Goal: Task Accomplishment & Management: Contribute content

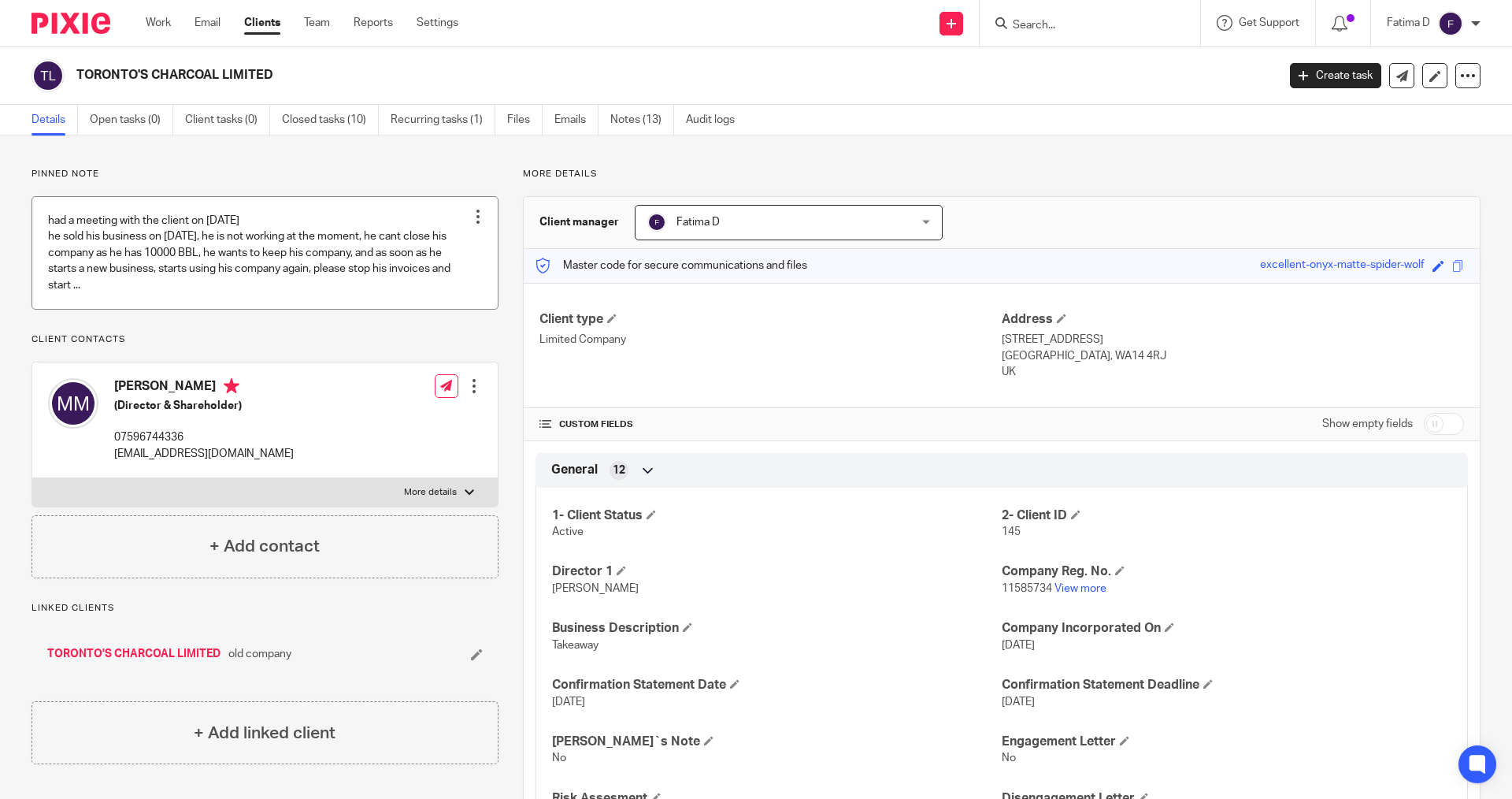
click at [122, 260] on link at bounding box center [266, 254] width 466 height 112
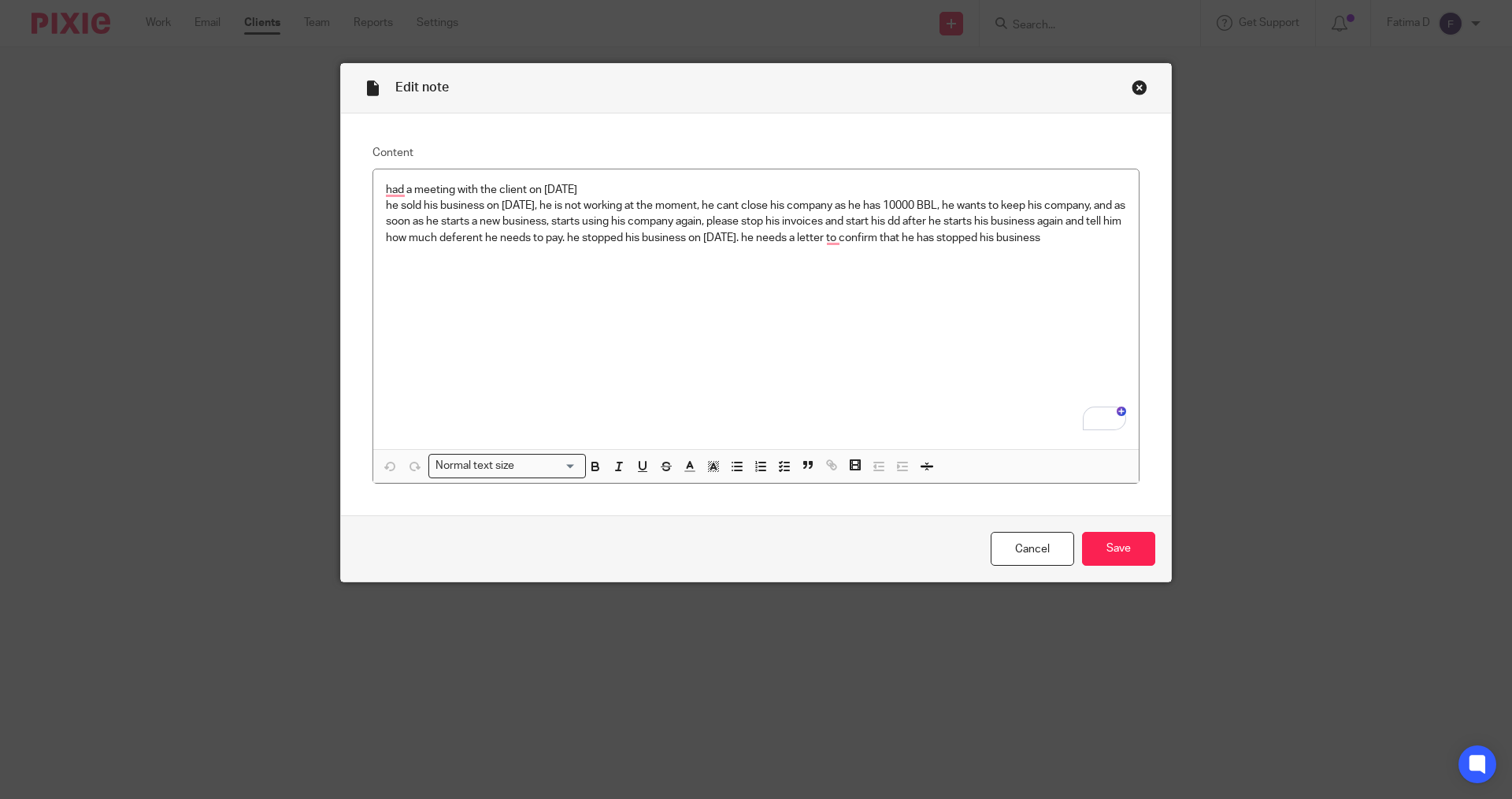
click at [1141, 85] on div "Close this dialog window" at bounding box center [1139, 87] width 16 height 16
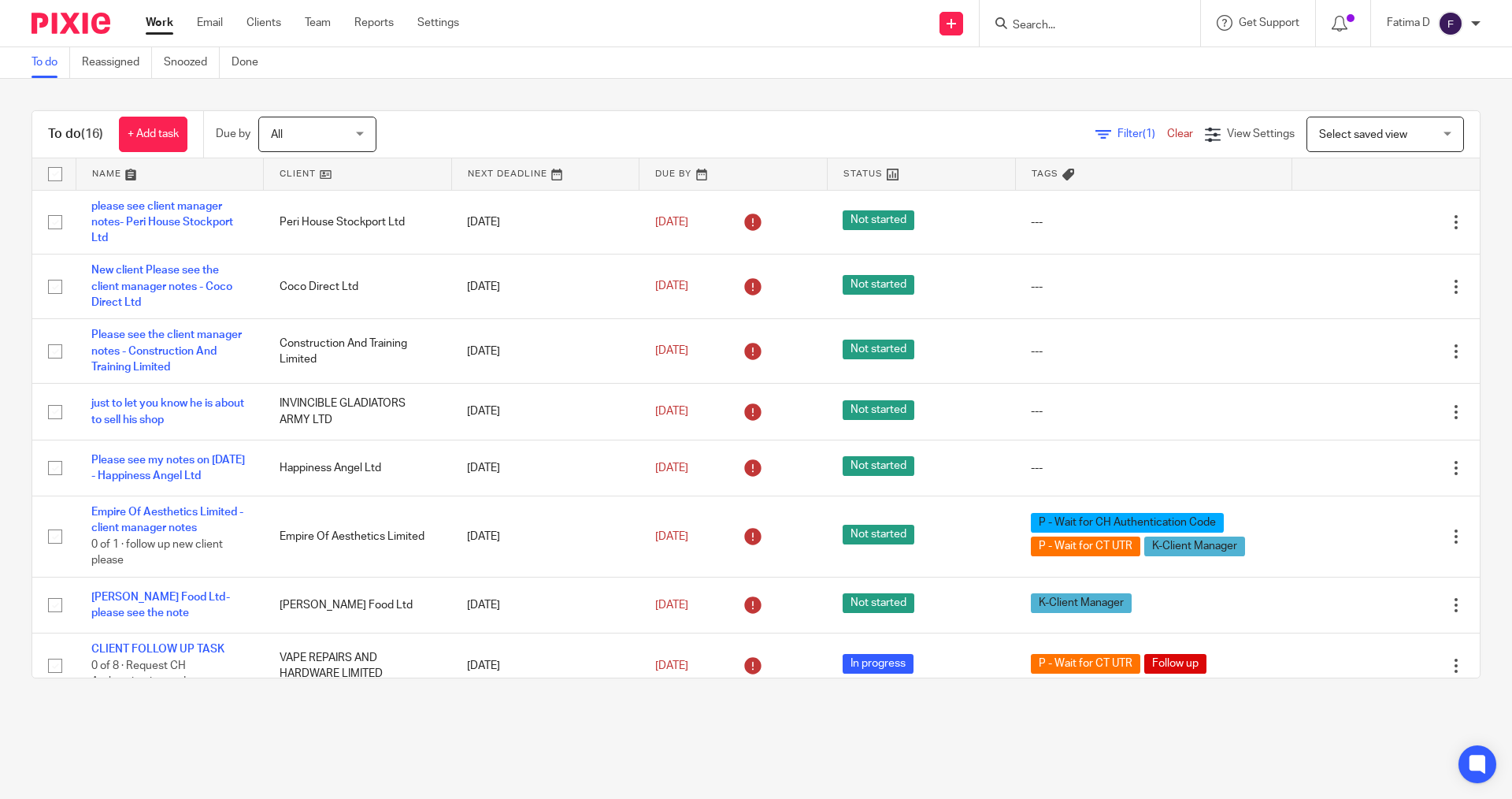
click at [1022, 19] on input "Search" at bounding box center [1082, 25] width 142 height 14
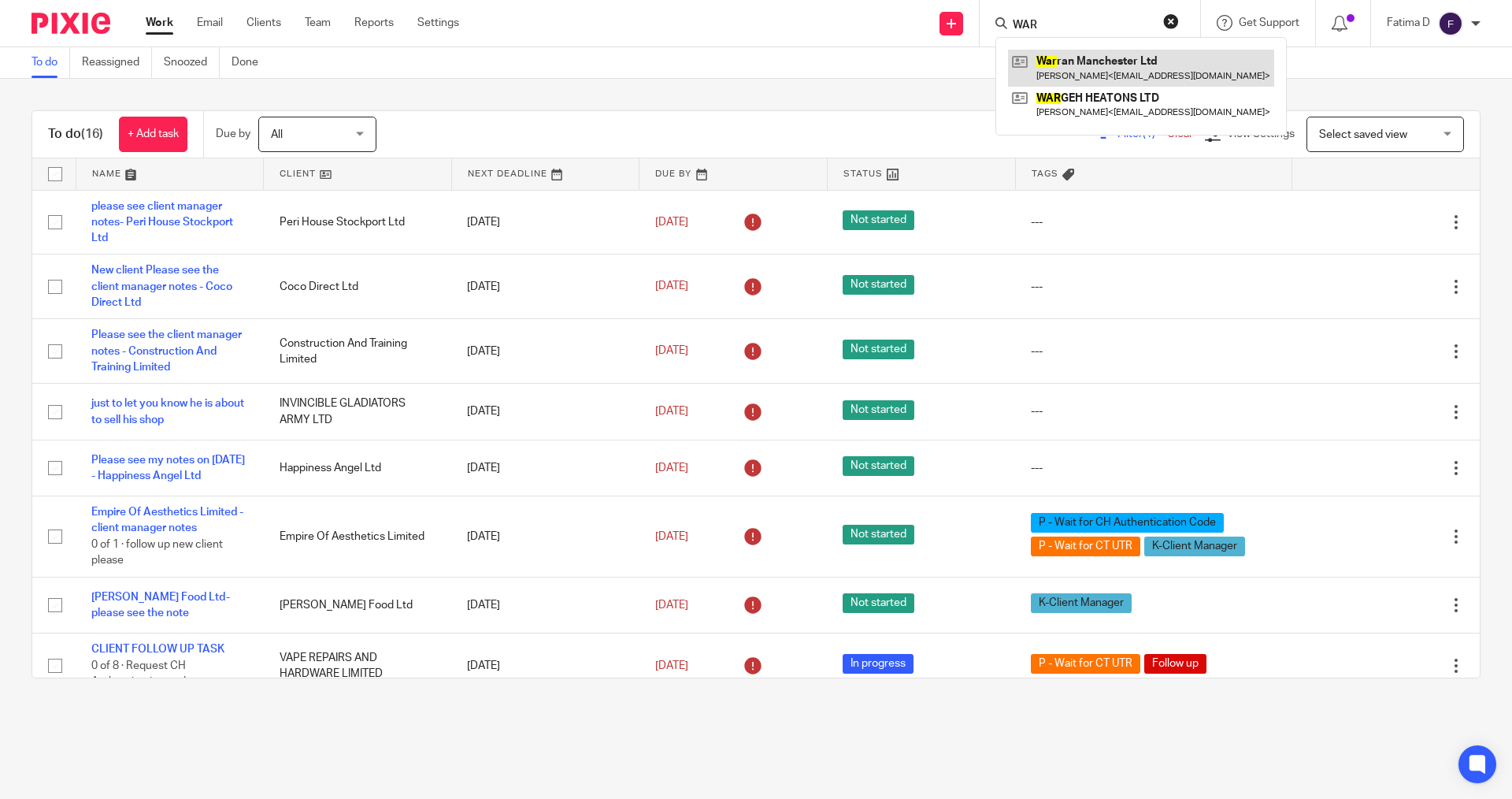
type input "WAR"
click at [1065, 57] on link at bounding box center [1141, 67] width 266 height 36
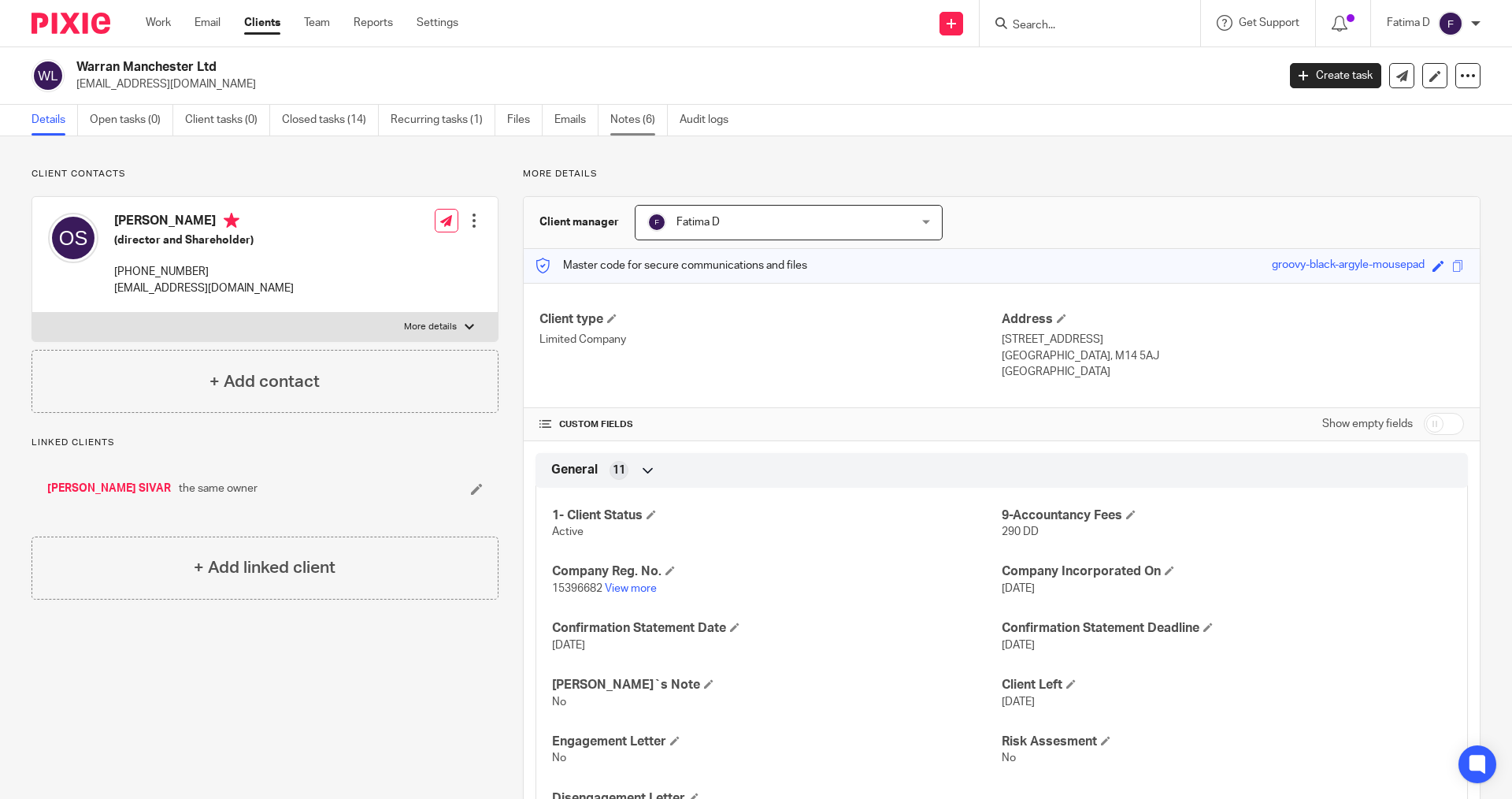
click at [626, 115] on link "Notes (6)" at bounding box center [639, 120] width 57 height 31
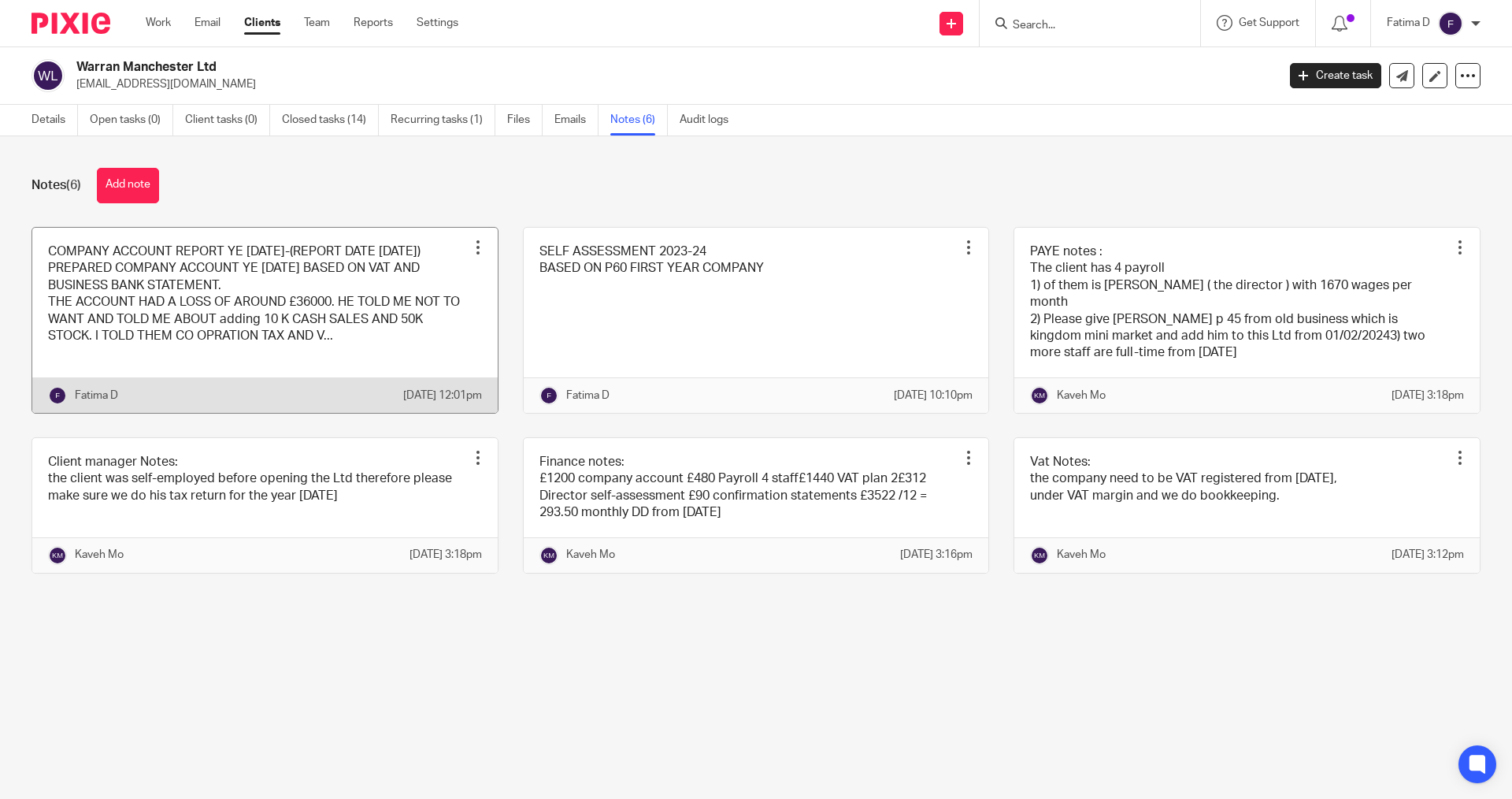
click at [143, 297] on link at bounding box center [266, 320] width 466 height 185
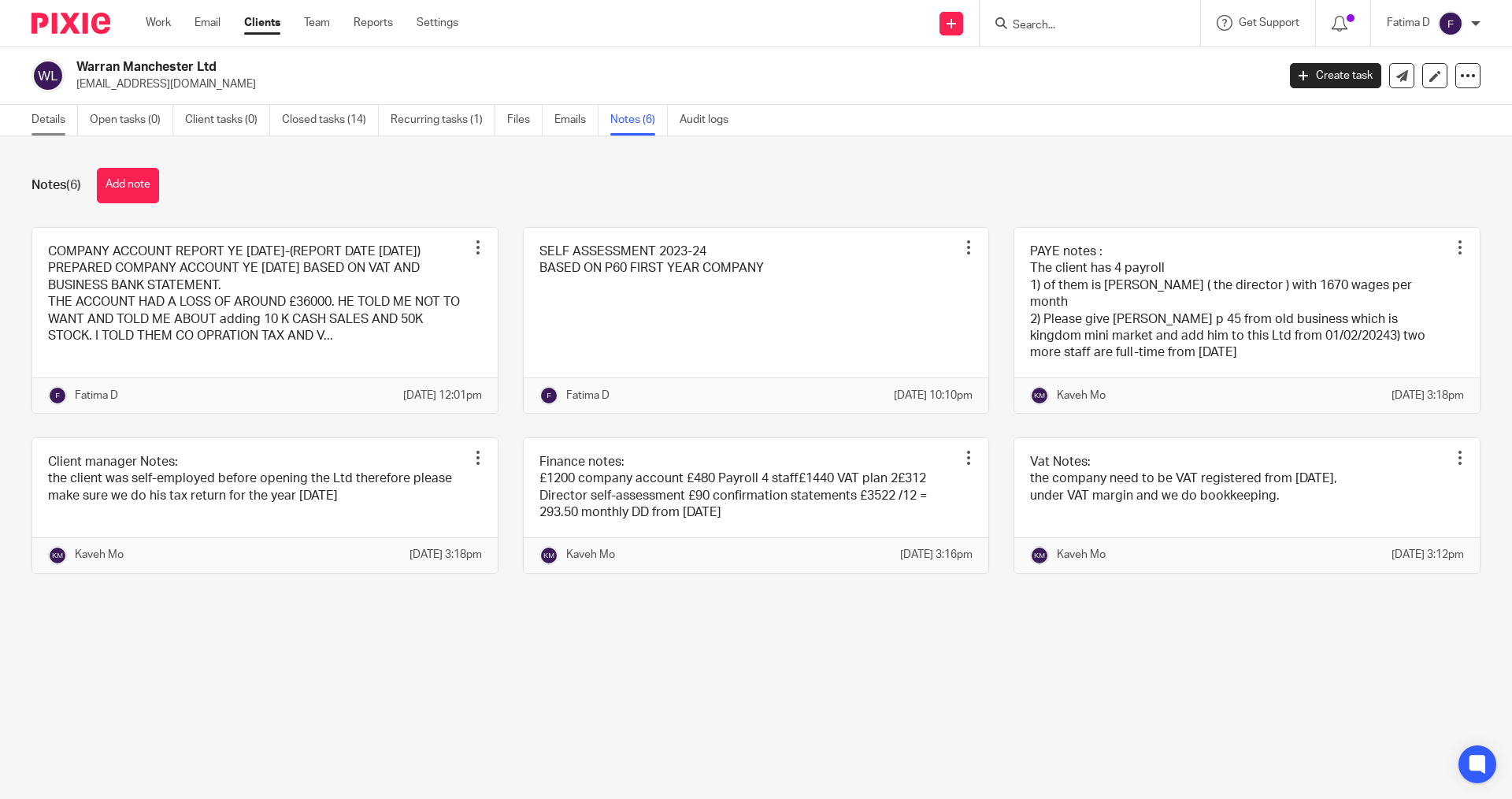
click at [45, 119] on link "Details" at bounding box center [55, 120] width 47 height 31
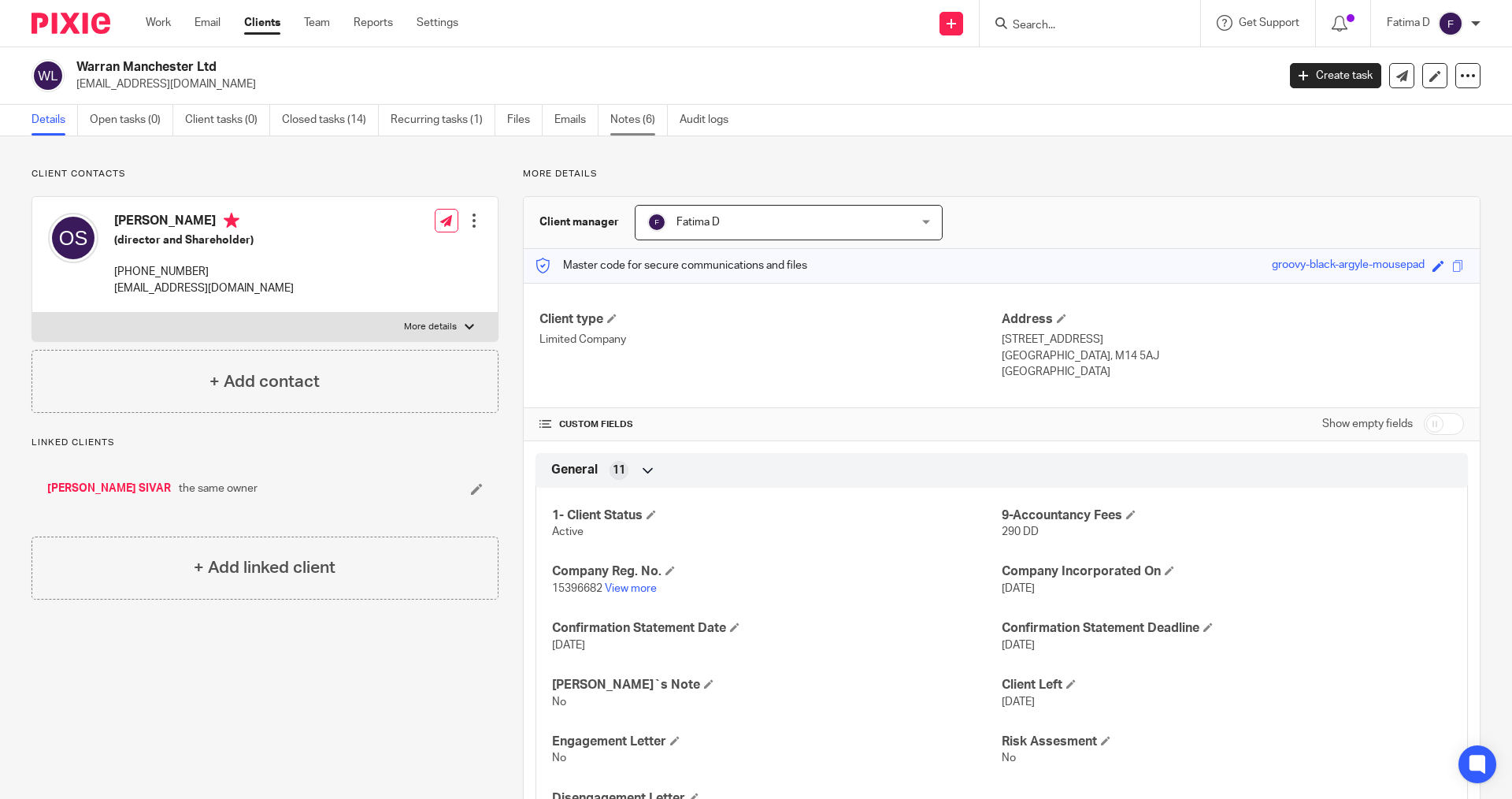
click at [636, 115] on link "Notes (6)" at bounding box center [639, 120] width 57 height 31
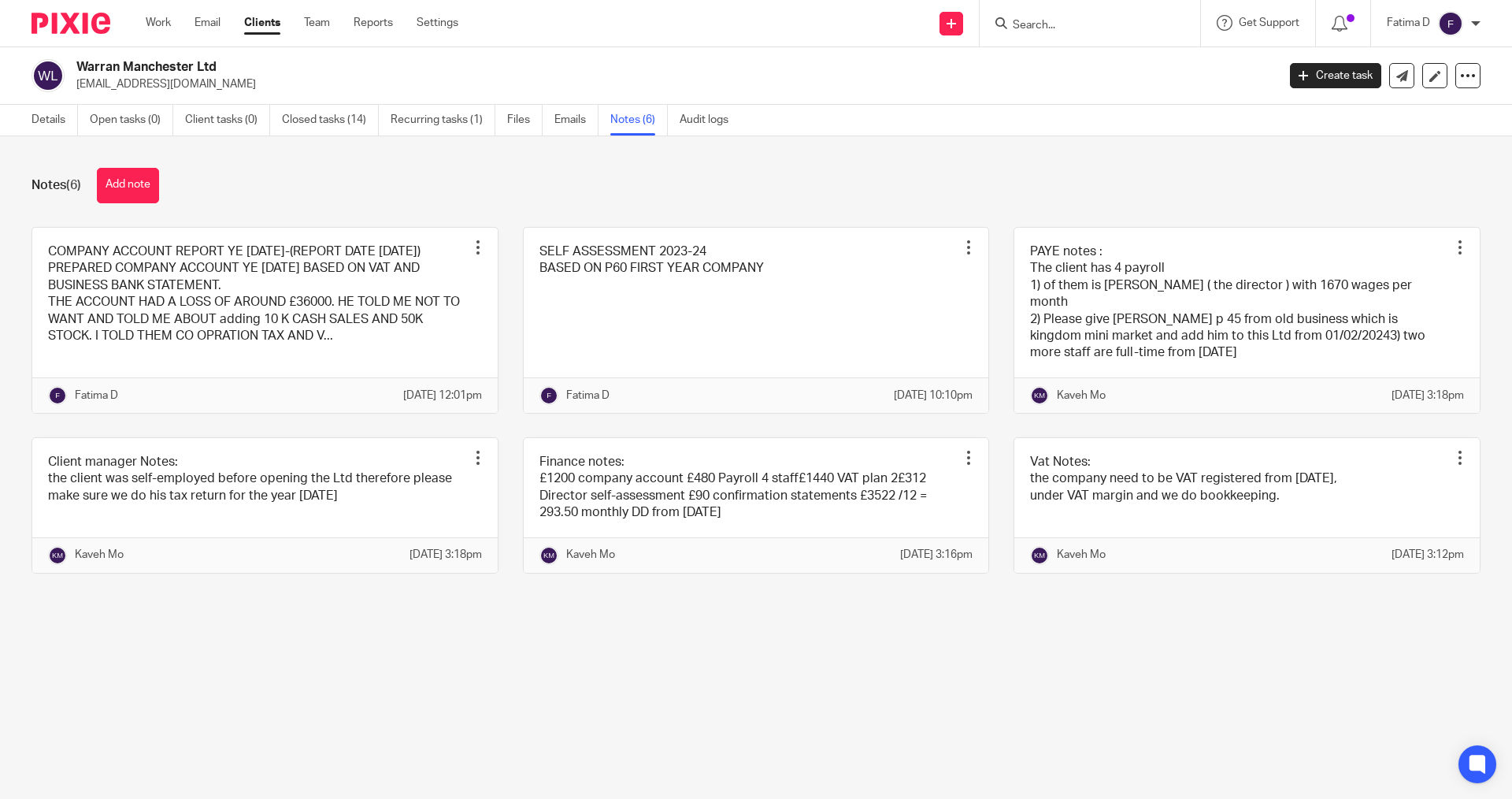
click at [163, 302] on link at bounding box center [266, 320] width 466 height 185
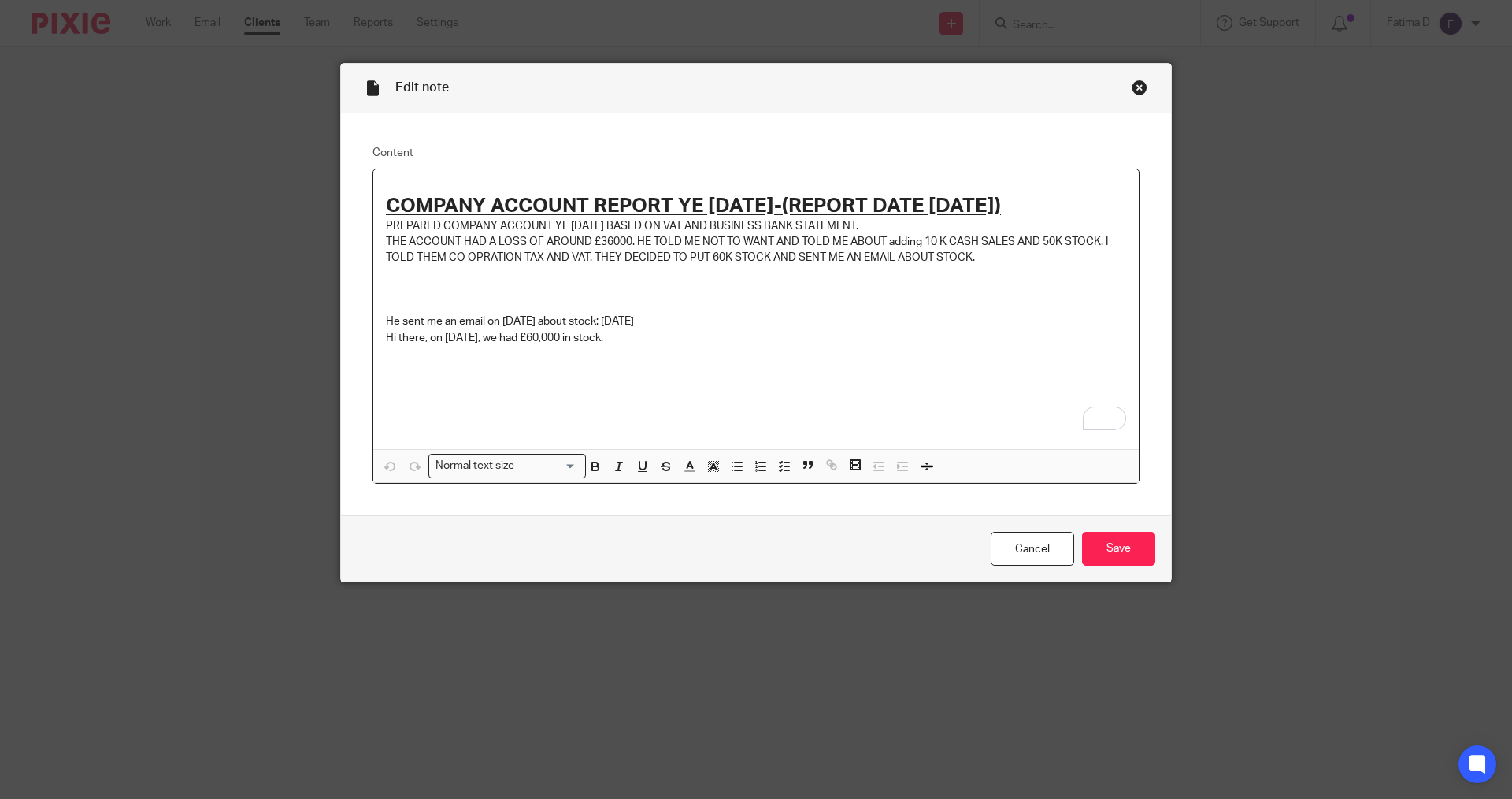
click at [1135, 84] on div "Close this dialog window" at bounding box center [1139, 87] width 16 height 16
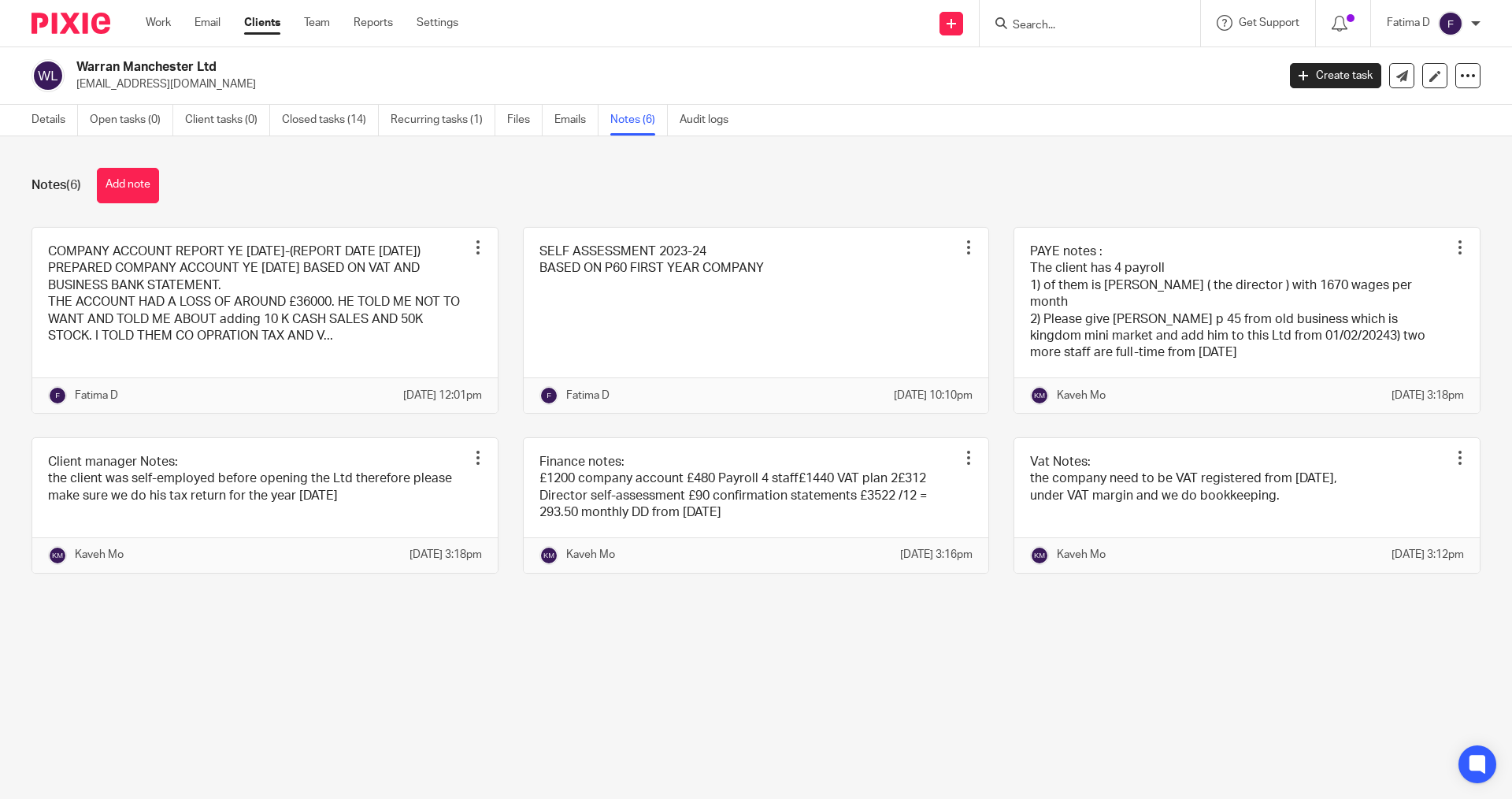
click at [1038, 26] on input "Search" at bounding box center [1082, 25] width 142 height 14
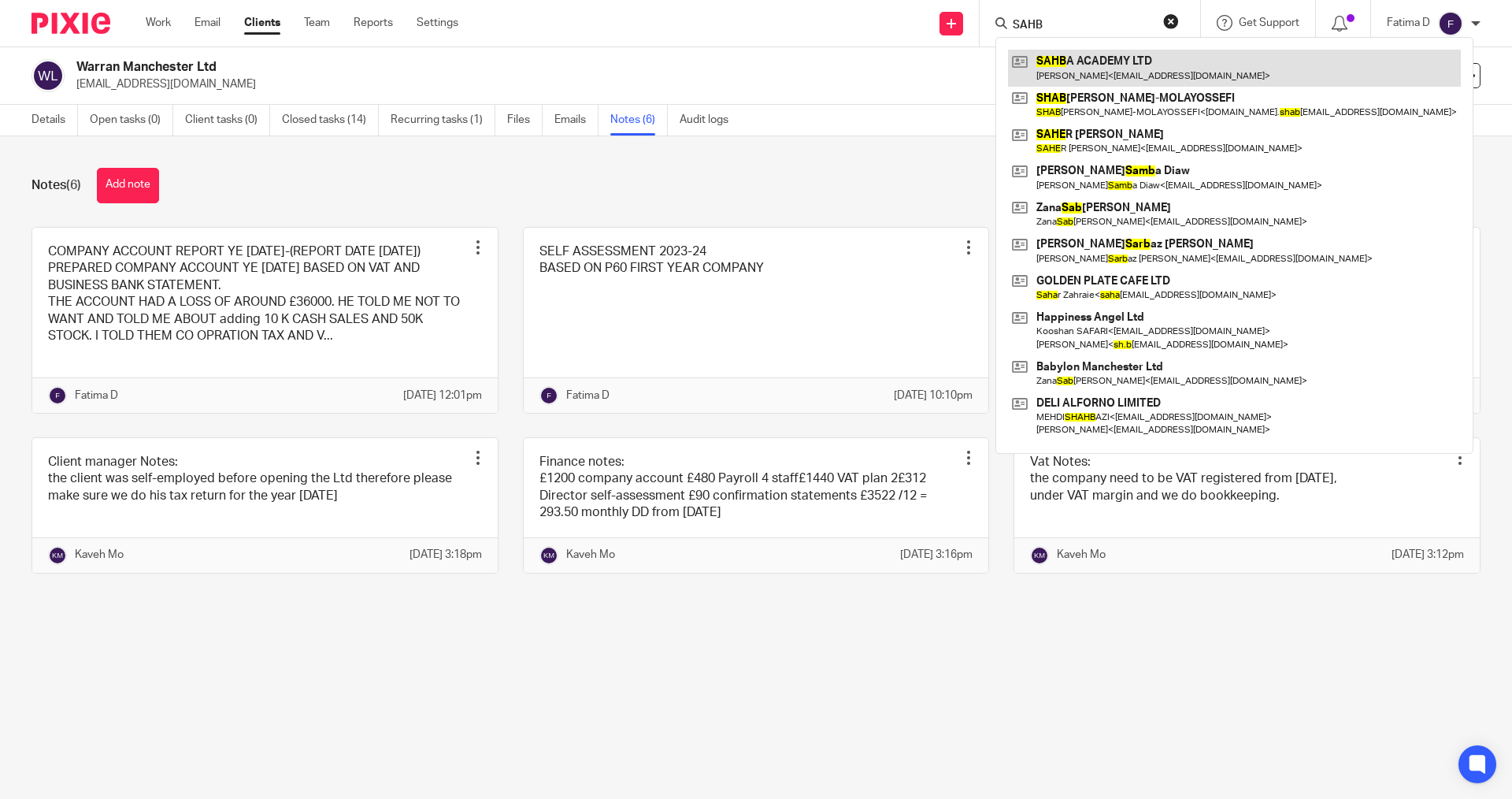
type input "SAHB"
click at [1120, 59] on link at bounding box center [1234, 67] width 453 height 36
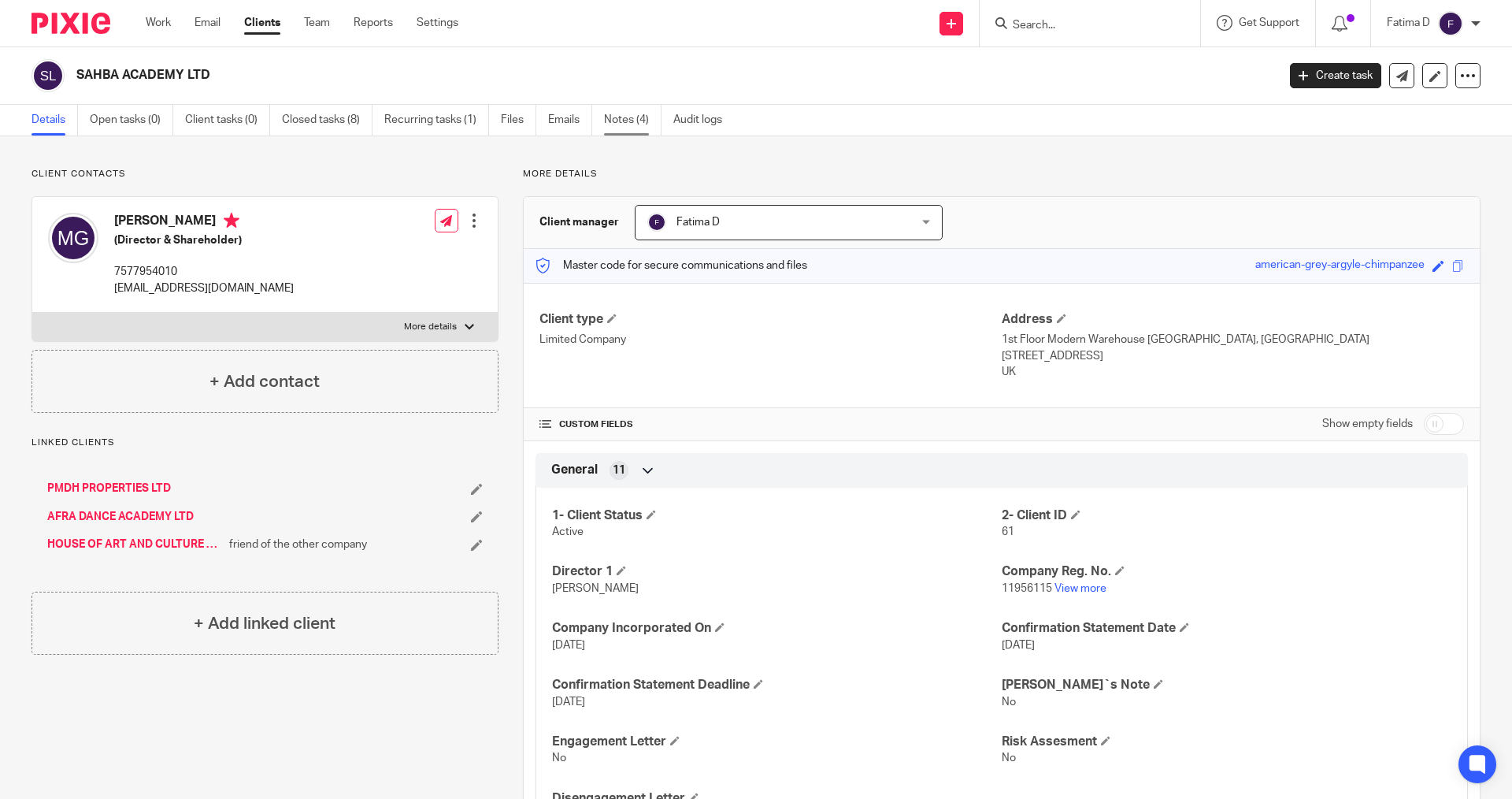
click at [632, 123] on link "Notes (4)" at bounding box center [632, 120] width 57 height 31
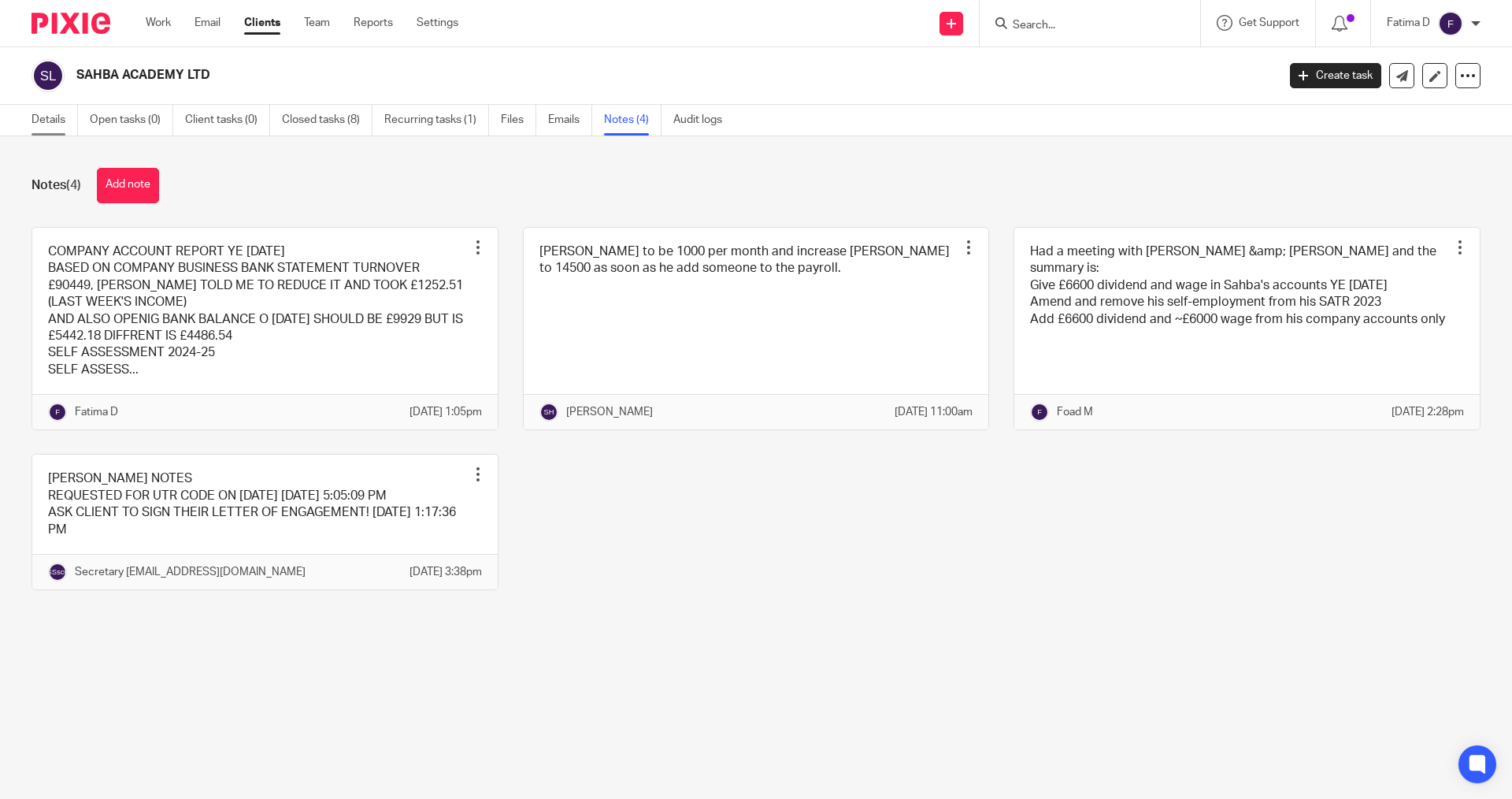
click at [54, 122] on link "Details" at bounding box center [55, 120] width 47 height 31
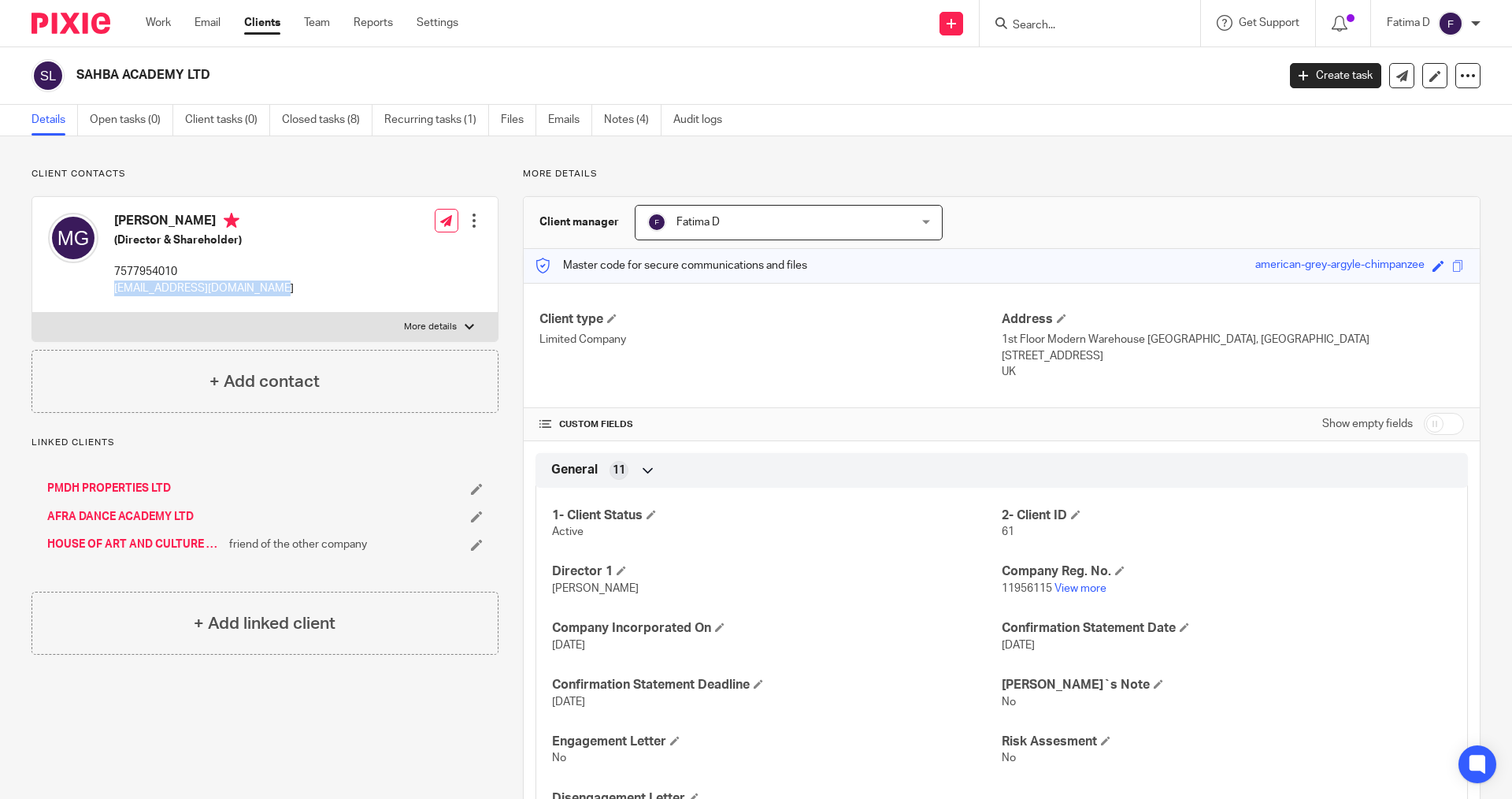
drag, startPoint x: 287, startPoint y: 287, endPoint x: 112, endPoint y: 287, distance: 175.0
click at [112, 287] on div "[PERSON_NAME] (Director & Shareholder) 7577954010 [EMAIL_ADDRESS][DOMAIN_NAME] …" at bounding box center [266, 255] width 466 height 116
copy p "[EMAIL_ADDRESS][DOMAIN_NAME]"
click at [1032, 29] on input "Search" at bounding box center [1082, 25] width 142 height 14
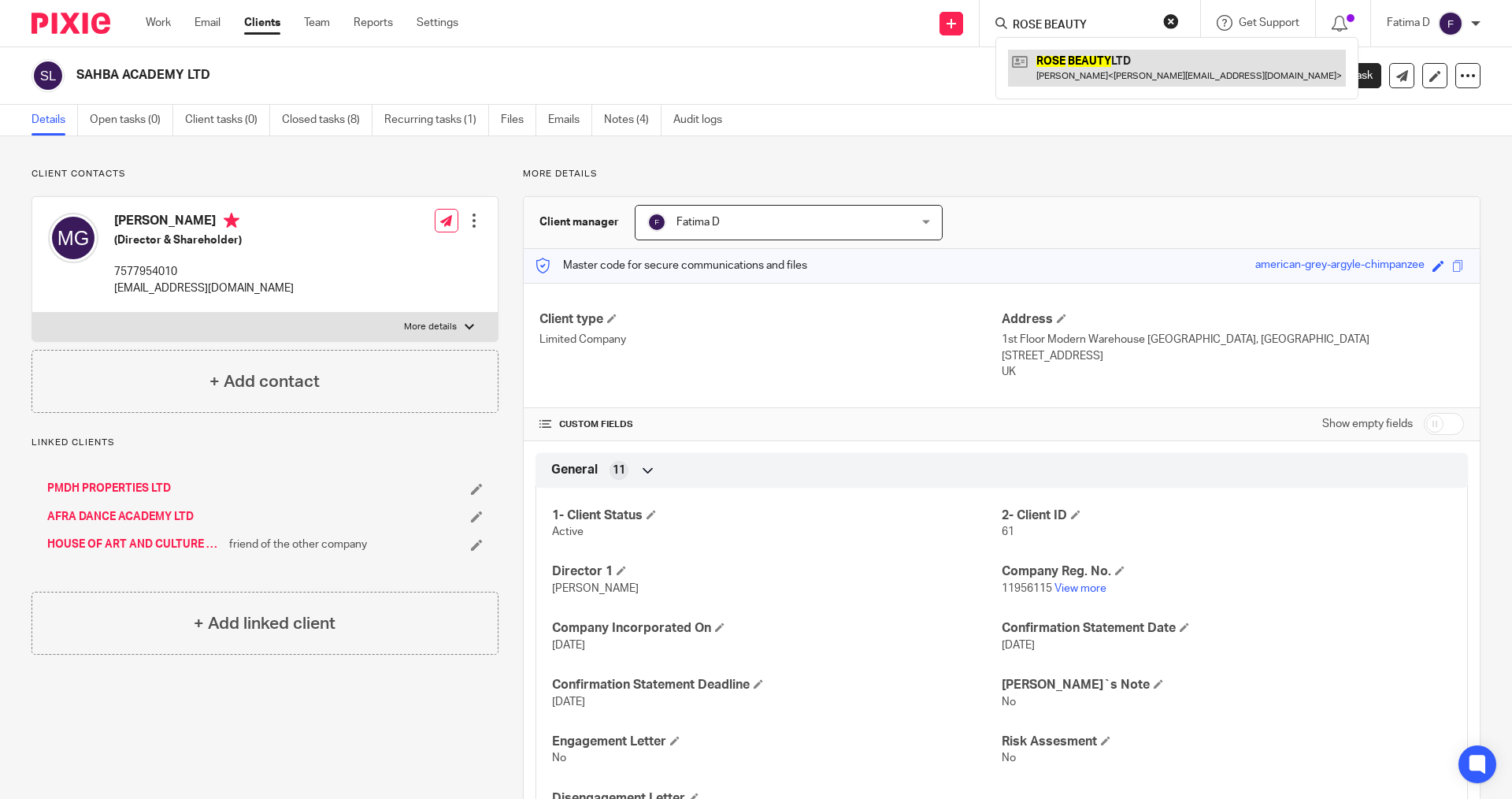
type input "ROSE BEAUTY"
click at [1100, 64] on link at bounding box center [1176, 67] width 338 height 36
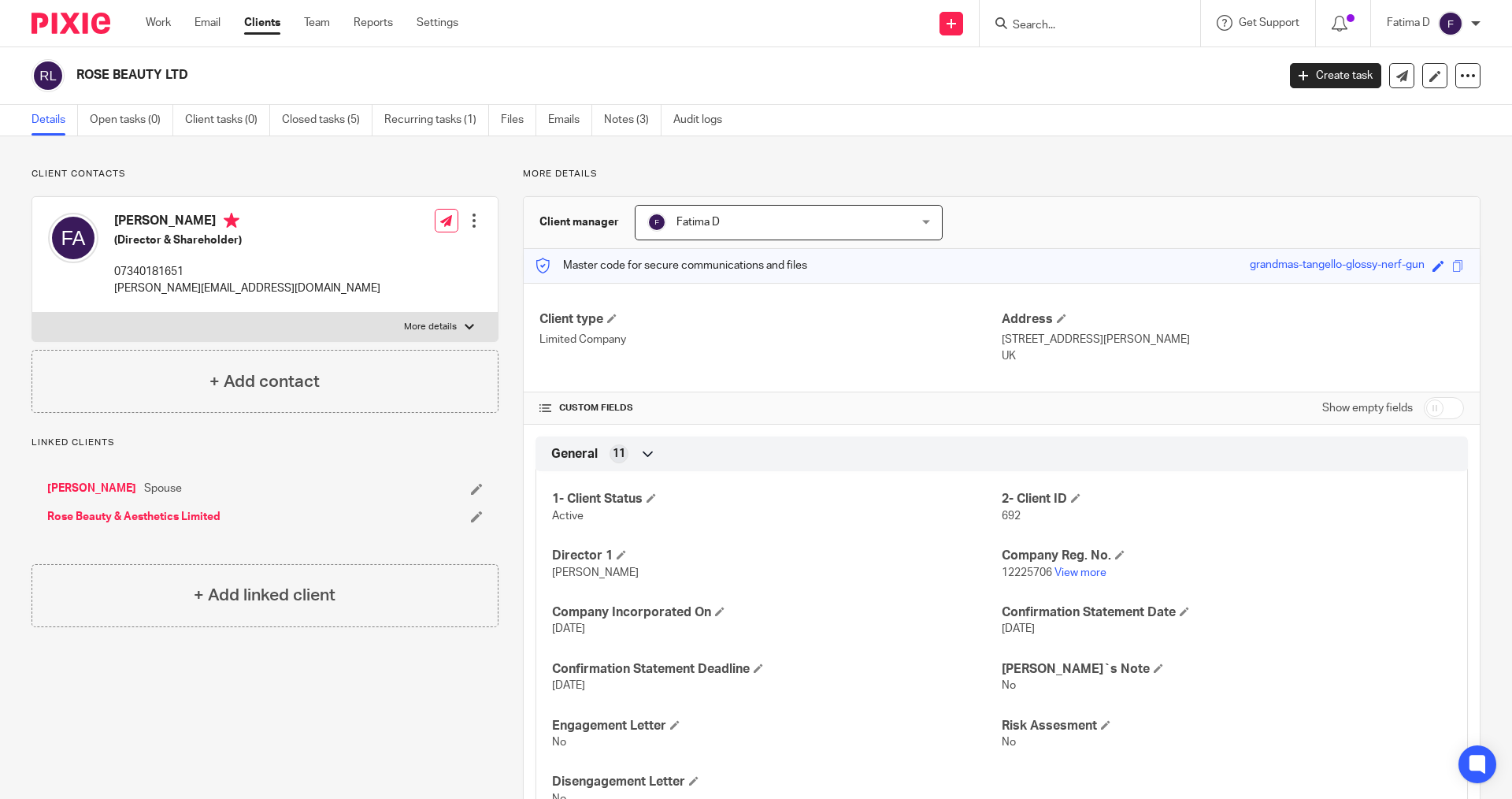
click at [1049, 25] on input "Search" at bounding box center [1082, 25] width 142 height 14
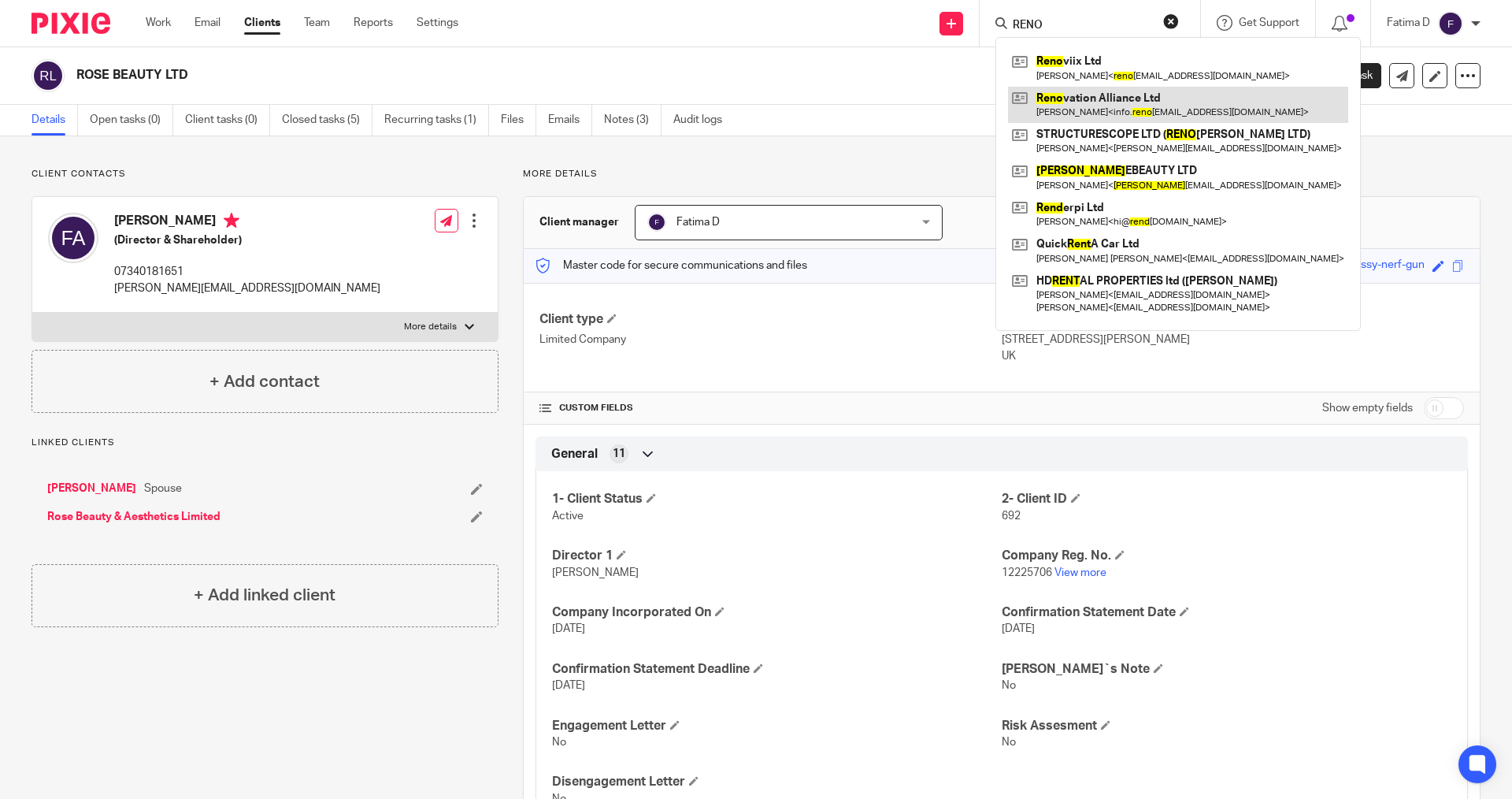
type input "RENO"
click at [1120, 97] on link at bounding box center [1178, 105] width 340 height 36
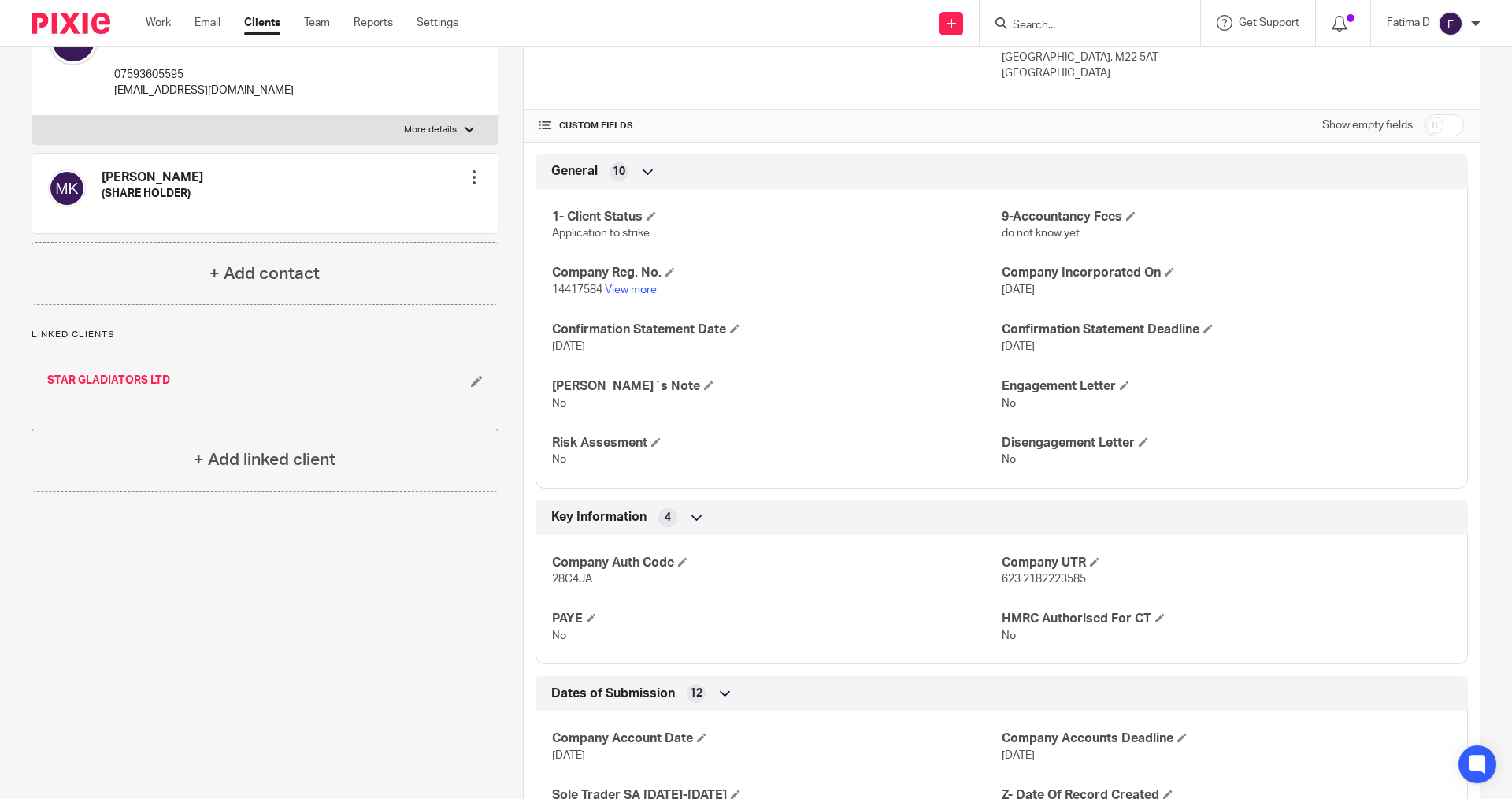
scroll to position [138, 0]
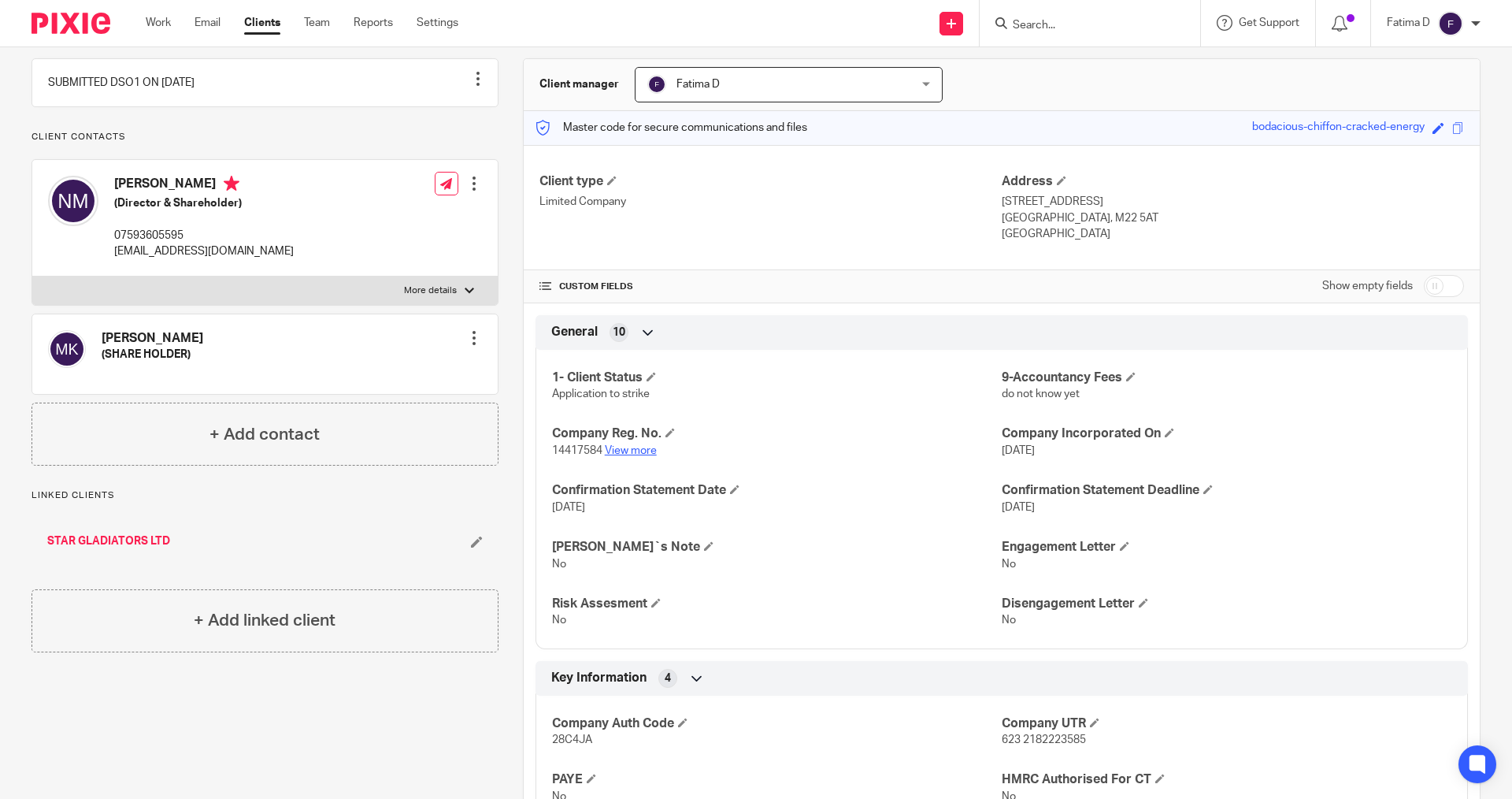
click at [632, 454] on link "View more" at bounding box center [631, 451] width 52 height 11
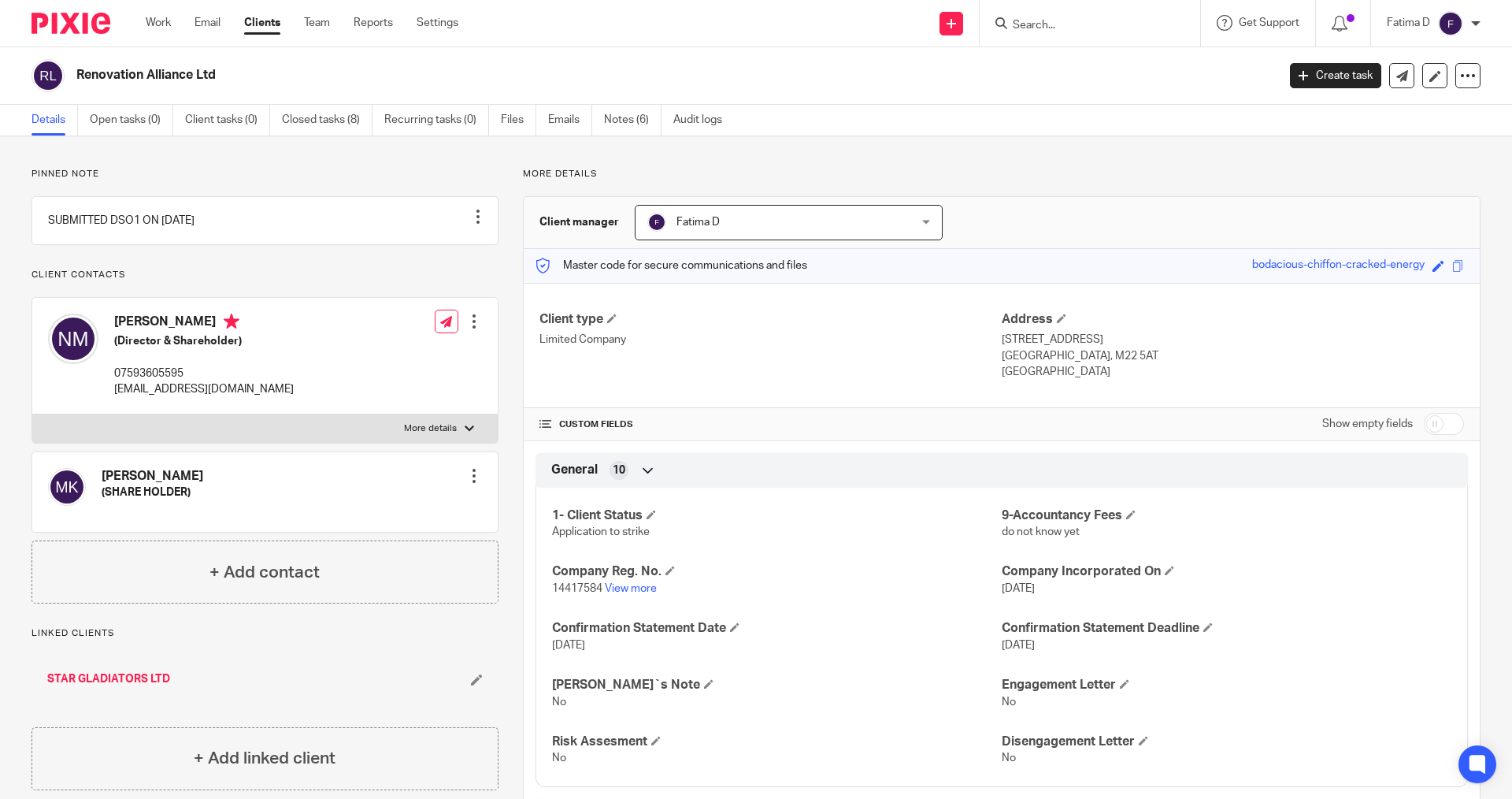
click at [1020, 24] on input "Search" at bounding box center [1082, 25] width 142 height 14
type input "VOY"
click at [1042, 56] on link at bounding box center [1184, 67] width 353 height 36
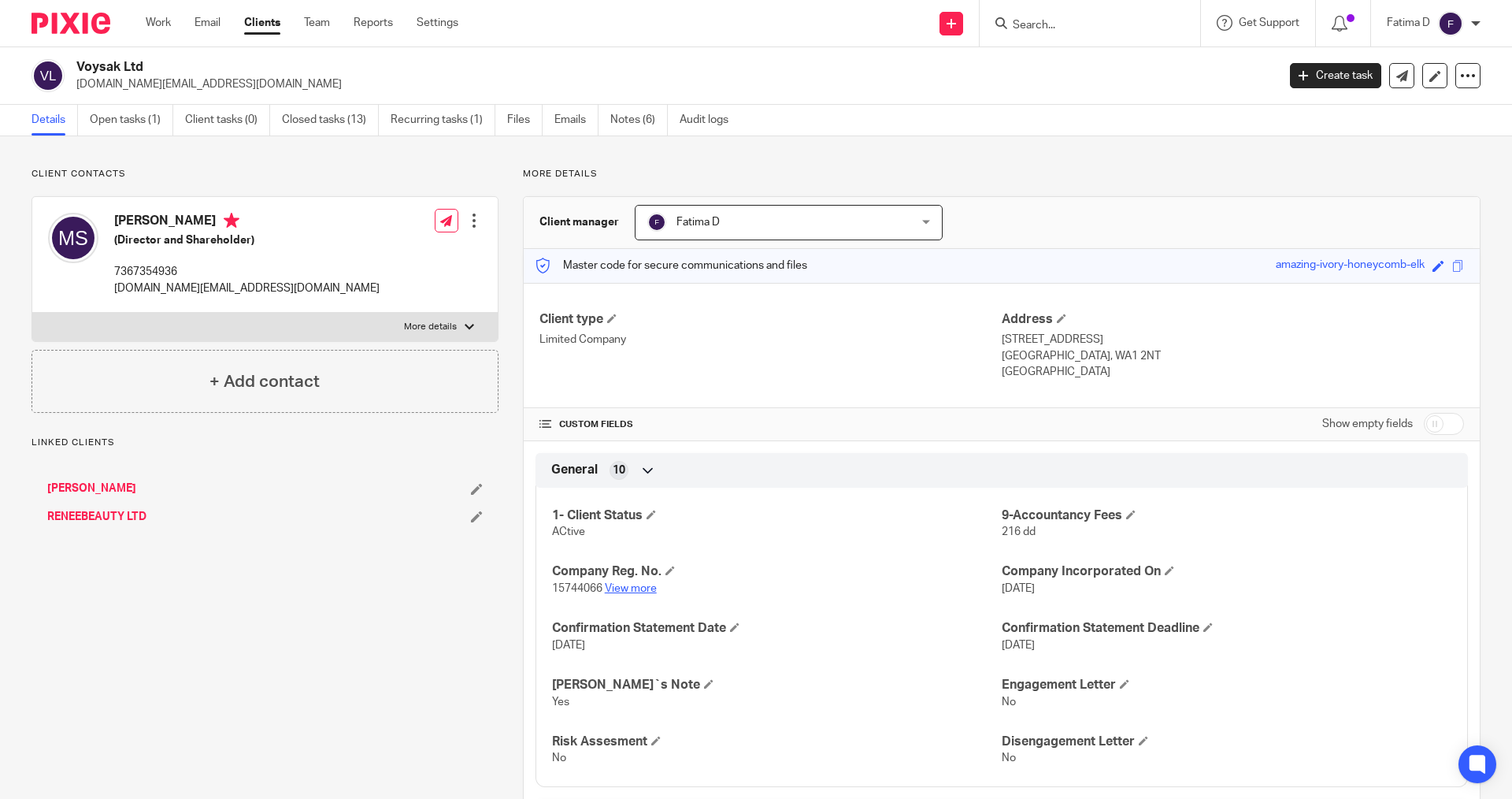
click at [616, 588] on link "View more" at bounding box center [631, 588] width 52 height 11
click at [466, 328] on div at bounding box center [469, 327] width 9 height 9
click at [33, 312] on input "More details" at bounding box center [32, 312] width 1 height 1
checkbox input "true"
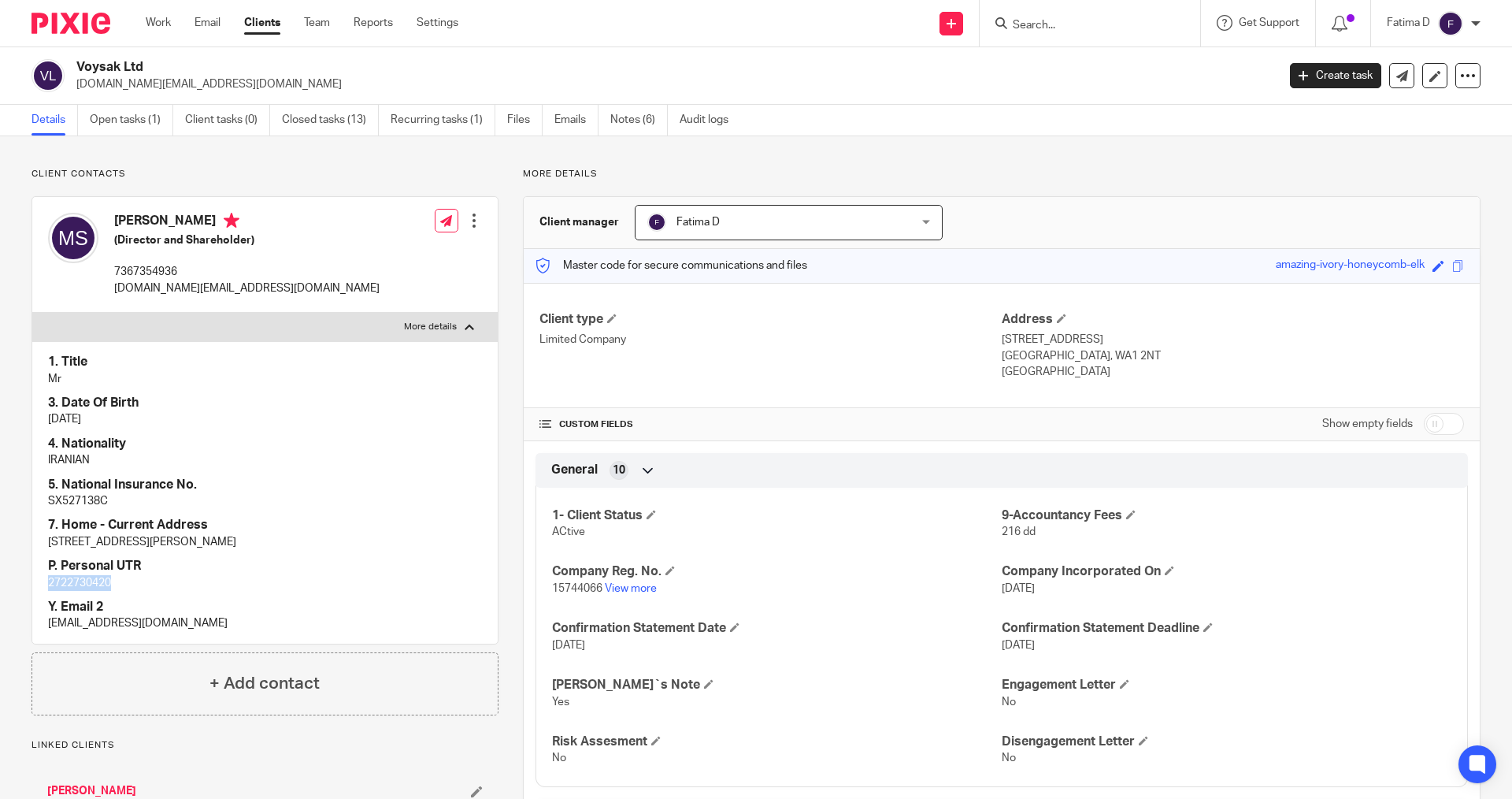
drag, startPoint x: 119, startPoint y: 582, endPoint x: 52, endPoint y: 590, distance: 67.5
copy p "2722730420"
click at [1429, 420] on input "checkbox" at bounding box center [1444, 424] width 40 height 22
checkbox input "true"
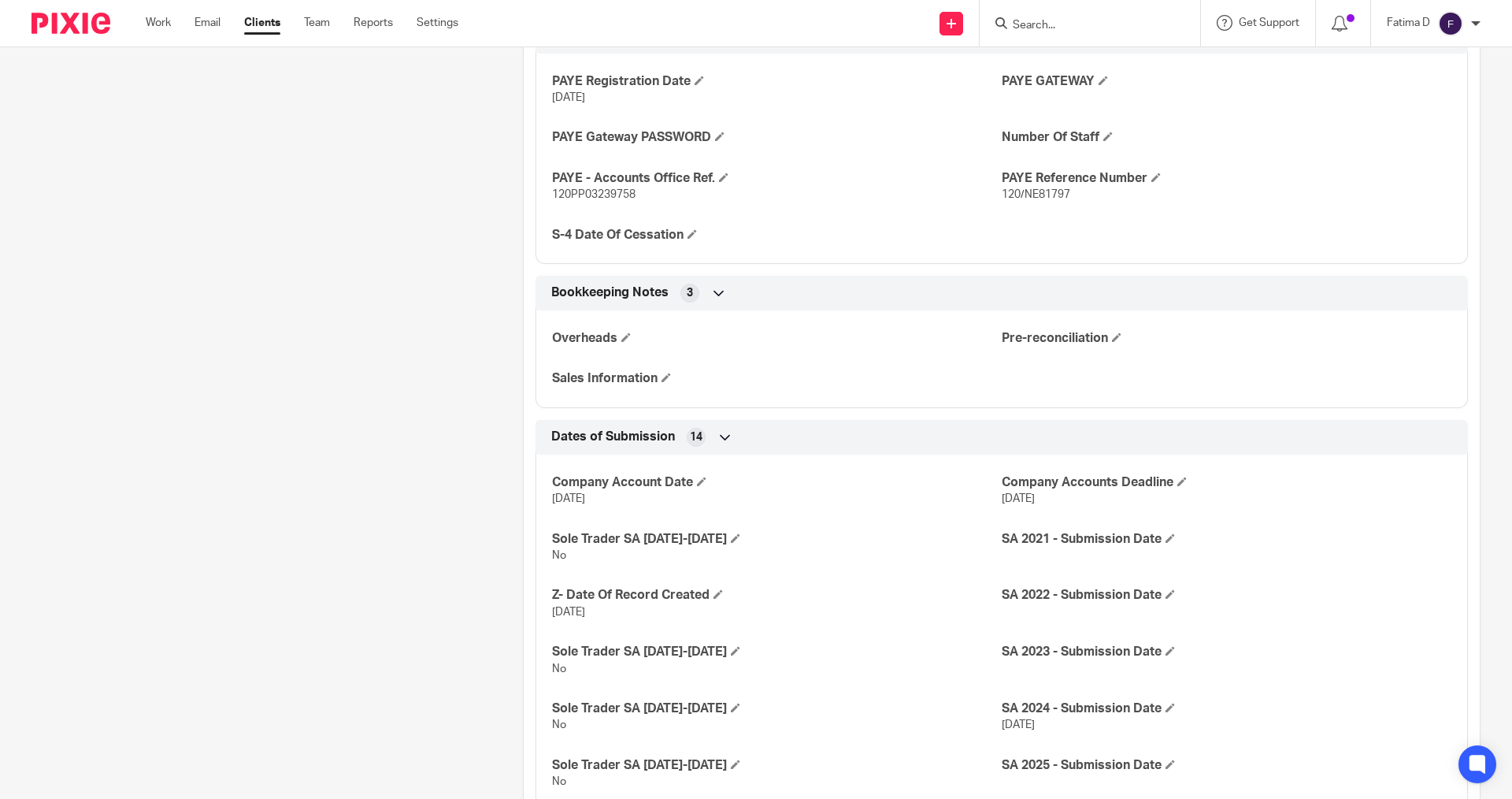
scroll to position [2034, 0]
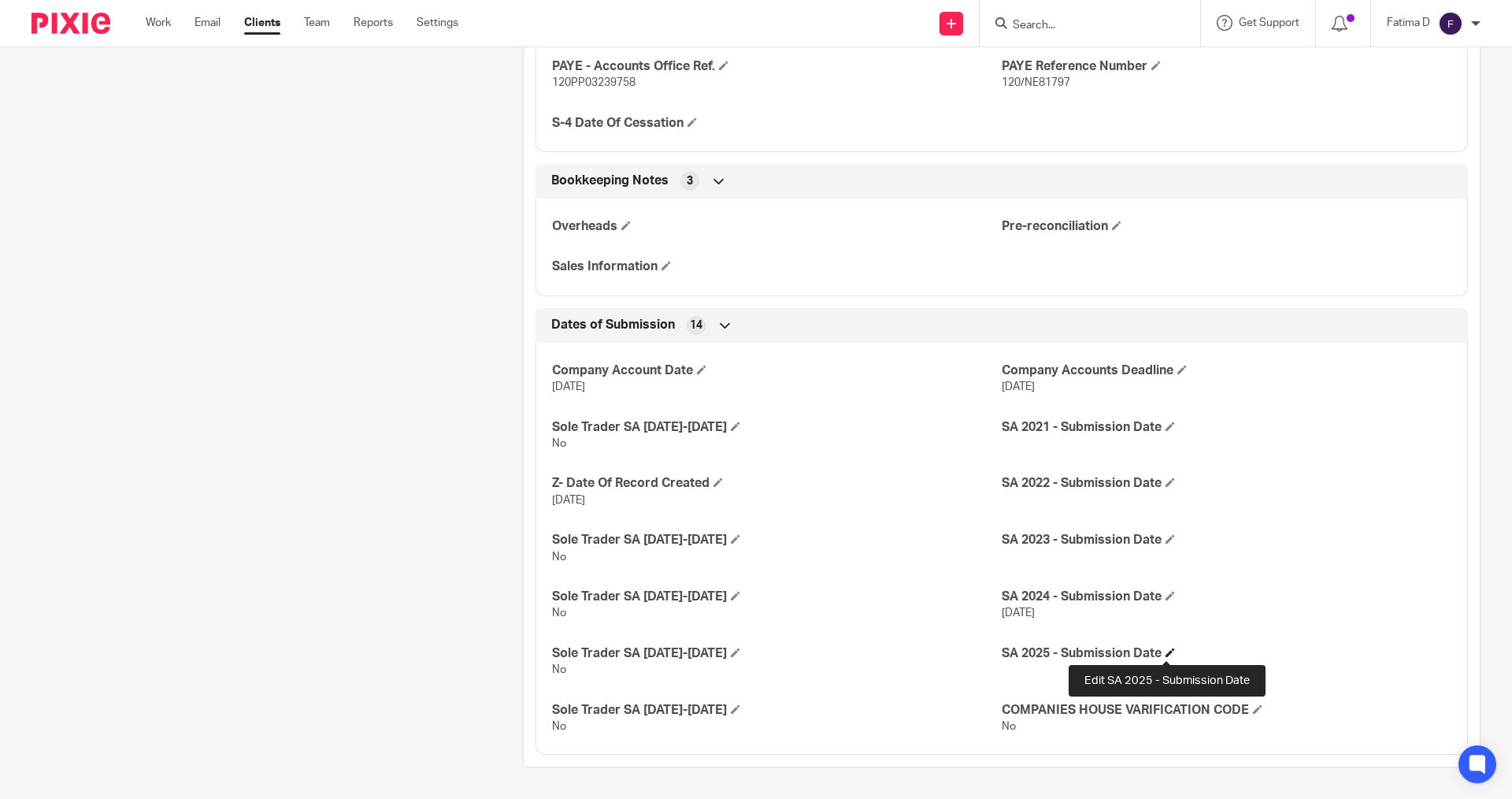
click at [1169, 650] on span at bounding box center [1170, 652] width 9 height 9
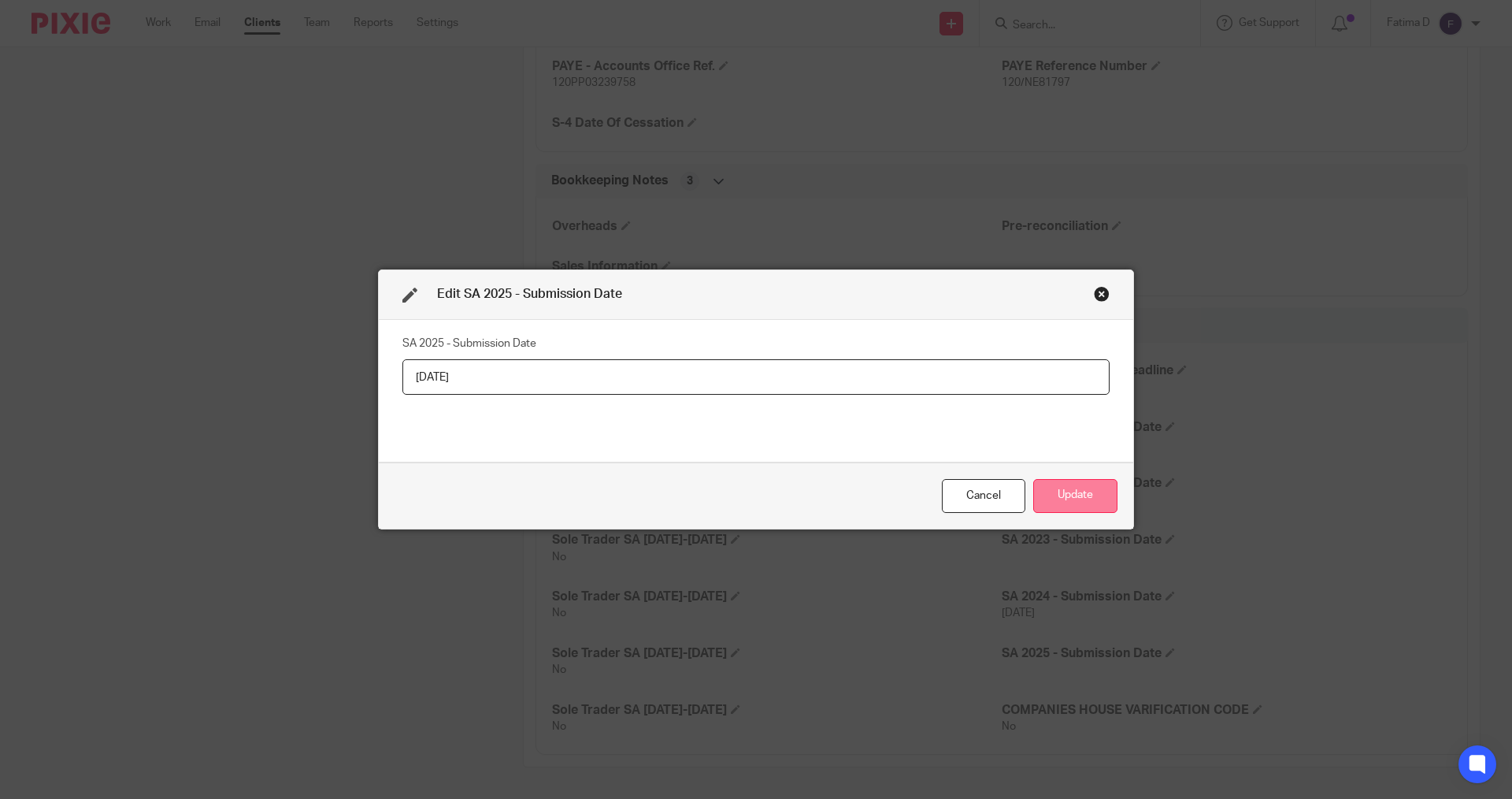
type input "12/08/2025"
click at [1053, 501] on button "Update" at bounding box center [1075, 496] width 84 height 34
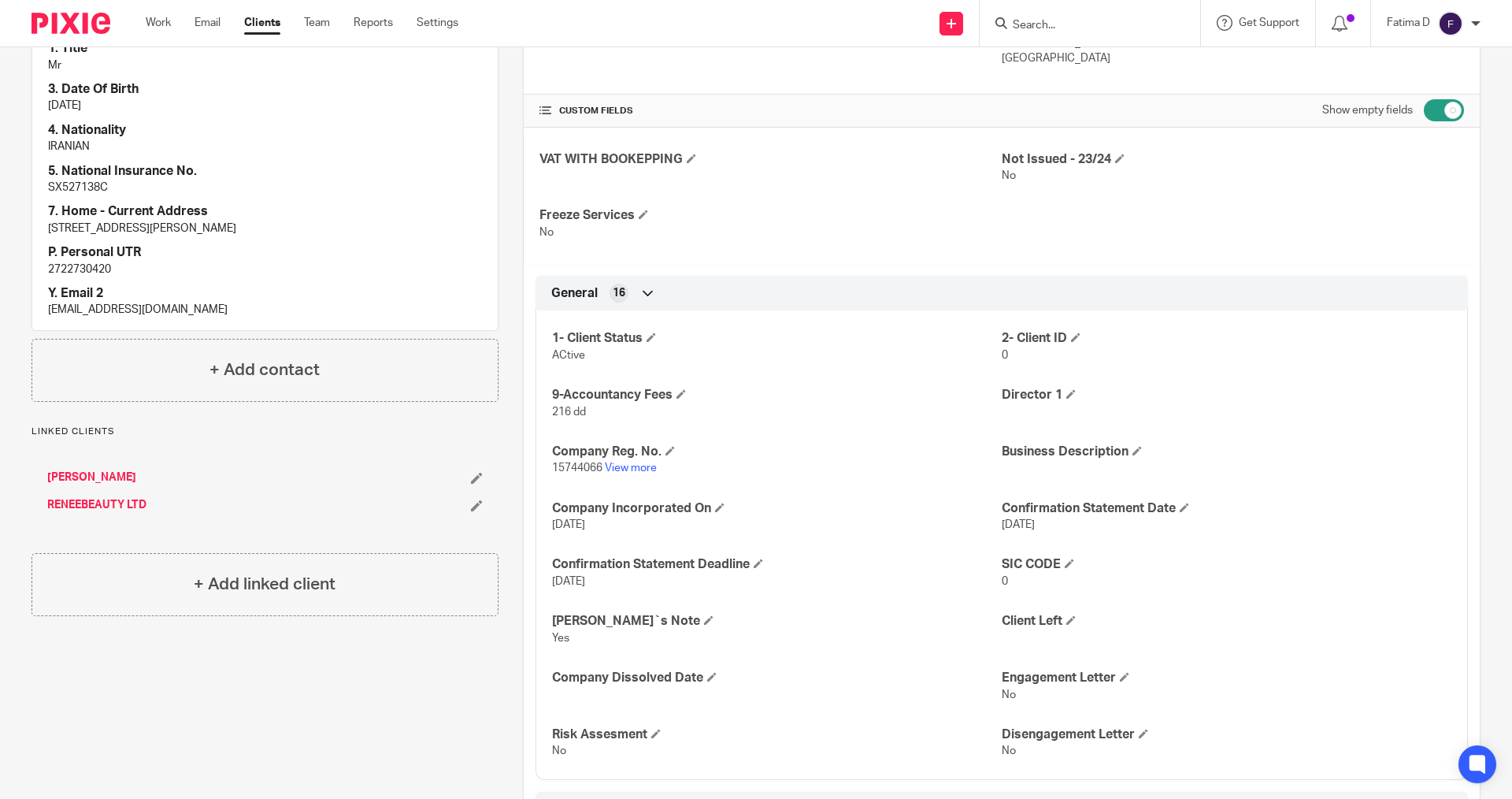
scroll to position [315, 0]
click at [63, 499] on link "RENEEBEAUTY LTD" at bounding box center [97, 503] width 99 height 16
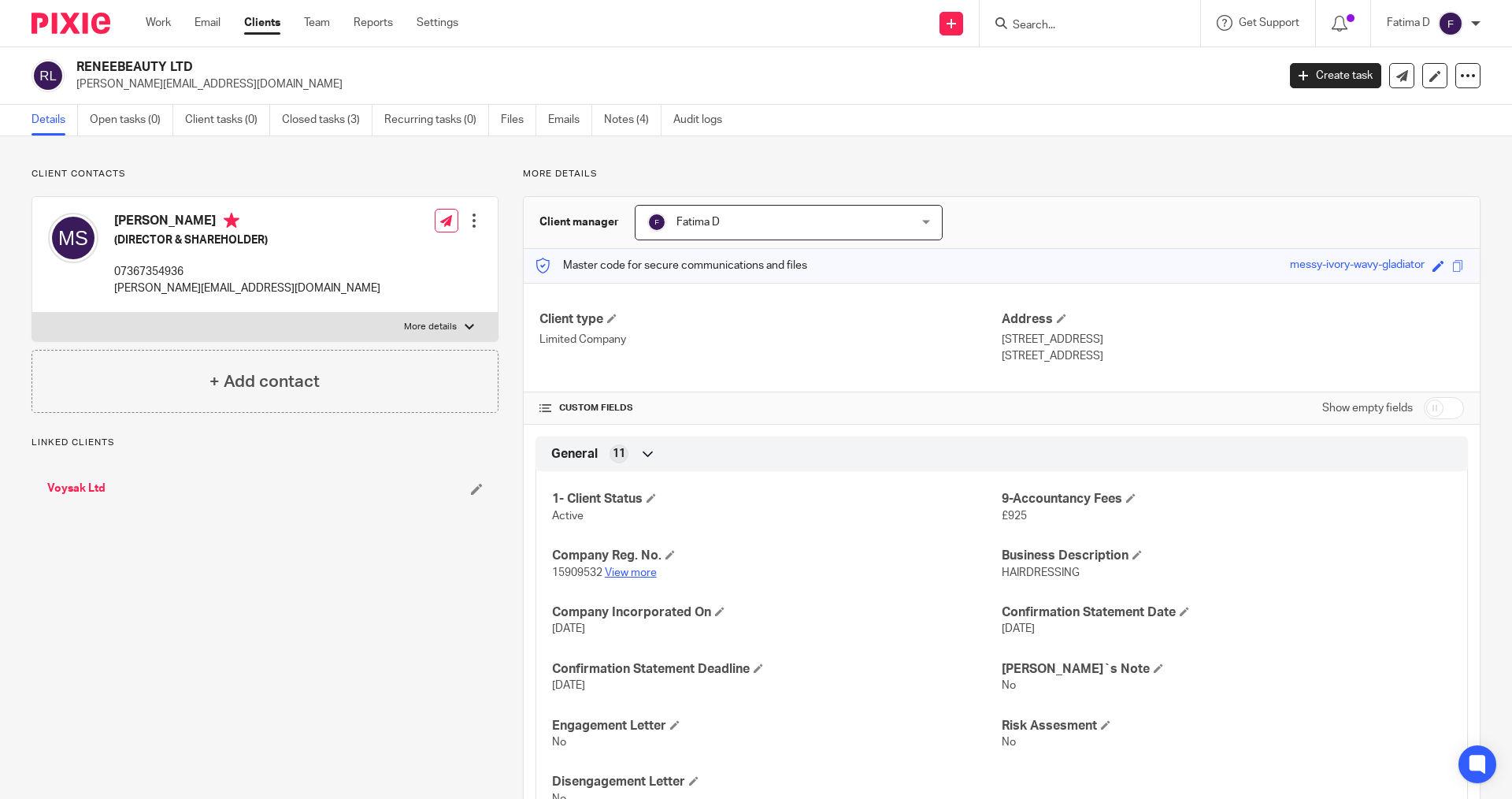
click at [636, 571] on link "View more" at bounding box center [631, 573] width 52 height 11
click at [1424, 407] on input "checkbox" at bounding box center [1444, 408] width 40 height 22
checkbox input "true"
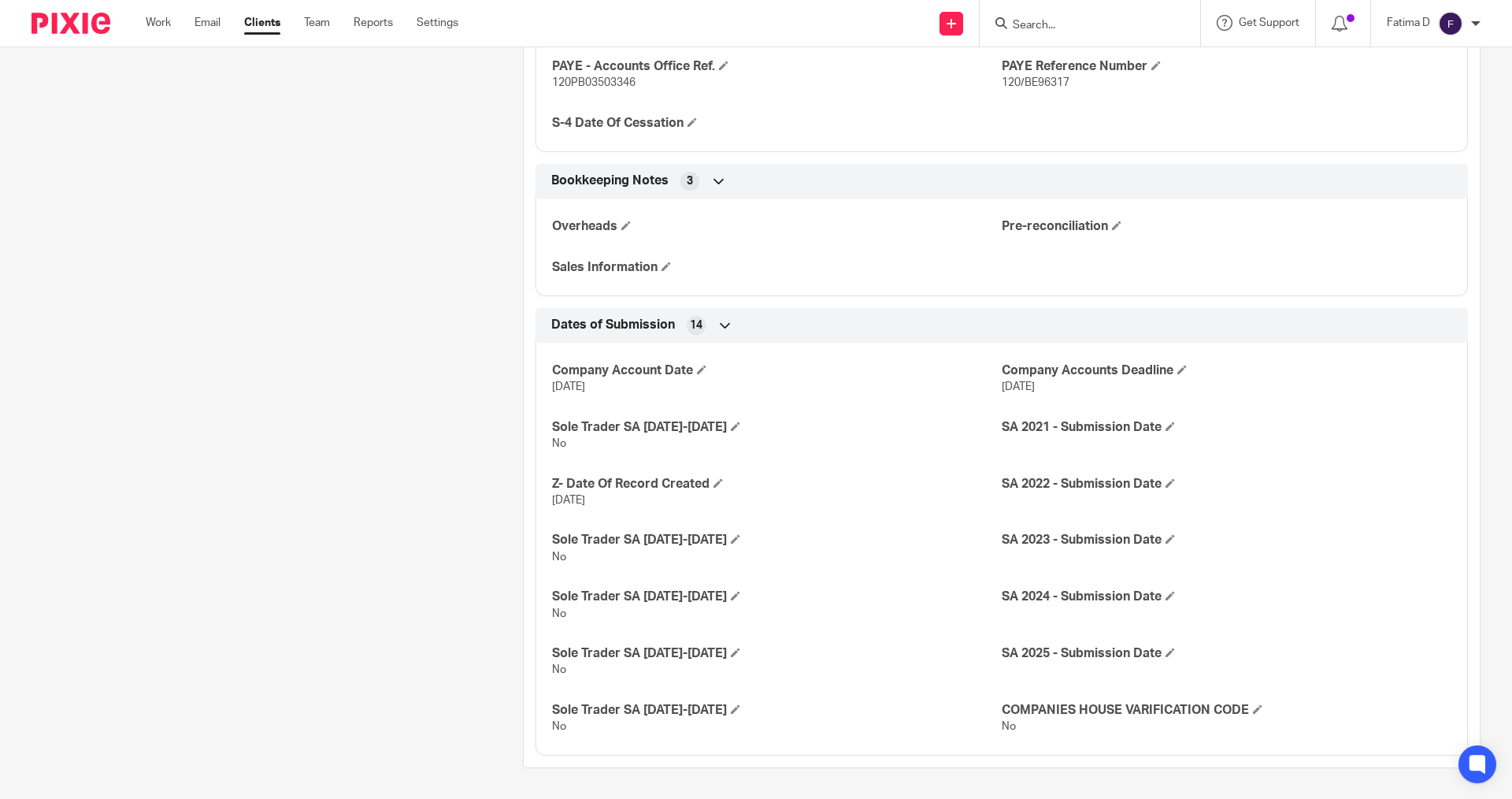
scroll to position [1954, 0]
click at [1165, 651] on span at bounding box center [1170, 651] width 9 height 9
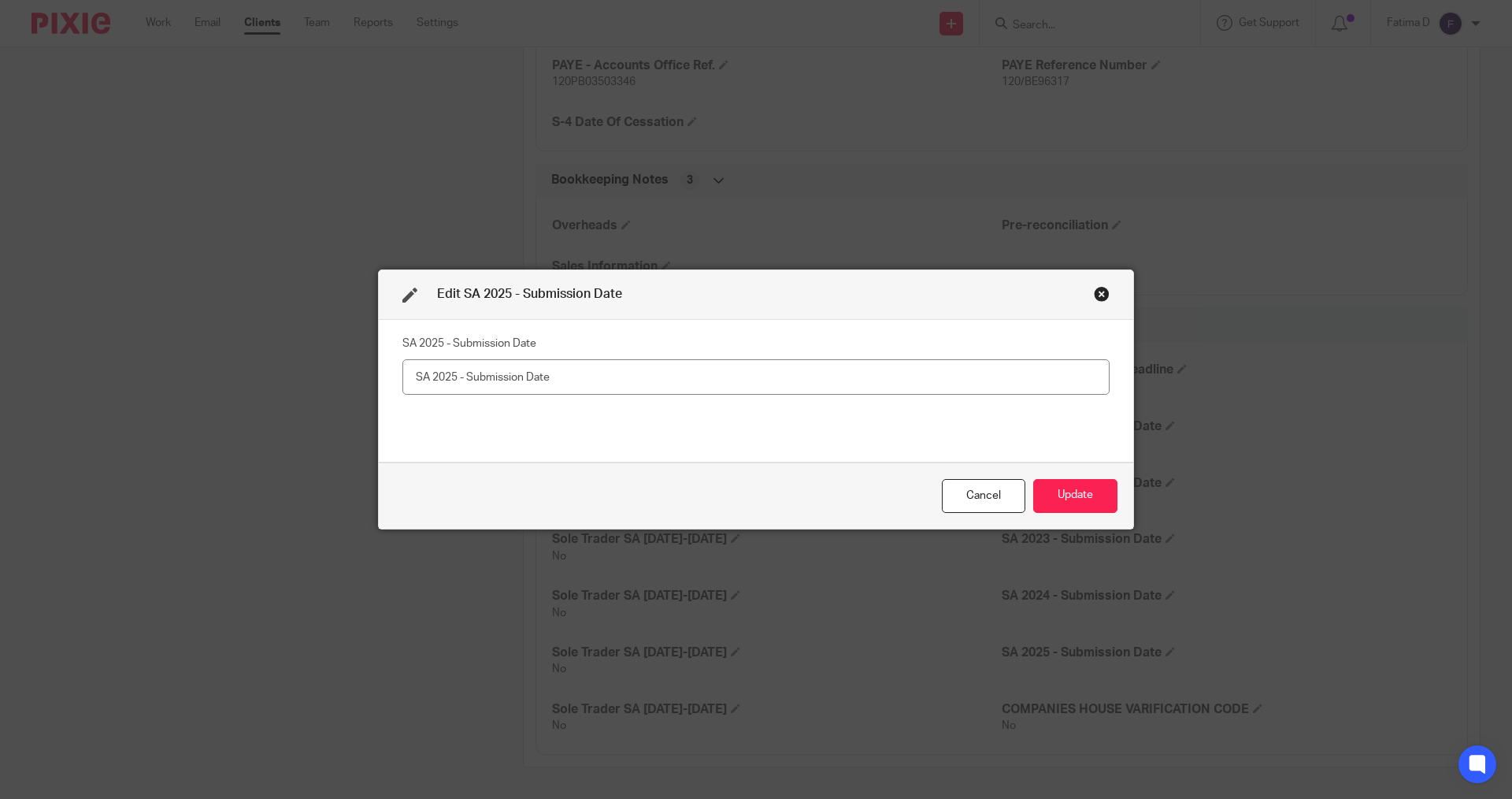
click at [425, 378] on input "text" at bounding box center [756, 377] width 707 height 36
type input "12/08/2025"
click at [1074, 501] on button "Update" at bounding box center [1075, 496] width 84 height 34
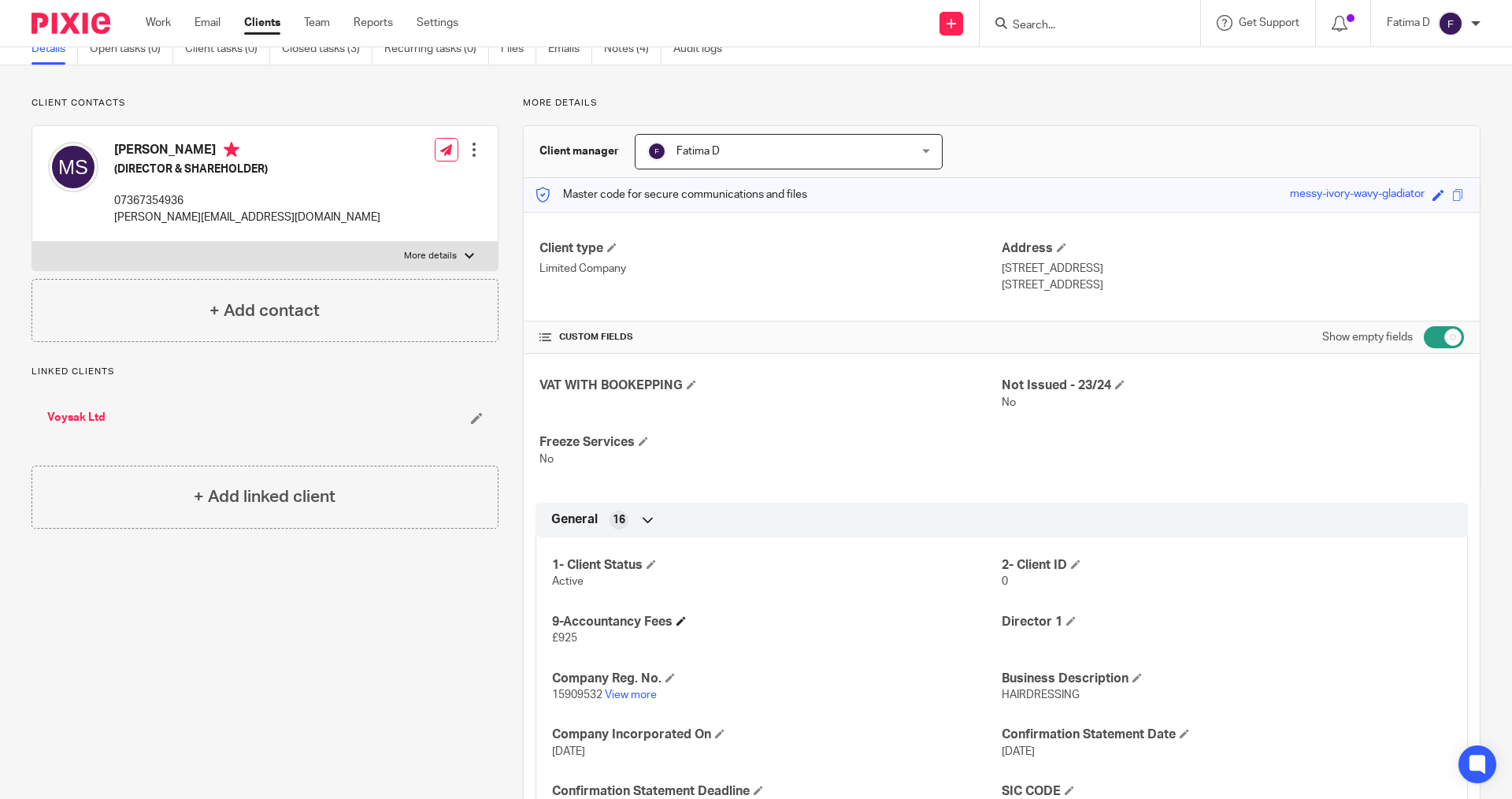
scroll to position [0, 0]
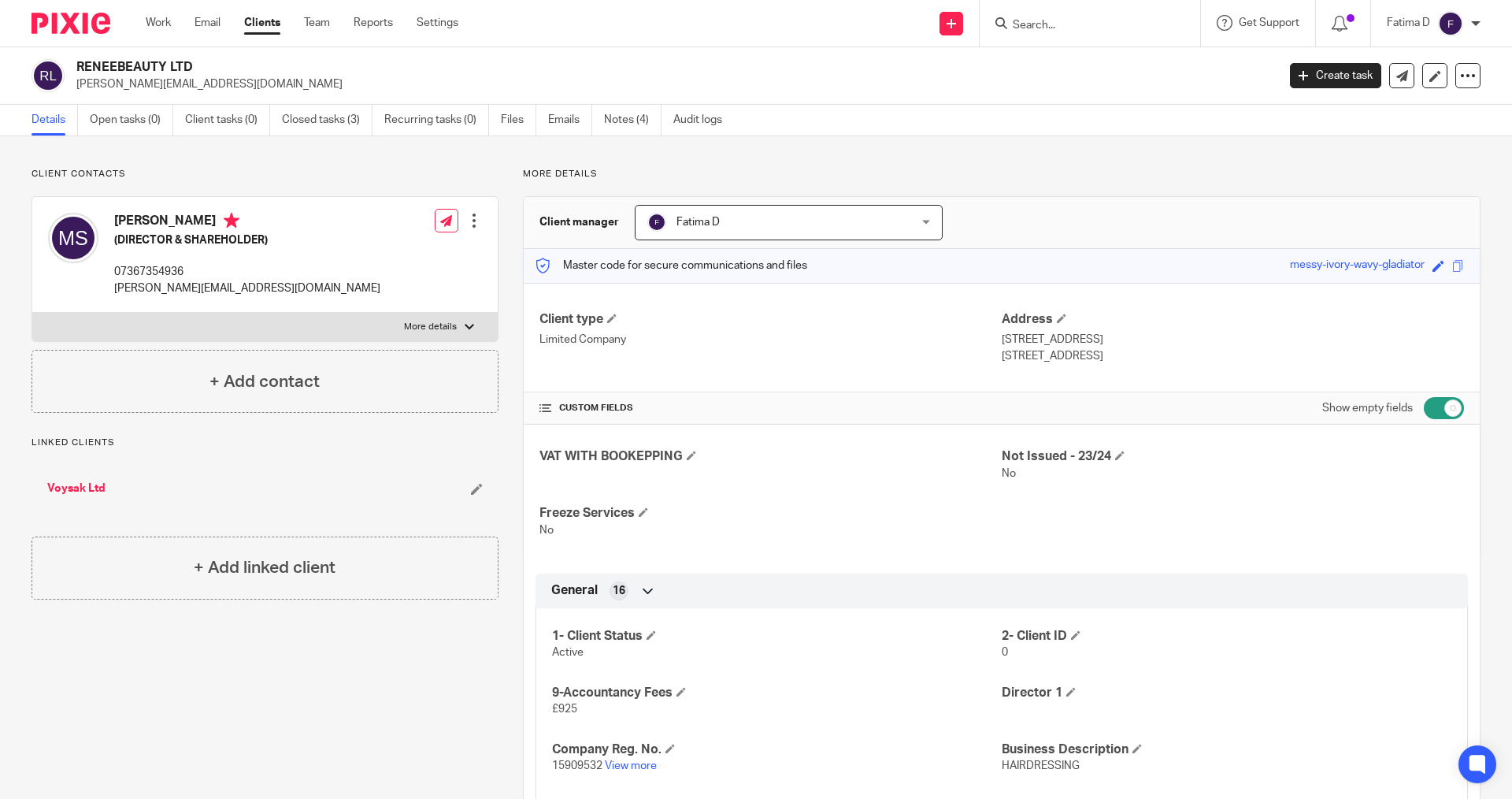
drag, startPoint x: 1023, startPoint y: 18, endPoint x: 1027, endPoint y: 24, distance: 7.2
click at [1024, 18] on form at bounding box center [1094, 22] width 167 height 20
click at [1030, 24] on input "Search" at bounding box center [1082, 25] width 142 height 14
click at [1045, 19] on input "Search" at bounding box center [1082, 25] width 142 height 14
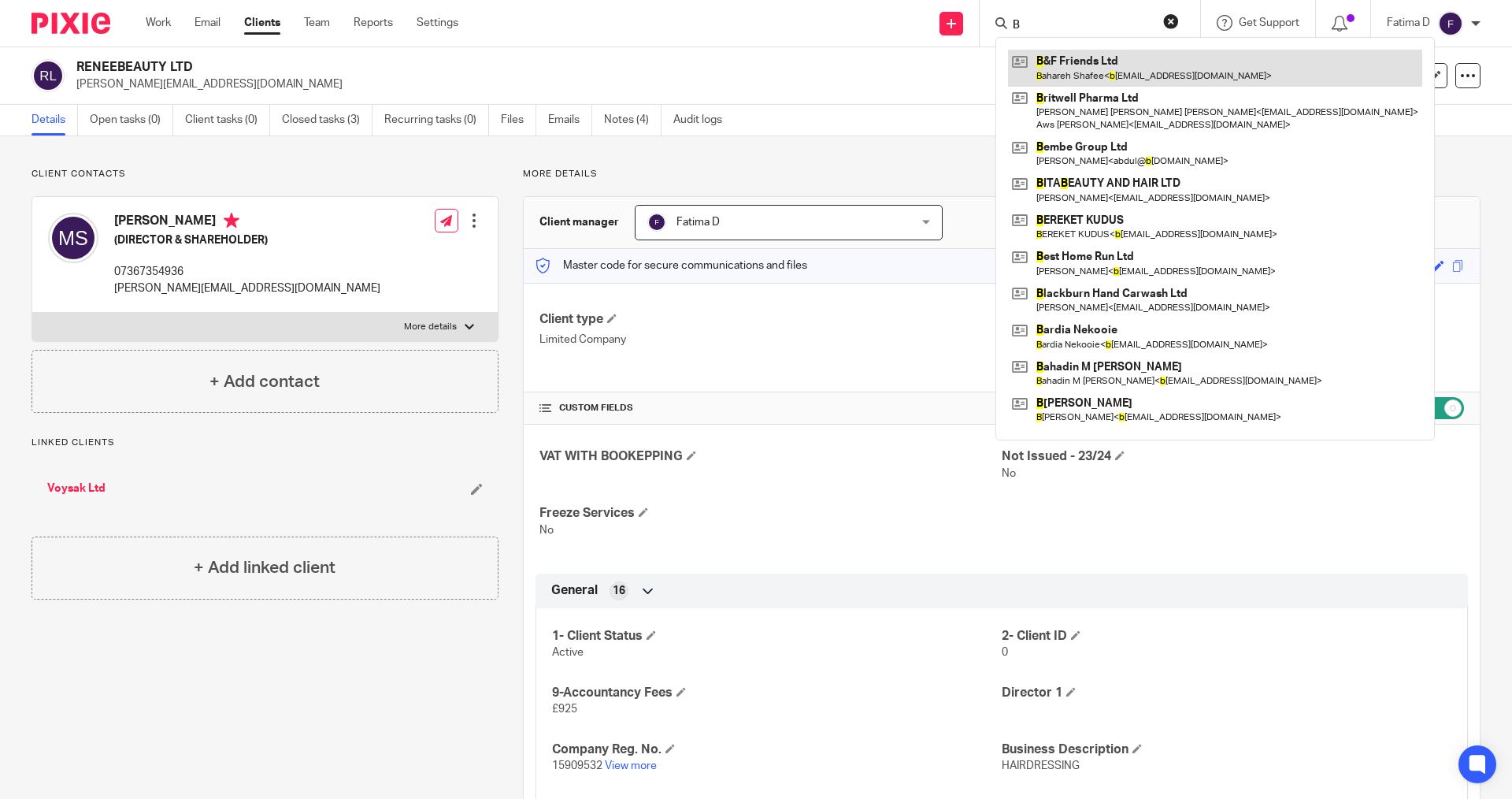
type input "B"
click at [1098, 58] on link at bounding box center [1215, 67] width 414 height 36
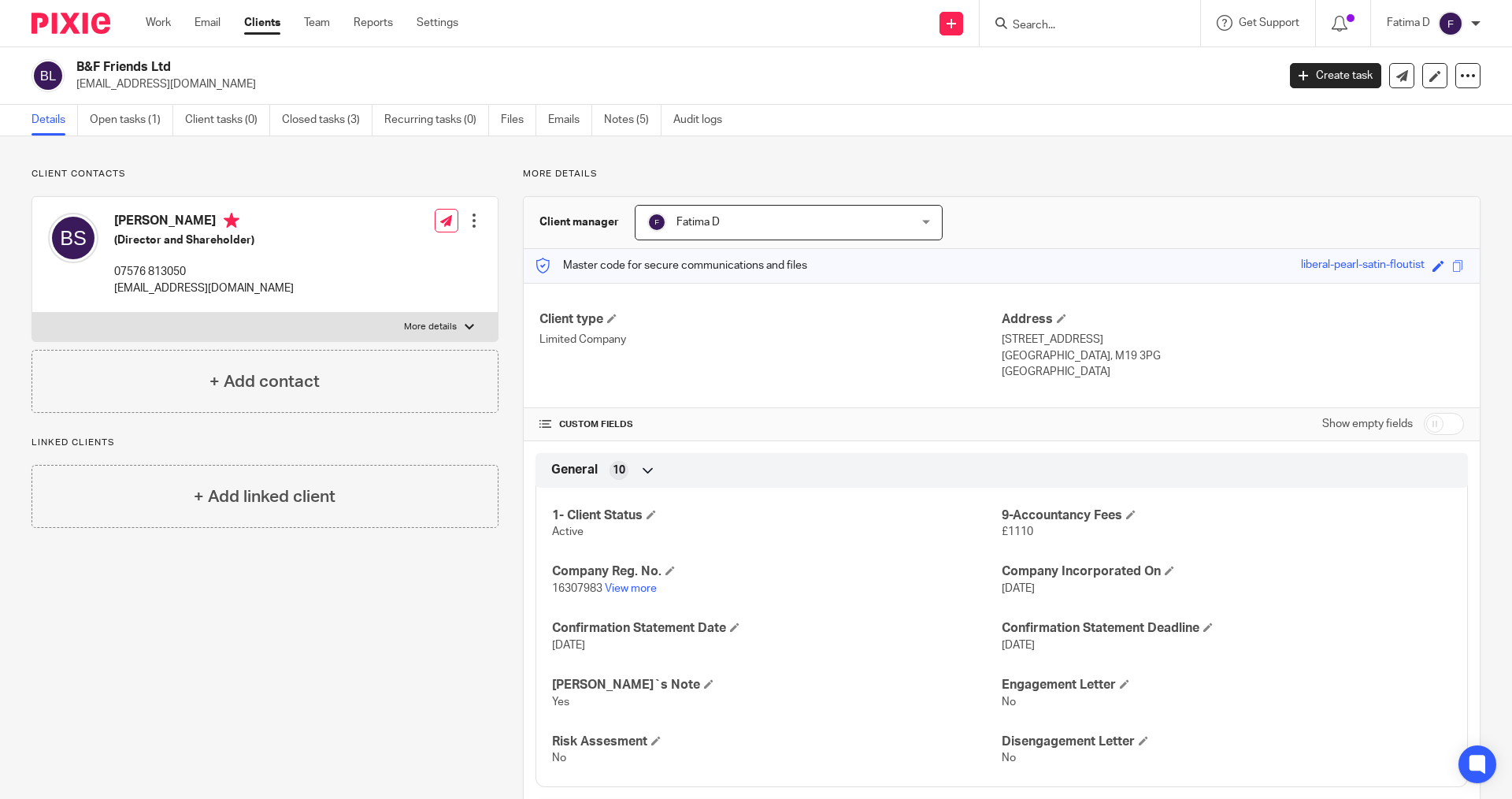
click at [1042, 20] on input "Search" at bounding box center [1082, 25] width 142 height 14
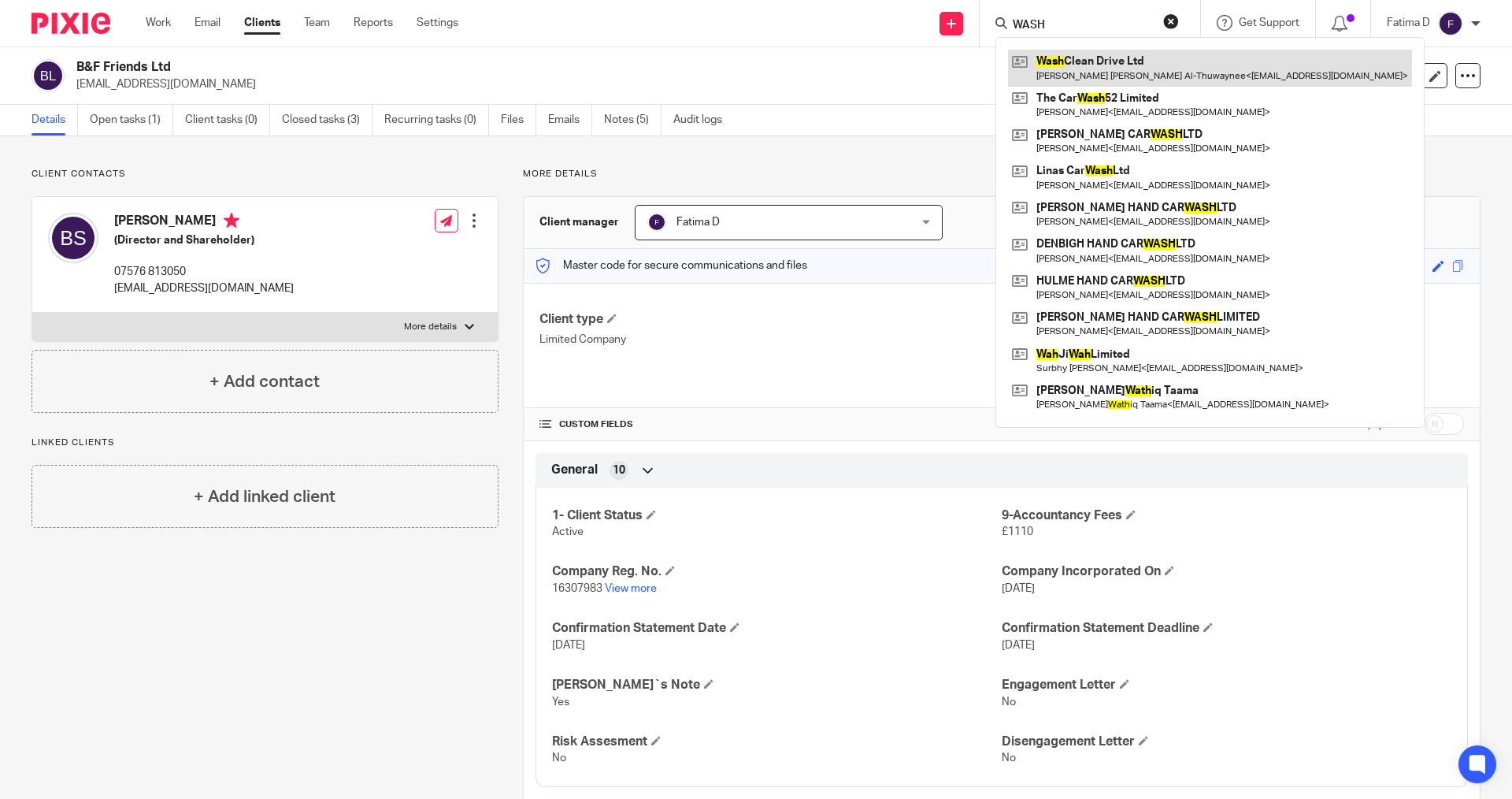
type input "WASH"
click at [1097, 57] on link at bounding box center [1210, 67] width 404 height 36
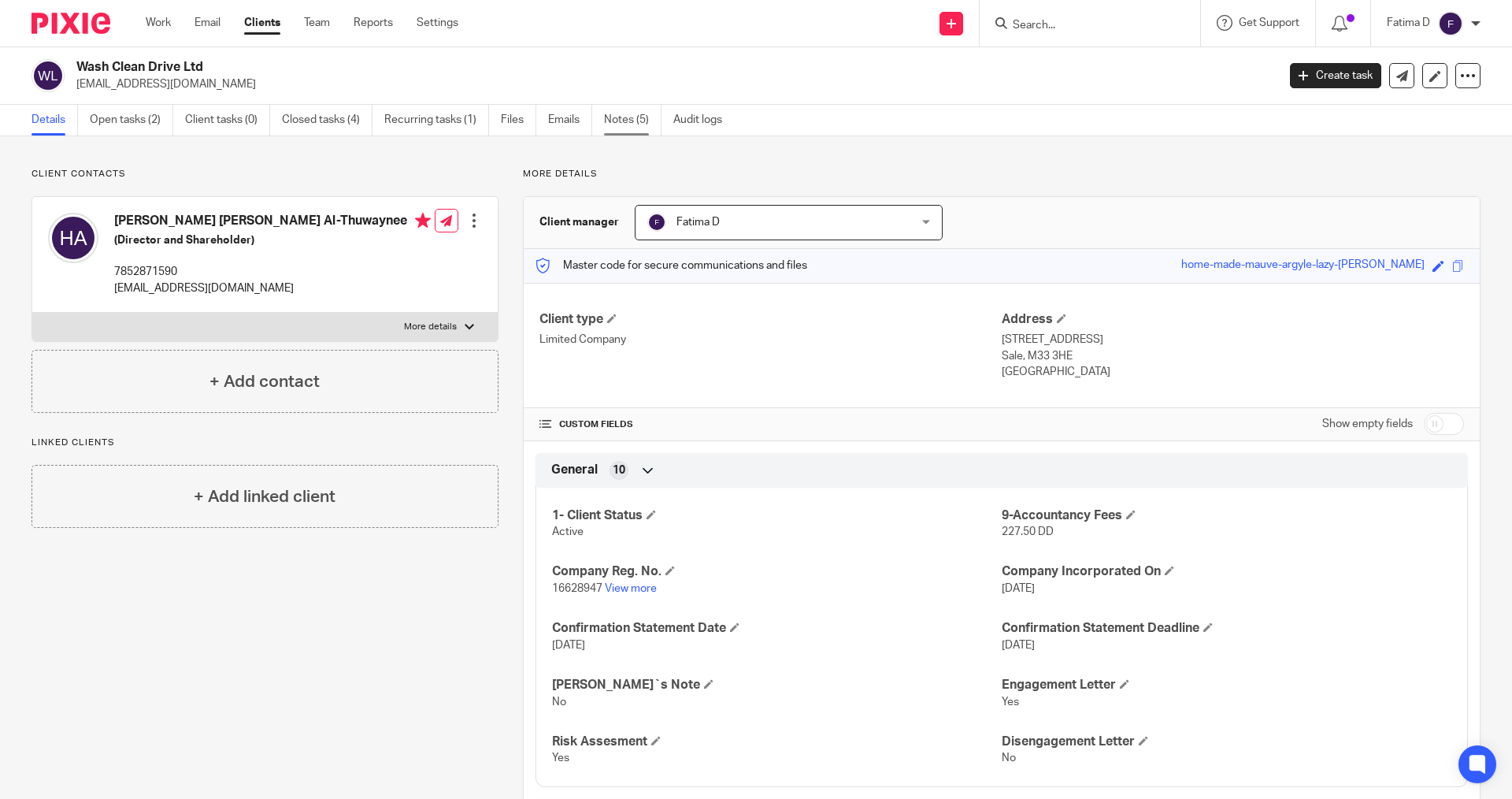
click at [624, 117] on link "Notes (5)" at bounding box center [632, 120] width 57 height 31
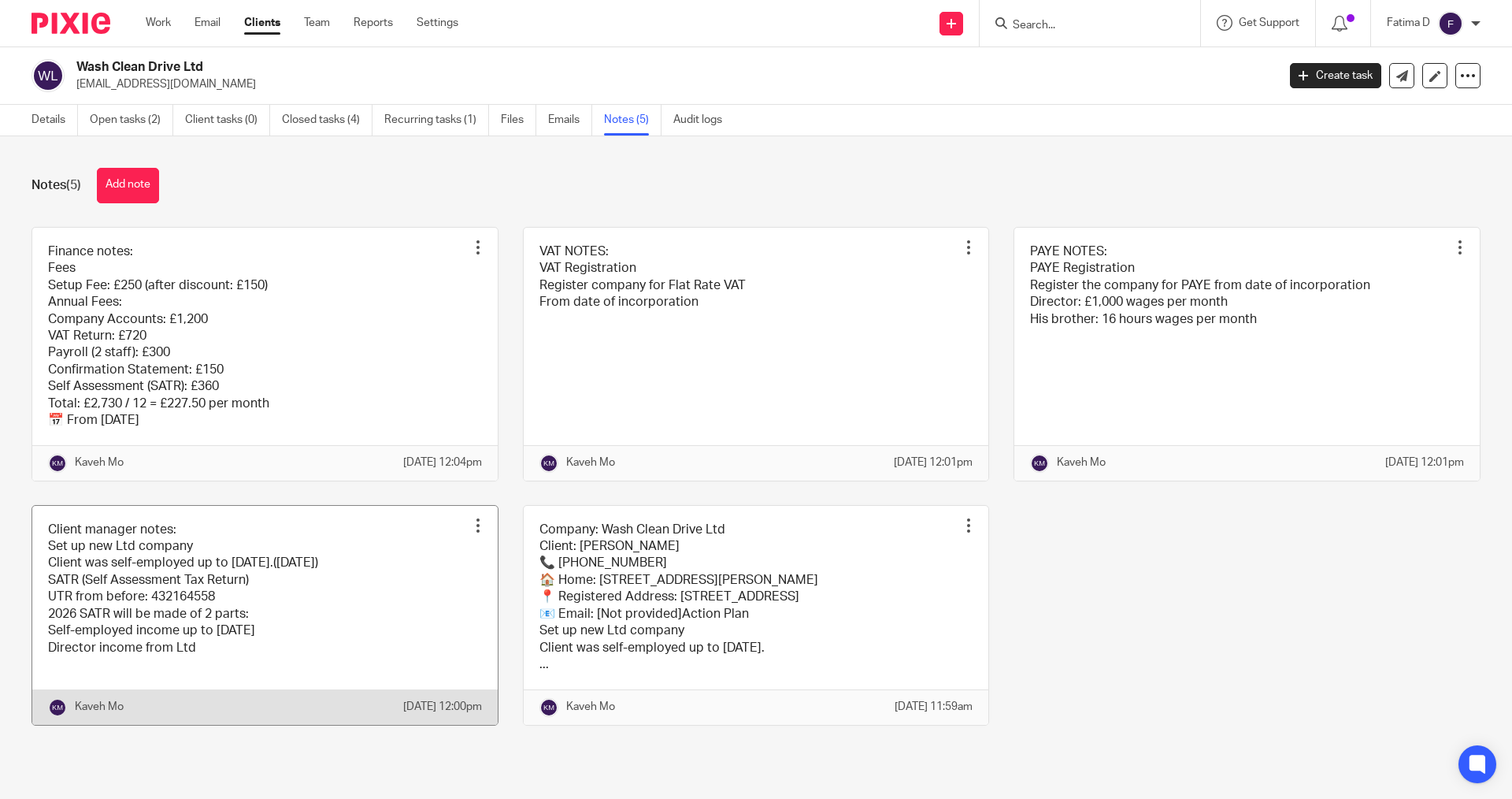
scroll to position [33, 0]
click at [74, 609] on link at bounding box center [266, 616] width 466 height 219
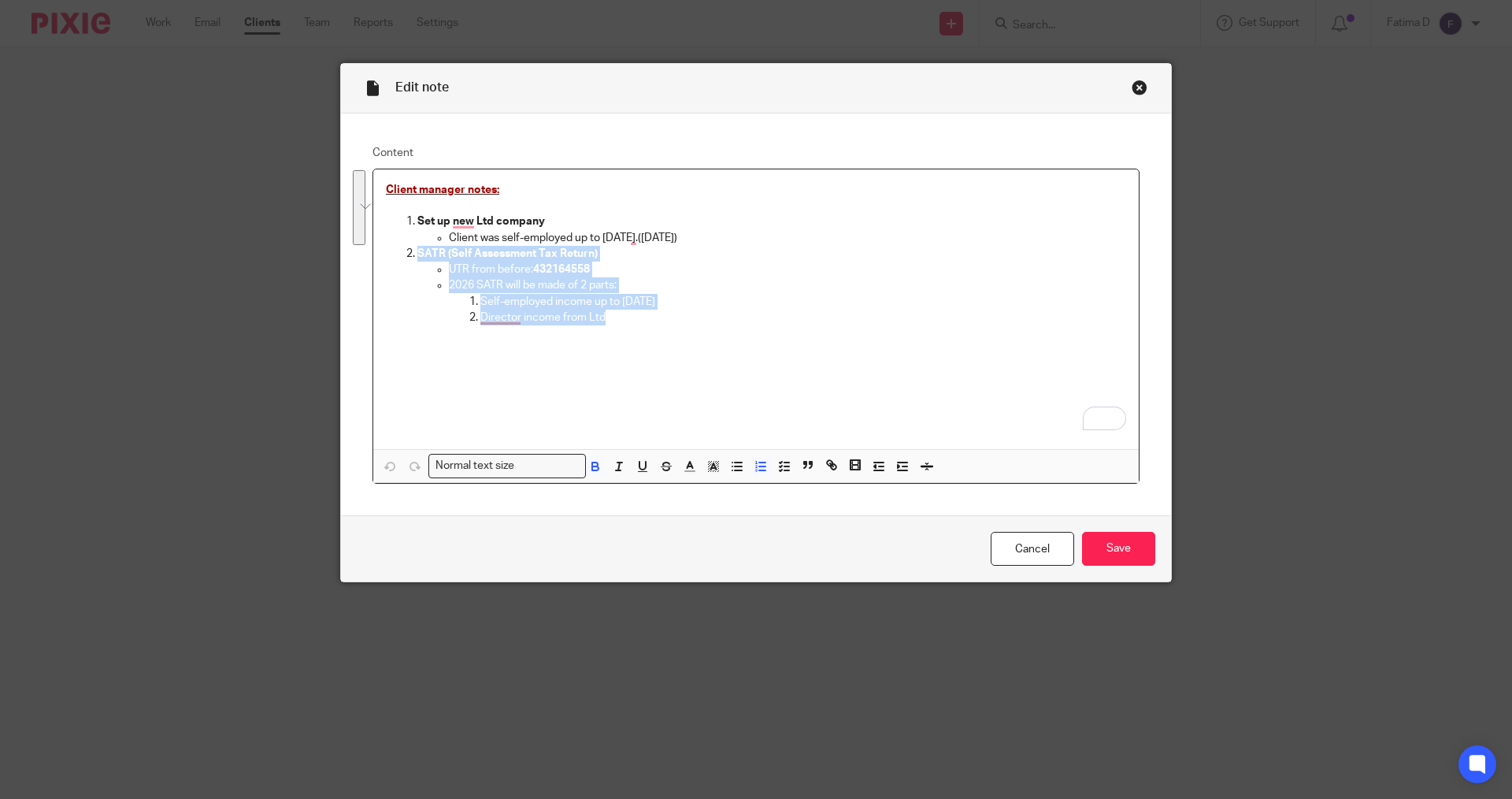
drag, startPoint x: 412, startPoint y: 251, endPoint x: 586, endPoint y: 303, distance: 181.6
click at [771, 332] on div "Client manager notes: Set up new Ltd company Client was self-employed up to tod…" at bounding box center [756, 309] width 766 height 280
copy li "SATR (Self Assessment Tax Return) UTR from before: 432164558 2026 SATR will be …"
click at [1135, 85] on div "Close this dialog window" at bounding box center [1139, 87] width 16 height 16
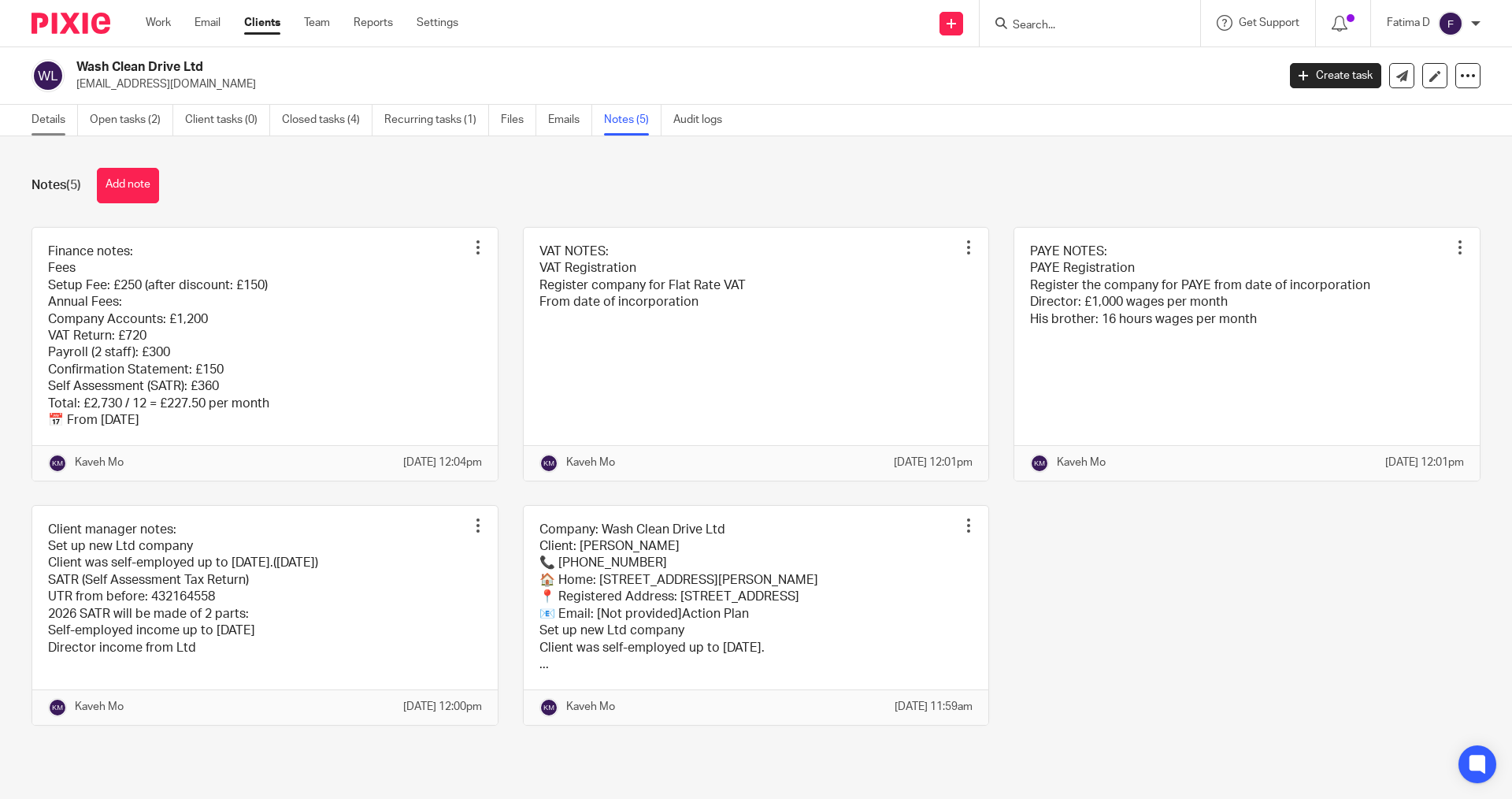
click at [46, 112] on link "Details" at bounding box center [55, 120] width 47 height 31
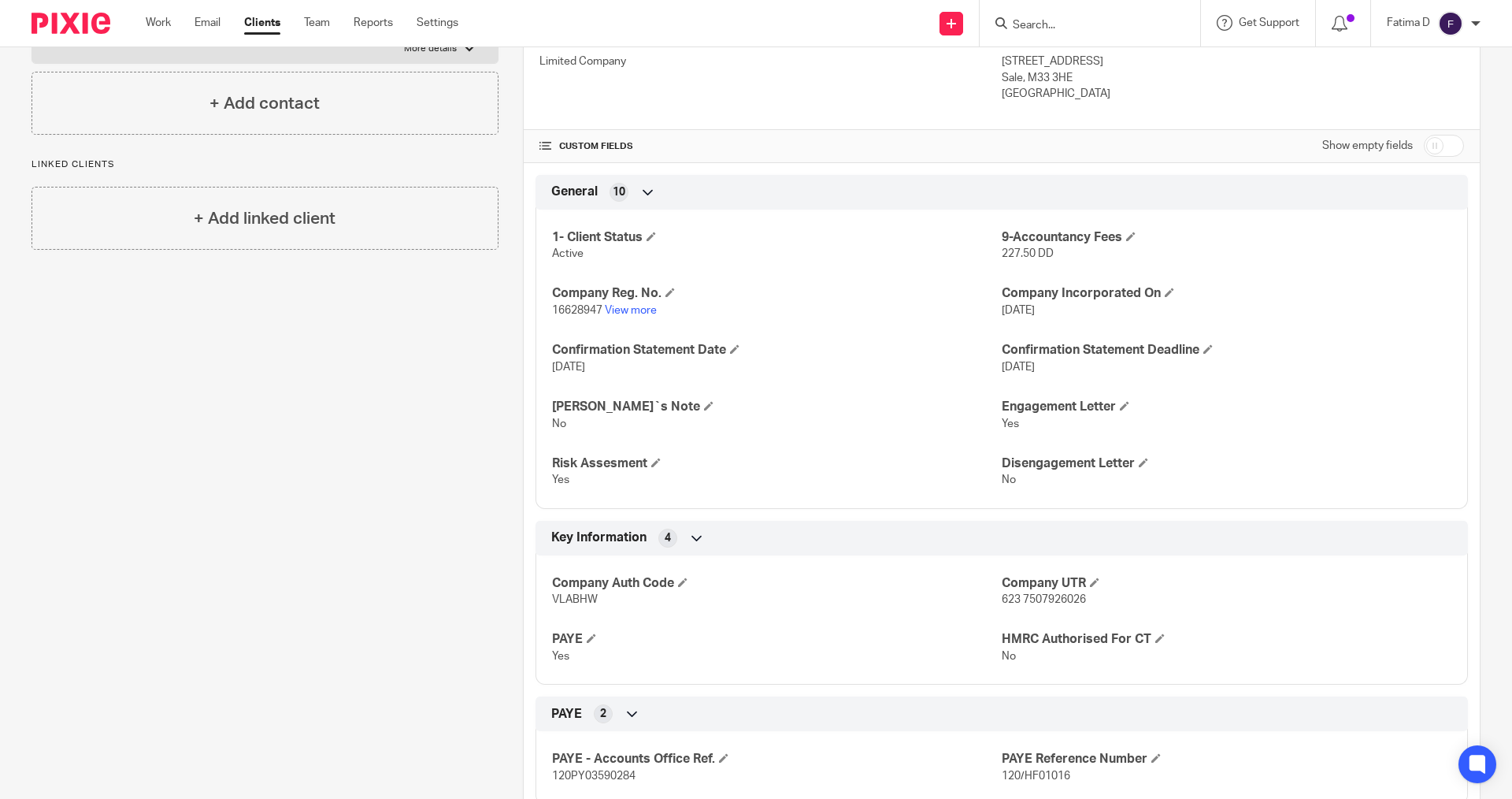
scroll to position [394, 0]
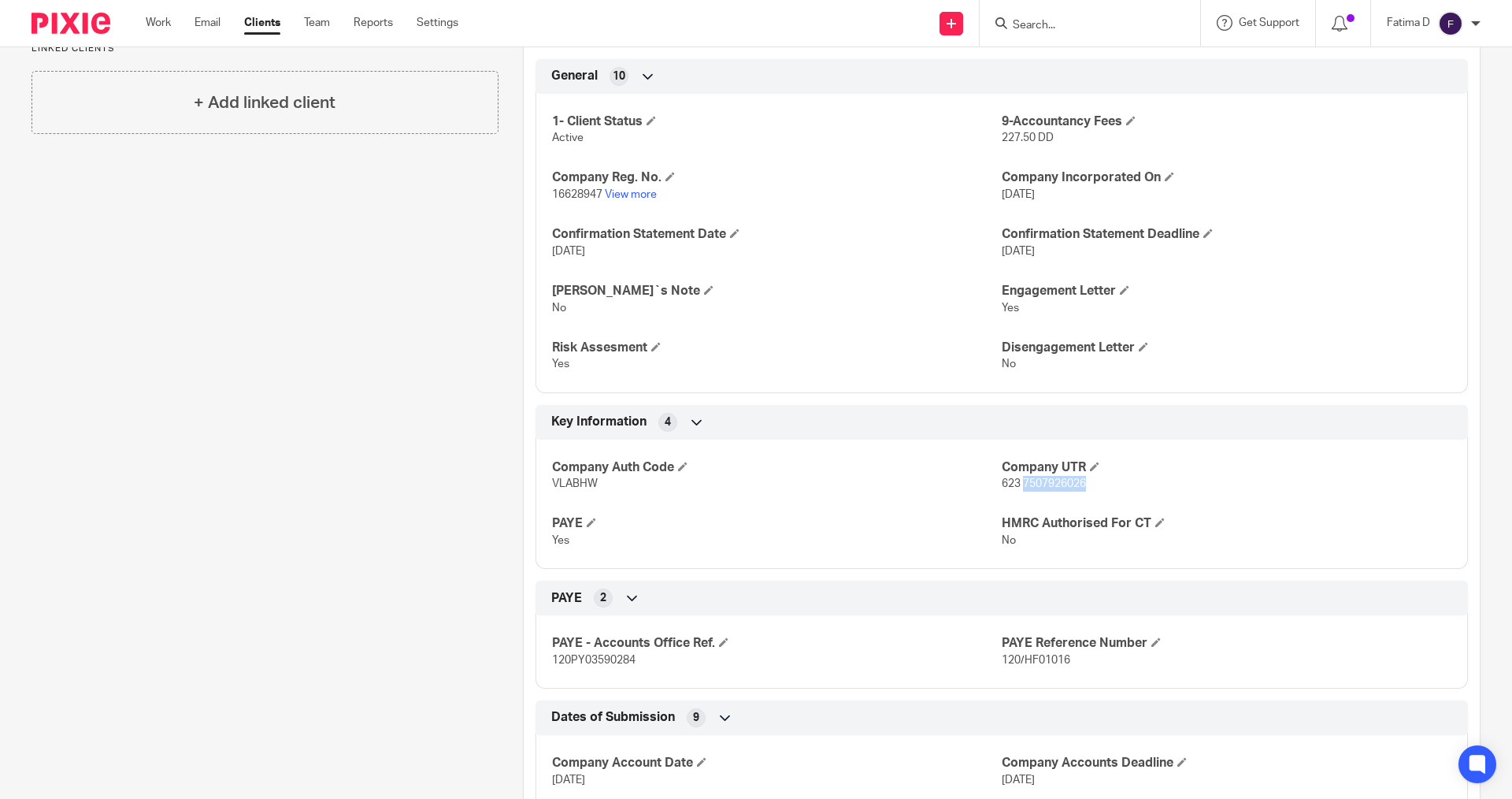
drag, startPoint x: 1085, startPoint y: 484, endPoint x: 1017, endPoint y: 486, distance: 68.0
click at [1017, 486] on p "623 7507926026" at bounding box center [1226, 484] width 450 height 16
copy span "7507926026"
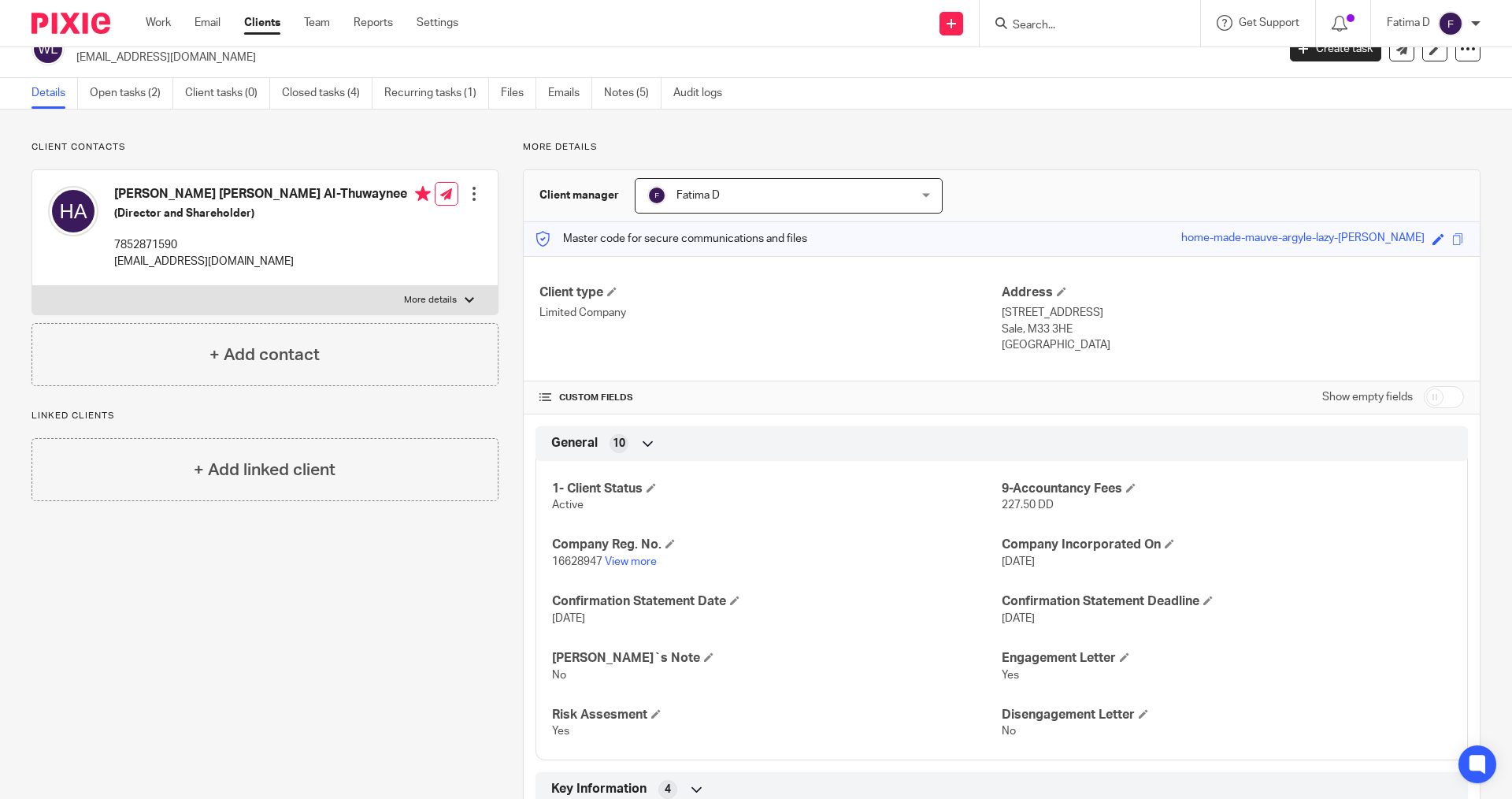
scroll to position [0, 0]
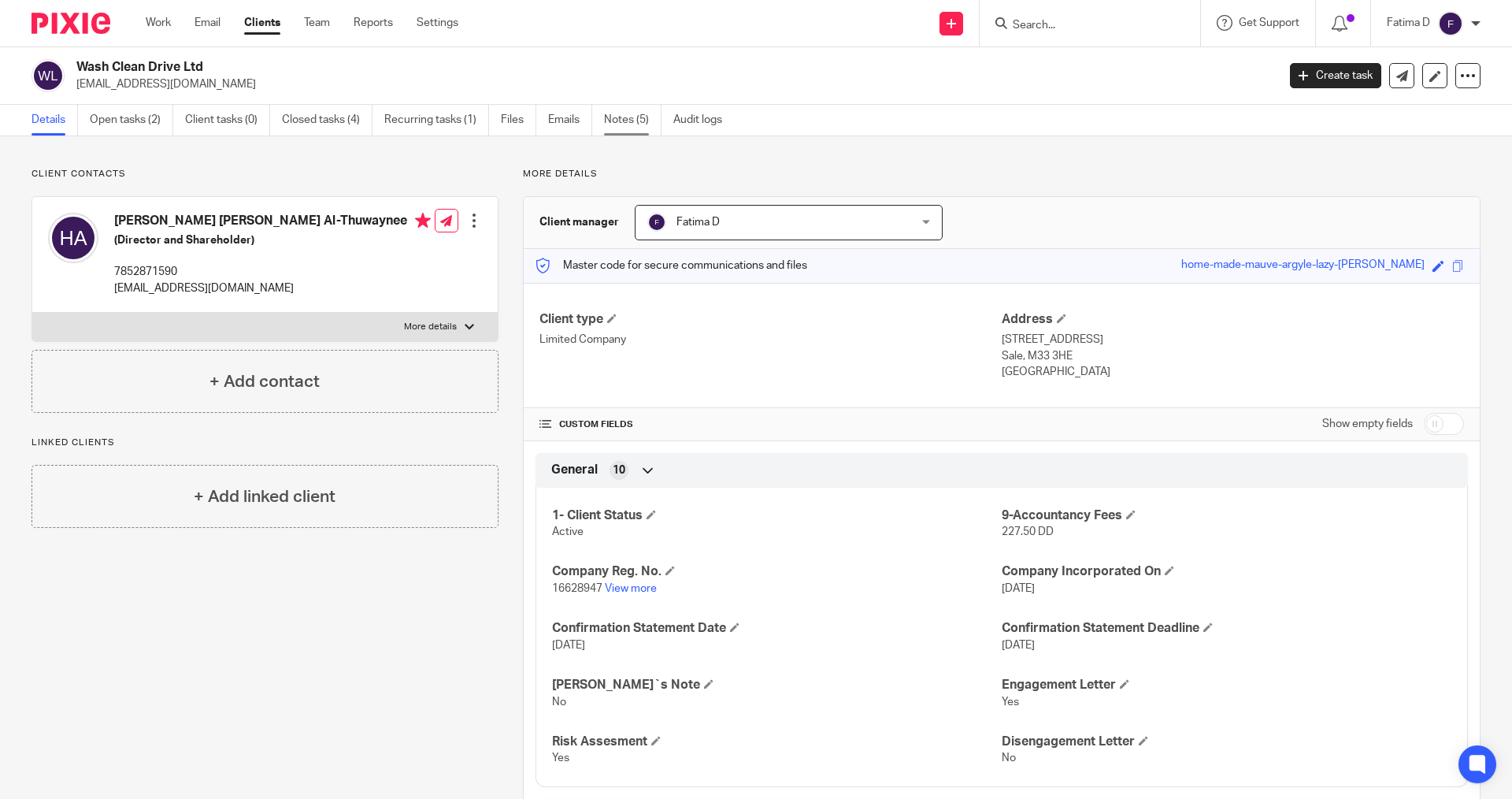
click at [625, 123] on link "Notes (5)" at bounding box center [632, 120] width 57 height 31
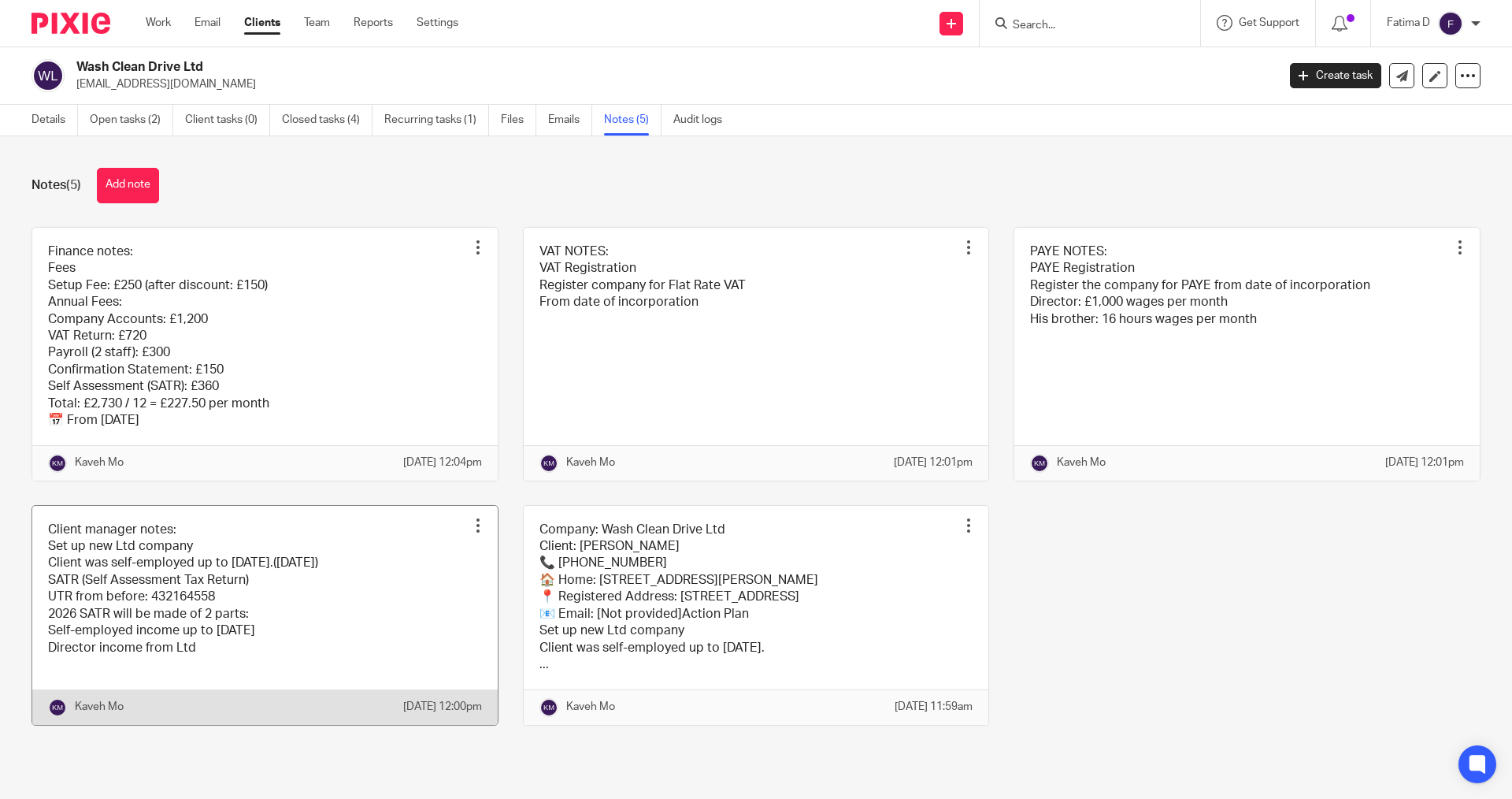
click at [103, 606] on link at bounding box center [266, 616] width 466 height 219
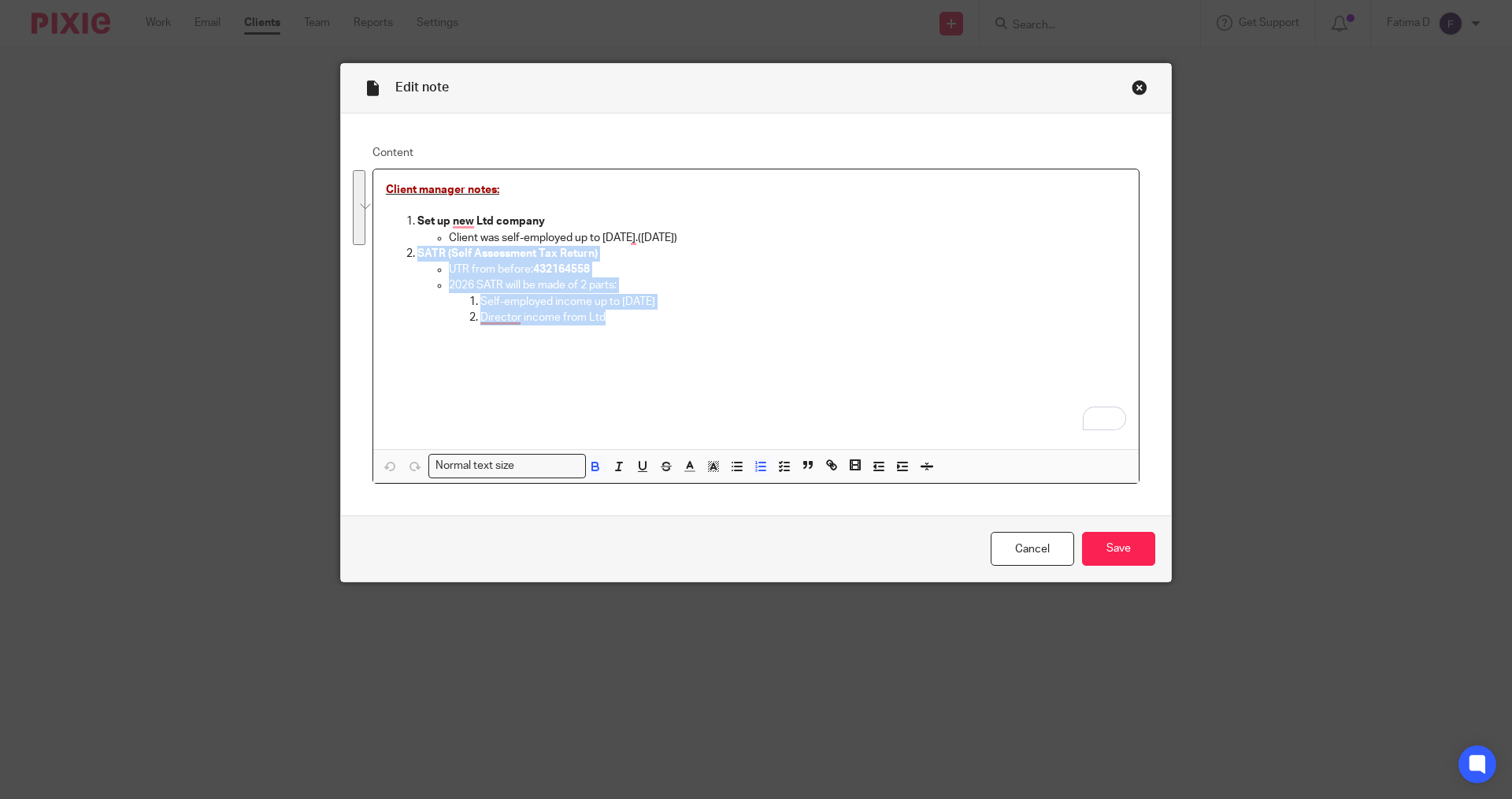
drag, startPoint x: 412, startPoint y: 252, endPoint x: 641, endPoint y: 340, distance: 245.3
click at [641, 340] on div "Client manager notes: Set up new Ltd company Client was self-employed up to tod…" at bounding box center [756, 309] width 766 height 280
copy li "SATR (Self Assessment Tax Return) UTR from before: 432164558 2026 SATR will be …"
click at [1135, 85] on div "Close this dialog window" at bounding box center [1139, 87] width 16 height 16
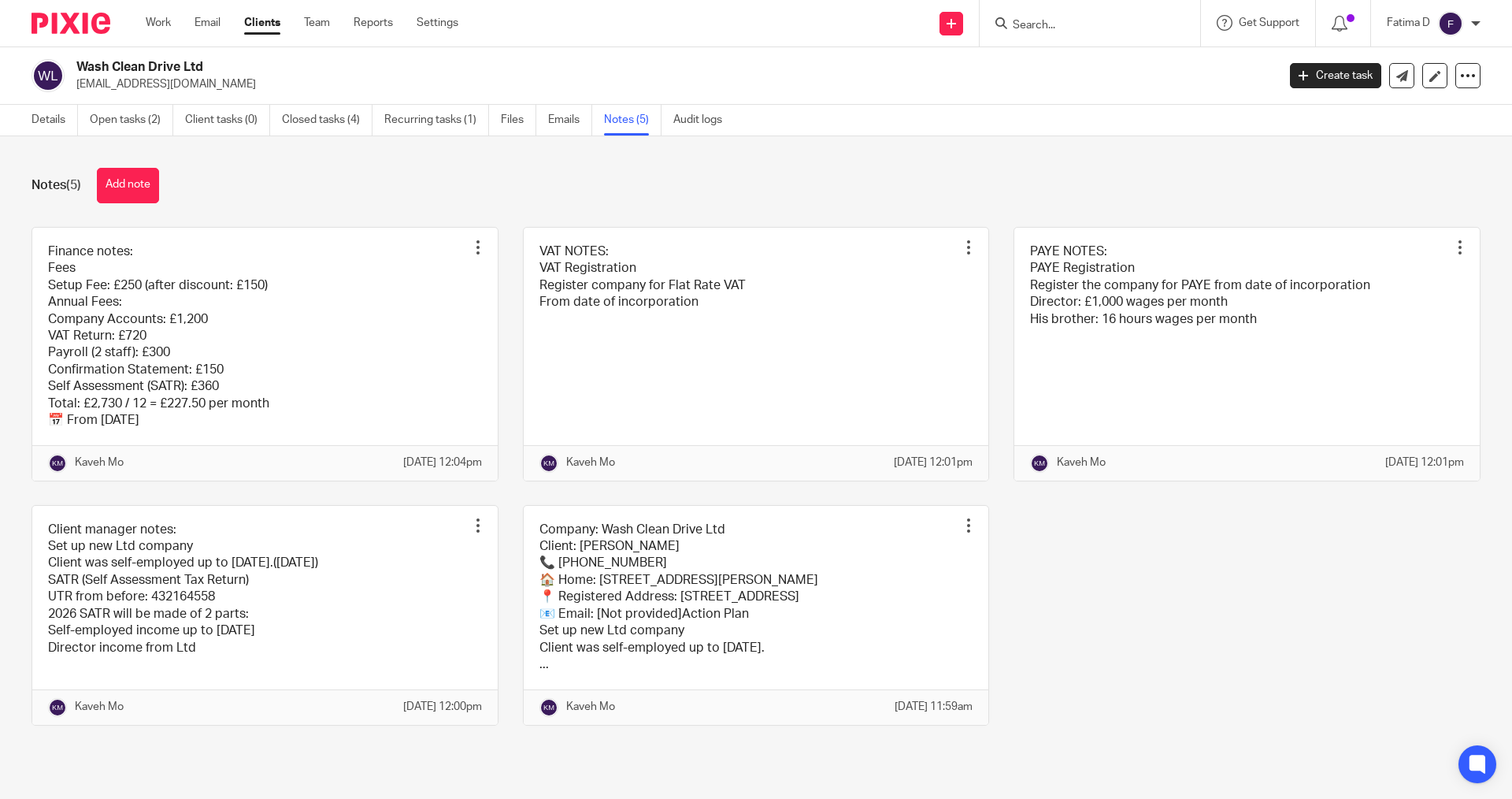
click at [1021, 24] on input "Search" at bounding box center [1082, 25] width 142 height 14
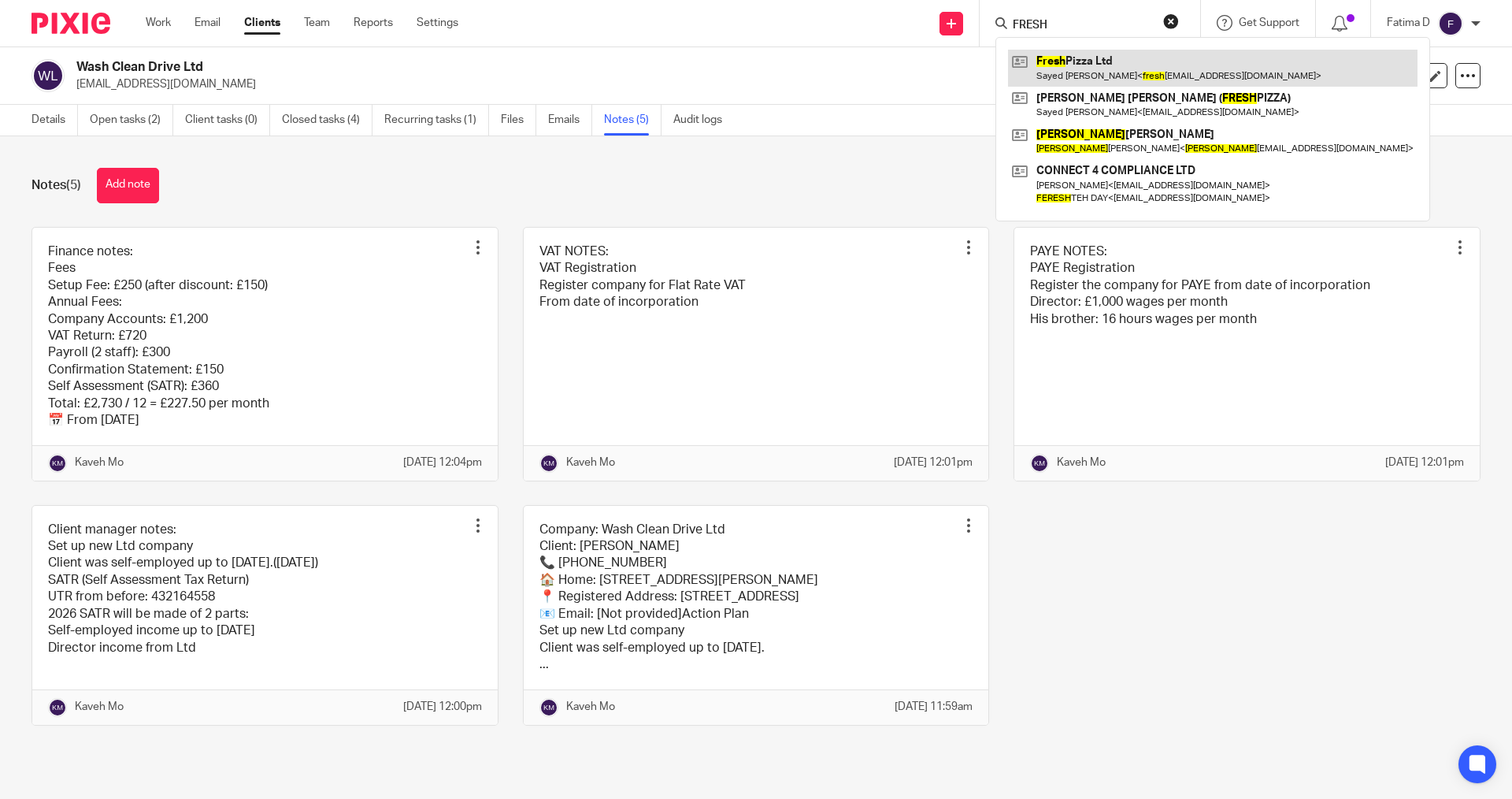
type input "FRESH"
click at [1091, 63] on link at bounding box center [1213, 67] width 410 height 36
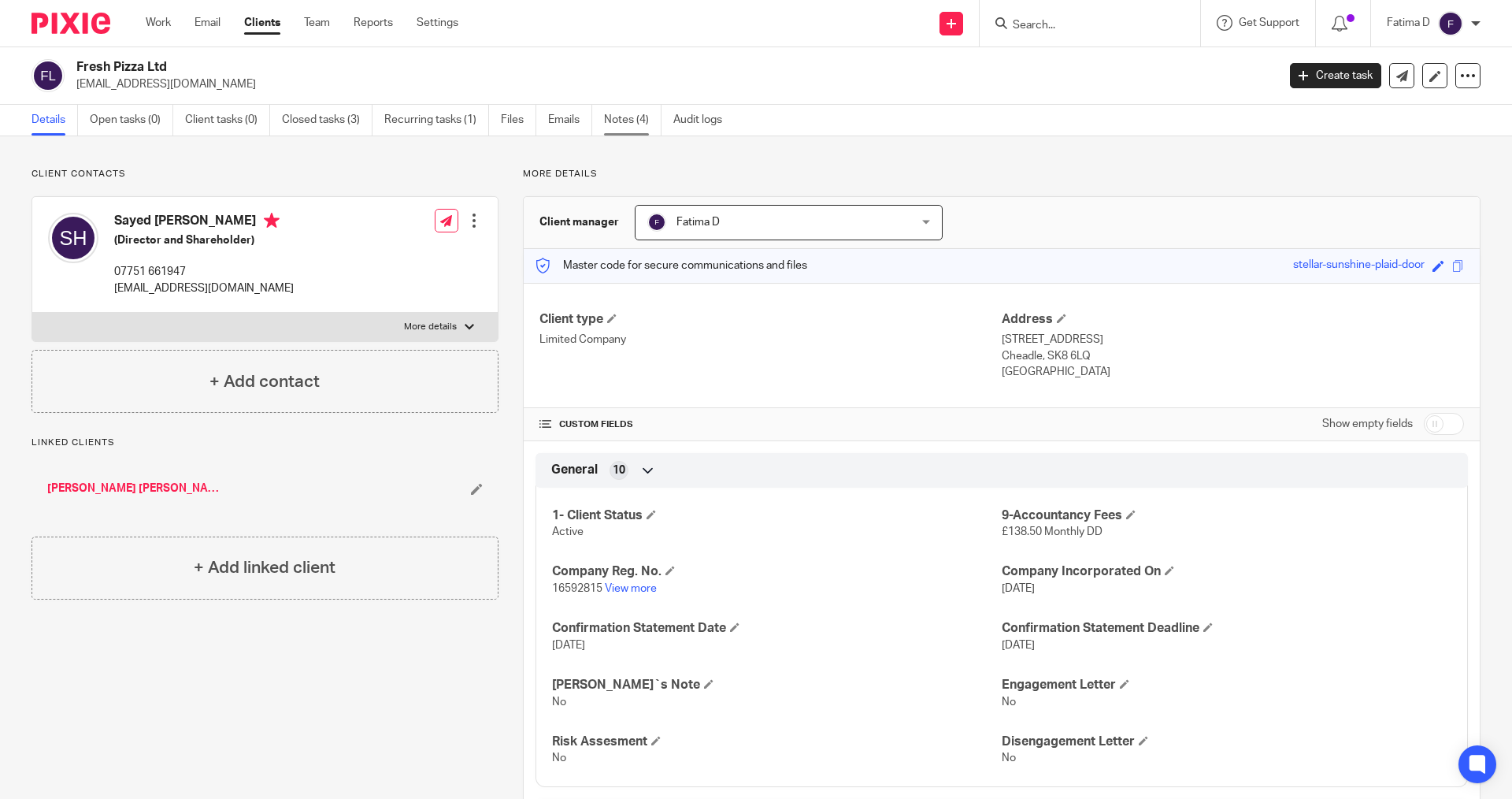
click at [621, 114] on link "Notes (4)" at bounding box center [632, 120] width 57 height 31
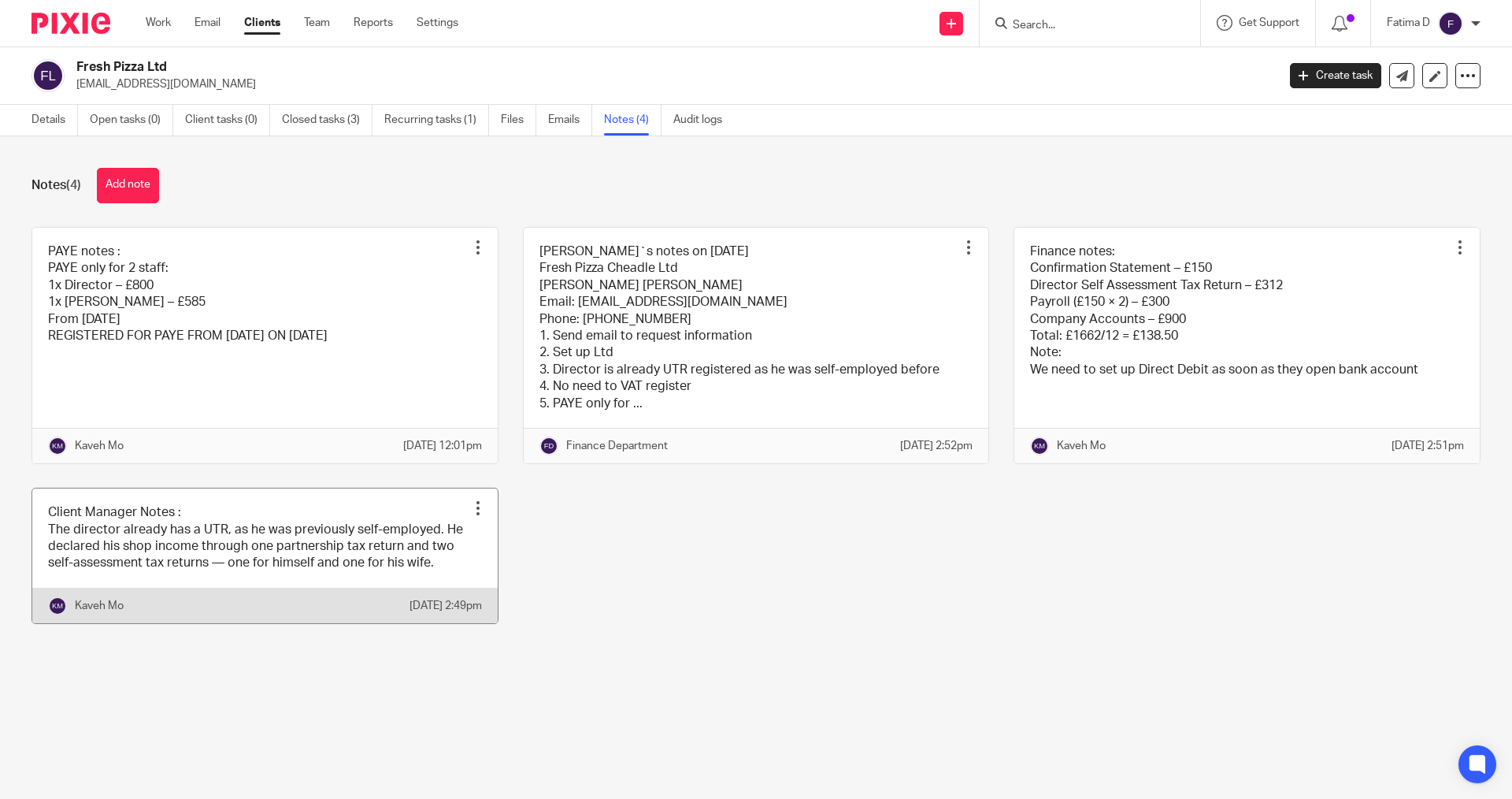
click at [281, 590] on link at bounding box center [266, 556] width 466 height 135
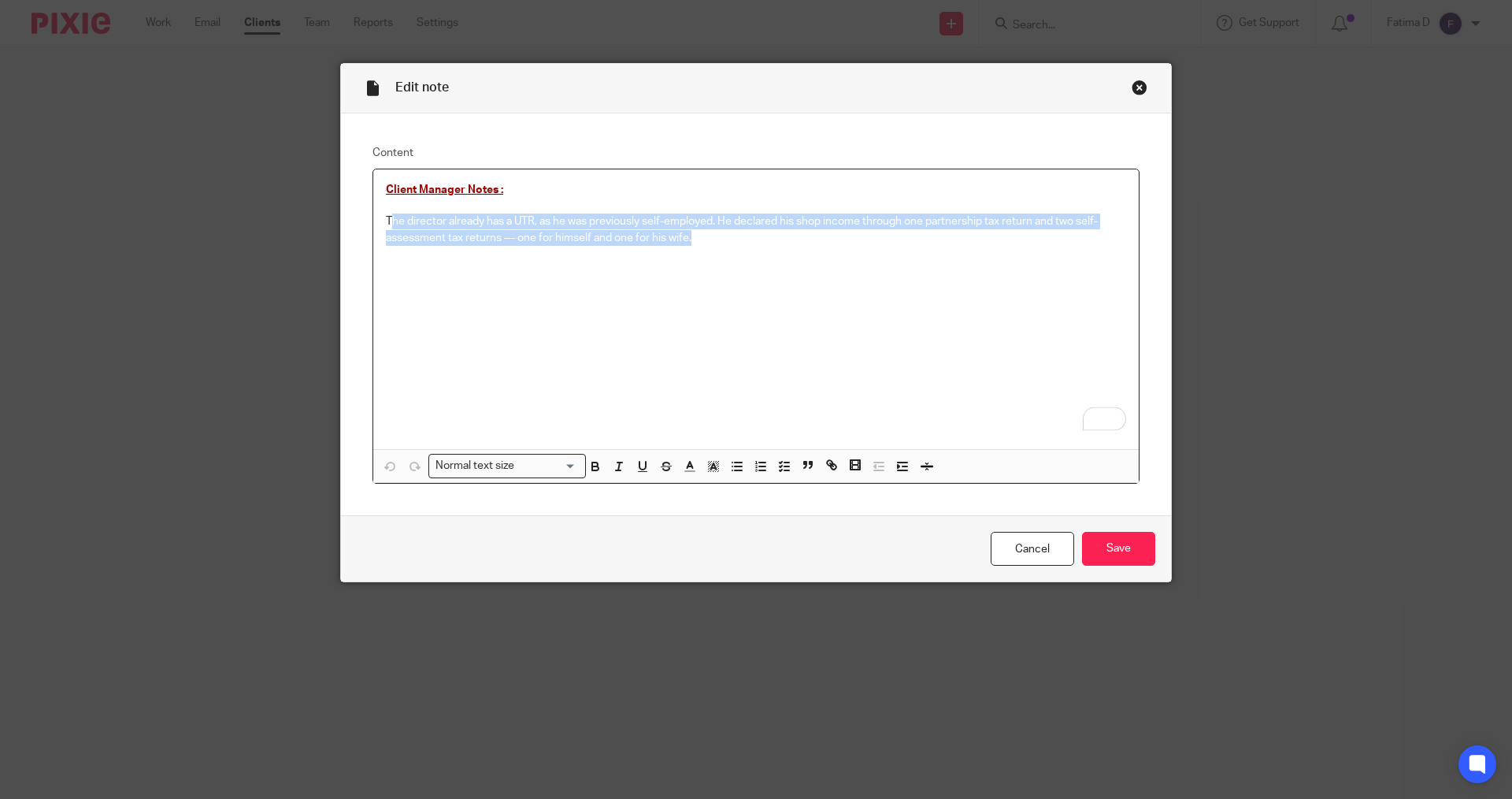
drag, startPoint x: 389, startPoint y: 215, endPoint x: 727, endPoint y: 237, distance: 338.7
click at [727, 237] on p "The director already has a UTR, as he was previously self-employed. He declared…" at bounding box center [756, 229] width 741 height 33
drag, startPoint x: 598, startPoint y: 225, endPoint x: 465, endPoint y: 267, distance: 139.5
click at [498, 281] on div "Client Manager Notes : The director already has a UTR, as he was previously sel…" at bounding box center [756, 309] width 766 height 280
drag, startPoint x: 376, startPoint y: 217, endPoint x: 685, endPoint y: 246, distance: 310.4
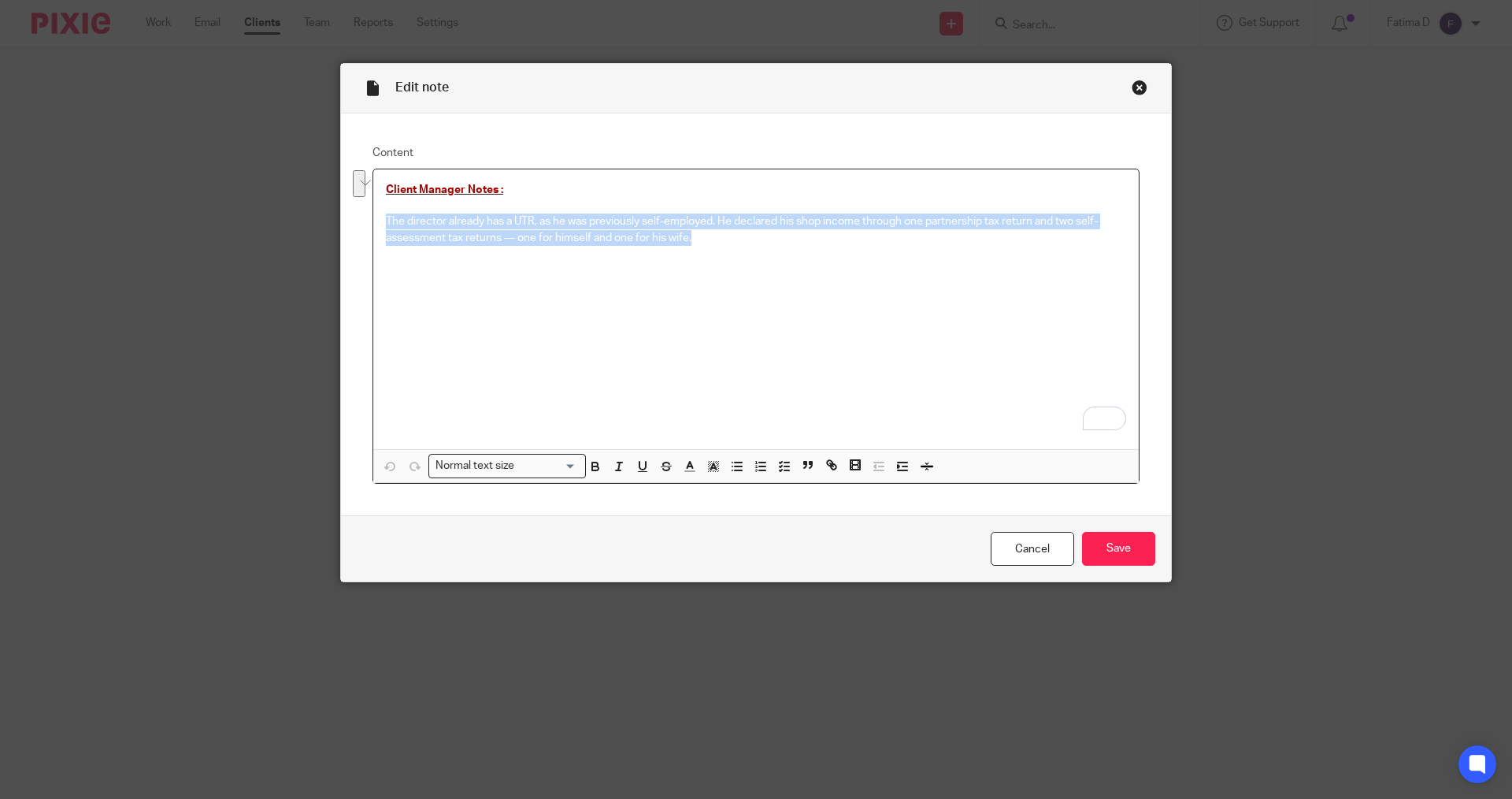
click at [685, 246] on div "Client Manager Notes : The director already has a UTR, as he was previously sel…" at bounding box center [756, 309] width 766 height 280
copy p "The director already has a UTR, as he was previously self-employed. He declared…"
drag, startPoint x: 1131, startPoint y: 87, endPoint x: 1141, endPoint y: 85, distance: 10.2
click at [1133, 87] on div "Close this dialog window" at bounding box center [1139, 87] width 16 height 16
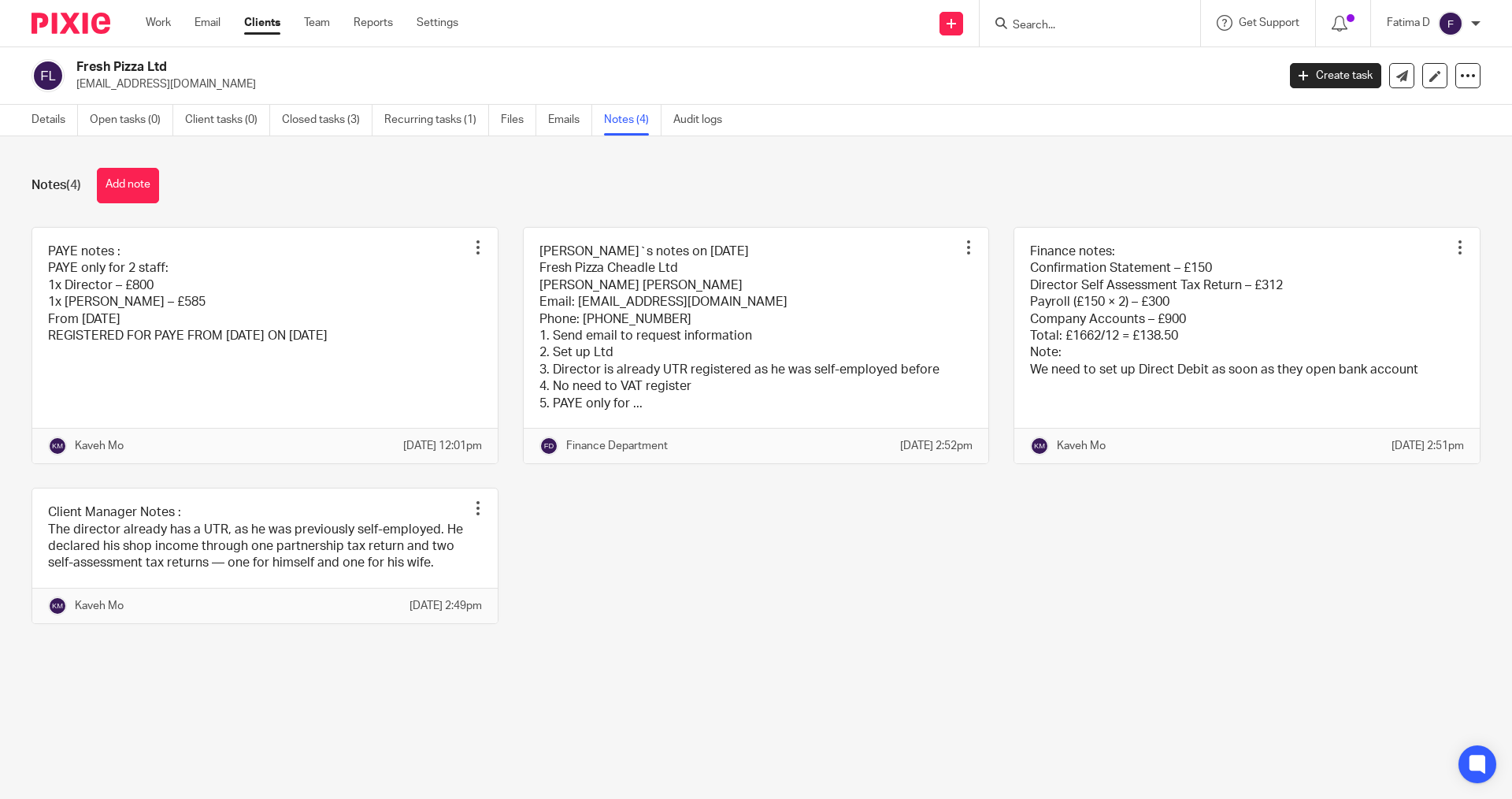
click at [1035, 21] on input "Search" at bounding box center [1082, 25] width 142 height 14
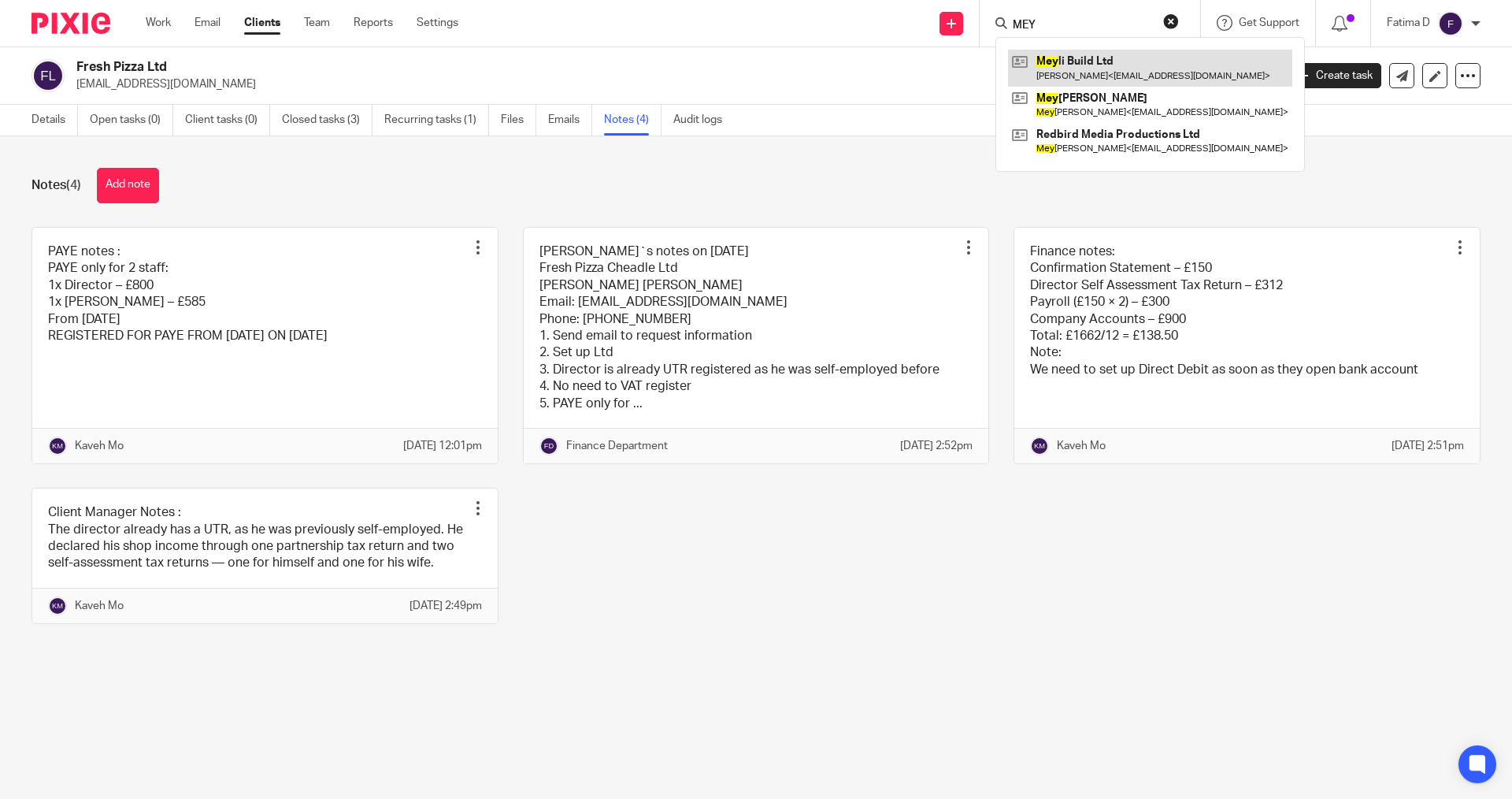
type input "MEY"
click at [1079, 56] on link at bounding box center [1150, 67] width 284 height 36
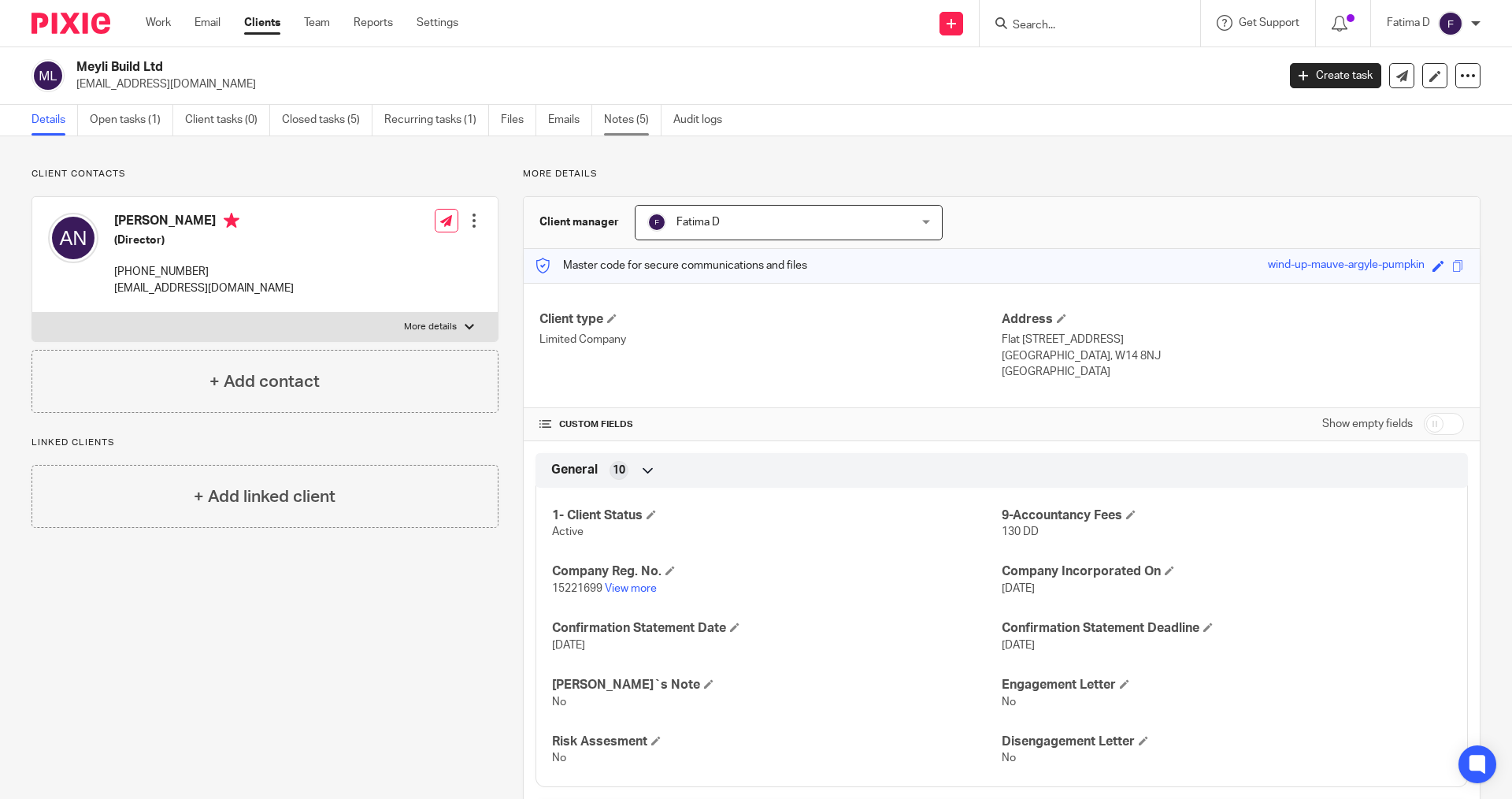
click at [626, 117] on link "Notes (5)" at bounding box center [632, 120] width 57 height 31
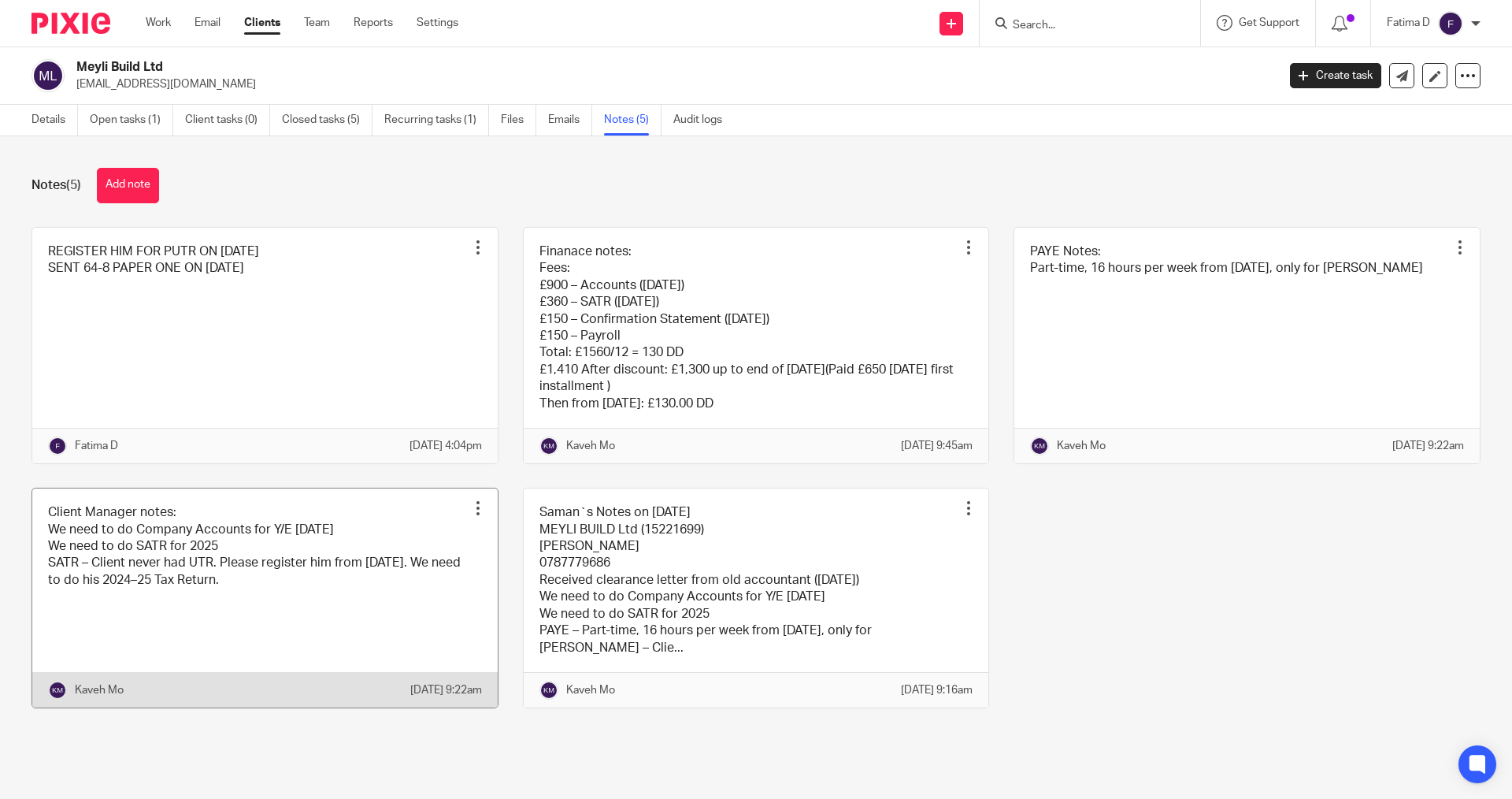
click at [100, 581] on link at bounding box center [266, 598] width 466 height 219
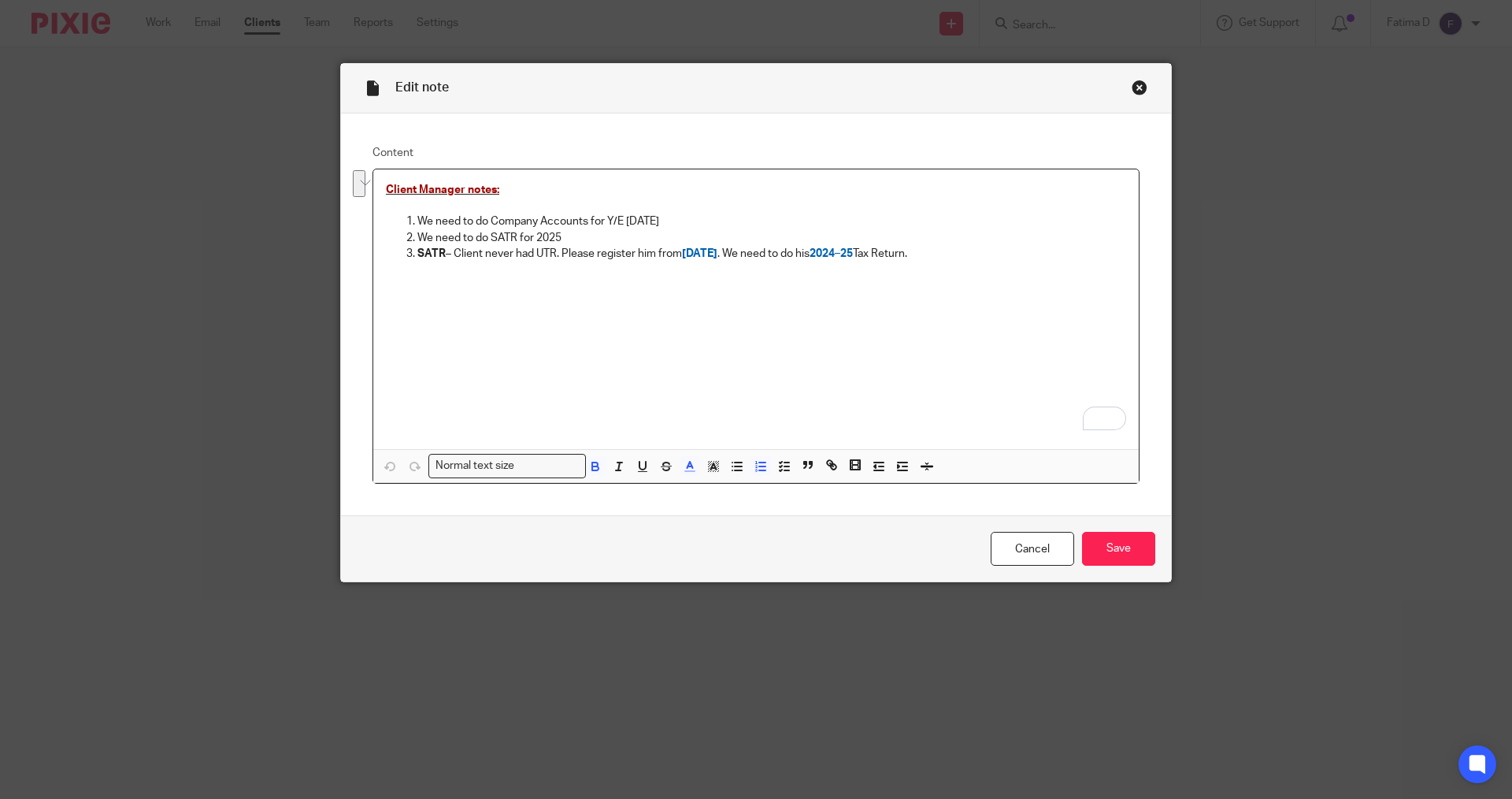
drag, startPoint x: 412, startPoint y: 238, endPoint x: 826, endPoint y: 264, distance: 414.8
click at [928, 252] on ol "We need to do Company Accounts for Y/E [DATE] We need to do SATR for 2025 SATR …" at bounding box center [756, 237] width 741 height 48
copy ol "We need to do SATR for 2025 SATR – Client never had UTR. Please register him fr…"
click at [1132, 88] on div "Close this dialog window" at bounding box center [1139, 87] width 16 height 16
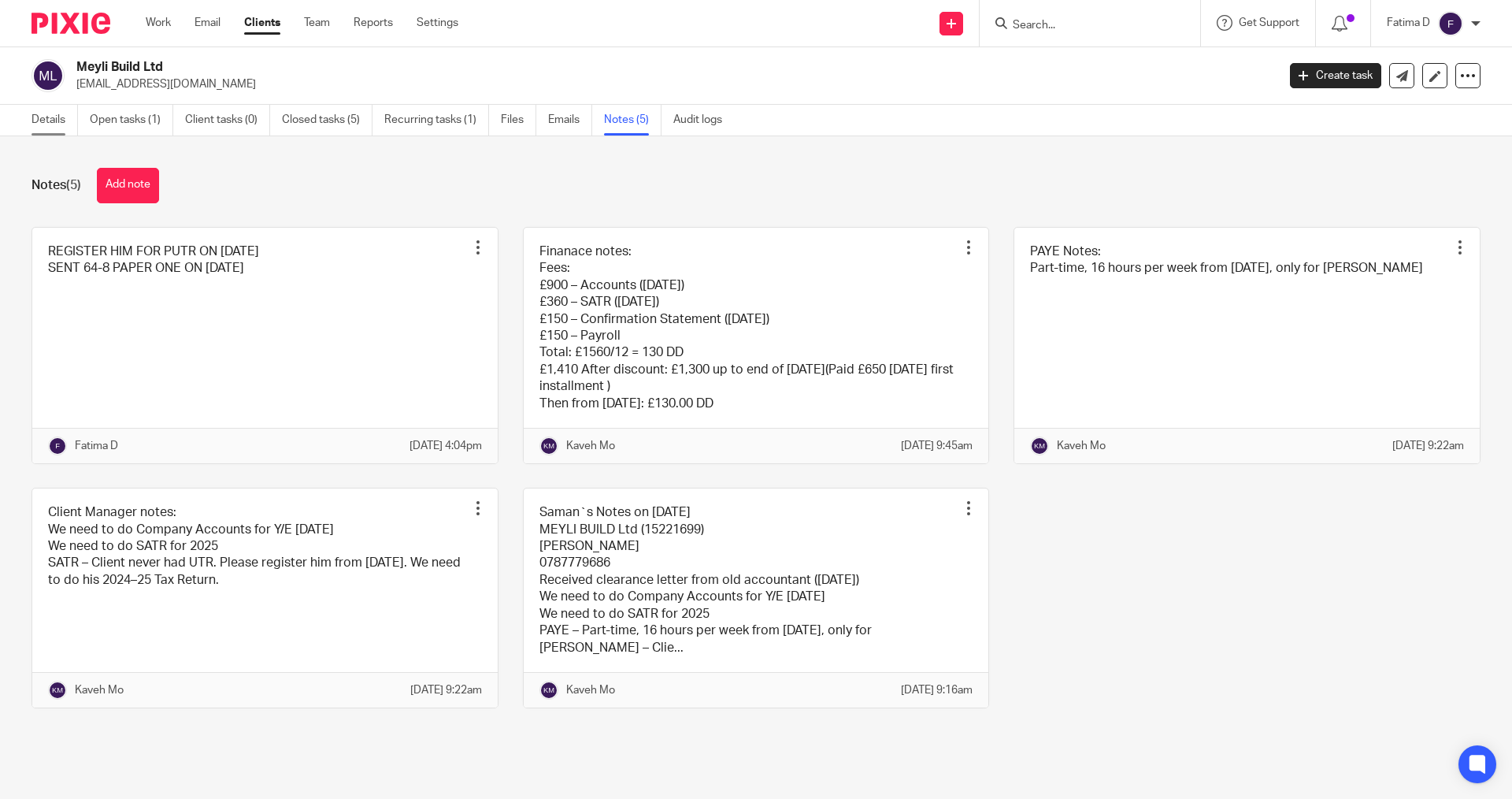
click at [45, 121] on link "Details" at bounding box center [55, 120] width 47 height 31
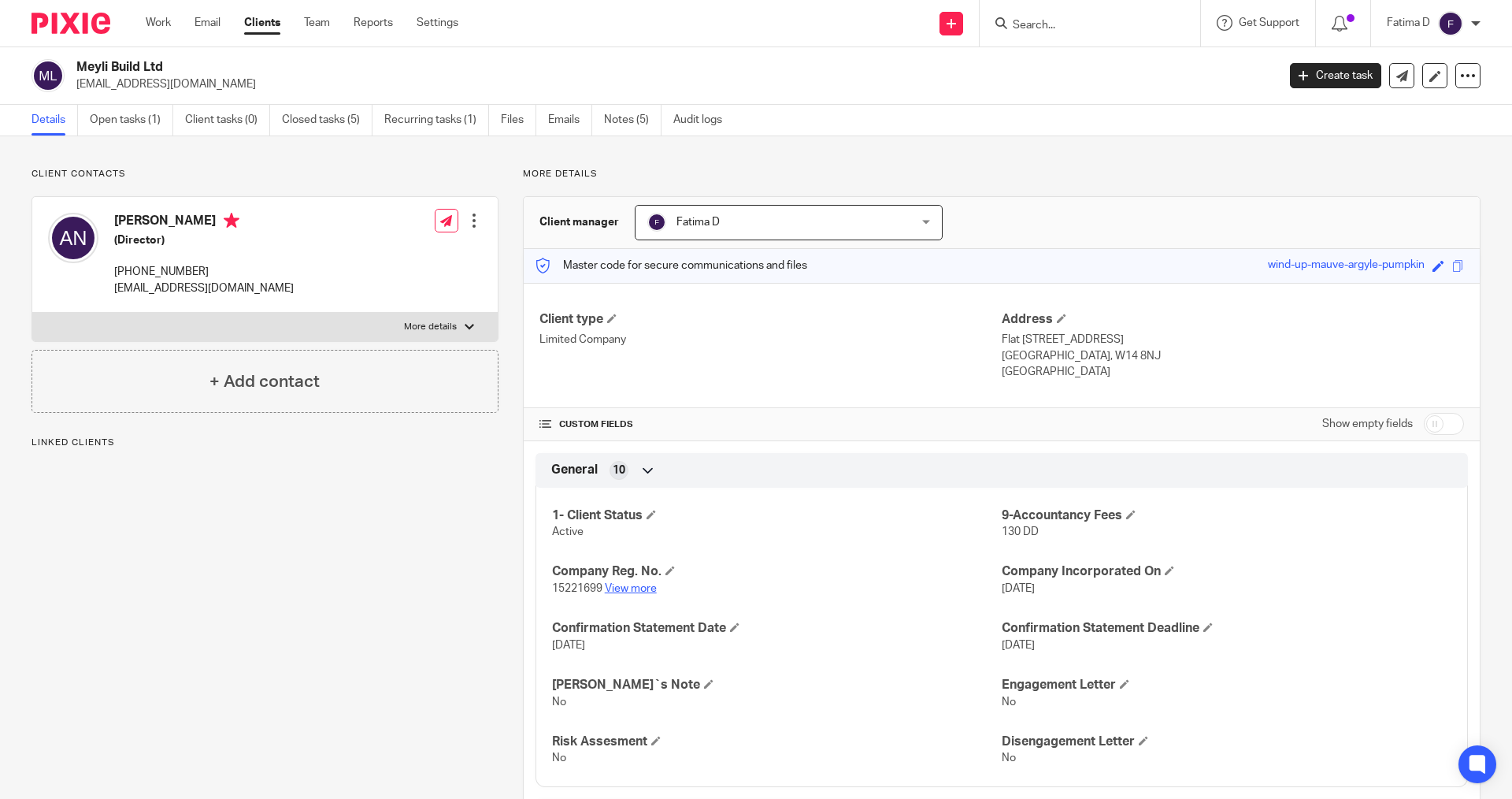
click at [640, 587] on link "View more" at bounding box center [631, 588] width 52 height 11
click at [465, 327] on div at bounding box center [469, 327] width 9 height 9
click at [33, 312] on input "More details" at bounding box center [32, 312] width 1 height 1
checkbox input "true"
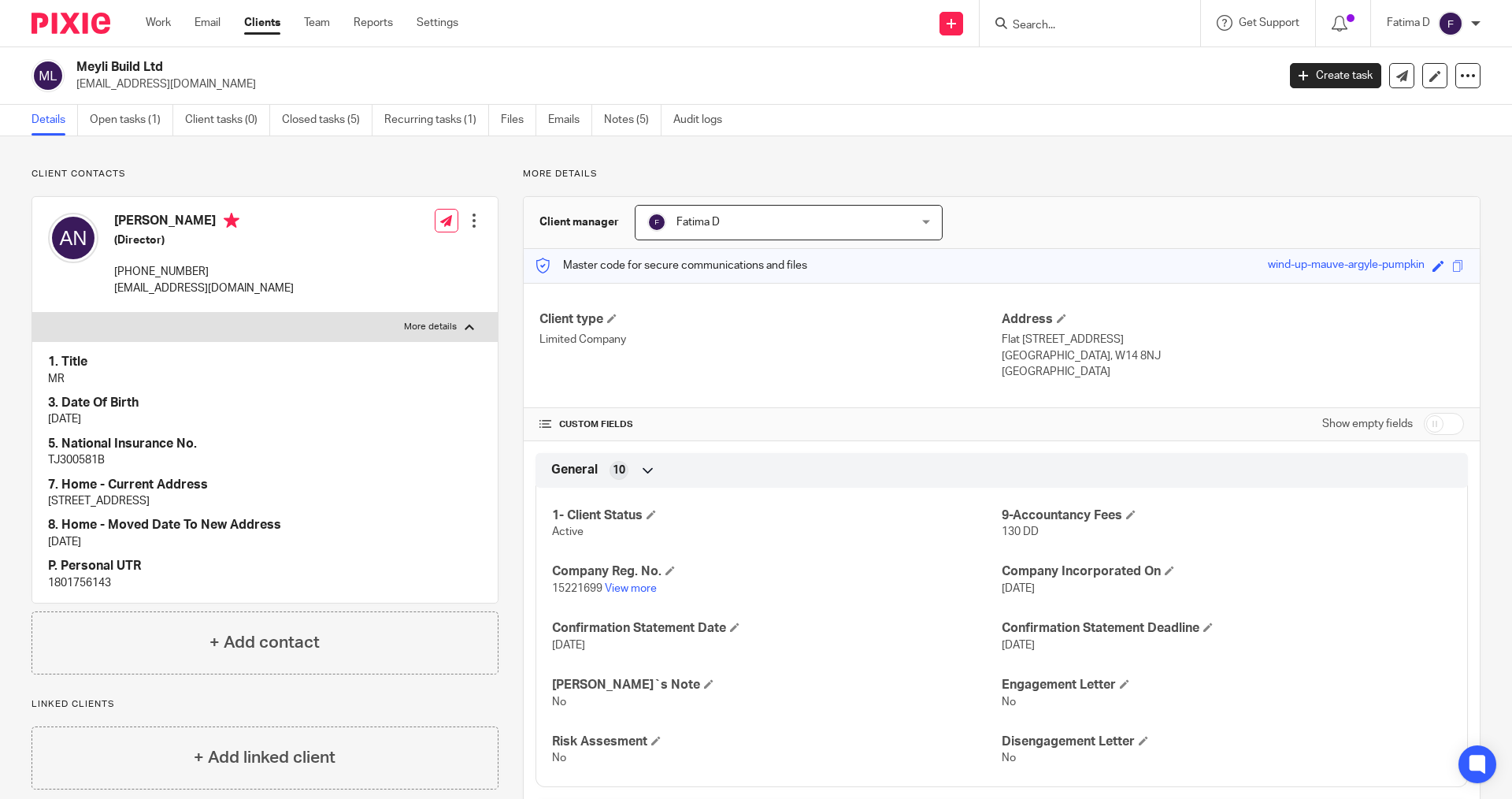
click at [1044, 28] on input "Search" at bounding box center [1082, 25] width 142 height 14
type input "[PERSON_NAME]"
click at [1100, 59] on link at bounding box center [1141, 67] width 266 height 36
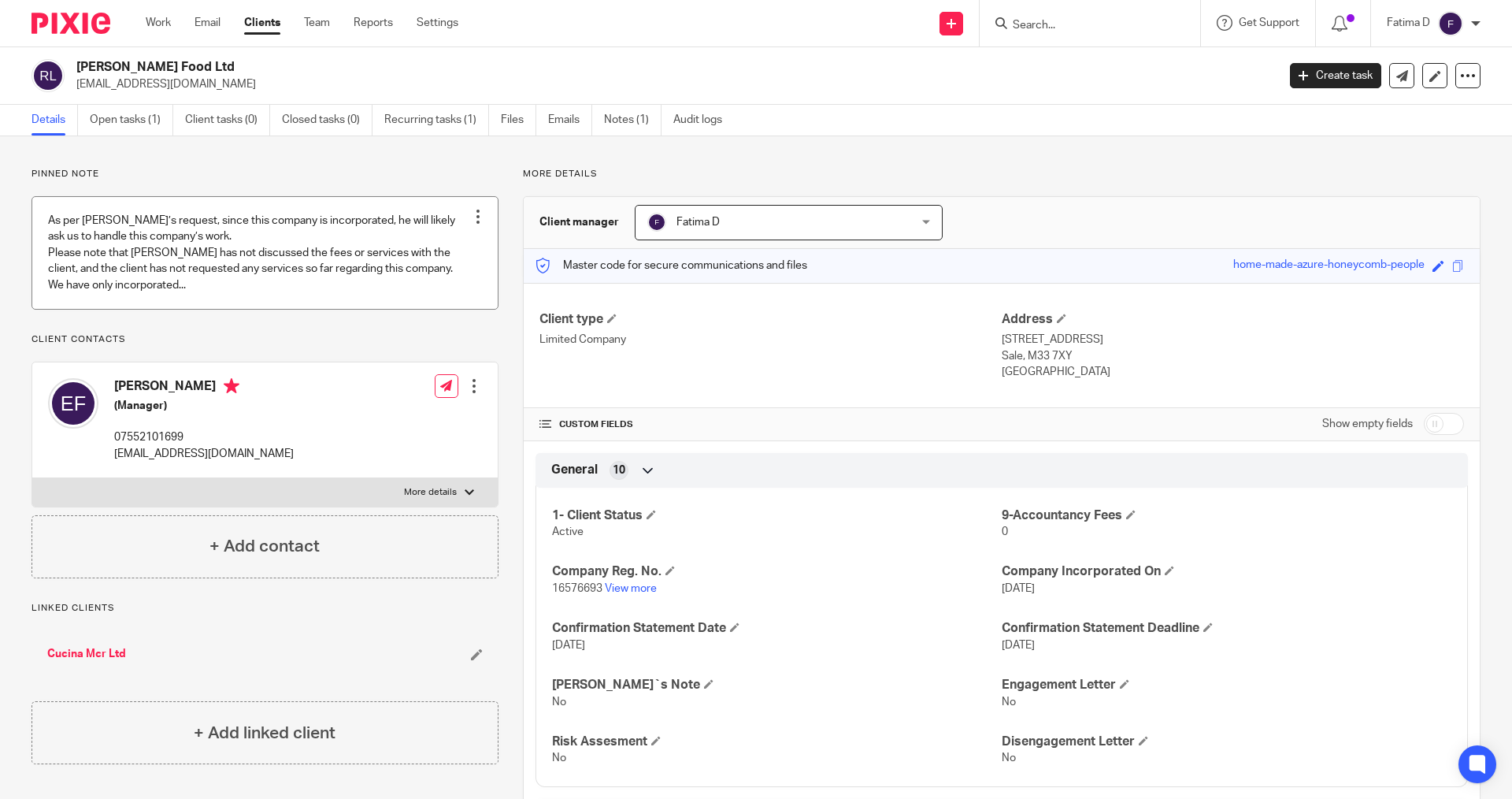
click at [325, 281] on link at bounding box center [266, 254] width 466 height 112
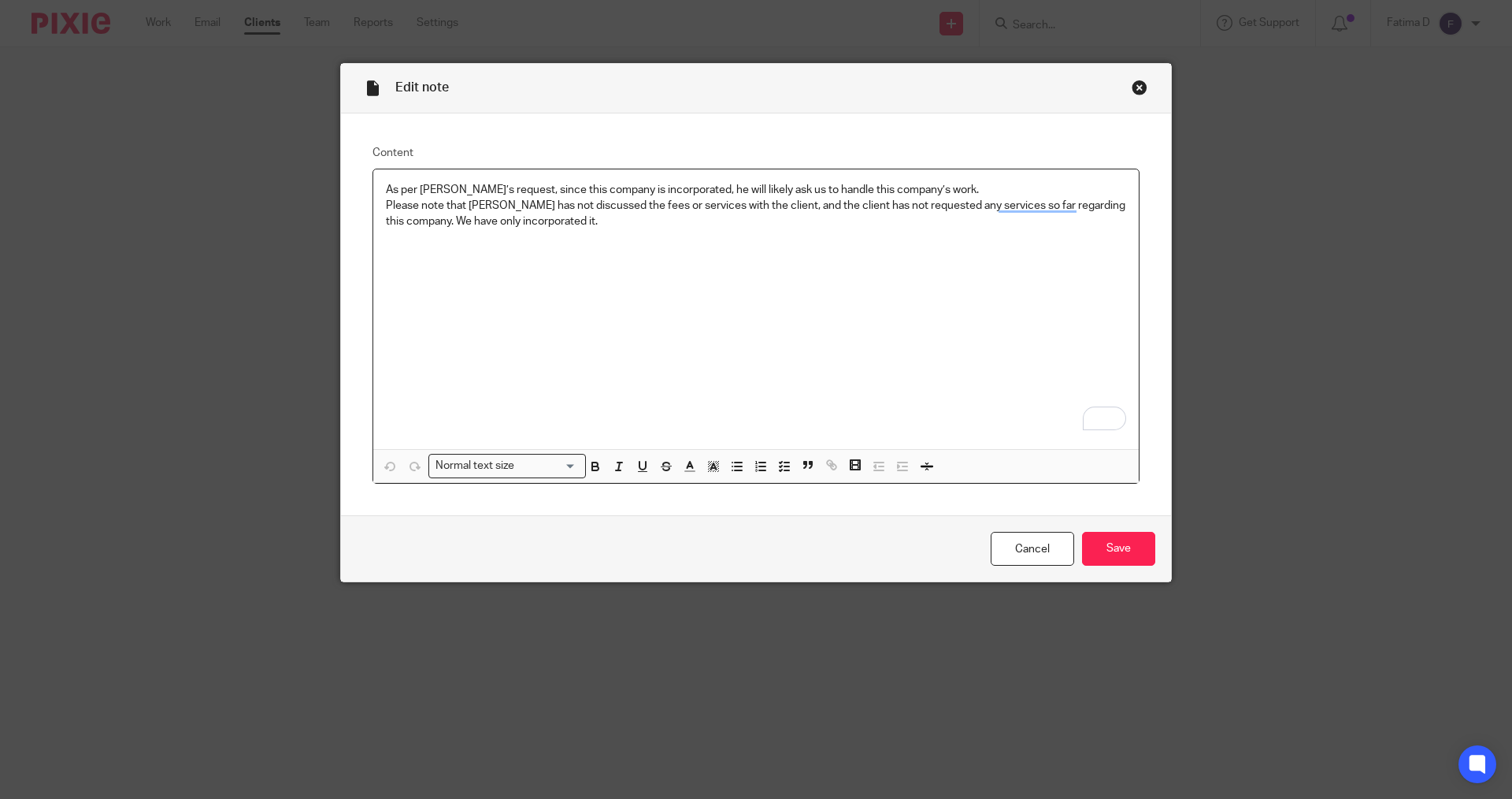
click at [1131, 83] on div "Close this dialog window" at bounding box center [1139, 87] width 16 height 16
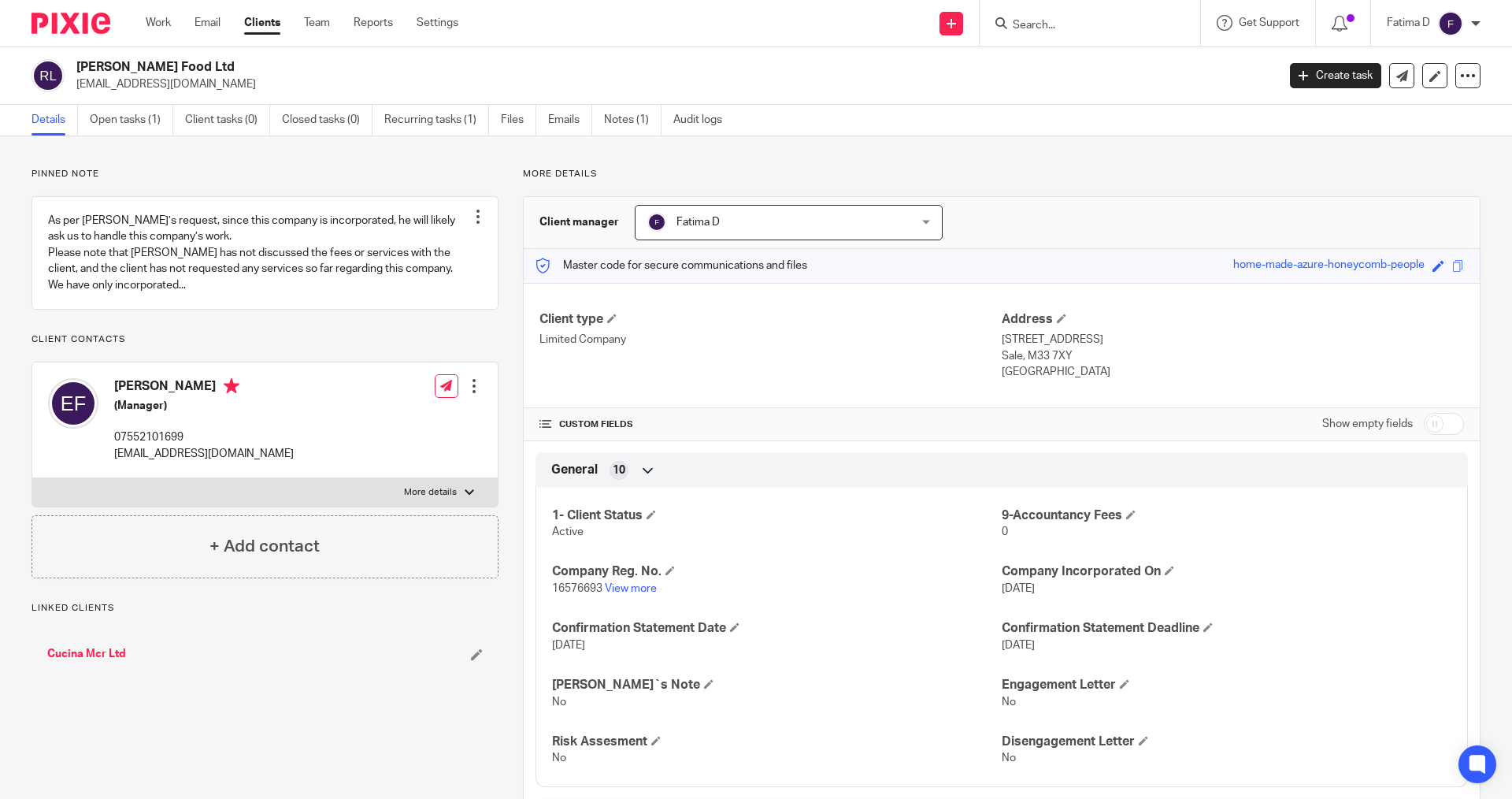
click at [1038, 19] on input "Search" at bounding box center [1082, 25] width 142 height 14
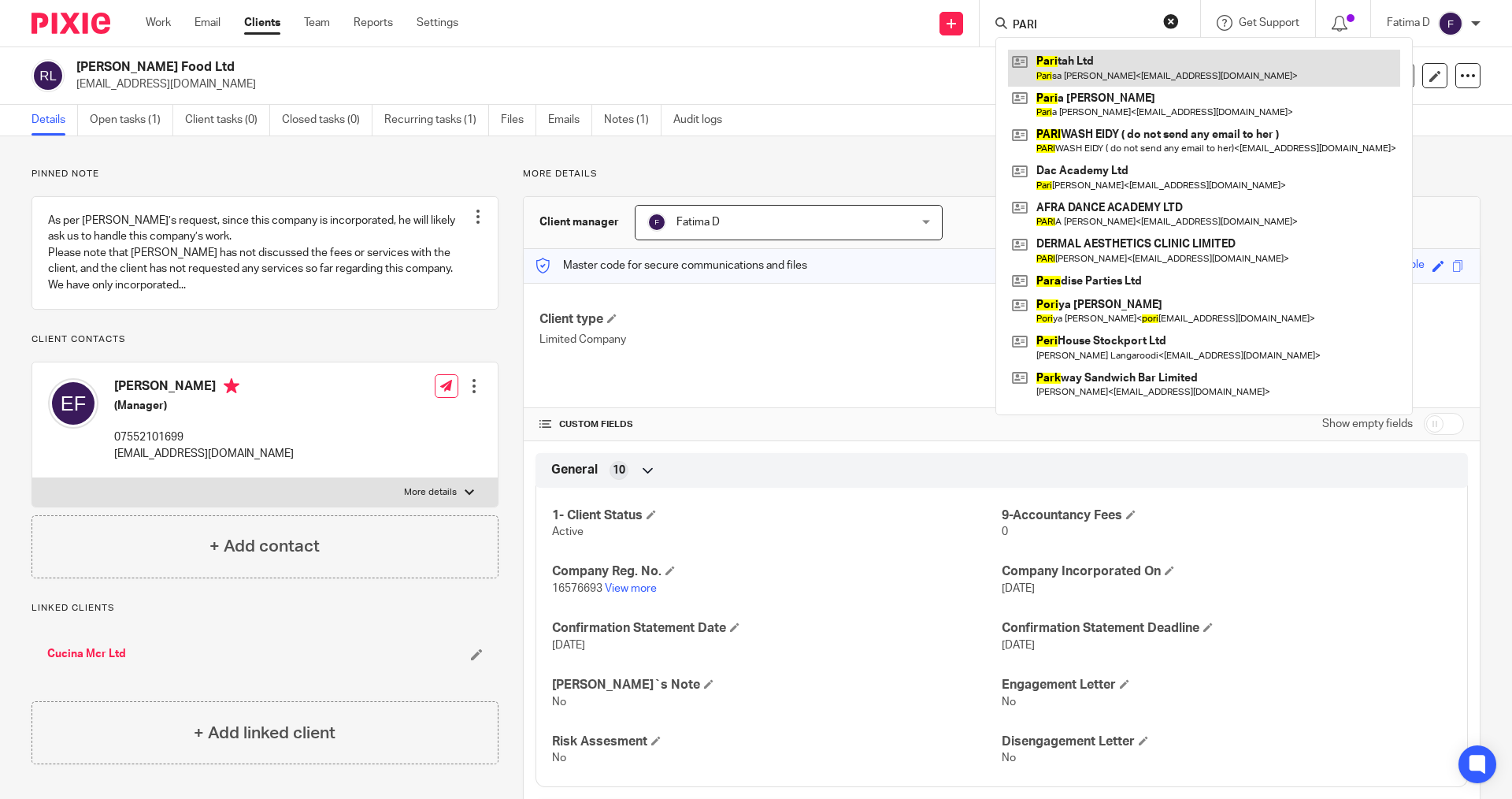
type input "PARI"
click at [1053, 56] on link at bounding box center [1203, 67] width 392 height 36
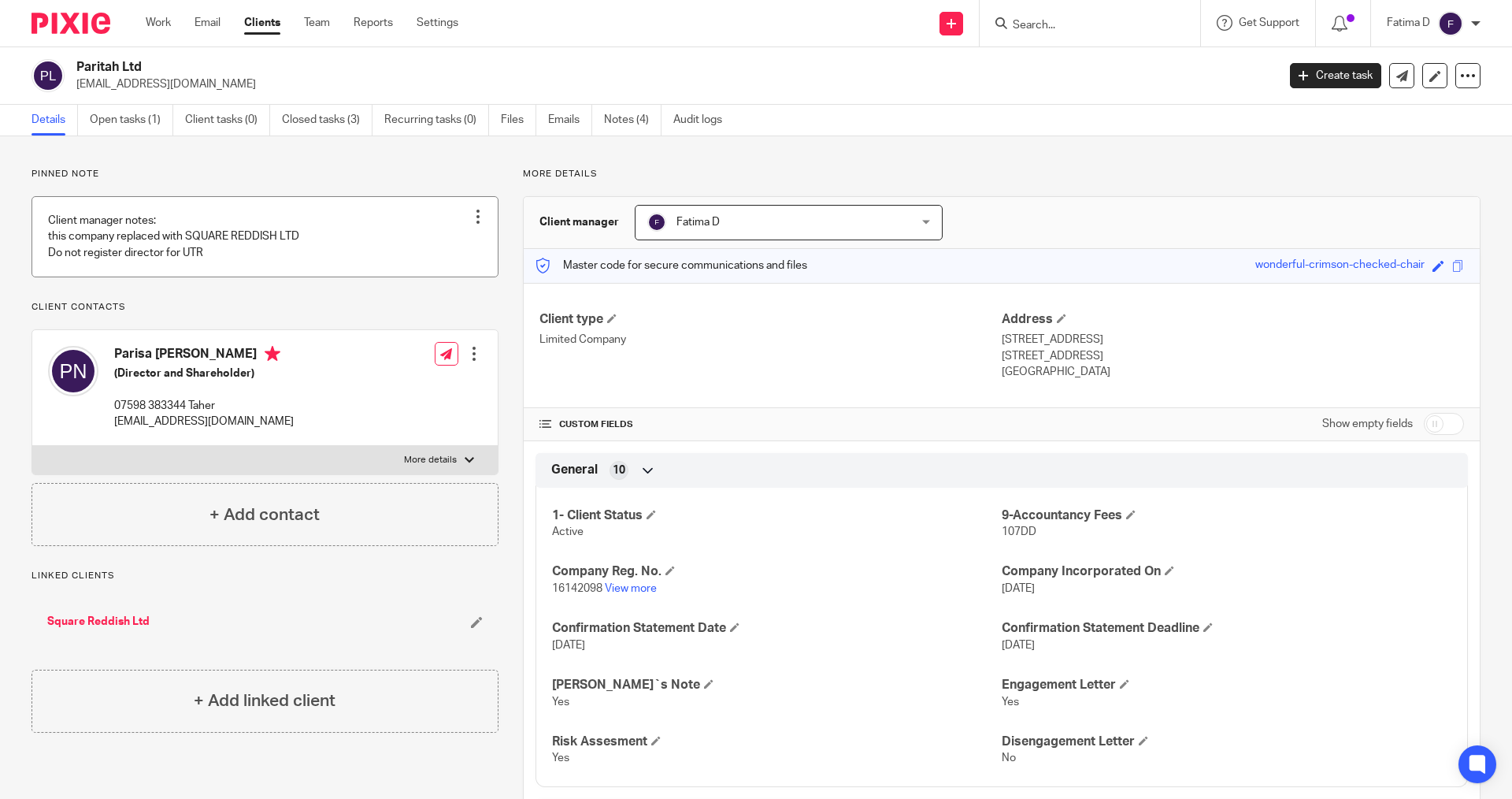
click at [196, 254] on link at bounding box center [266, 237] width 466 height 80
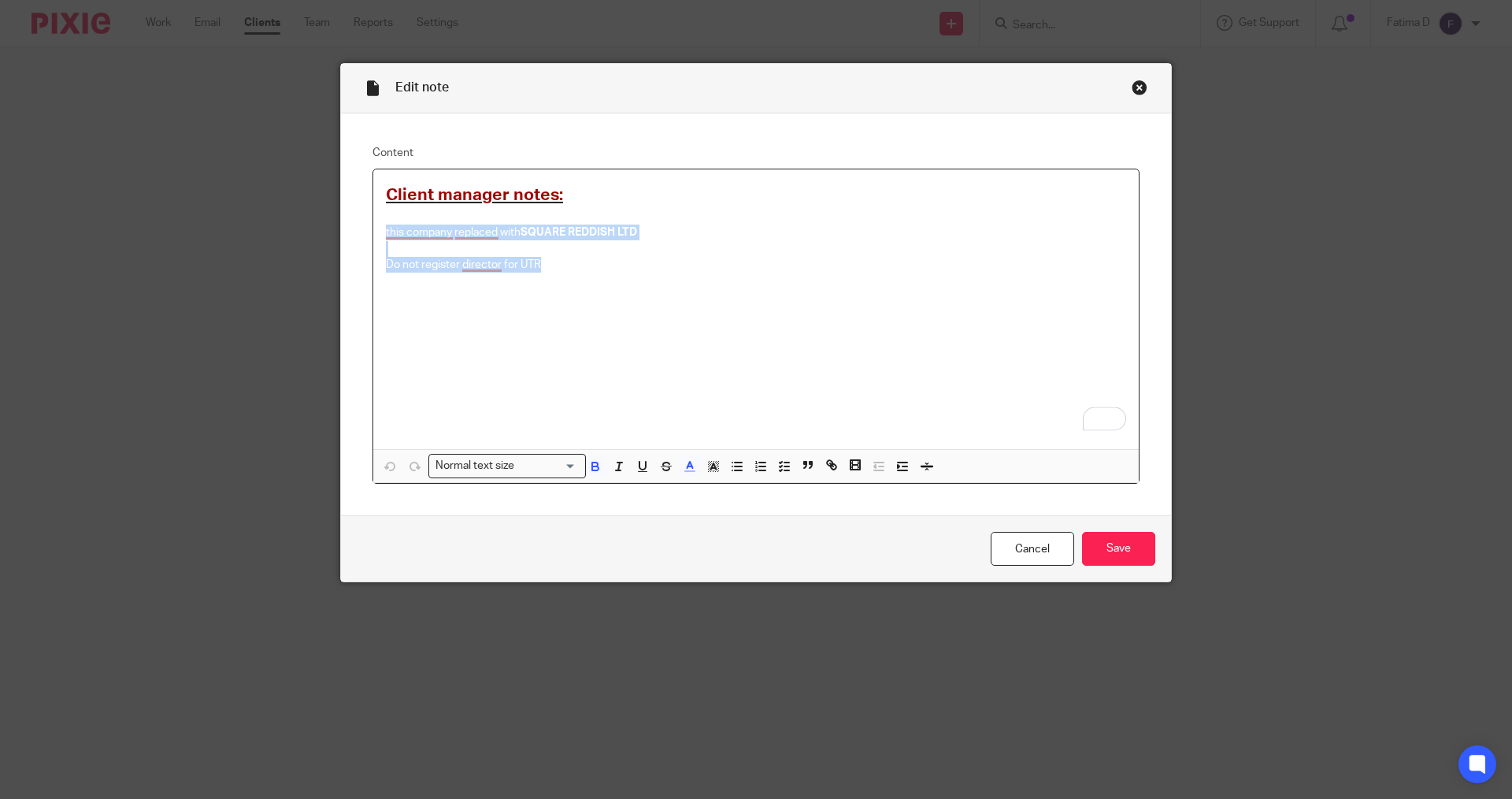
drag, startPoint x: 377, startPoint y: 232, endPoint x: 486, endPoint y: 252, distance: 110.8
click at [534, 269] on div "Client manager notes: this company replaced with SQUARE REDDISH LTD Do not regi…" at bounding box center [756, 309] width 766 height 280
copy div "this company replaced with SQUARE REDDISH LTD Do not register director for UTR"
click at [1135, 92] on div "Close this dialog window" at bounding box center [1139, 87] width 16 height 16
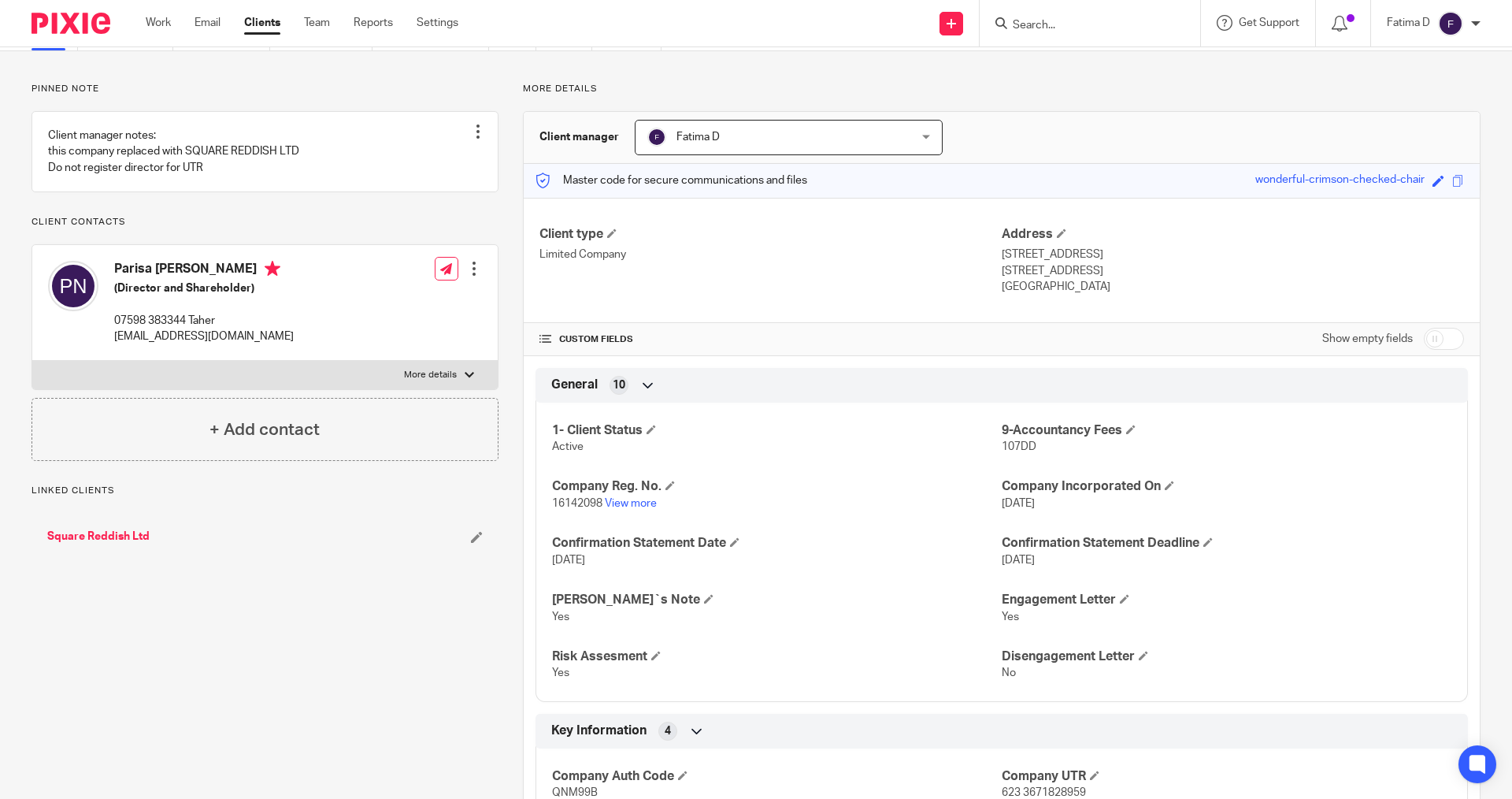
scroll to position [79, 0]
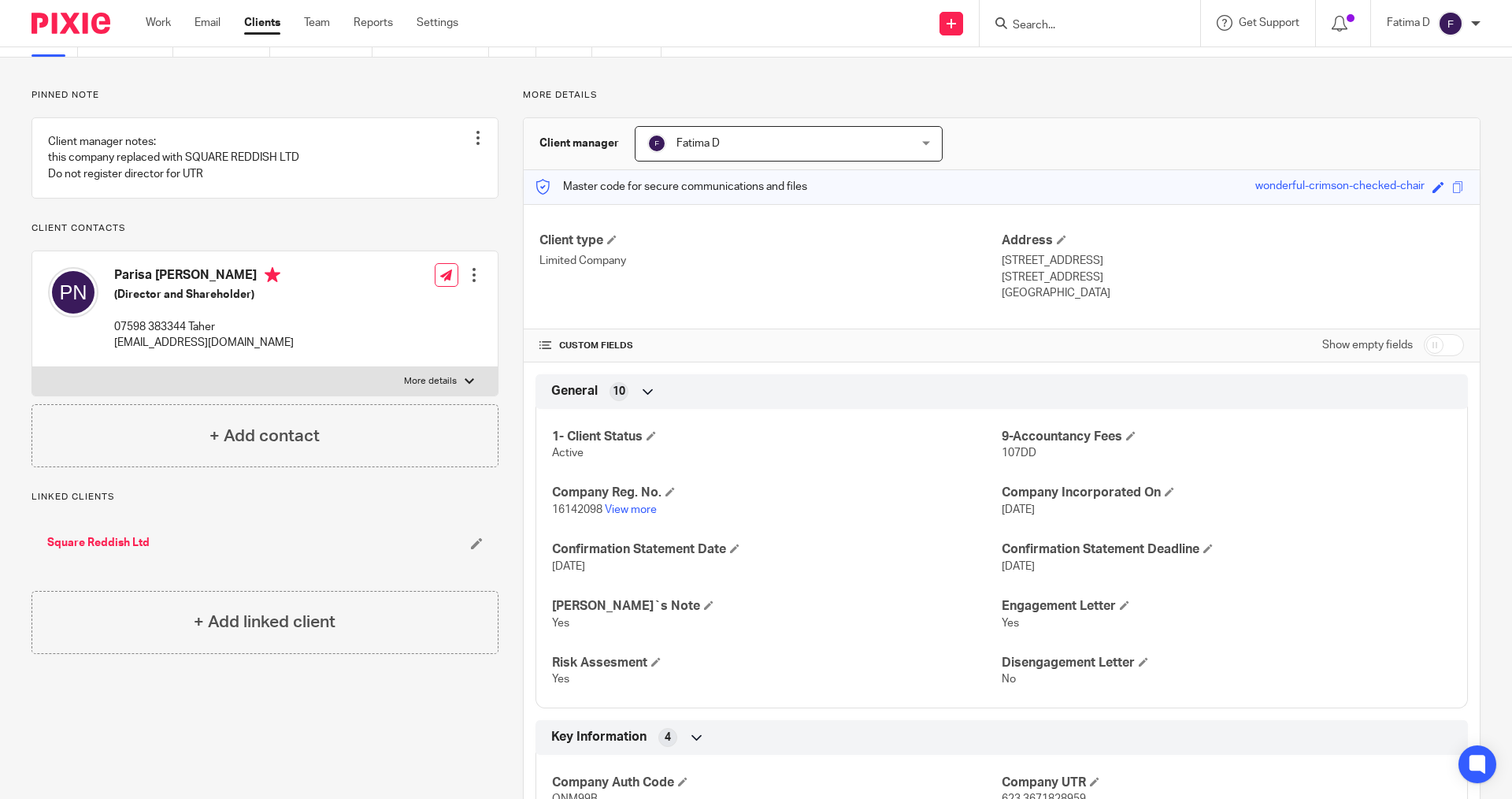
click at [1035, 23] on input "Search" at bounding box center [1082, 25] width 142 height 14
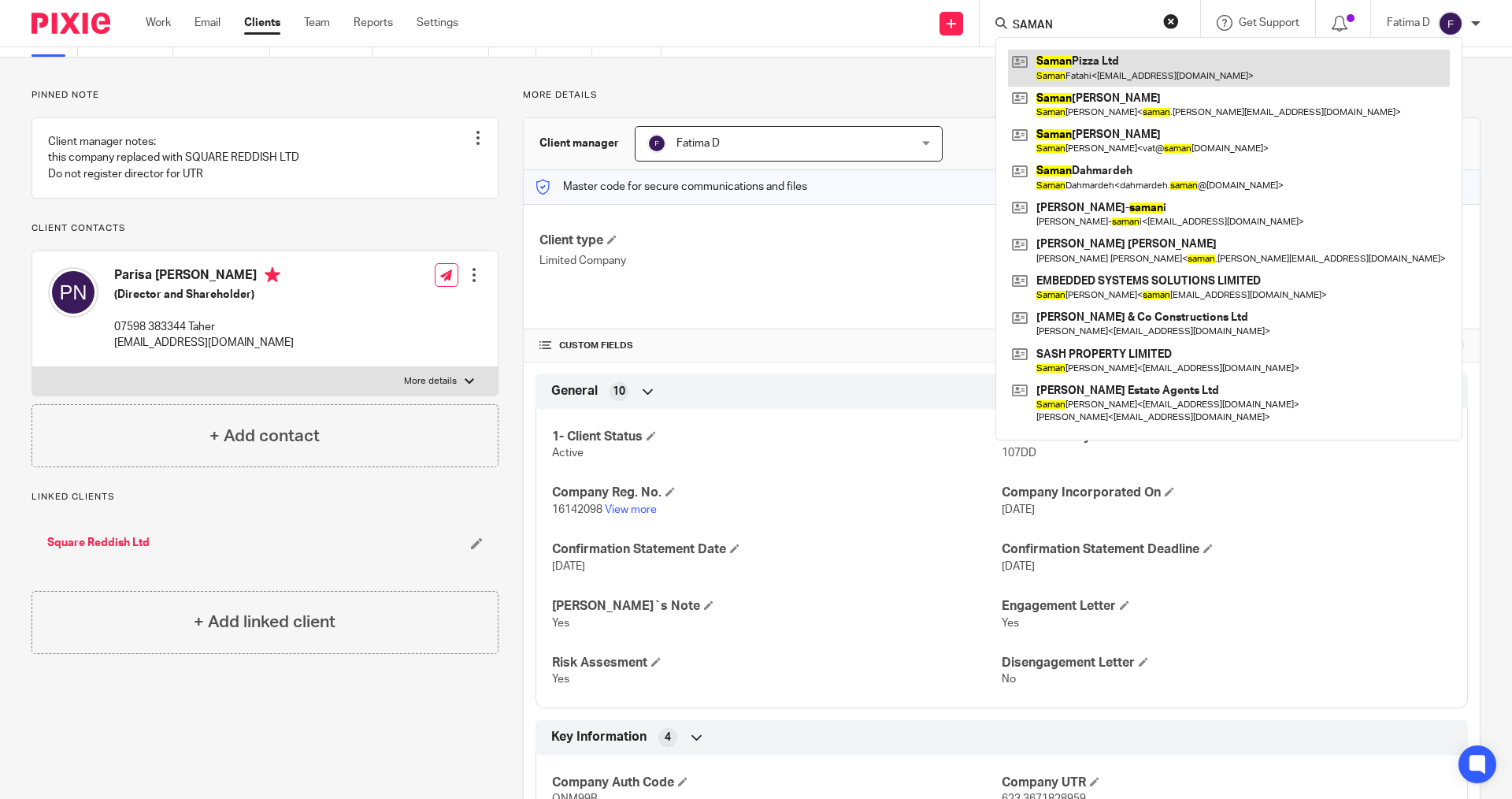
type input "SAMAN"
click at [1086, 65] on link at bounding box center [1229, 67] width 441 height 36
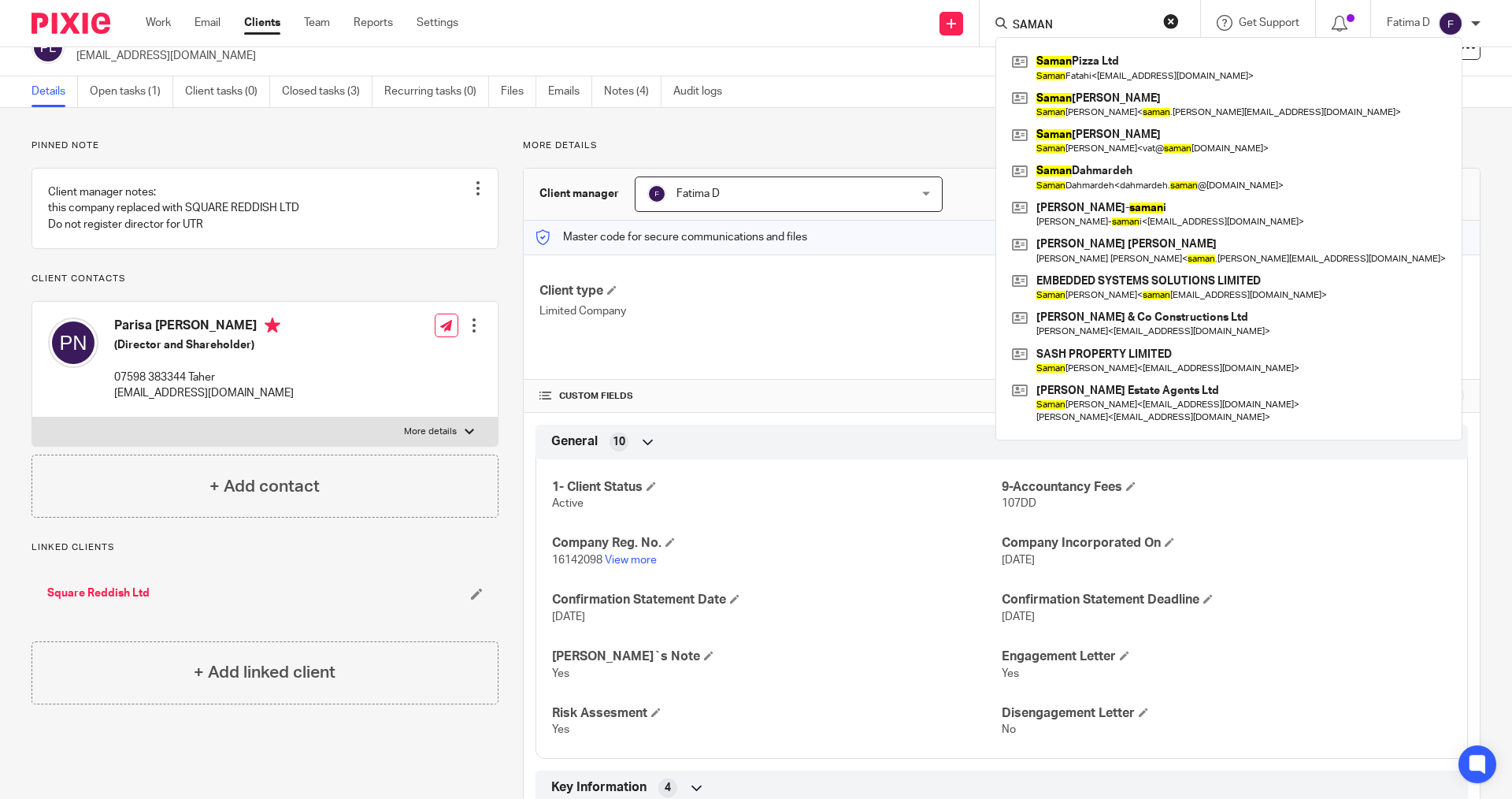
scroll to position [0, 0]
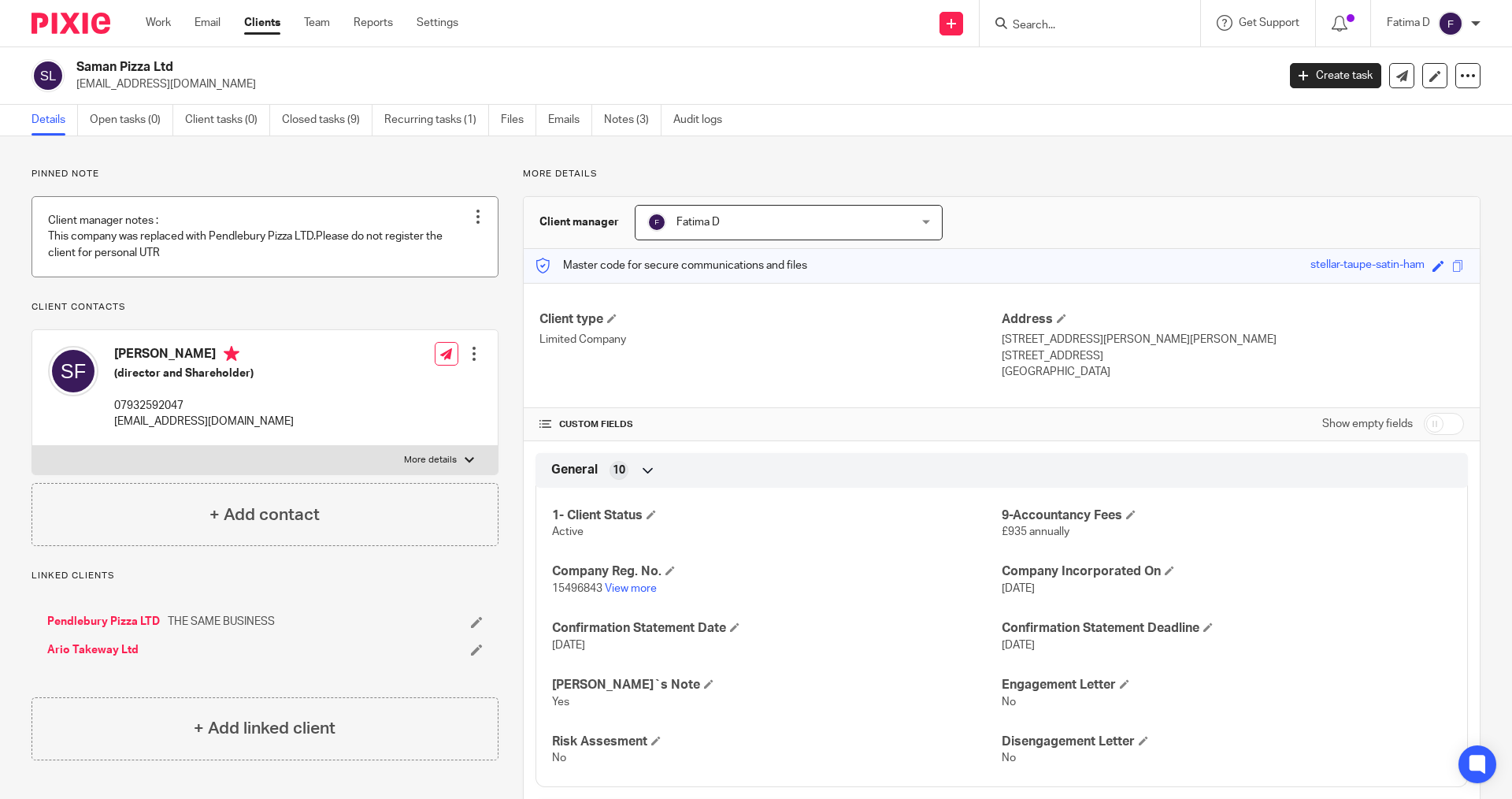
click at [301, 237] on link at bounding box center [266, 237] width 466 height 80
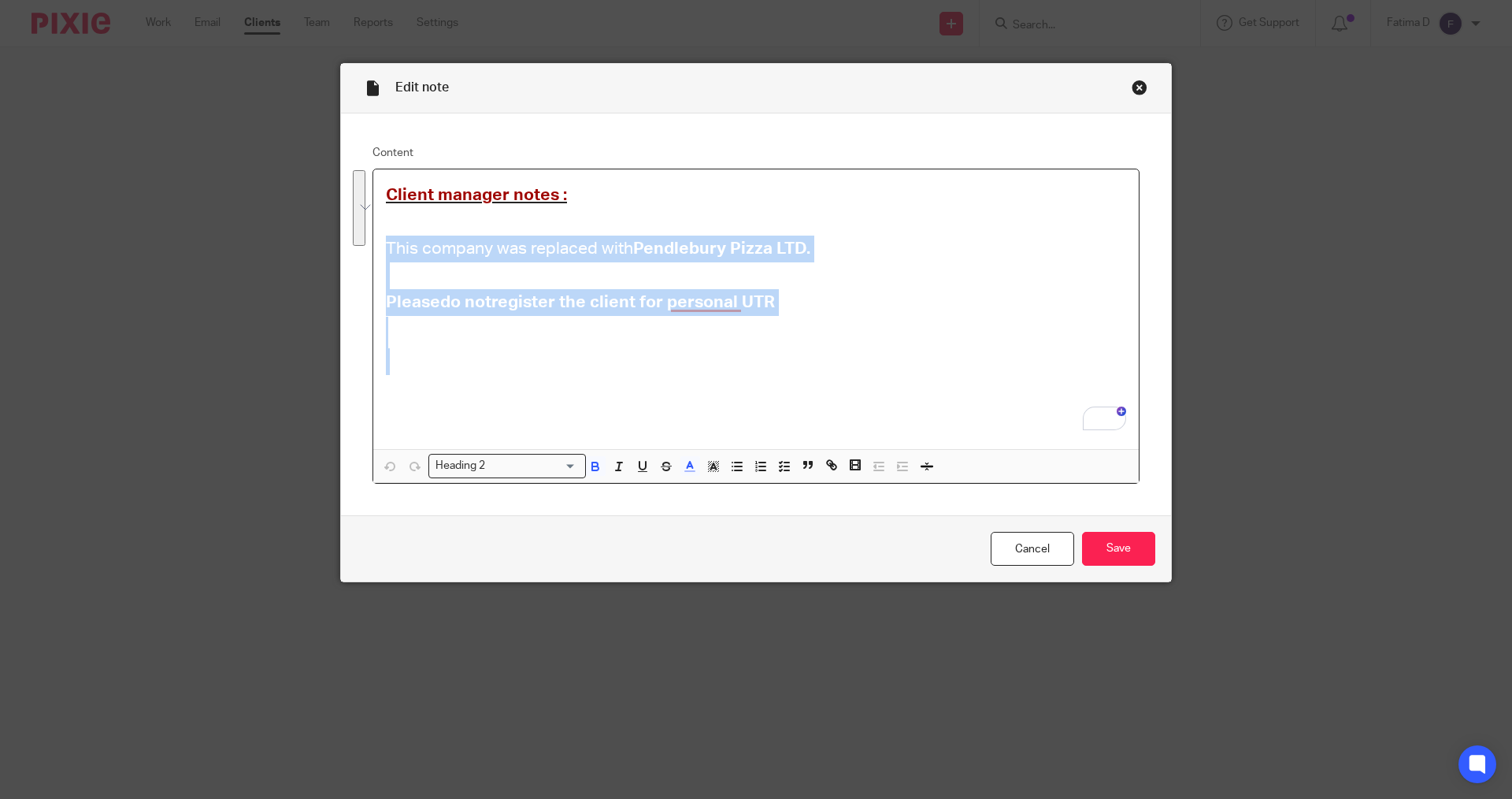
drag, startPoint x: 471, startPoint y: 254, endPoint x: 630, endPoint y: 311, distance: 168.9
click at [850, 352] on div "Client manager notes : This company was replaced with Pendlebury Pizza LTD. Ple…" at bounding box center [756, 309] width 766 height 280
copy div "This company was replaced with Pendlebury Pizza LTD. Please do not register the…"
click at [1137, 87] on div "Close this dialog window" at bounding box center [1139, 87] width 16 height 16
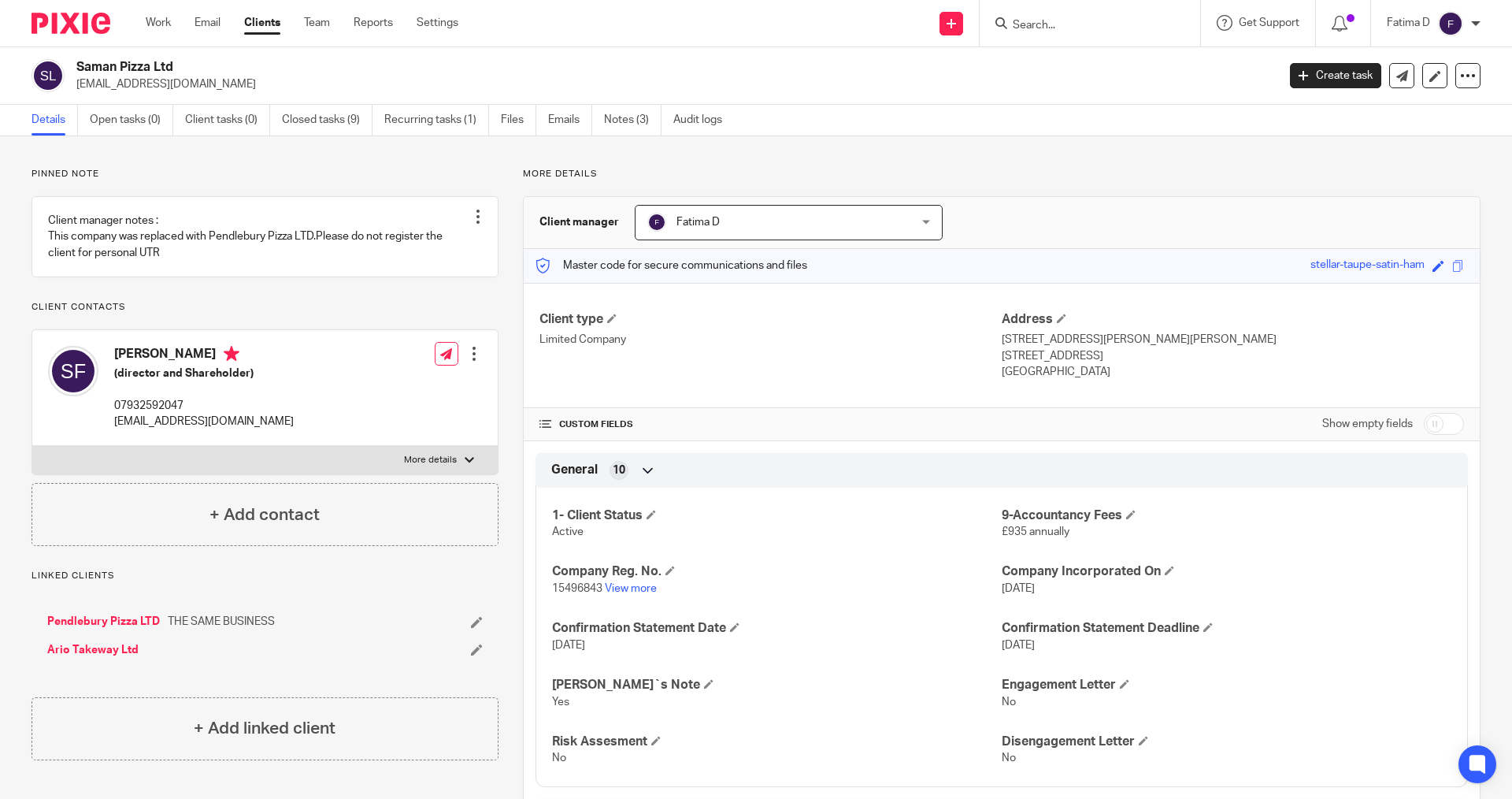
click at [1021, 27] on input "Search" at bounding box center [1082, 25] width 142 height 14
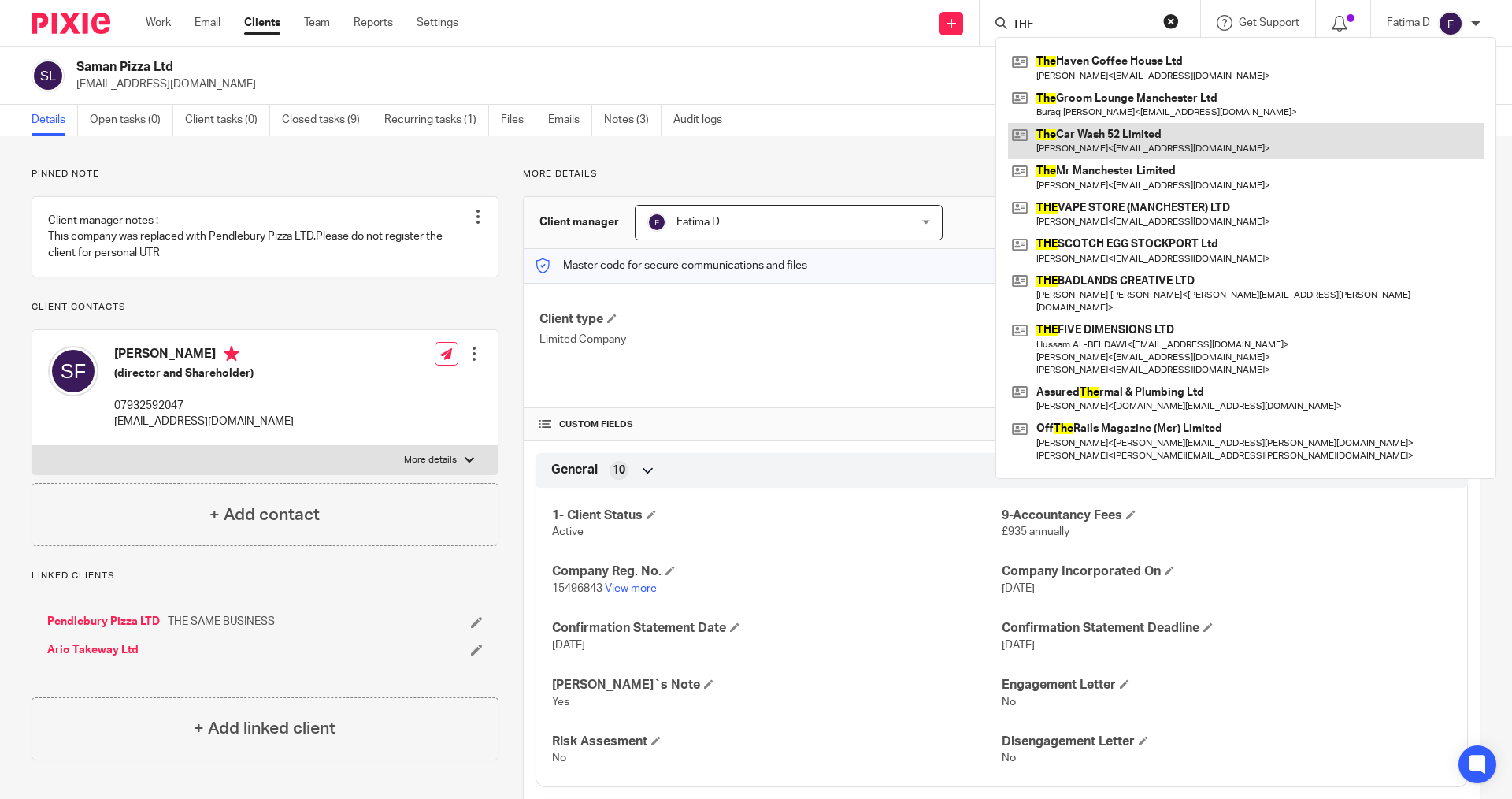
type input "THE"
click at [1121, 132] on link at bounding box center [1246, 140] width 476 height 36
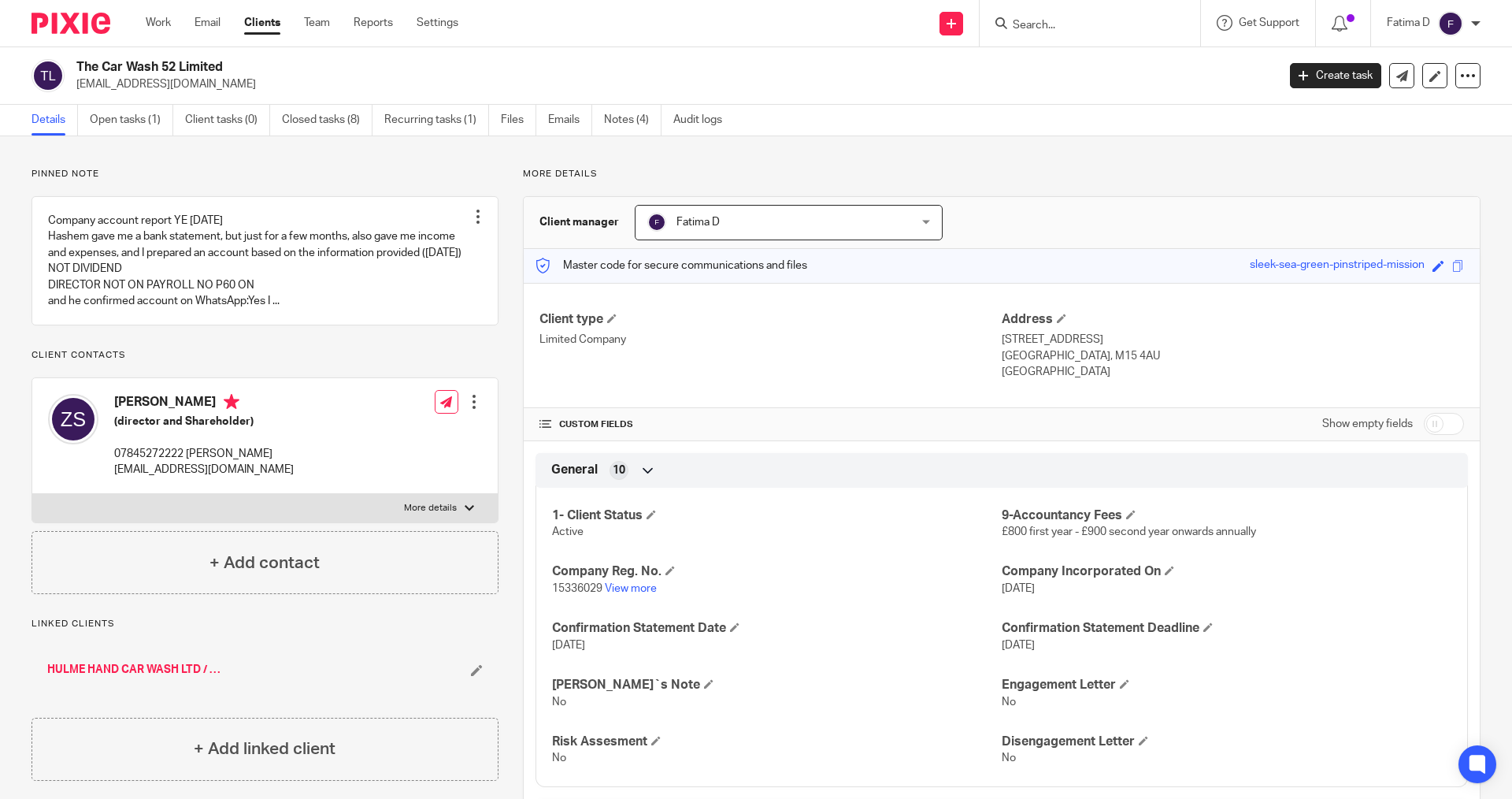
click at [465, 513] on div at bounding box center [469, 508] width 9 height 9
click at [33, 494] on input "More details" at bounding box center [32, 493] width 1 height 1
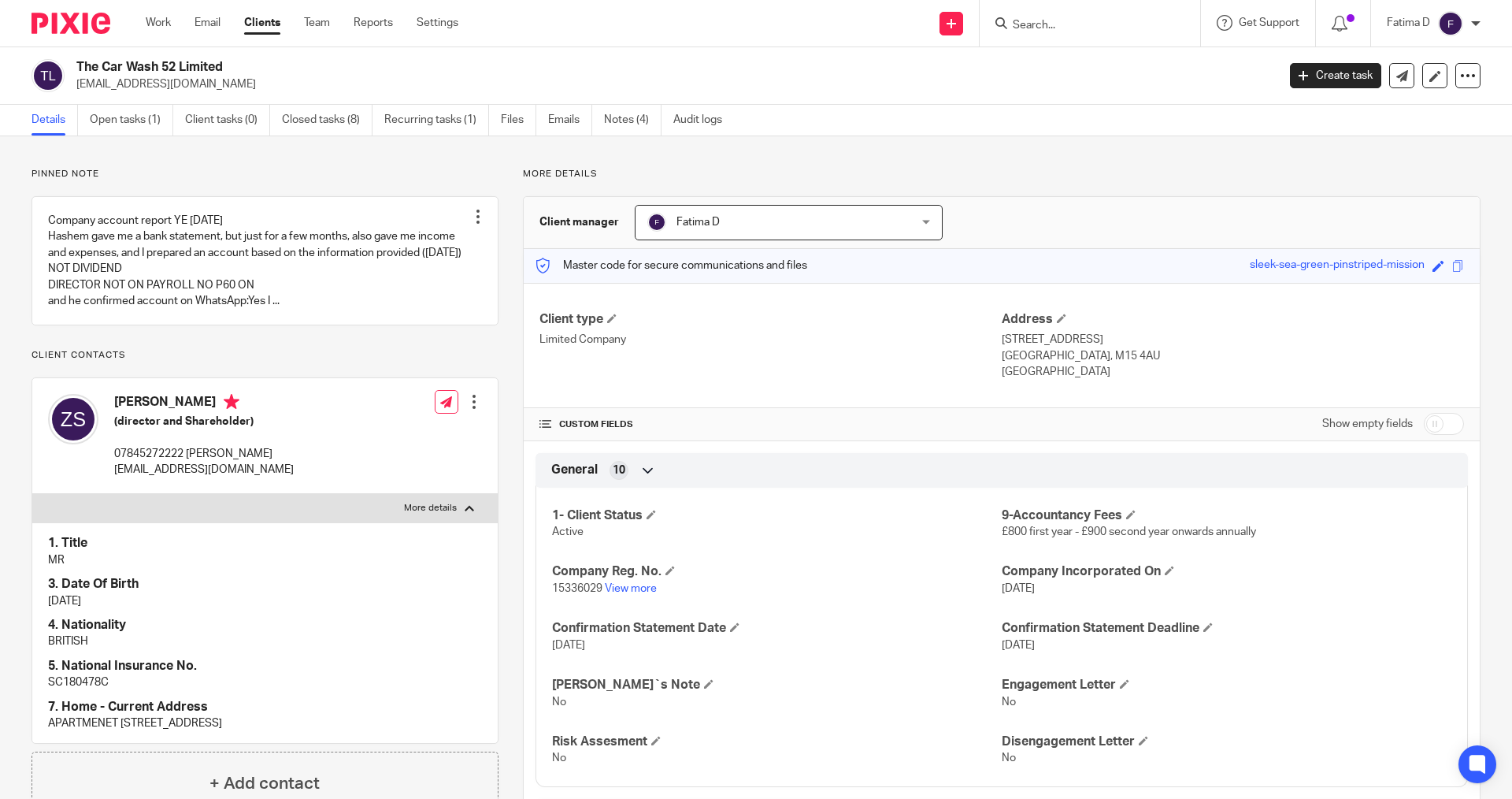
click at [465, 513] on div at bounding box center [469, 508] width 9 height 9
click at [33, 494] on input "More details" at bounding box center [32, 493] width 1 height 1
checkbox input "false"
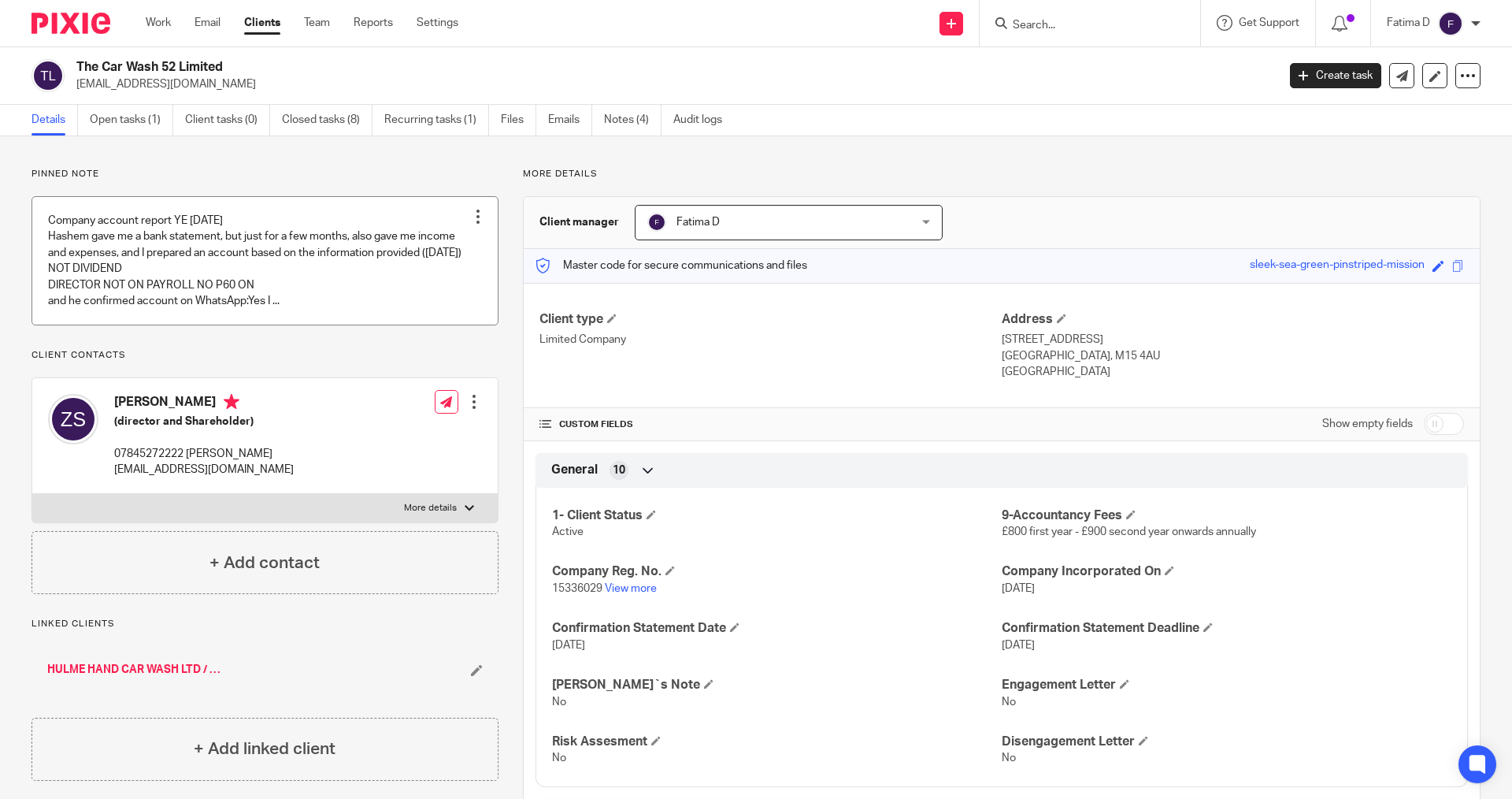
click at [283, 252] on link at bounding box center [266, 261] width 466 height 127
click at [637, 114] on link "Notes (4)" at bounding box center [632, 120] width 57 height 31
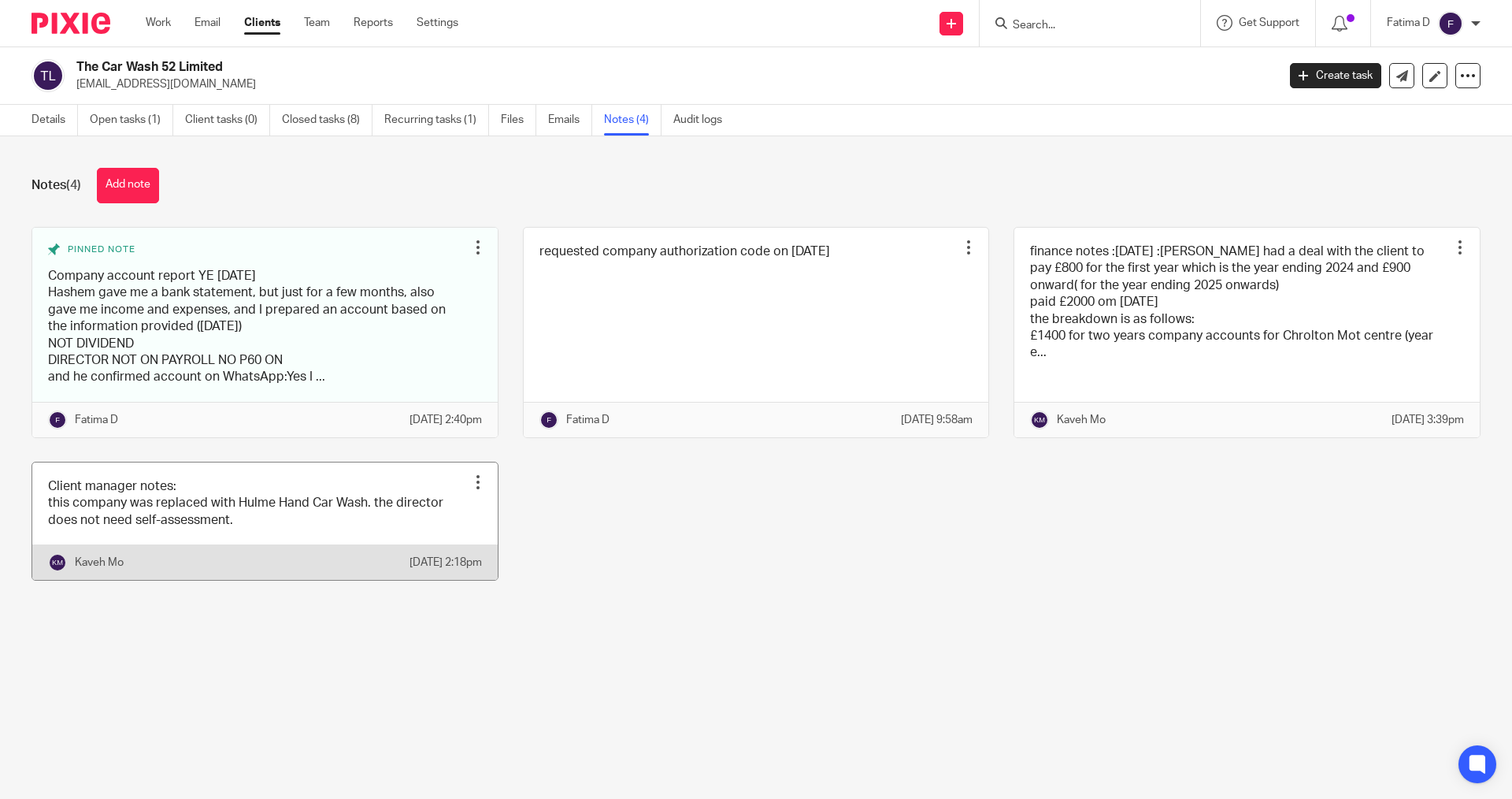
click at [377, 504] on link at bounding box center [266, 520] width 466 height 117
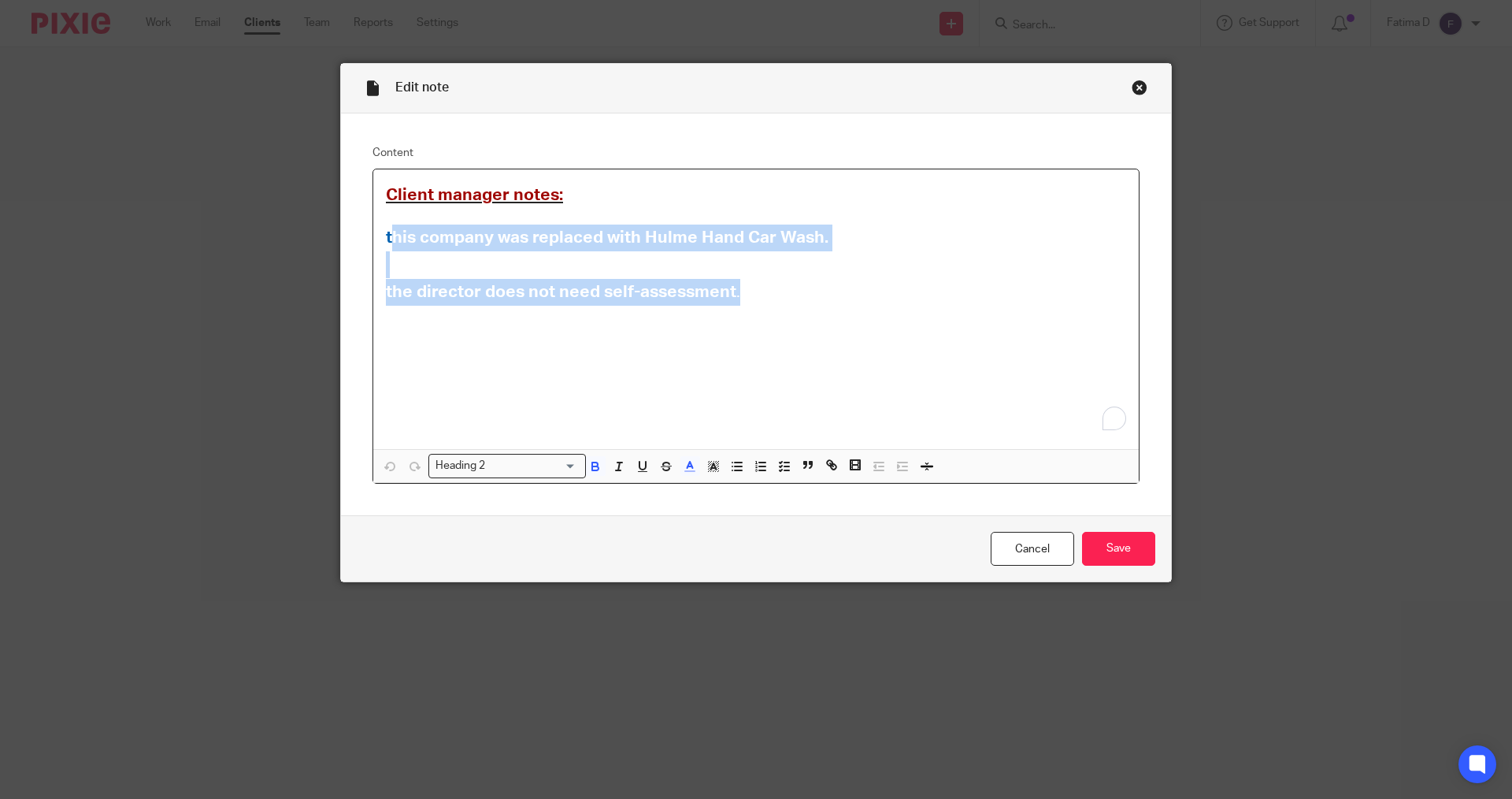
drag, startPoint x: 383, startPoint y: 237, endPoint x: 655, endPoint y: 296, distance: 278.3
click at [745, 298] on div "Client manager notes: this company was replaced with Hulme Hand Car Wash. the d…" at bounding box center [756, 309] width 766 height 280
drag, startPoint x: 605, startPoint y: 288, endPoint x: 485, endPoint y: 338, distance: 130.0
click at [485, 338] on div "Client manager notes: this company was replaced with Hulme Hand Car Wash. the d…" at bounding box center [756, 309] width 766 height 280
drag, startPoint x: 372, startPoint y: 238, endPoint x: 785, endPoint y: 312, distance: 419.6
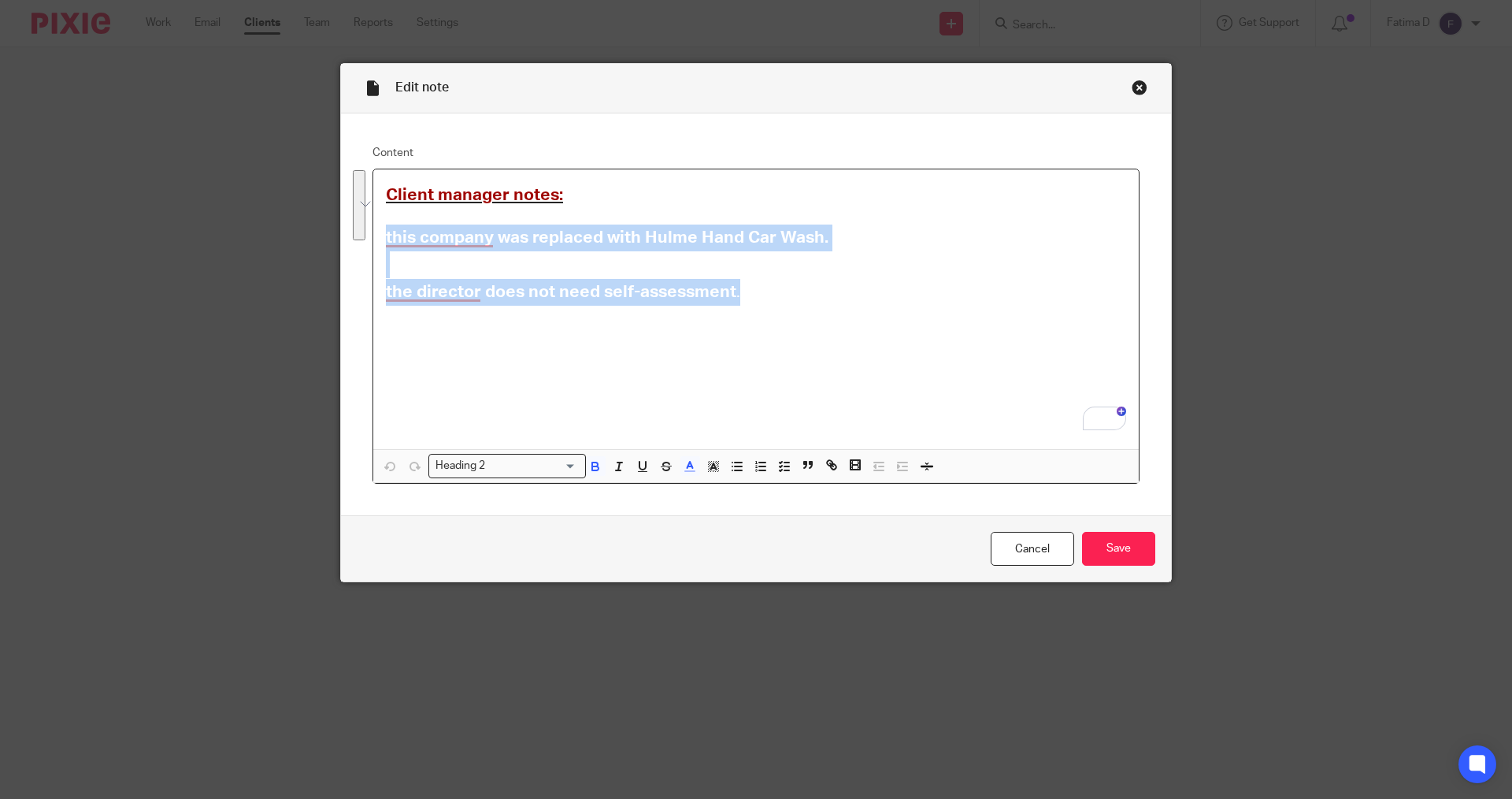
click at [785, 312] on div "Client manager notes: this company was replaced with Hulme Hand Car Wash. the d…" at bounding box center [756, 309] width 766 height 280
copy div "this company was replaced with Hulme Hand Car Wash. the director does not need …"
click at [1138, 87] on div "Close this dialog window" at bounding box center [1139, 87] width 16 height 16
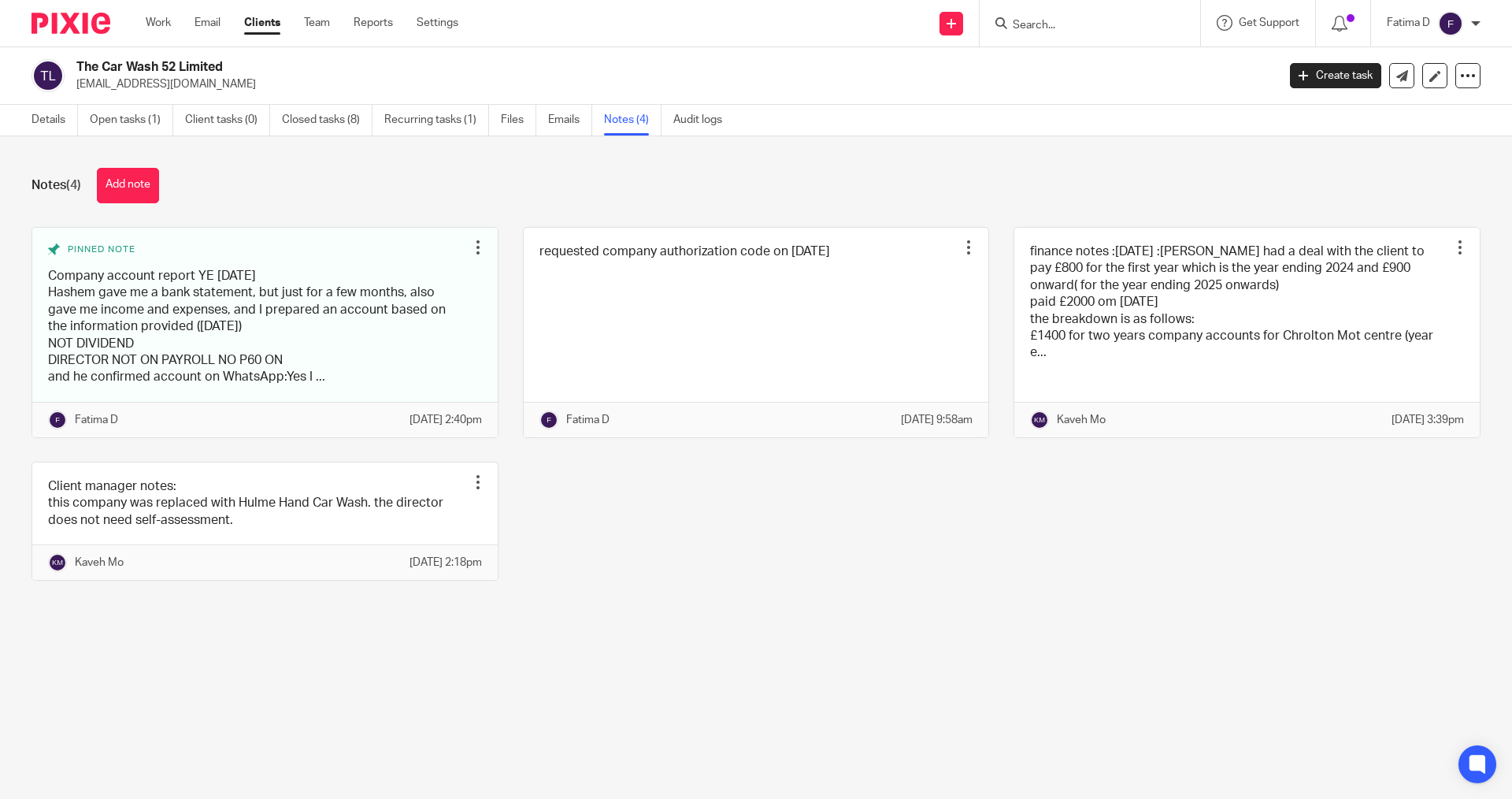
click at [1015, 22] on input "Search" at bounding box center [1082, 25] width 142 height 14
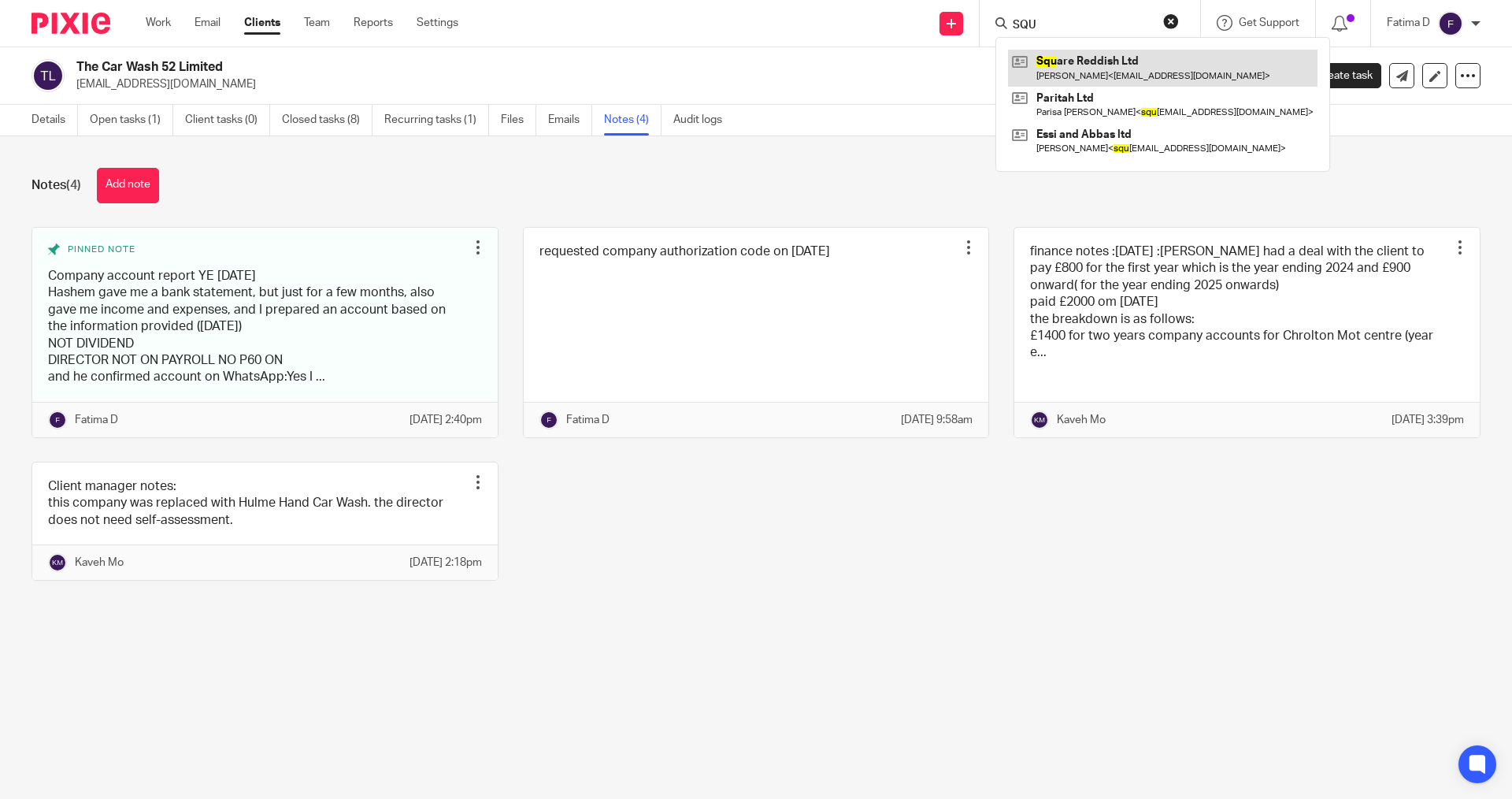
type input "SQU"
click at [1079, 59] on link at bounding box center [1162, 67] width 310 height 36
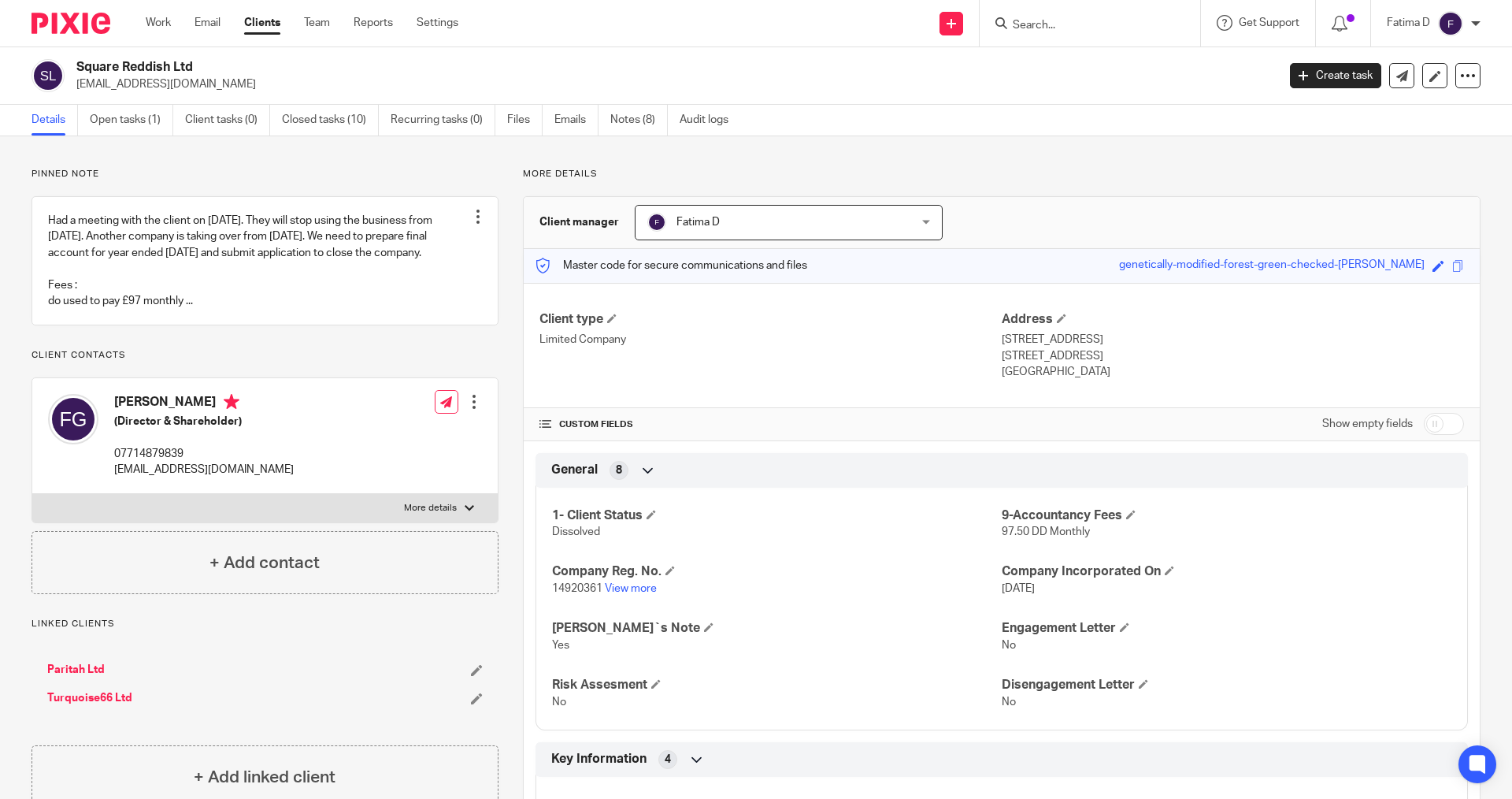
click at [463, 522] on label "More details" at bounding box center [266, 508] width 466 height 28
click at [33, 494] on input "More details" at bounding box center [32, 493] width 1 height 1
checkbox input "true"
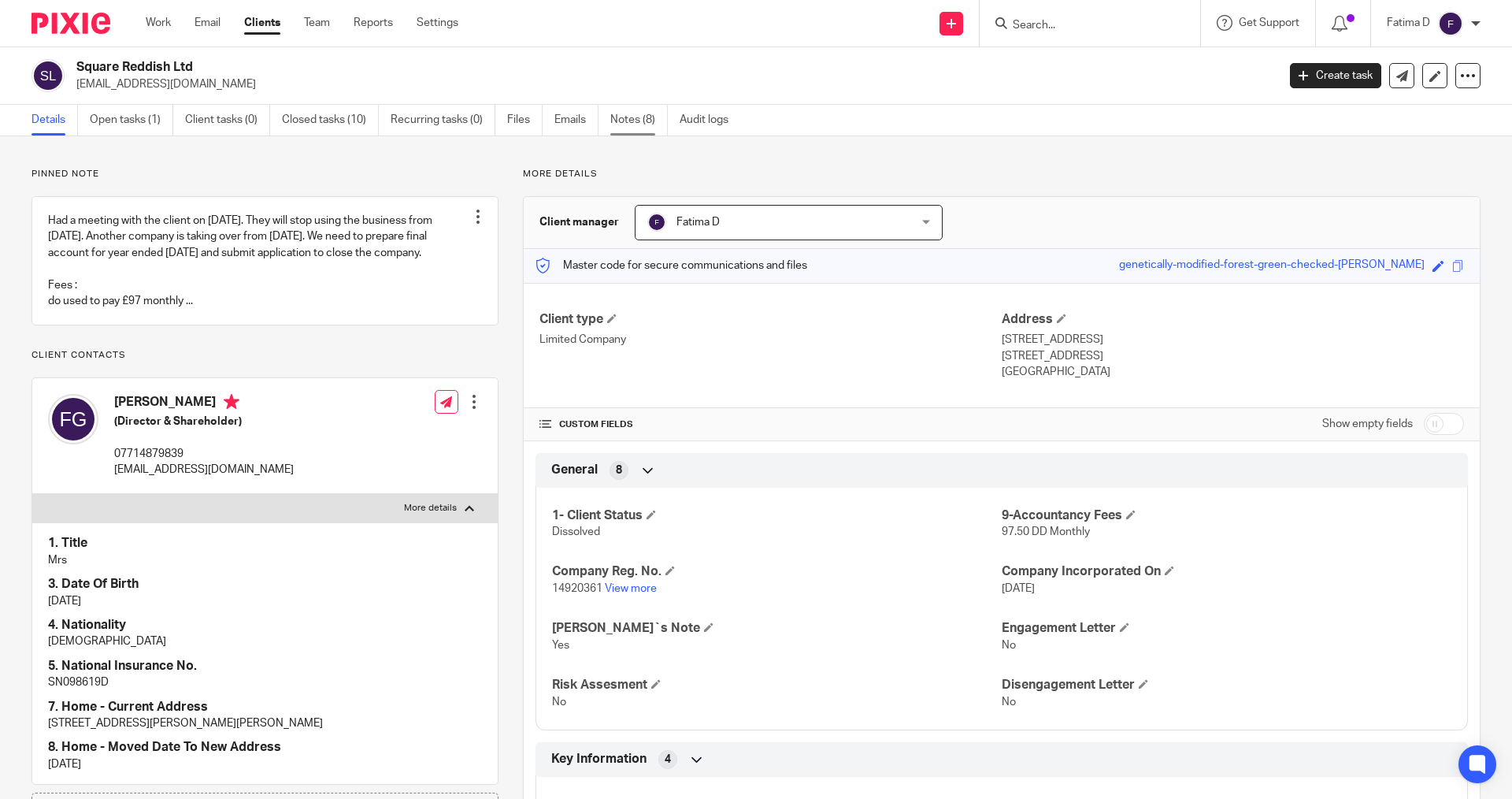
click at [625, 112] on link "Notes (8)" at bounding box center [639, 120] width 57 height 31
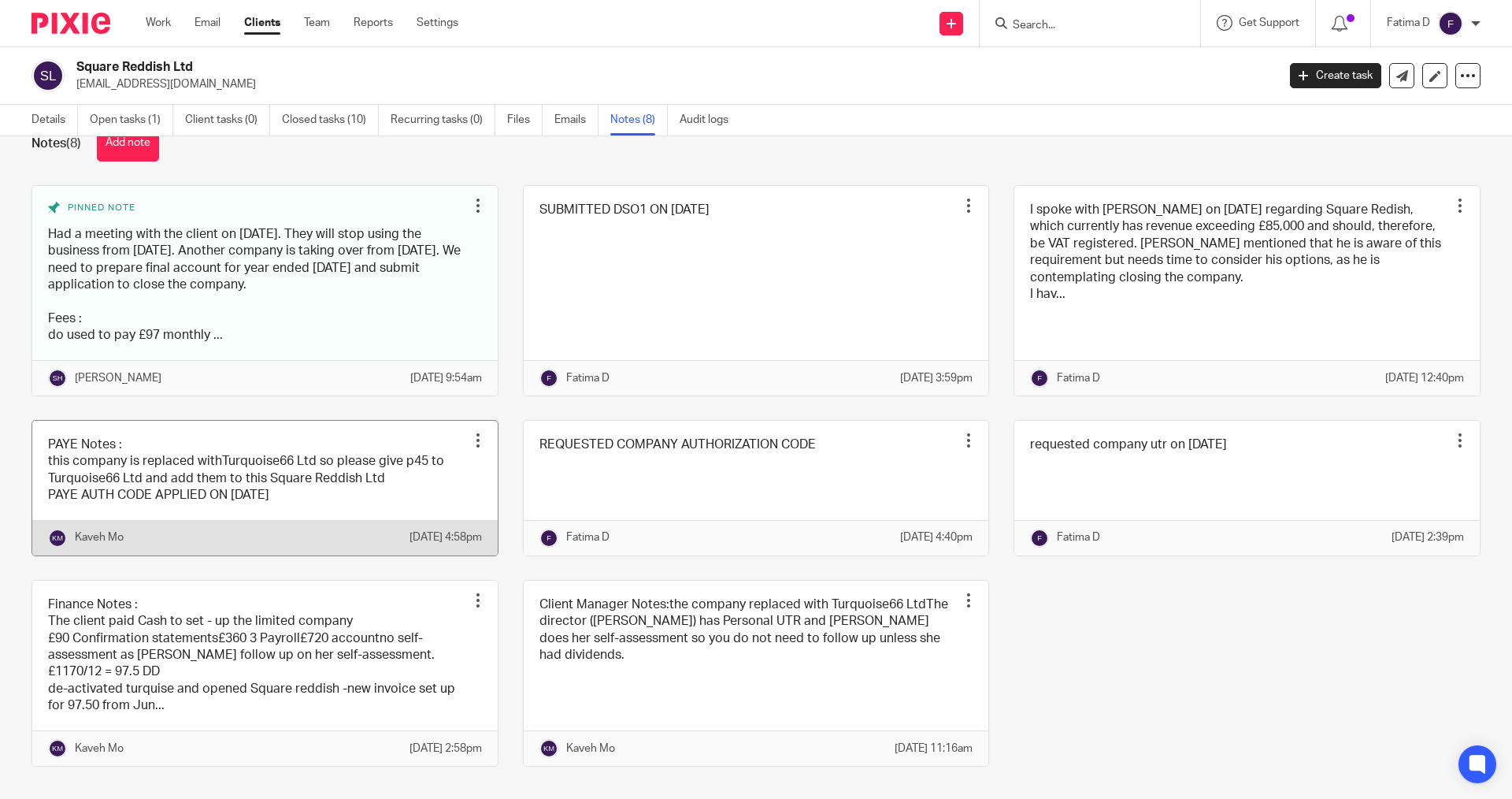
scroll to position [81, 0]
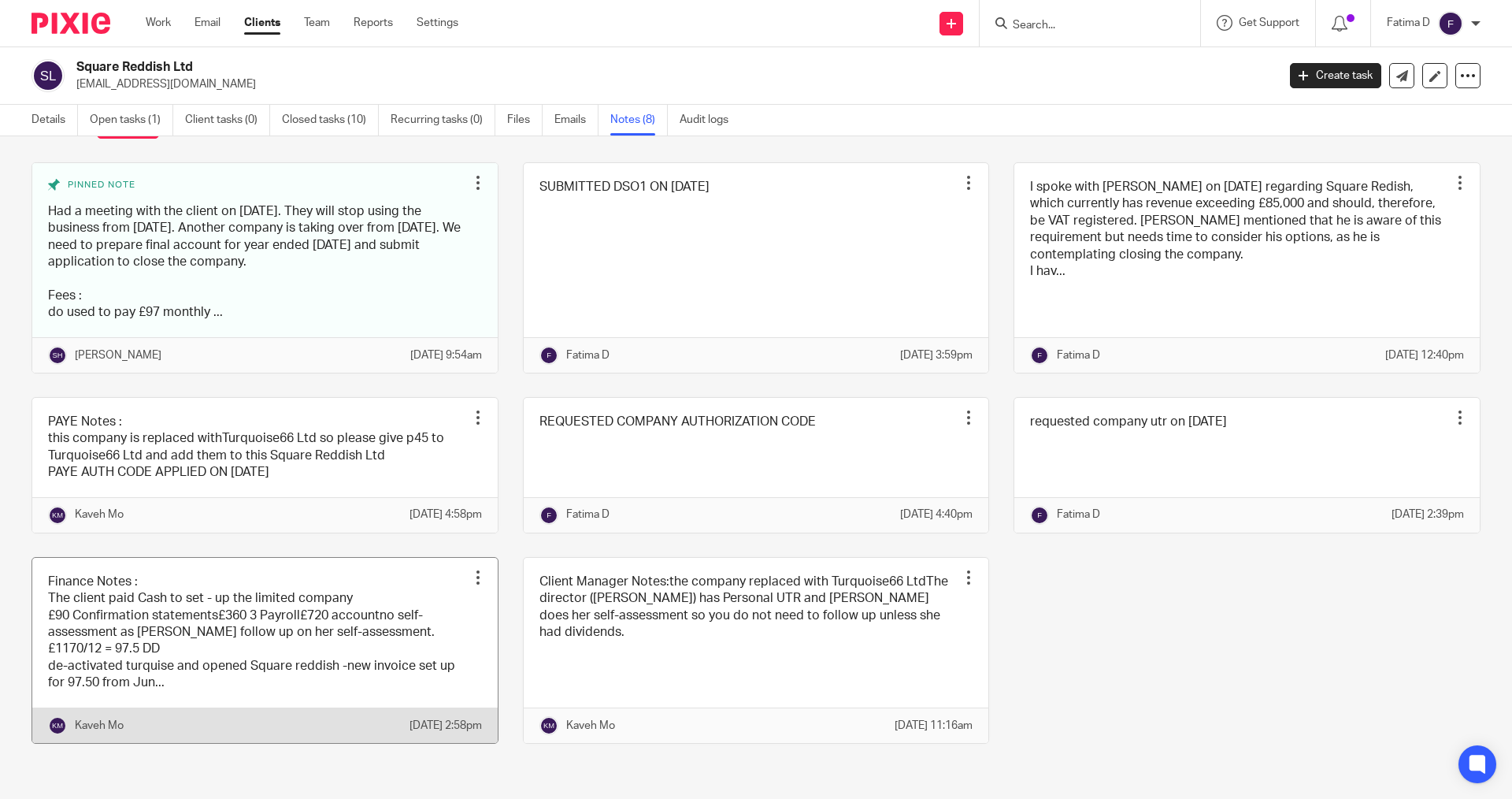
click at [142, 689] on link at bounding box center [266, 650] width 466 height 185
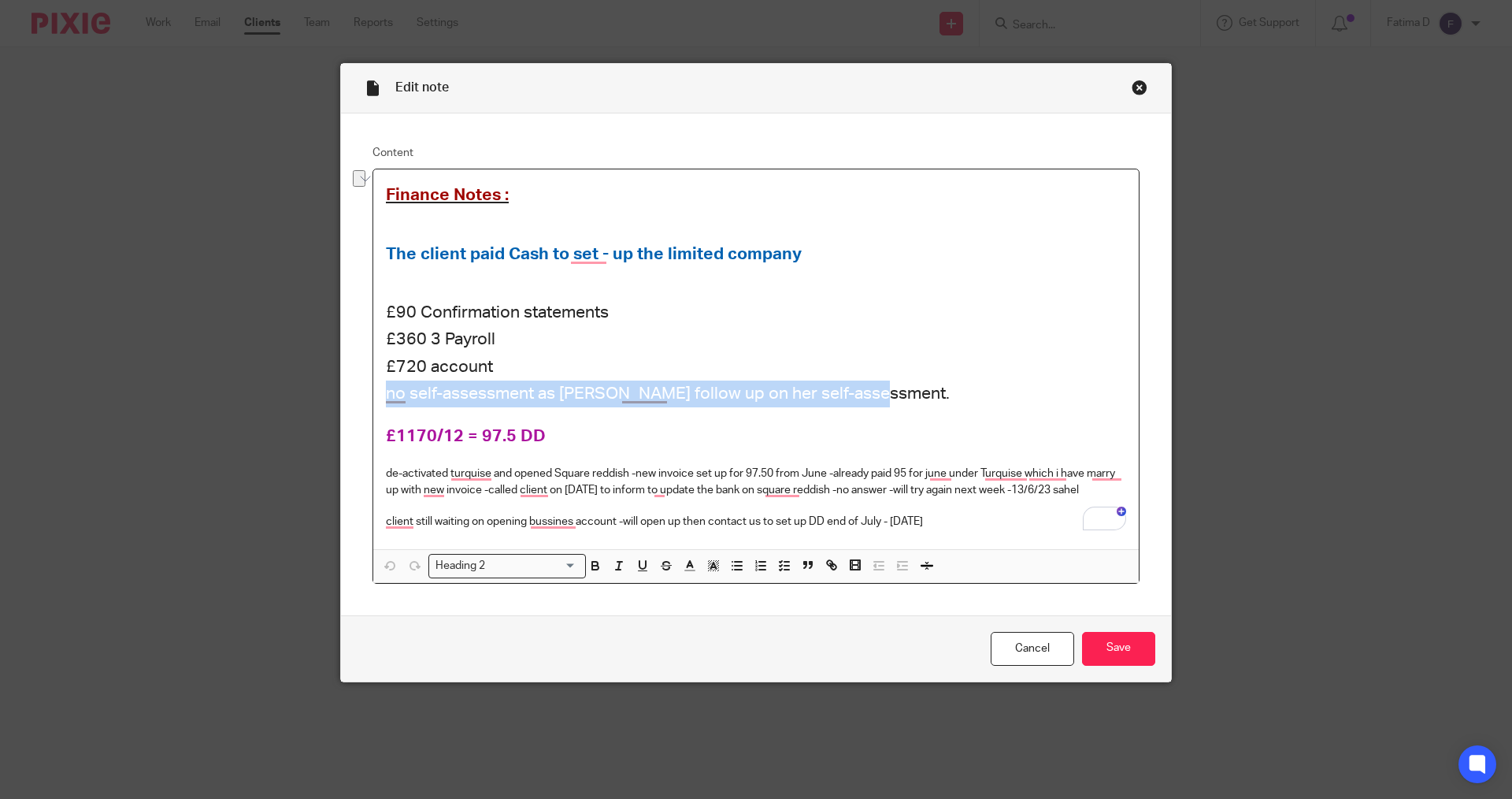
drag, startPoint x: 885, startPoint y: 392, endPoint x: 377, endPoint y: 398, distance: 508.0
click at [366, 401] on div "Edit note Content Finance Notes : The client paid Cash to set - up the limited …" at bounding box center [756, 372] width 831 height 619
copy h2 "no self-assessment as [PERSON_NAME] follow up on her self-assessment."
drag, startPoint x: 1130, startPoint y: 87, endPoint x: 1285, endPoint y: 27, distance: 166.2
click at [1131, 87] on div "Close this dialog window" at bounding box center [1139, 87] width 16 height 16
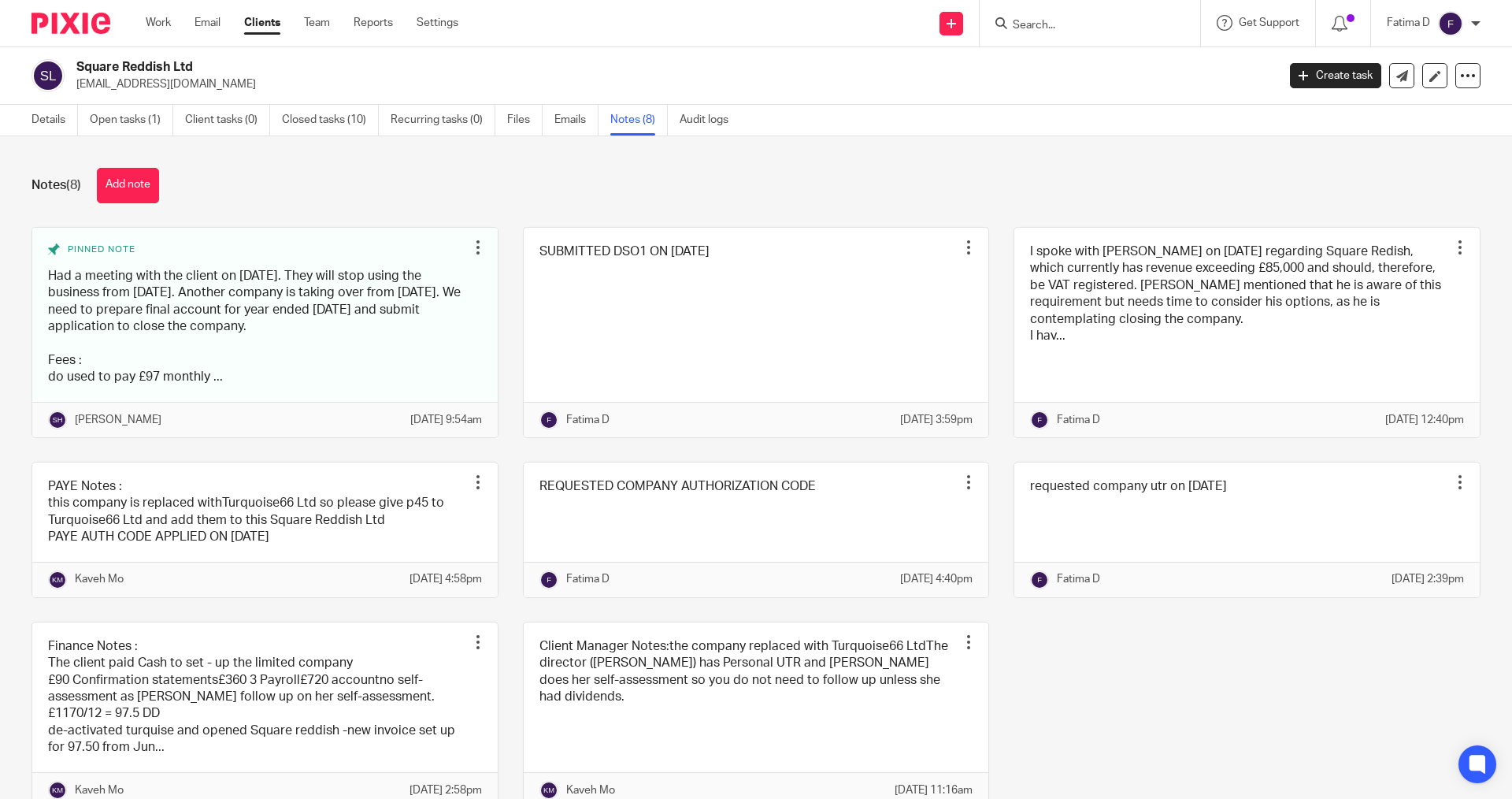
click at [1017, 22] on input "Search" at bounding box center [1082, 25] width 142 height 14
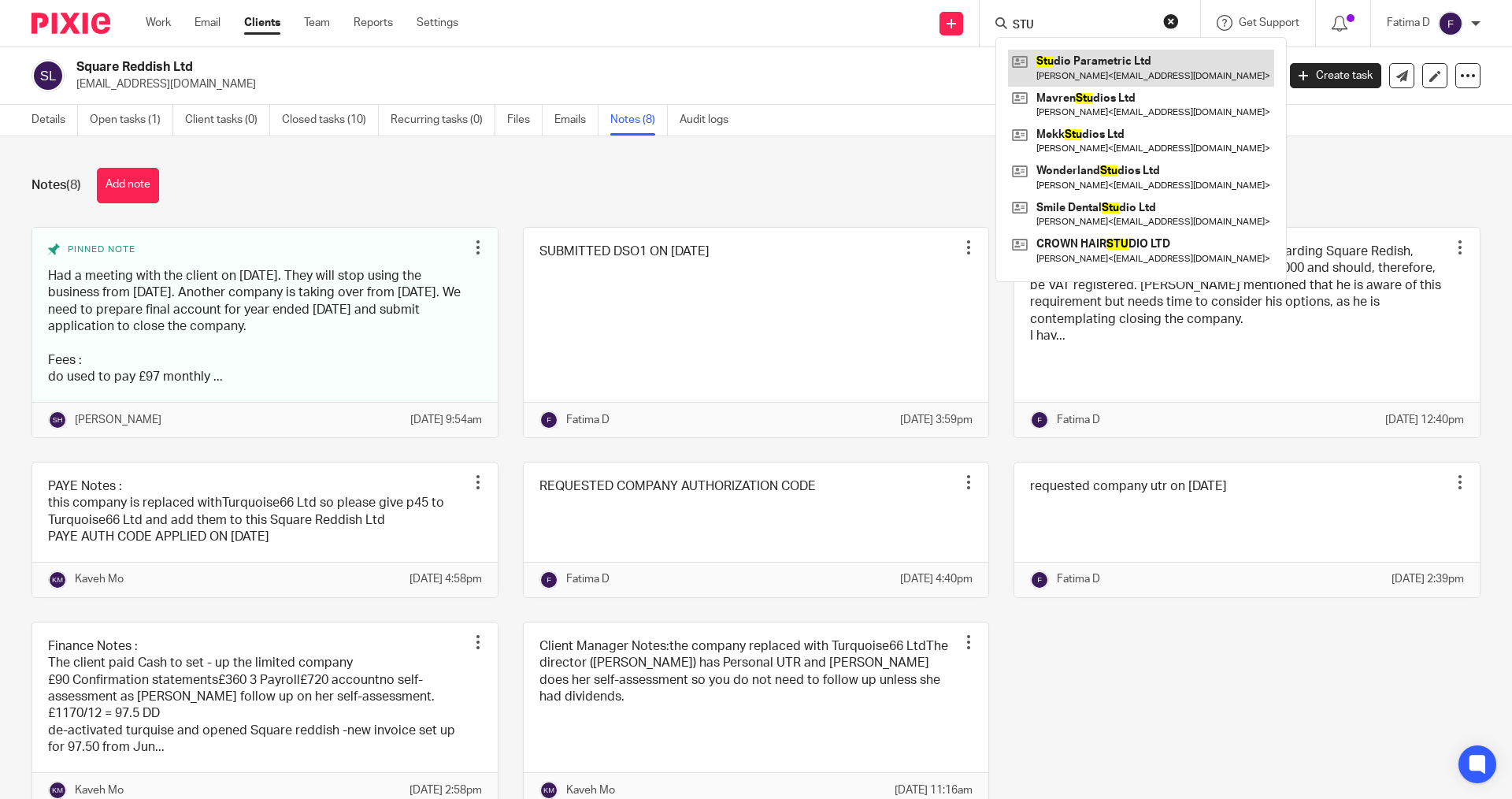
type input "STU"
click at [1060, 63] on link at bounding box center [1141, 67] width 266 height 36
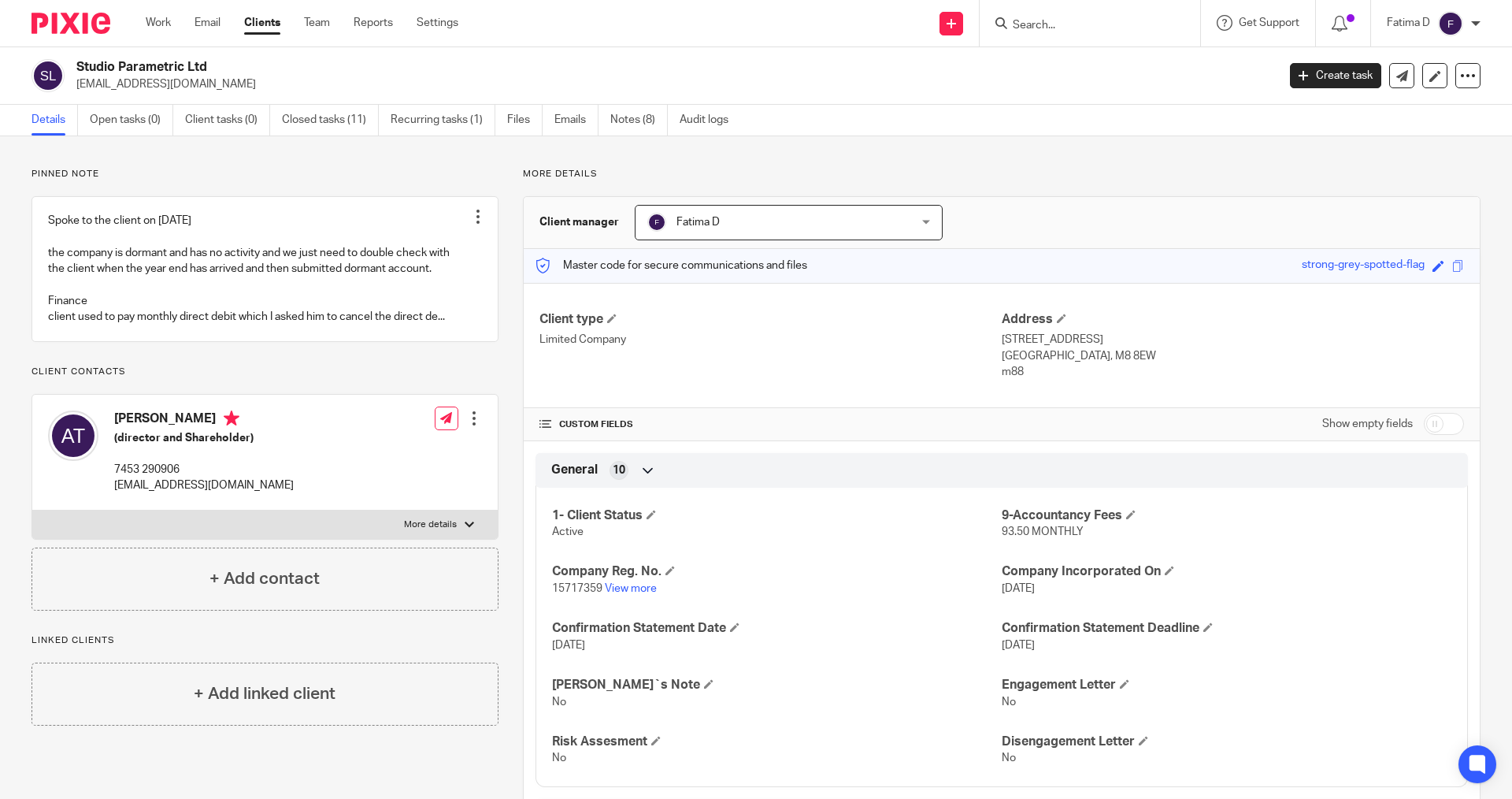
click at [465, 530] on div at bounding box center [469, 525] width 9 height 9
click at [33, 511] on input "More details" at bounding box center [32, 510] width 1 height 1
checkbox input "true"
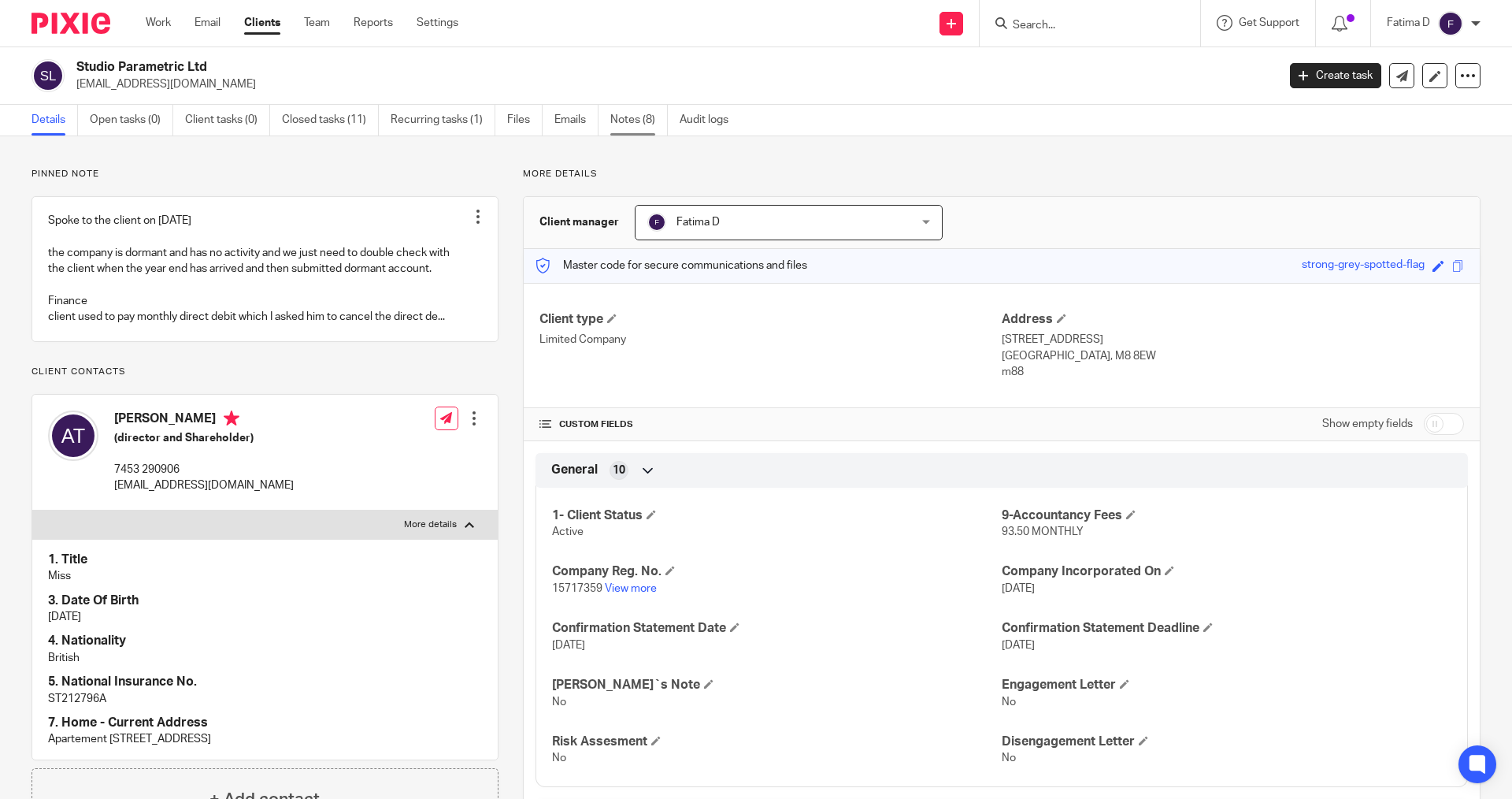
click at [628, 125] on link "Notes (8)" at bounding box center [639, 120] width 57 height 31
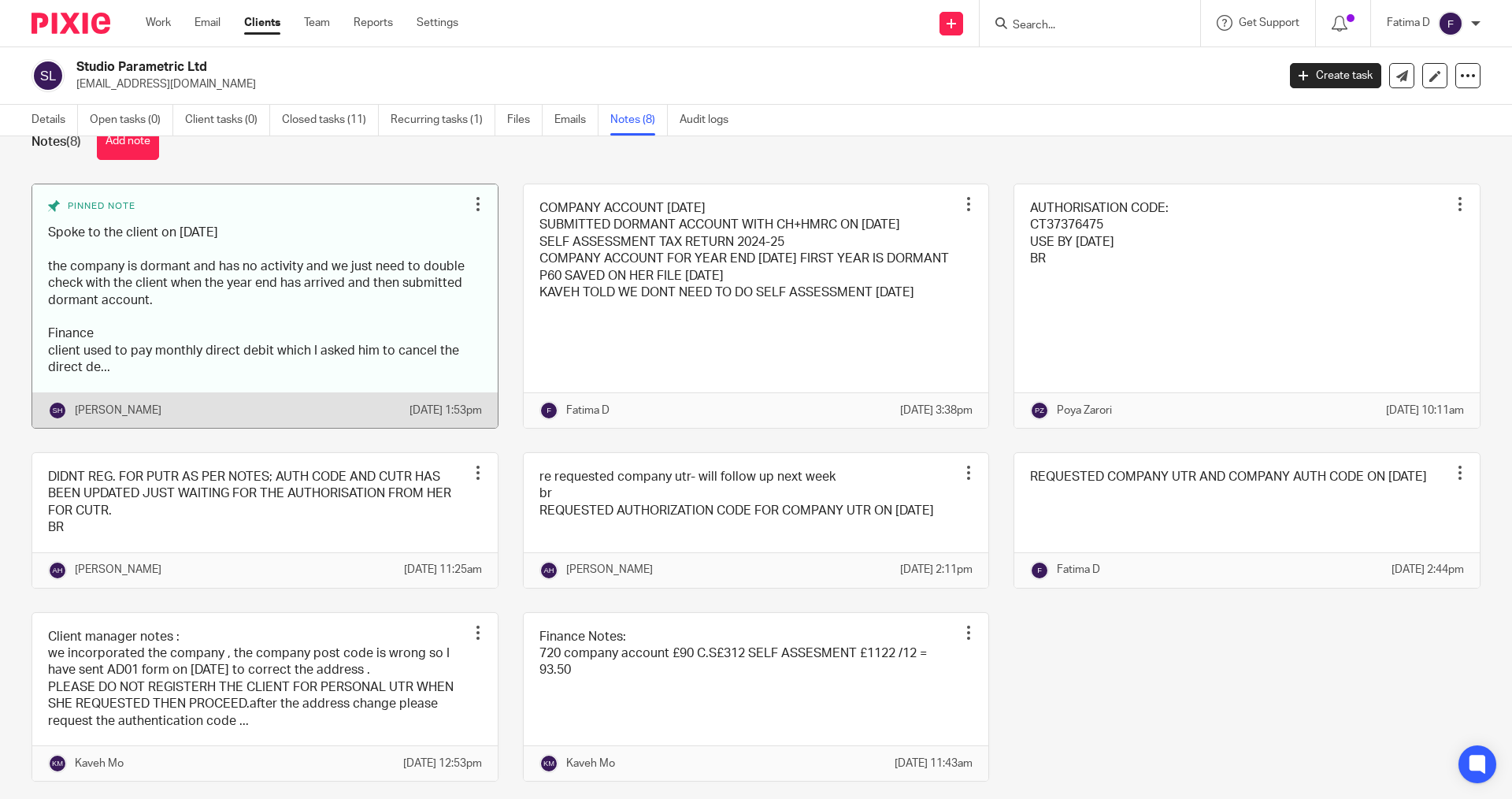
scroll to position [79, 0]
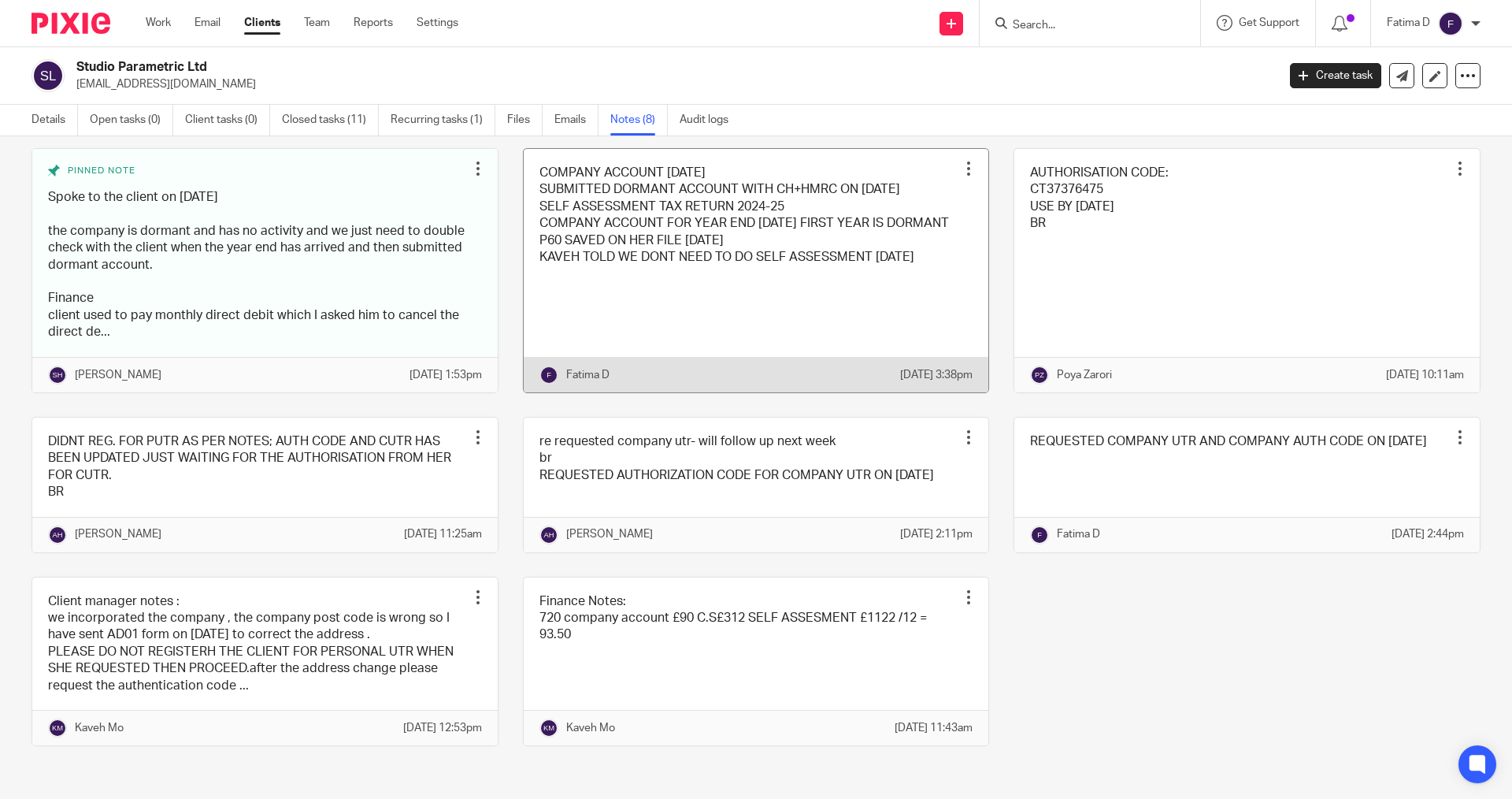
click at [872, 272] on link at bounding box center [756, 270] width 466 height 243
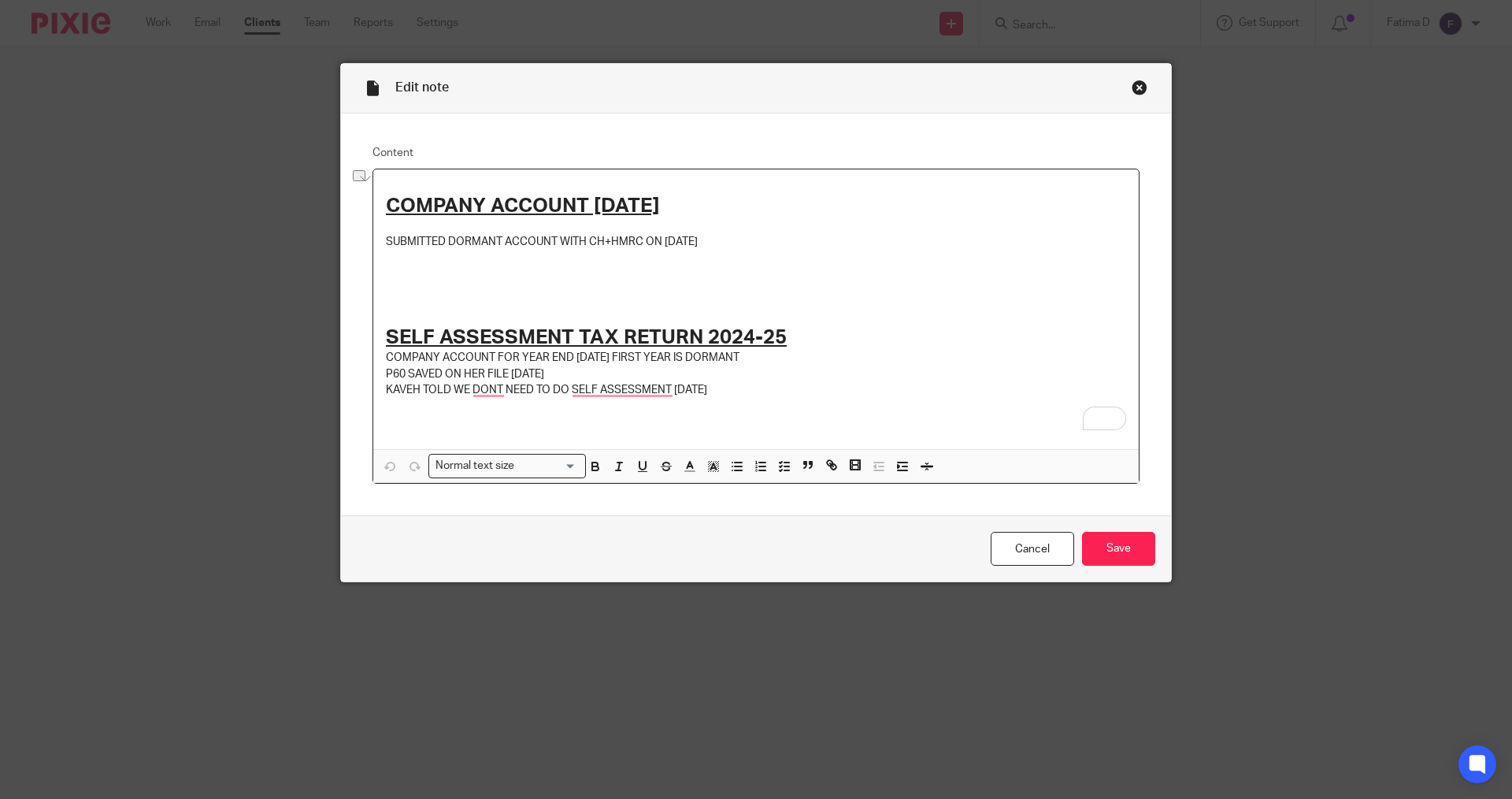
drag, startPoint x: 737, startPoint y: 393, endPoint x: 382, endPoint y: 389, distance: 355.0
click at [386, 389] on p "KAVEH TOLD WE DONT NEED TO DO SELF ASSESSMENT [DATE]" at bounding box center [756, 389] width 741 height 16
copy p "KAVEH TOLD WE DONT NEED TO DO SELF ASSESSMENT 04/06/2025"
click at [1140, 87] on div "Close this dialog window" at bounding box center [1139, 87] width 16 height 16
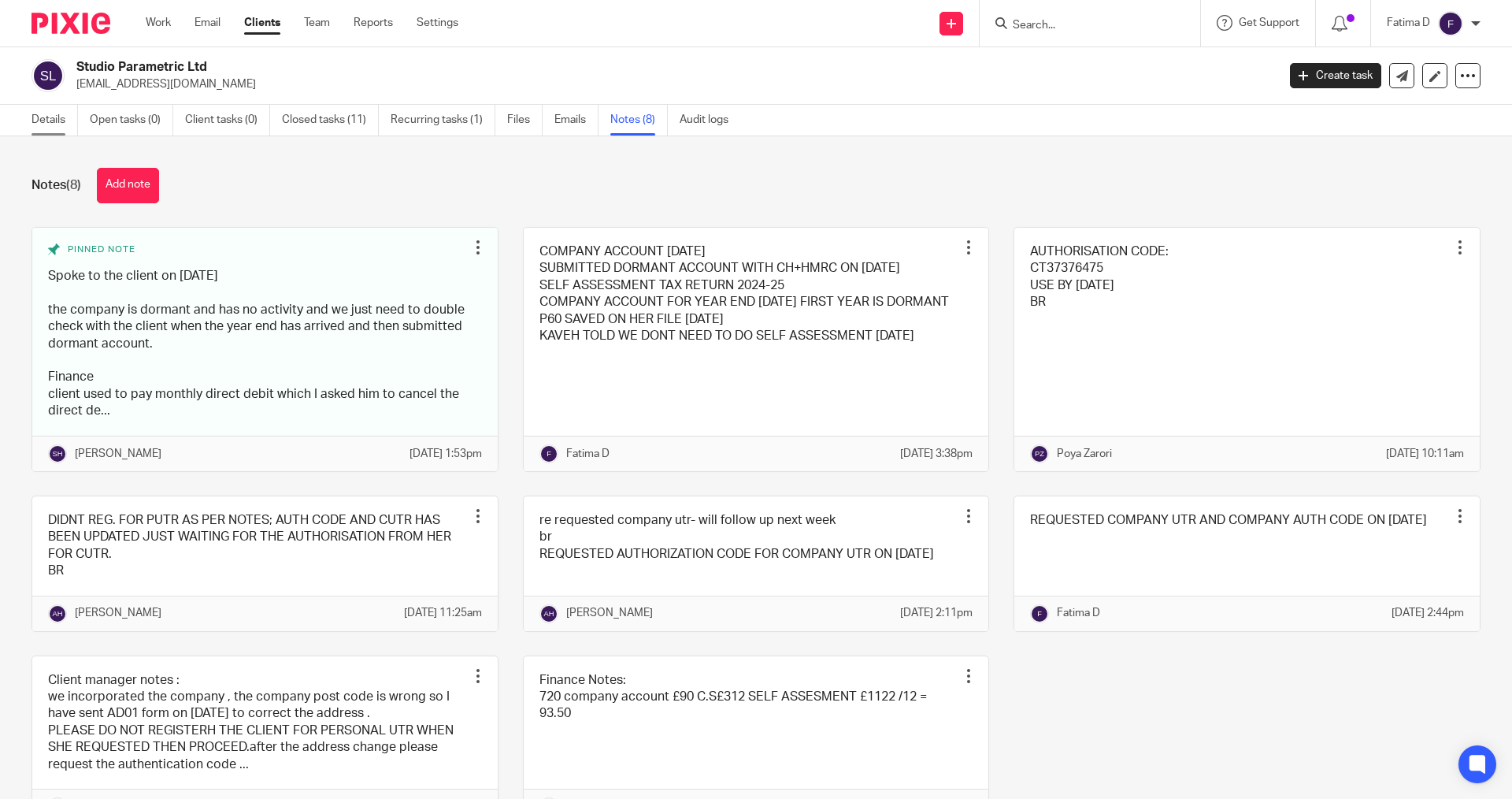
click at [50, 111] on link "Details" at bounding box center [55, 120] width 47 height 31
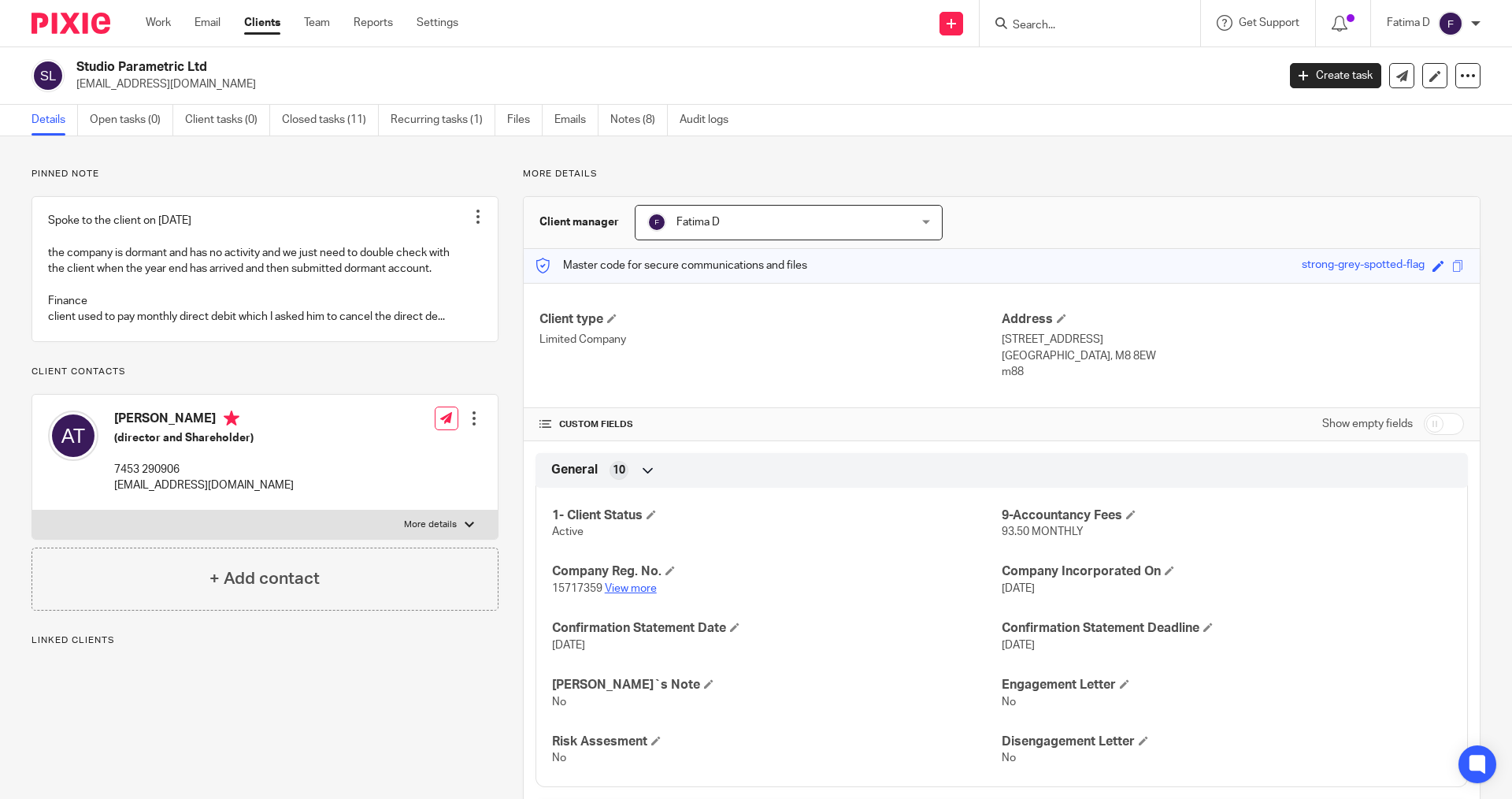
click at [629, 581] on p "15717359 View more" at bounding box center [776, 588] width 450 height 16
click at [630, 586] on link "View more" at bounding box center [631, 588] width 52 height 11
click at [1033, 23] on input "Search" at bounding box center [1082, 25] width 142 height 14
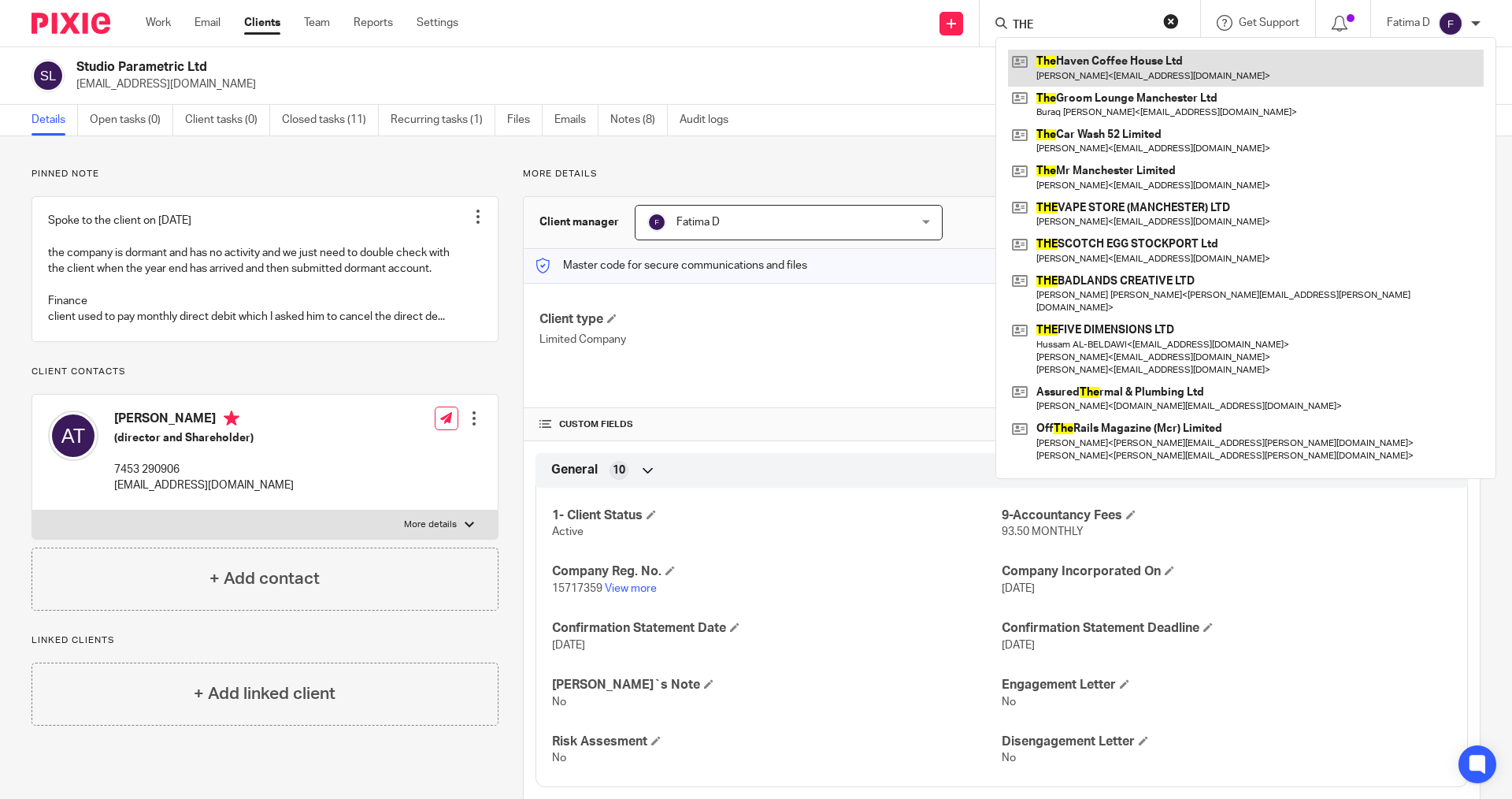
type input "THE"
click at [1050, 56] on link at bounding box center [1246, 67] width 476 height 36
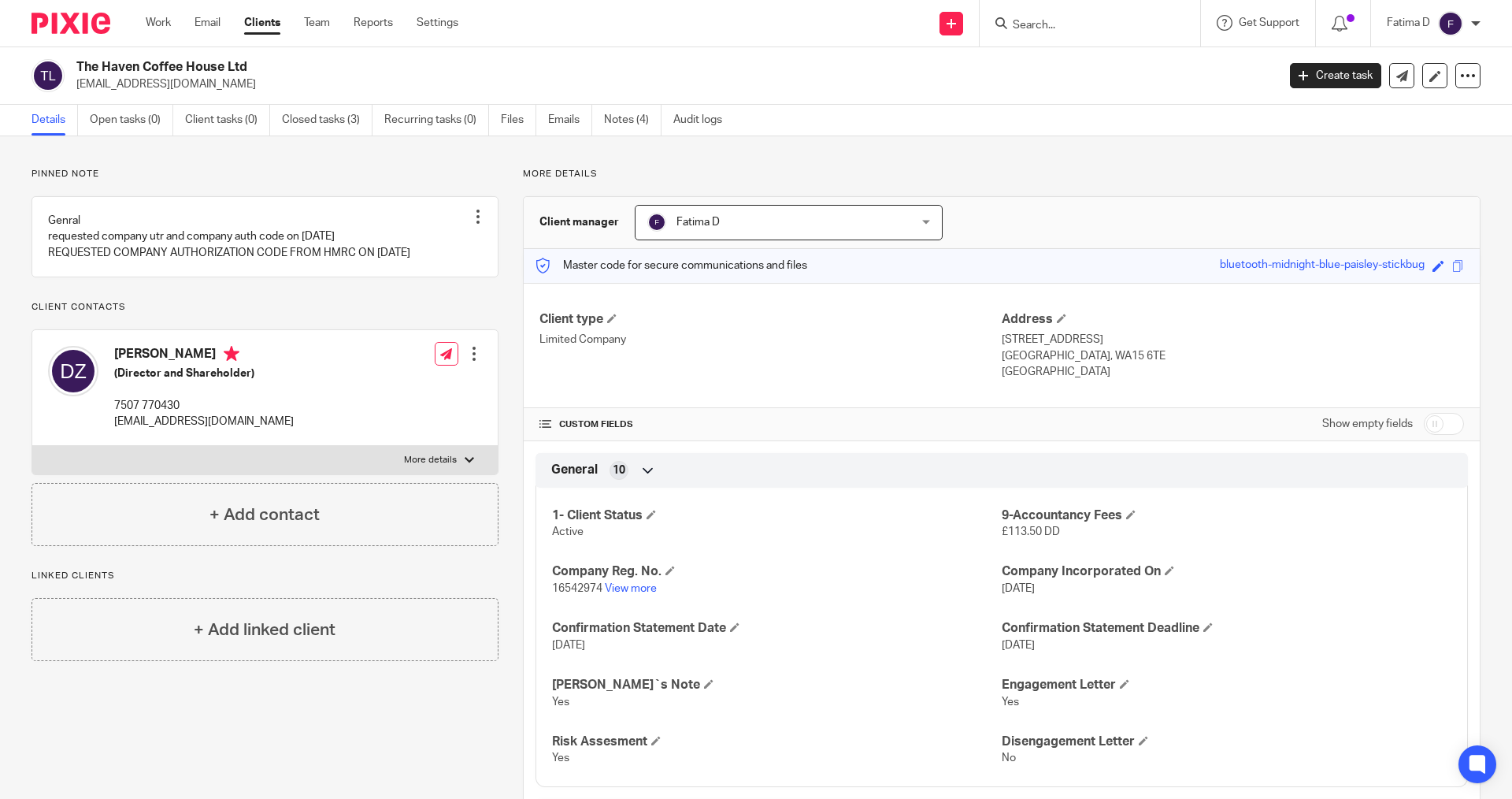
click at [467, 465] on div at bounding box center [469, 460] width 9 height 9
click at [33, 446] on input "More details" at bounding box center [32, 445] width 1 height 1
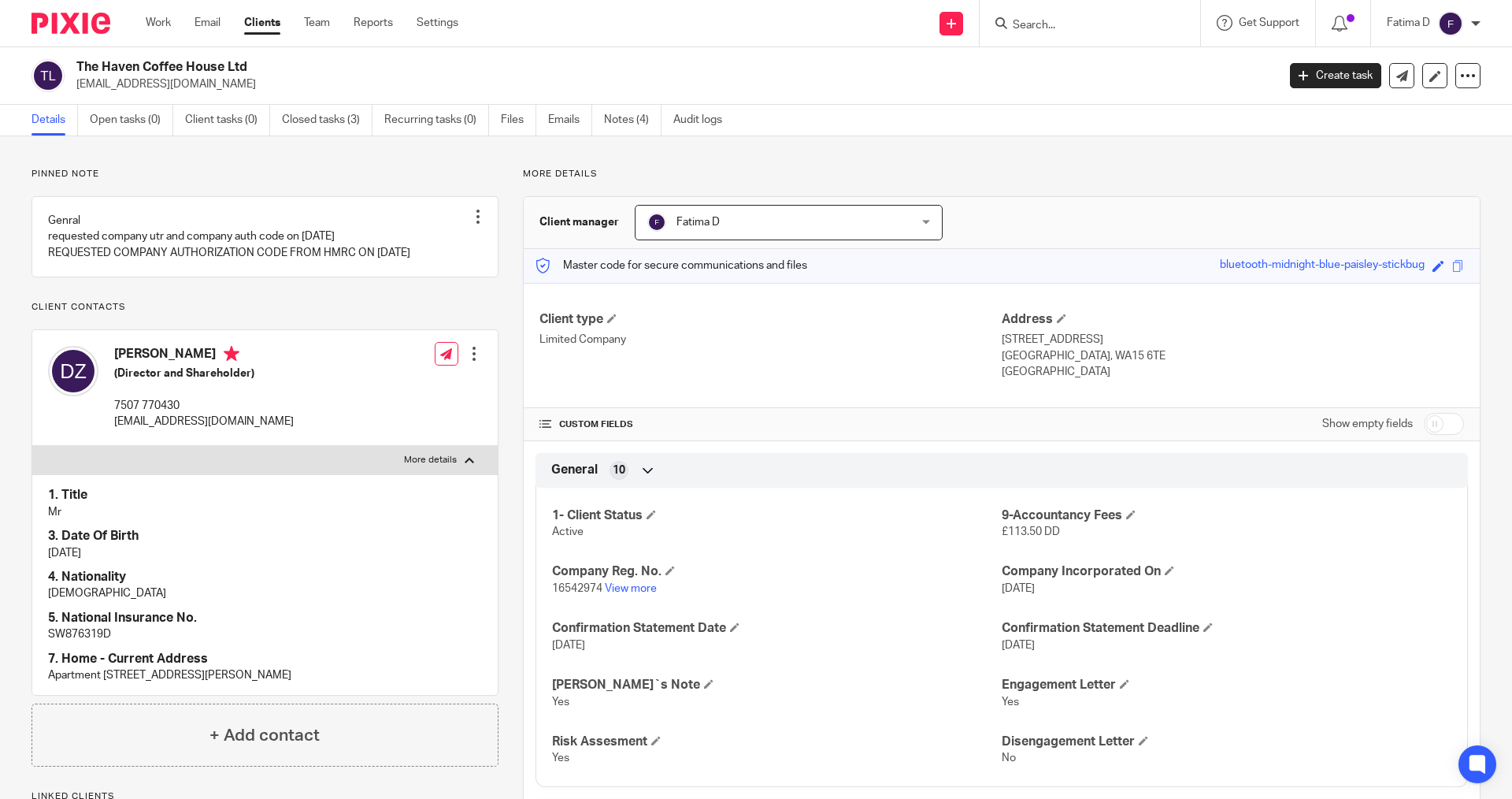
click at [465, 465] on div at bounding box center [469, 460] width 9 height 9
click at [33, 446] on input "More details" at bounding box center [32, 445] width 1 height 1
checkbox input "false"
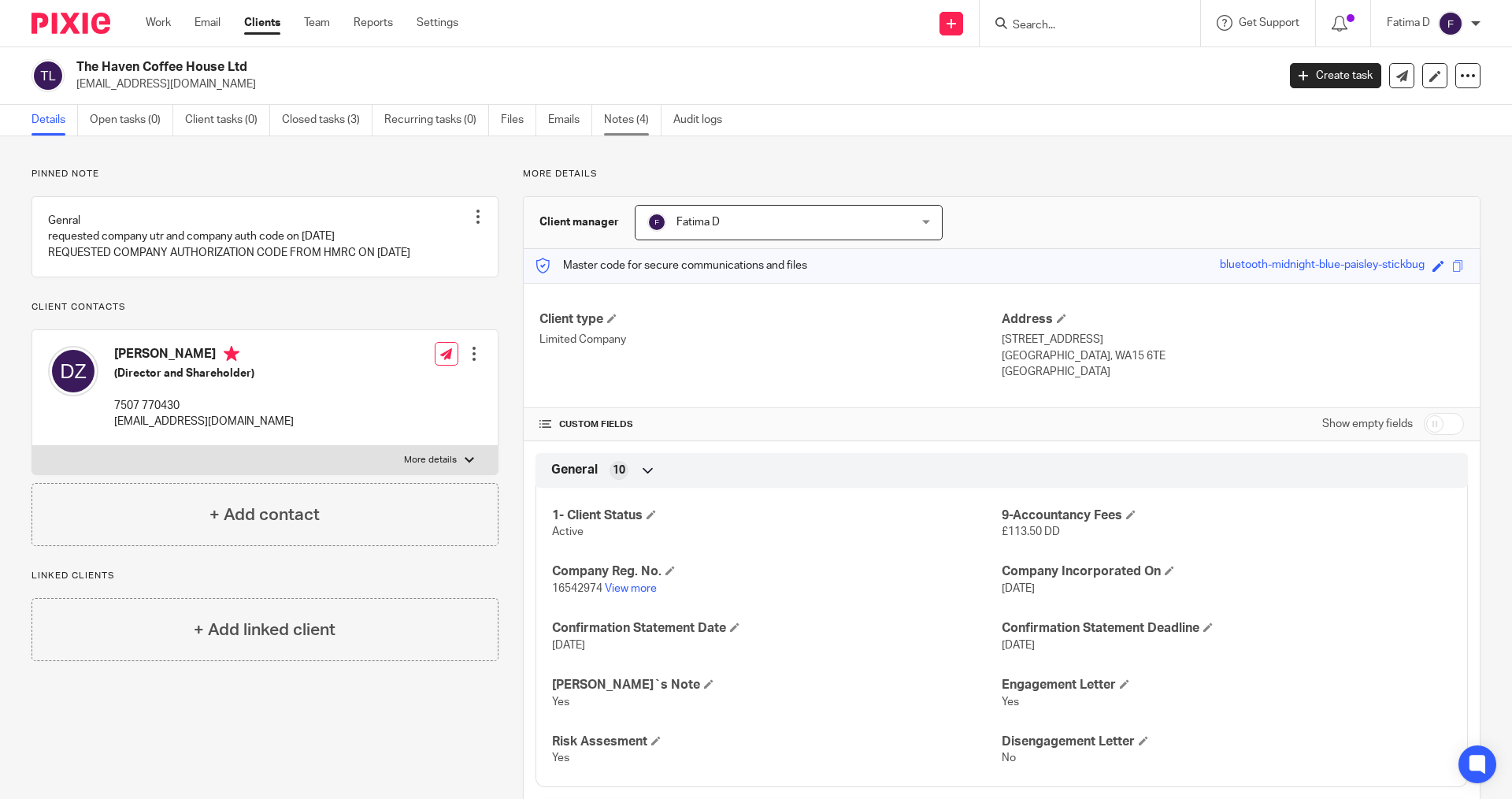
click at [624, 117] on link "Notes (4)" at bounding box center [632, 120] width 57 height 31
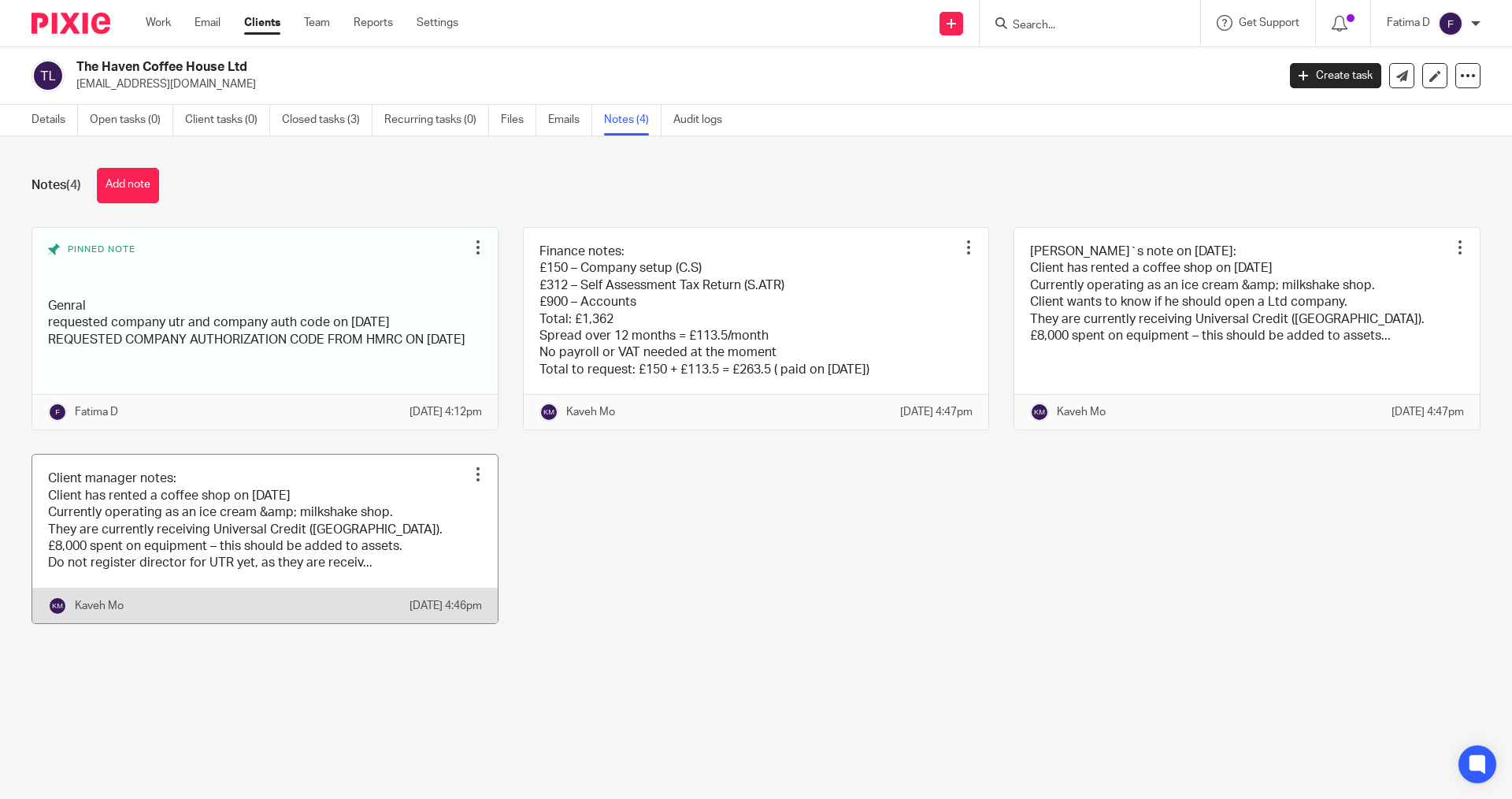
click at [167, 557] on link at bounding box center [266, 539] width 466 height 168
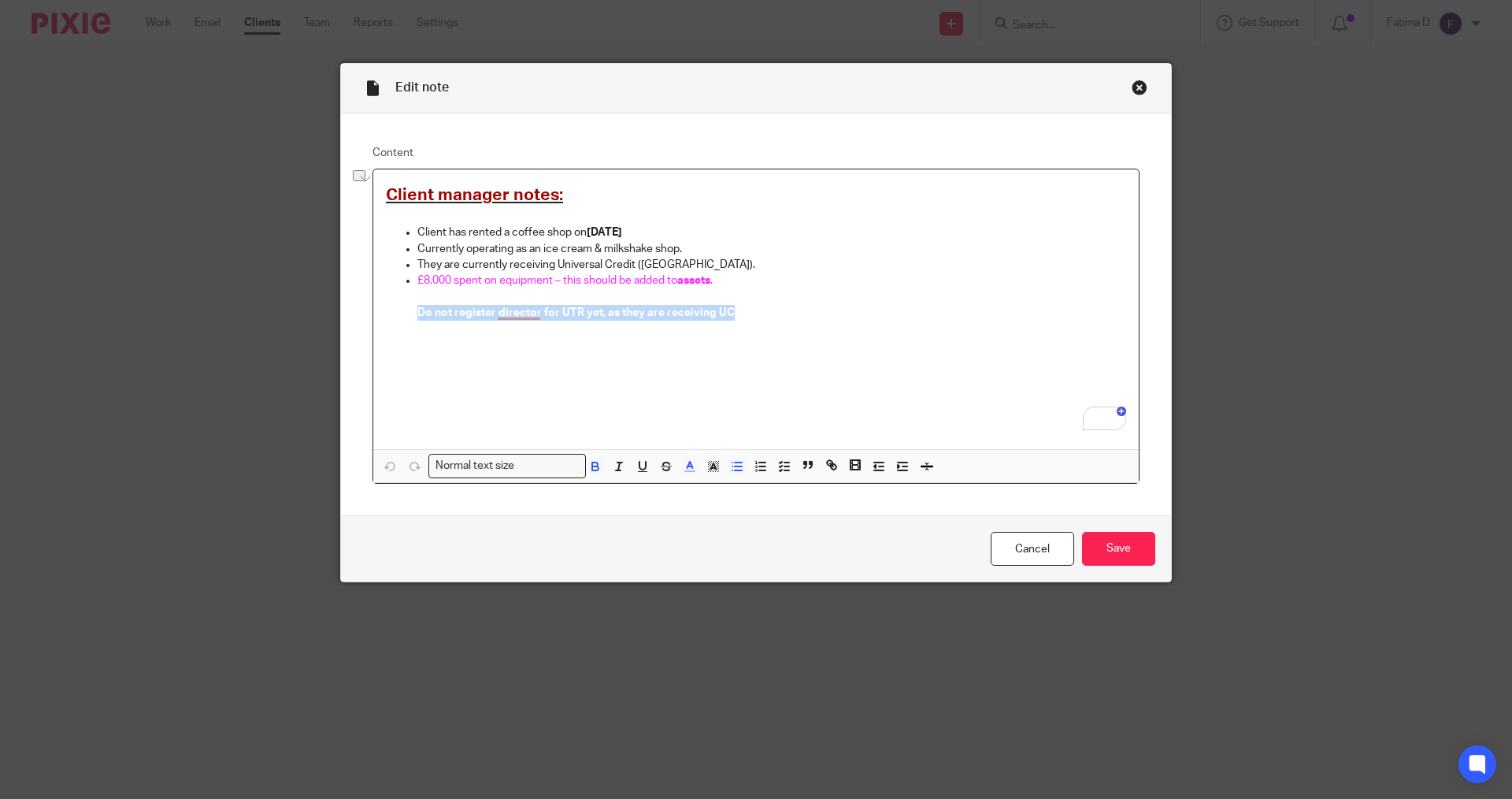
drag, startPoint x: 731, startPoint y: 312, endPoint x: 411, endPoint y: 312, distance: 320.0
click at [417, 312] on p "Do not register director for UTR yet, as they are receiving UC" at bounding box center [771, 312] width 709 height 16
copy span "Do not register director for UTR yet, as they are receiving UC"
click at [1135, 91] on div "Close this dialog window" at bounding box center [1139, 87] width 16 height 16
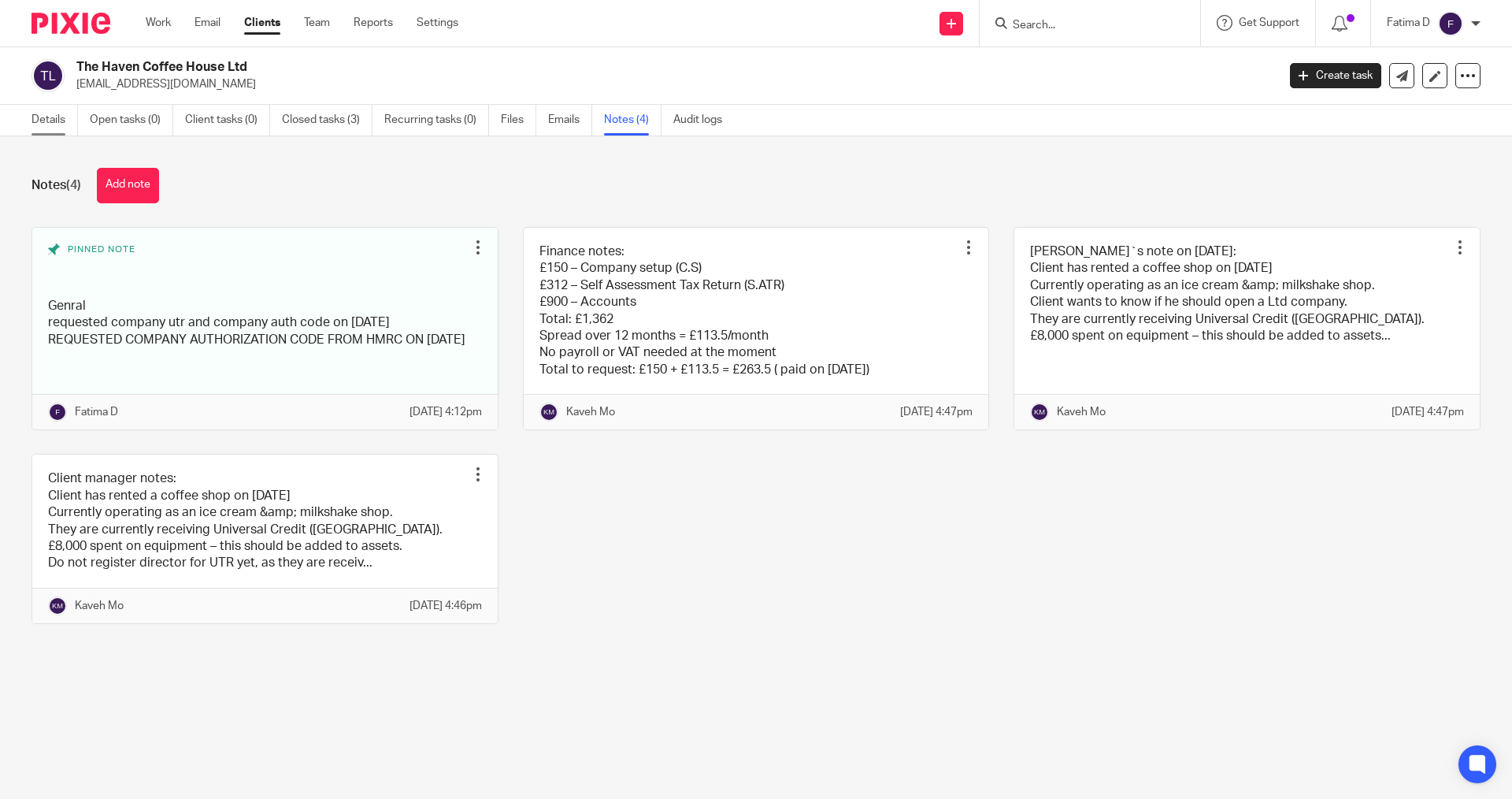
click at [47, 116] on link "Details" at bounding box center [55, 120] width 47 height 31
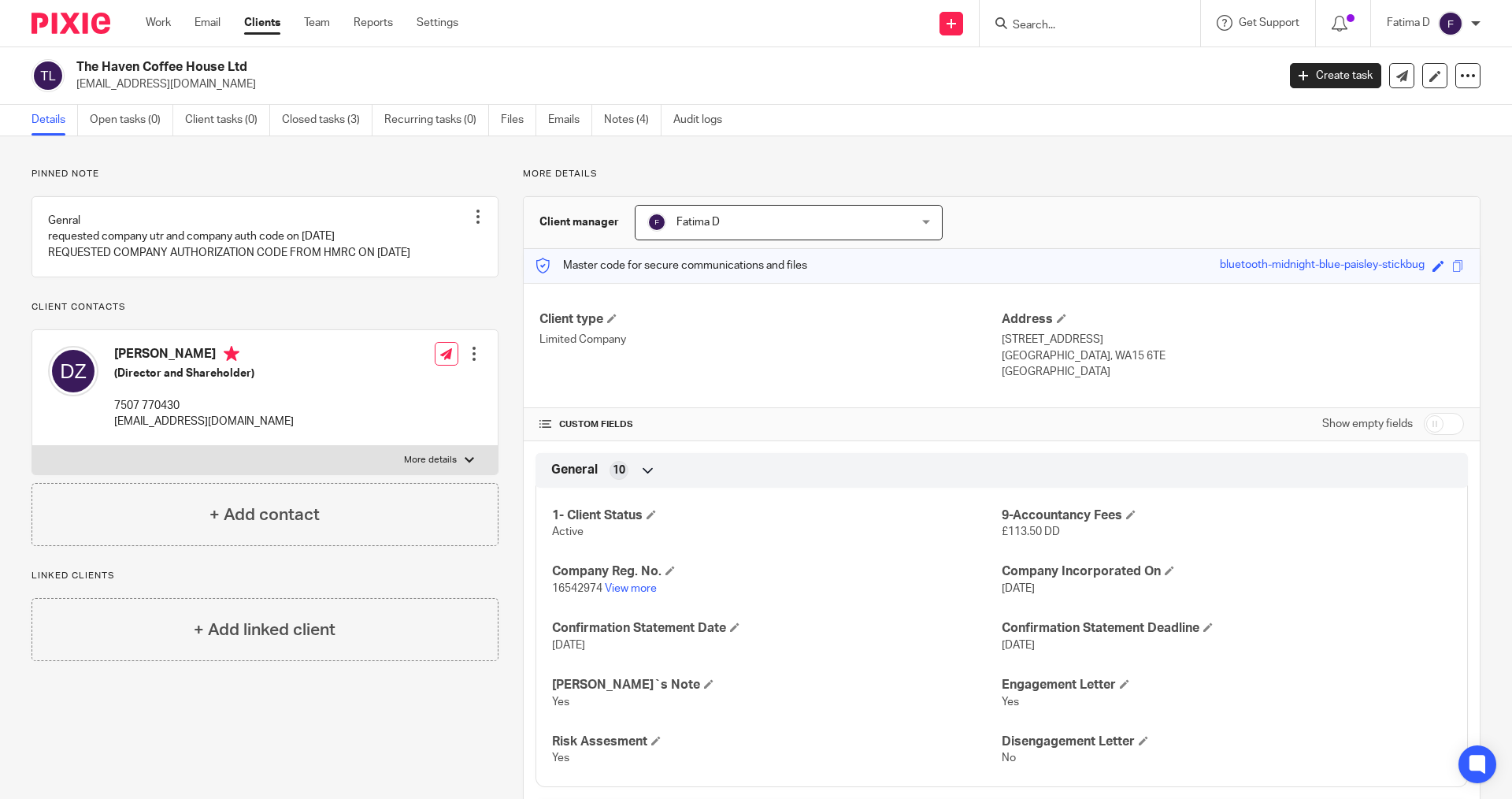
click at [1021, 24] on input "Search" at bounding box center [1082, 25] width 142 height 14
type input "RONAK"
click at [1078, 64] on link at bounding box center [1141, 67] width 266 height 36
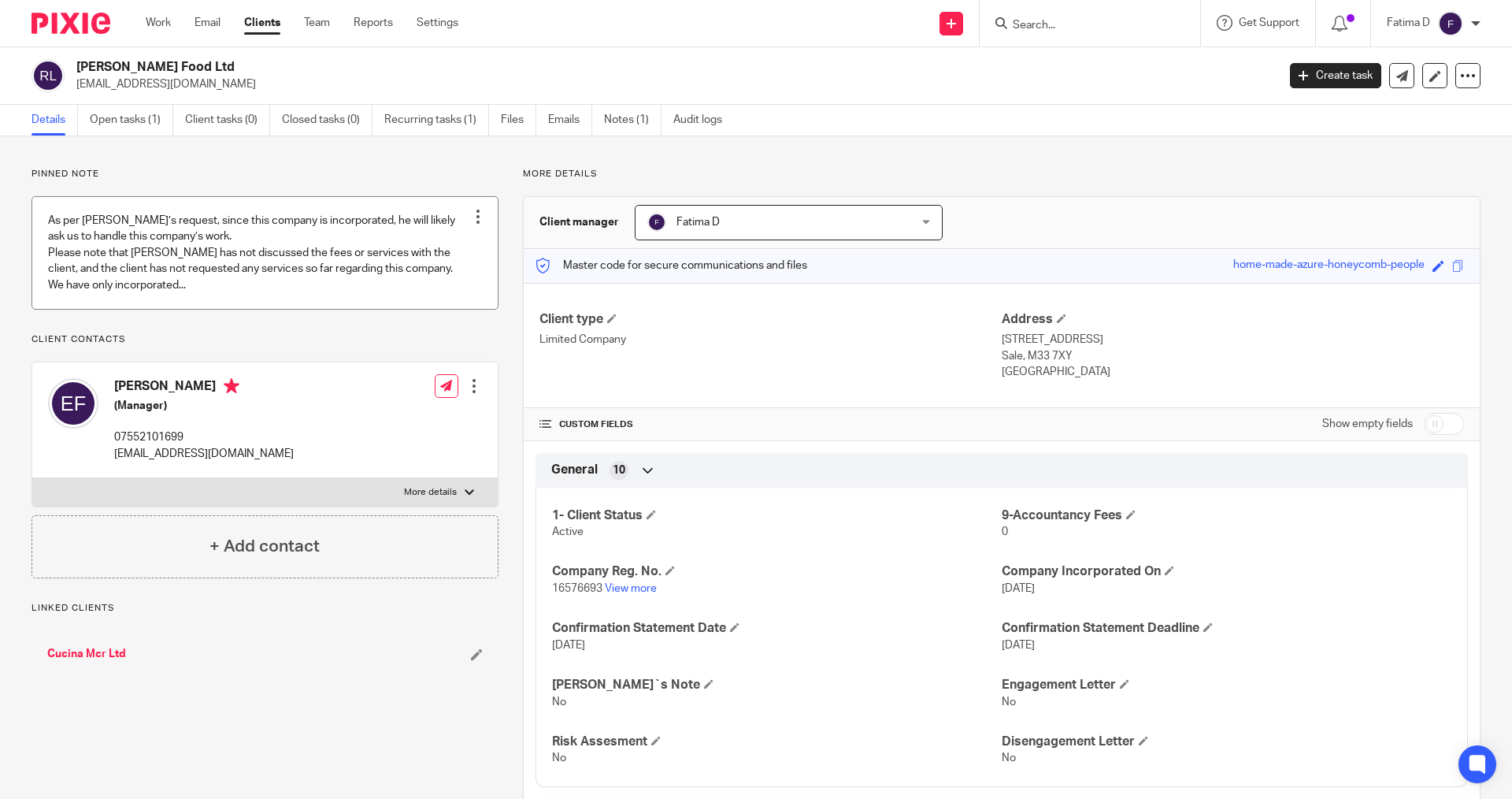
click at [253, 273] on link at bounding box center [266, 254] width 466 height 112
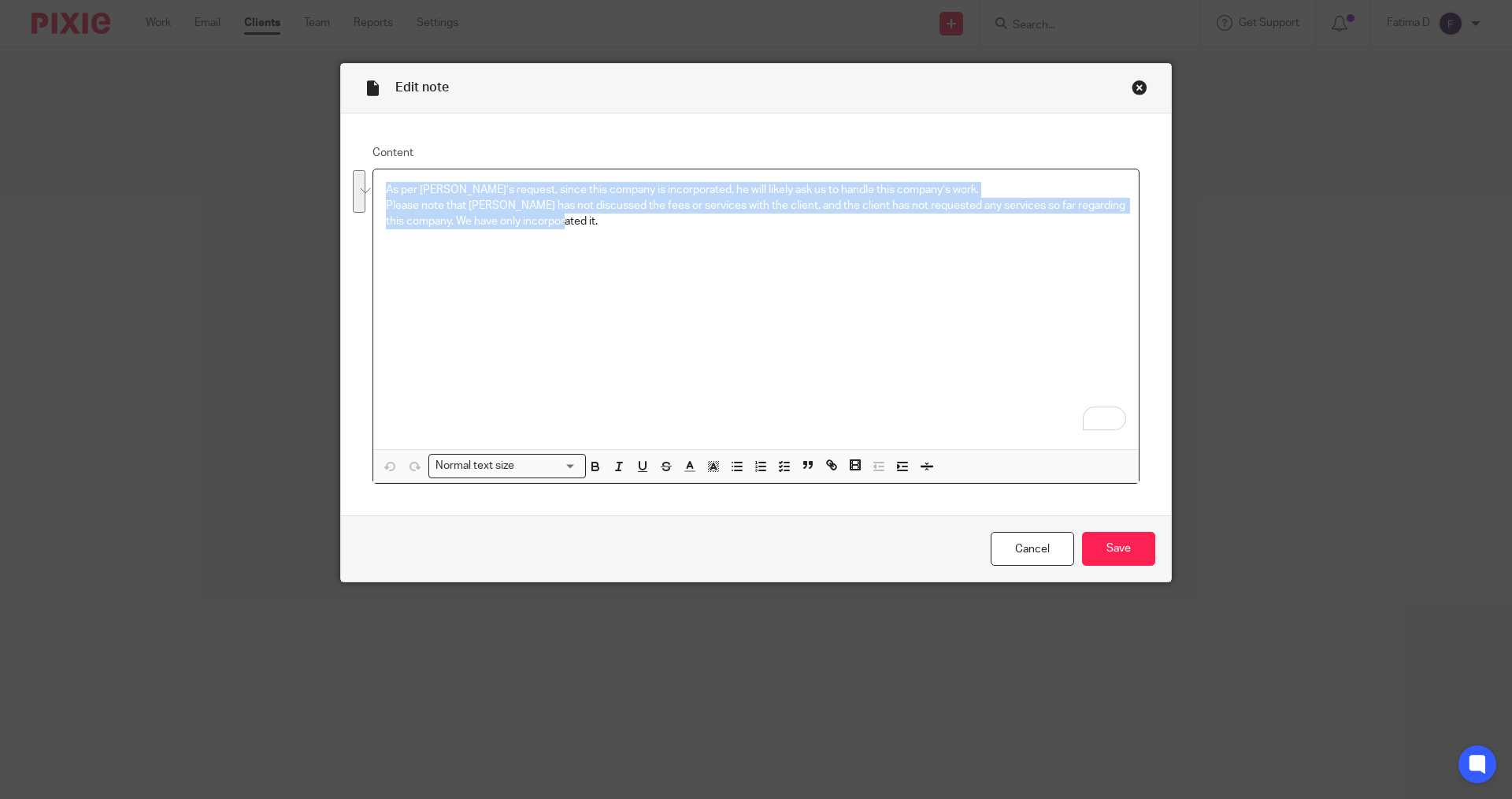
drag, startPoint x: 380, startPoint y: 188, endPoint x: 592, endPoint y: 223, distance: 214.9
click at [592, 223] on div "As per [PERSON_NAME]’s request, since this company is incorporated, he will lik…" at bounding box center [756, 309] width 766 height 280
copy div "As per [PERSON_NAME]’s request, since this company is incorporated, he will lik…"
click at [1136, 87] on div "Close this dialog window" at bounding box center [1139, 87] width 16 height 16
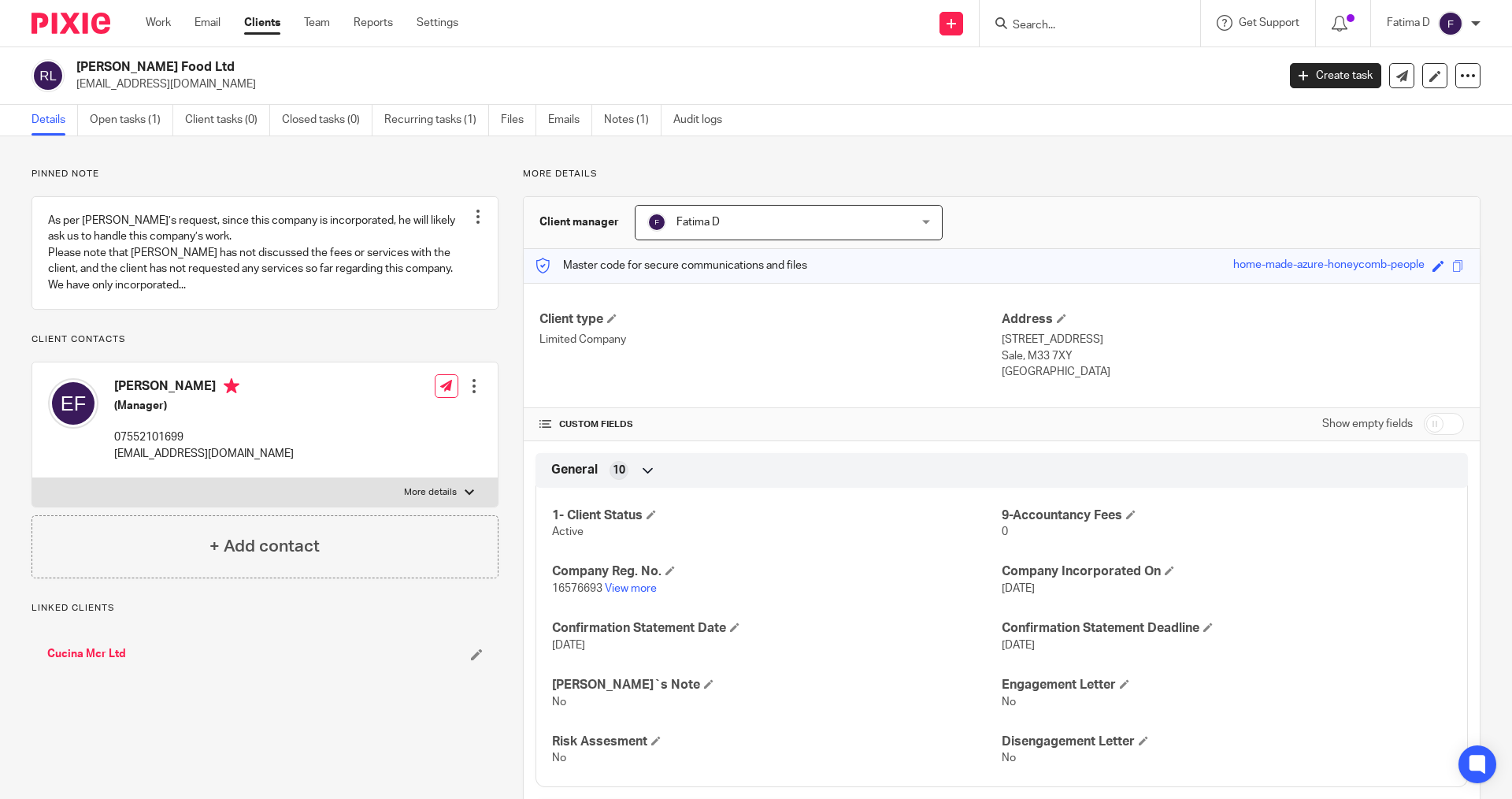
click at [469, 497] on div at bounding box center [469, 492] width 9 height 9
click at [33, 478] on input "More details" at bounding box center [32, 477] width 1 height 1
checkbox input "true"
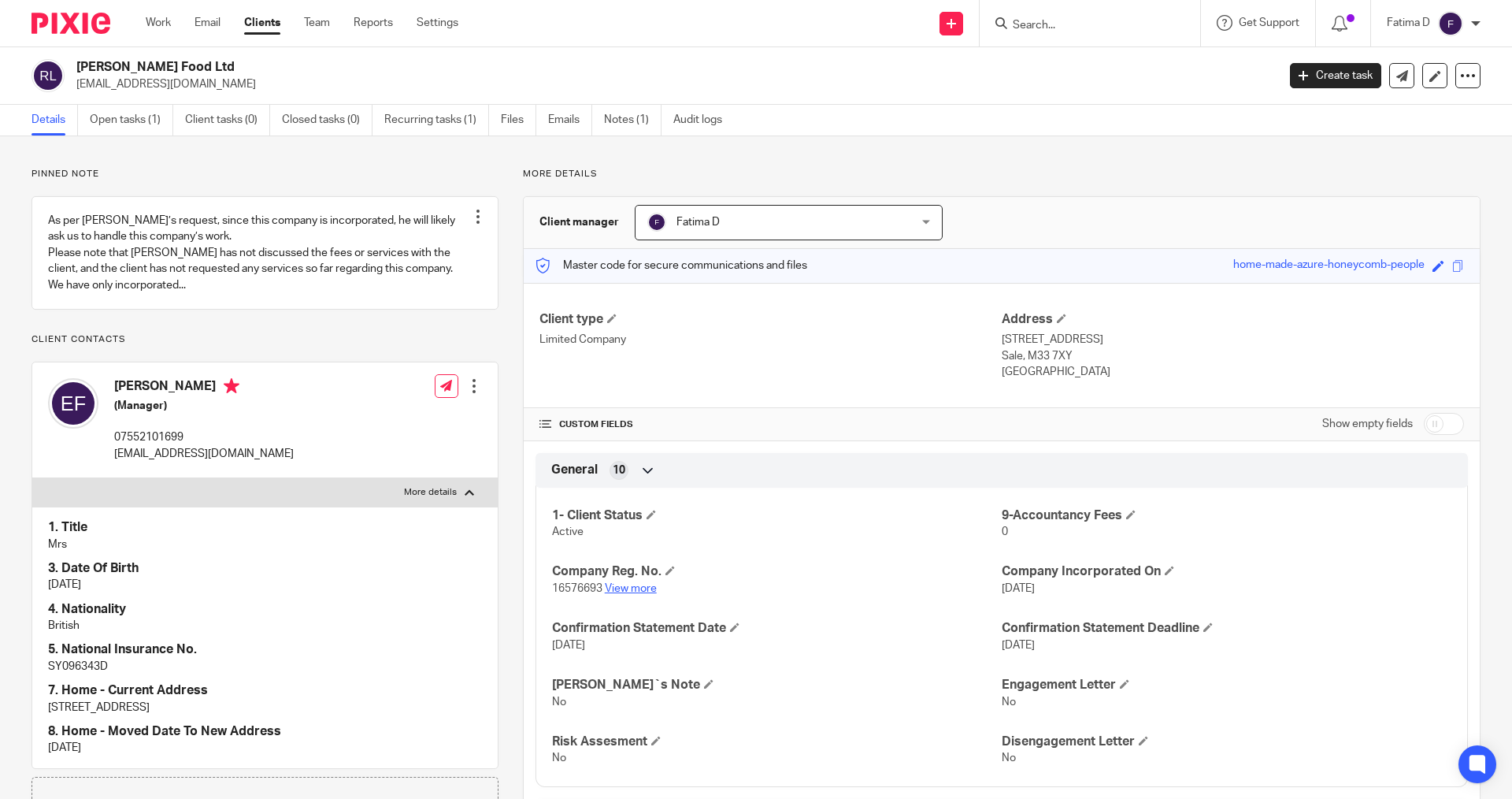
click at [641, 591] on link "View more" at bounding box center [631, 588] width 52 height 11
click at [1014, 27] on input "Search" at bounding box center [1082, 25] width 142 height 14
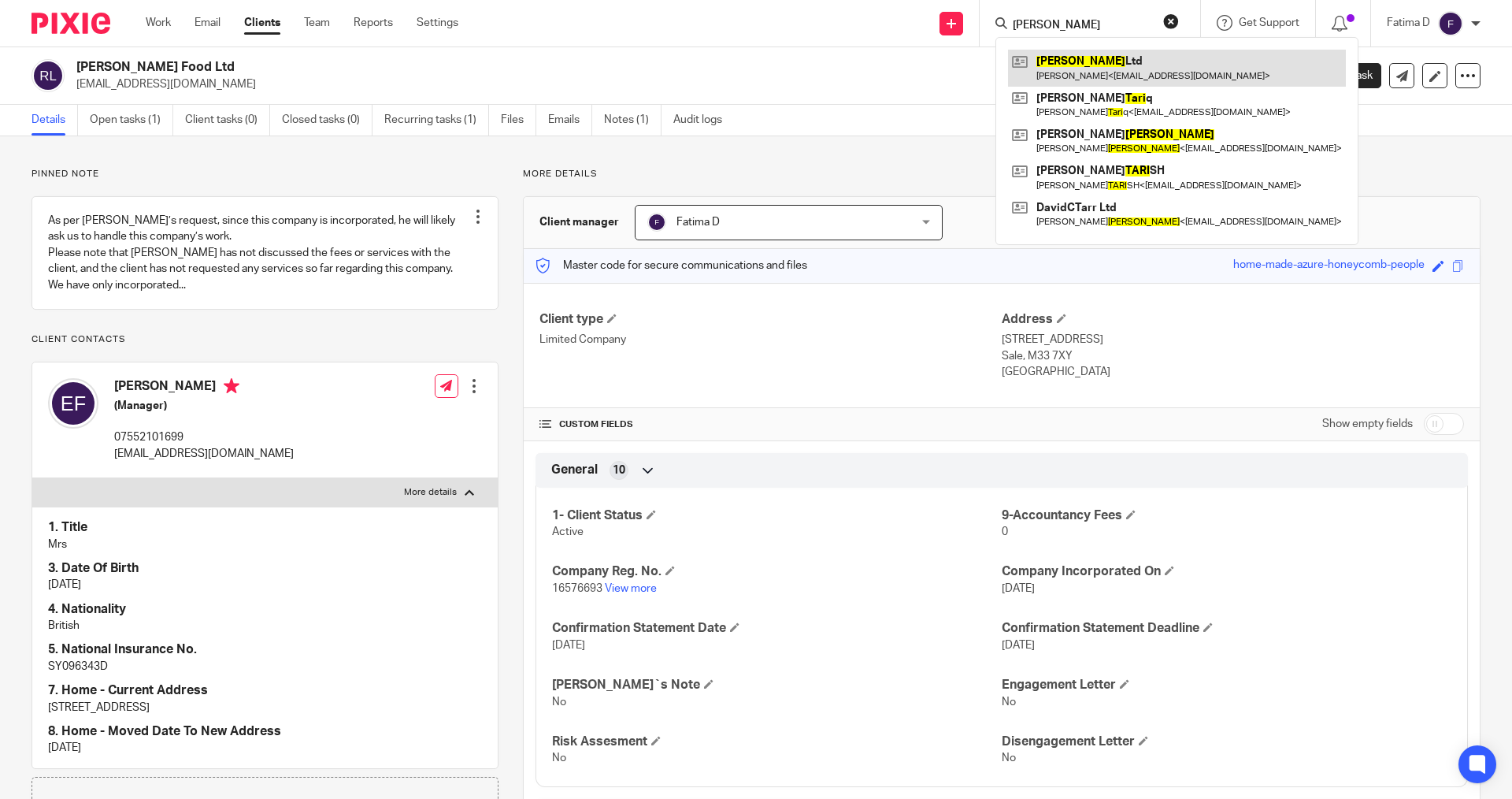
type input "[PERSON_NAME]"
click at [1046, 63] on link at bounding box center [1176, 67] width 338 height 36
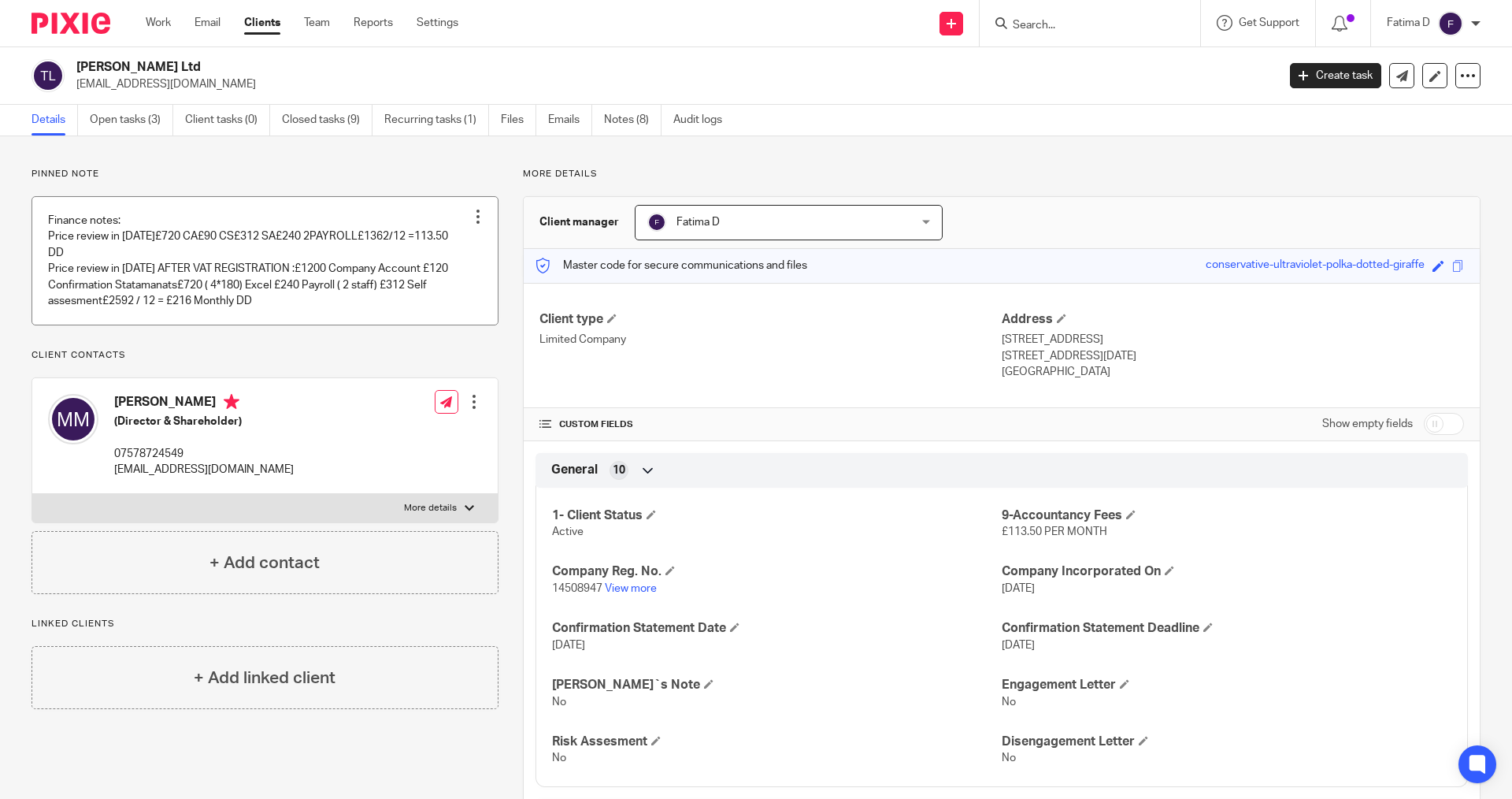
click at [187, 248] on link at bounding box center [266, 261] width 466 height 127
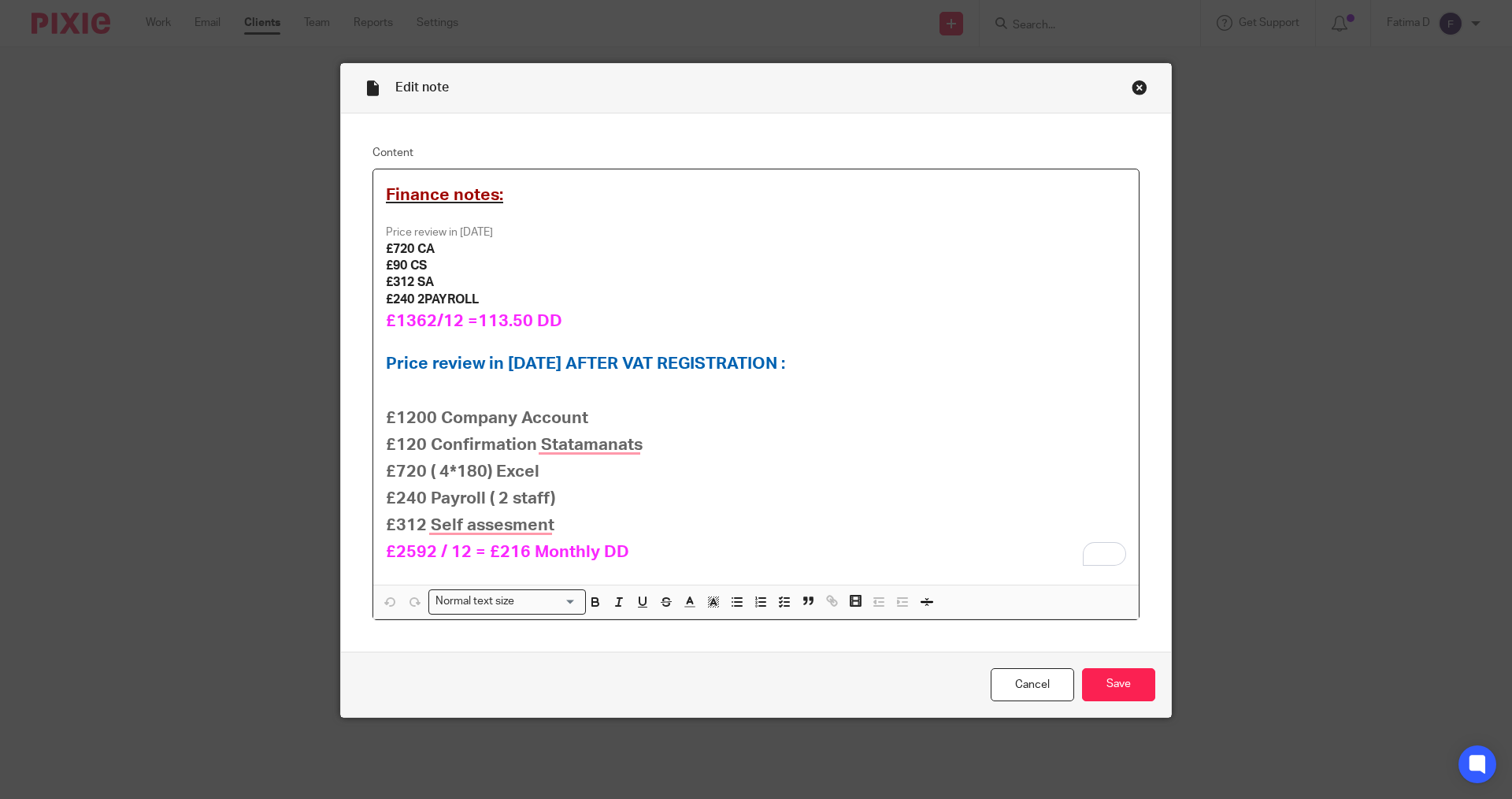
click at [1137, 88] on div "Close this dialog window" at bounding box center [1139, 87] width 16 height 16
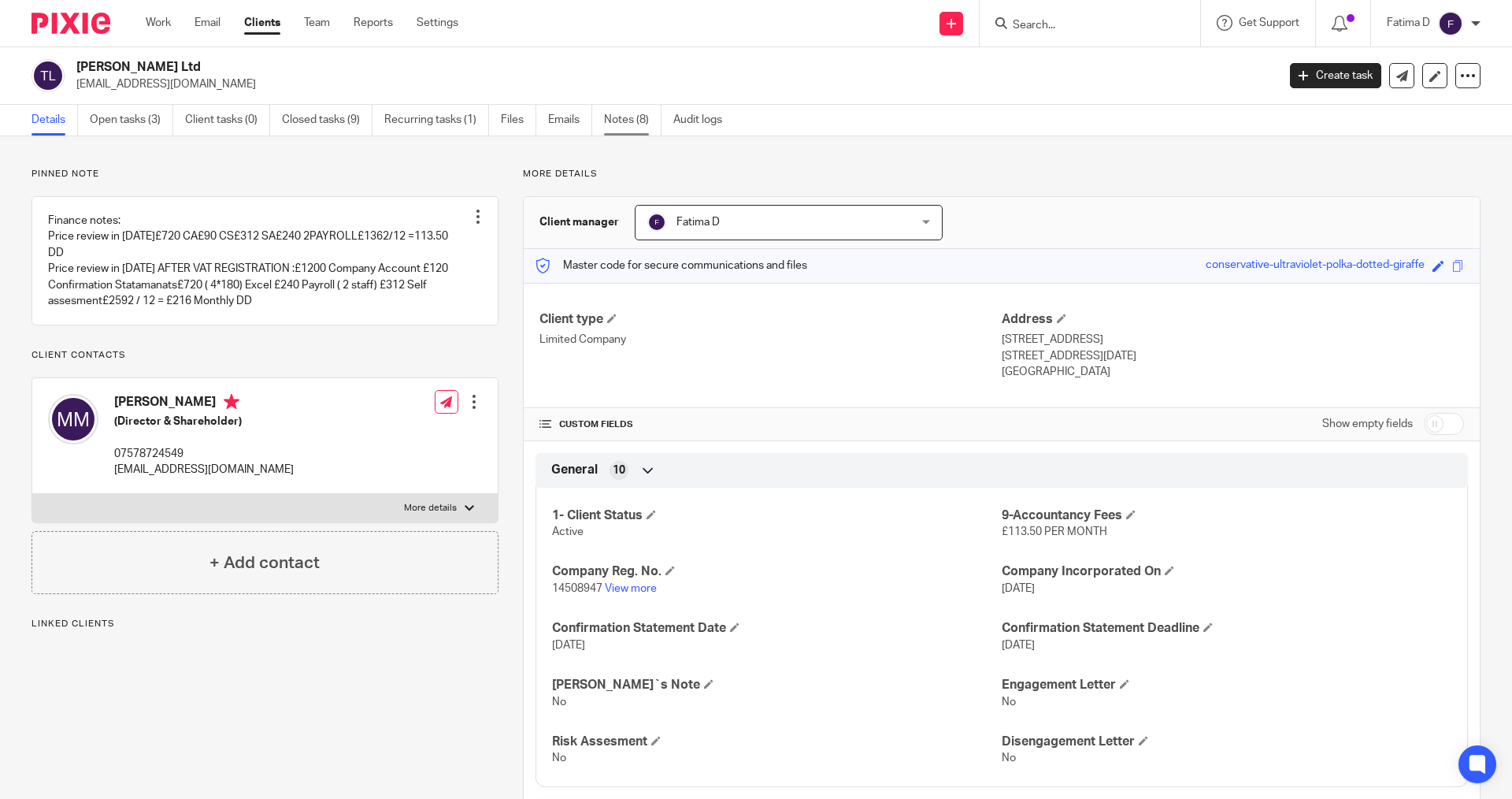
click at [621, 114] on link "Notes (8)" at bounding box center [632, 120] width 57 height 31
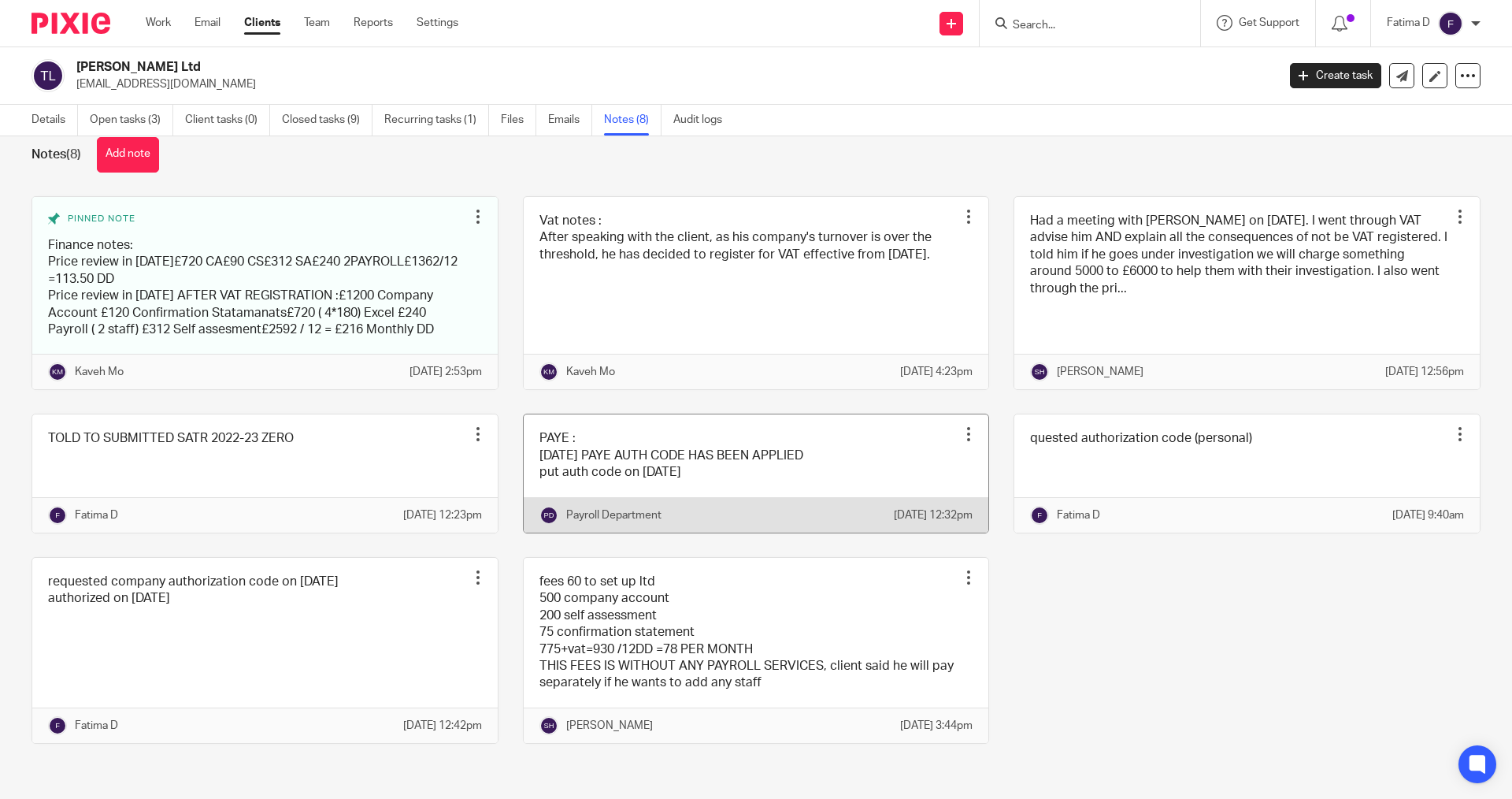
scroll to position [65, 0]
click at [33, 118] on link "Details" at bounding box center [55, 120] width 47 height 31
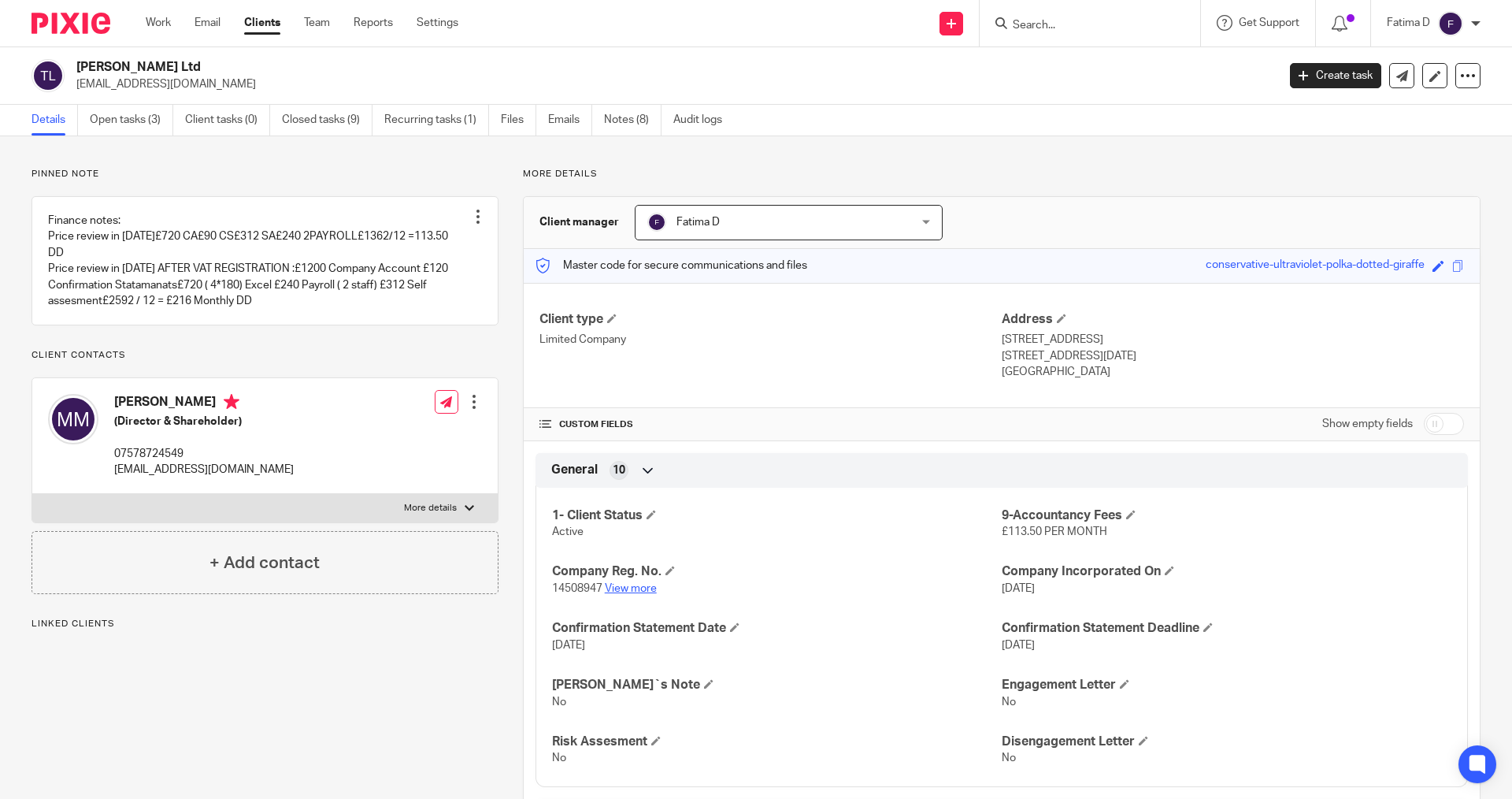
click at [641, 588] on link "View more" at bounding box center [631, 588] width 52 height 11
click at [627, 113] on link "Notes (8)" at bounding box center [632, 120] width 57 height 31
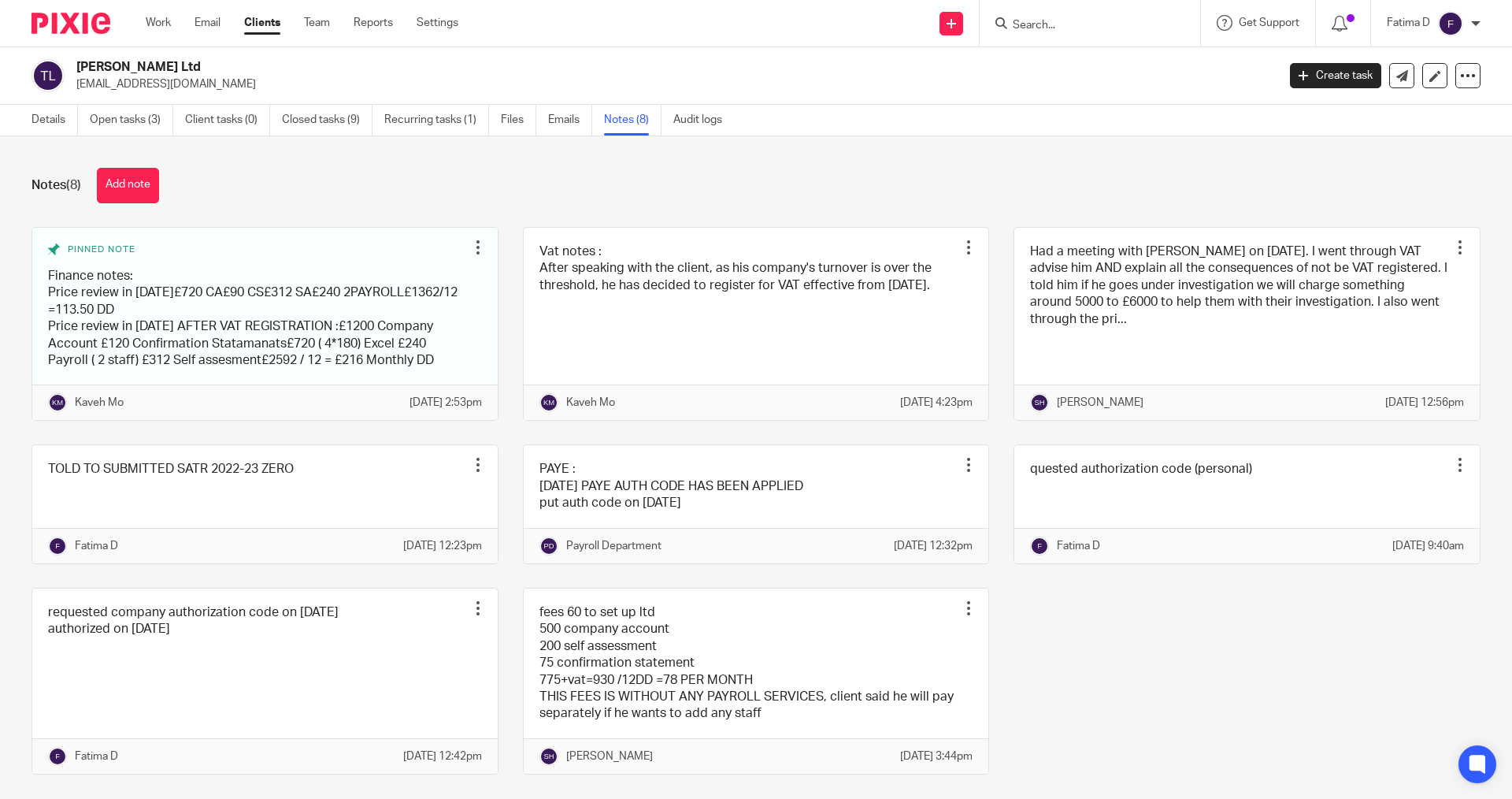
click at [622, 120] on link "Notes (8)" at bounding box center [632, 120] width 57 height 31
click at [132, 182] on button "Add note" at bounding box center [128, 185] width 63 height 36
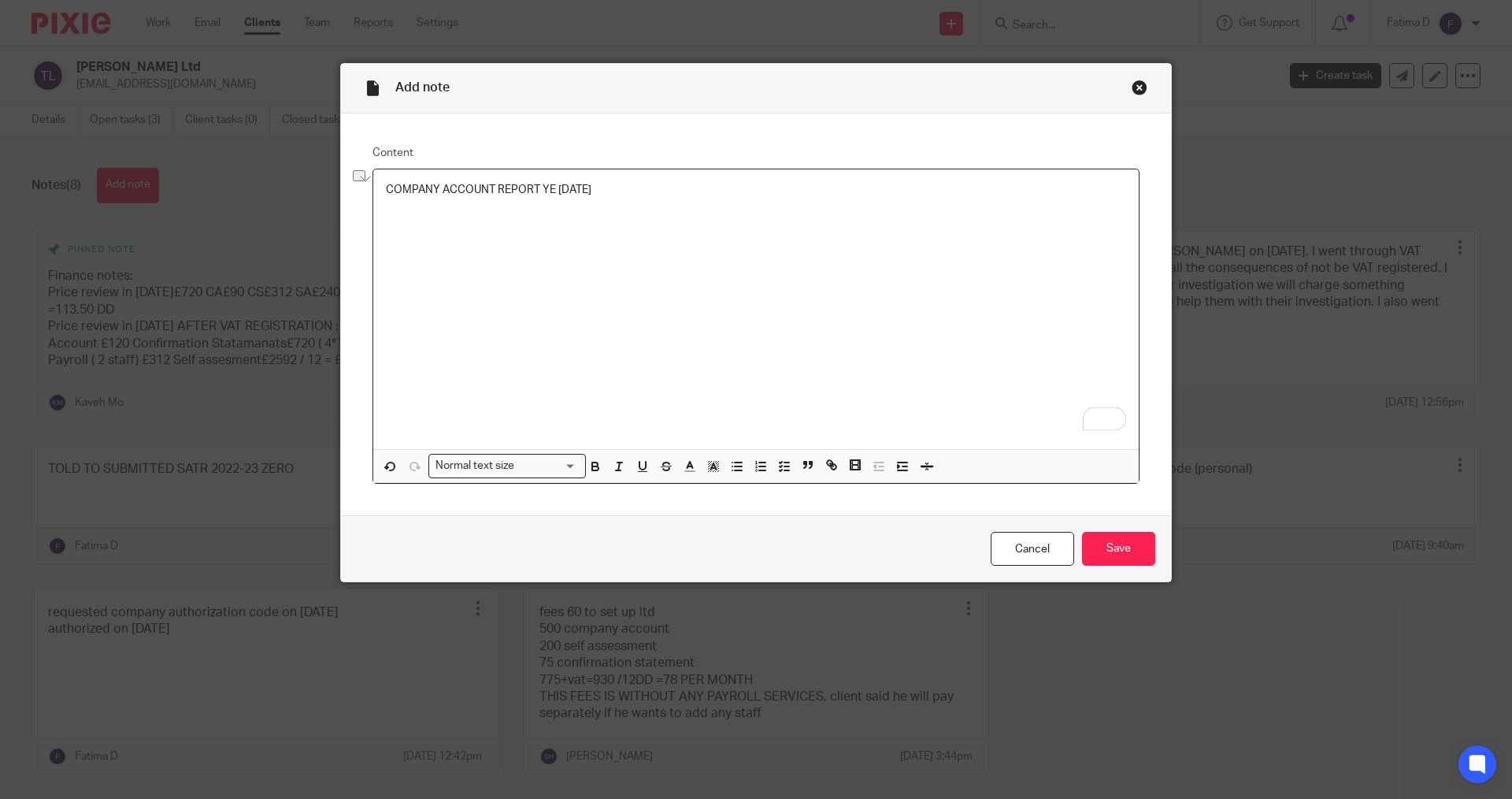
drag, startPoint x: 621, startPoint y: 191, endPoint x: 370, endPoint y: 211, distance: 251.8
click at [374, 208] on div "COMPANY ACCOUNT REPORT YE 30/11/2024" at bounding box center [756, 309] width 766 height 280
drag, startPoint x: 589, startPoint y: 466, endPoint x: 562, endPoint y: 471, distance: 27.5
click at [592, 467] on icon "button" at bounding box center [595, 469] width 7 height 4
click at [565, 473] on input "Search for option" at bounding box center [548, 466] width 57 height 17
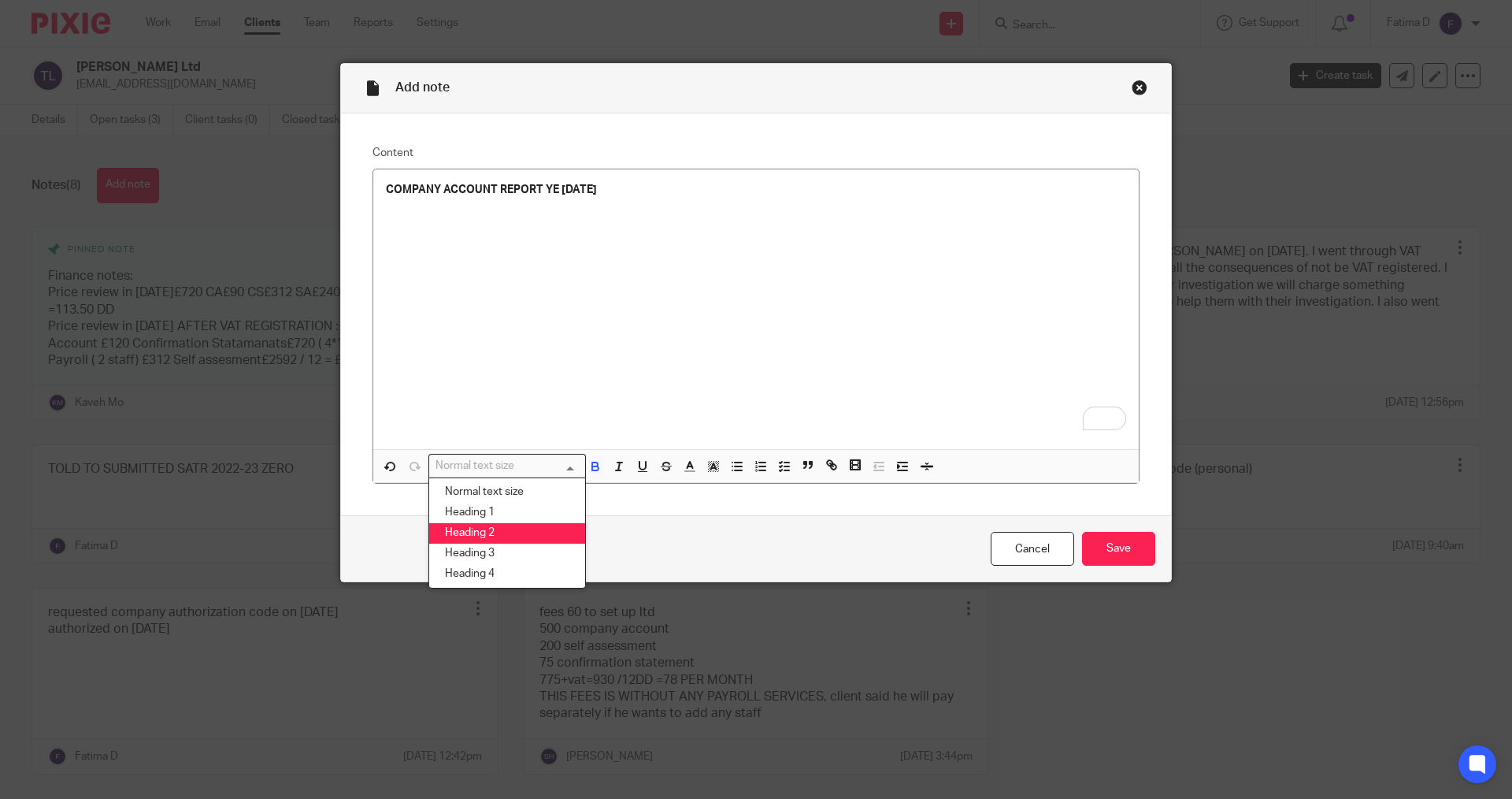
click at [499, 531] on li "Heading 2" at bounding box center [507, 533] width 156 height 21
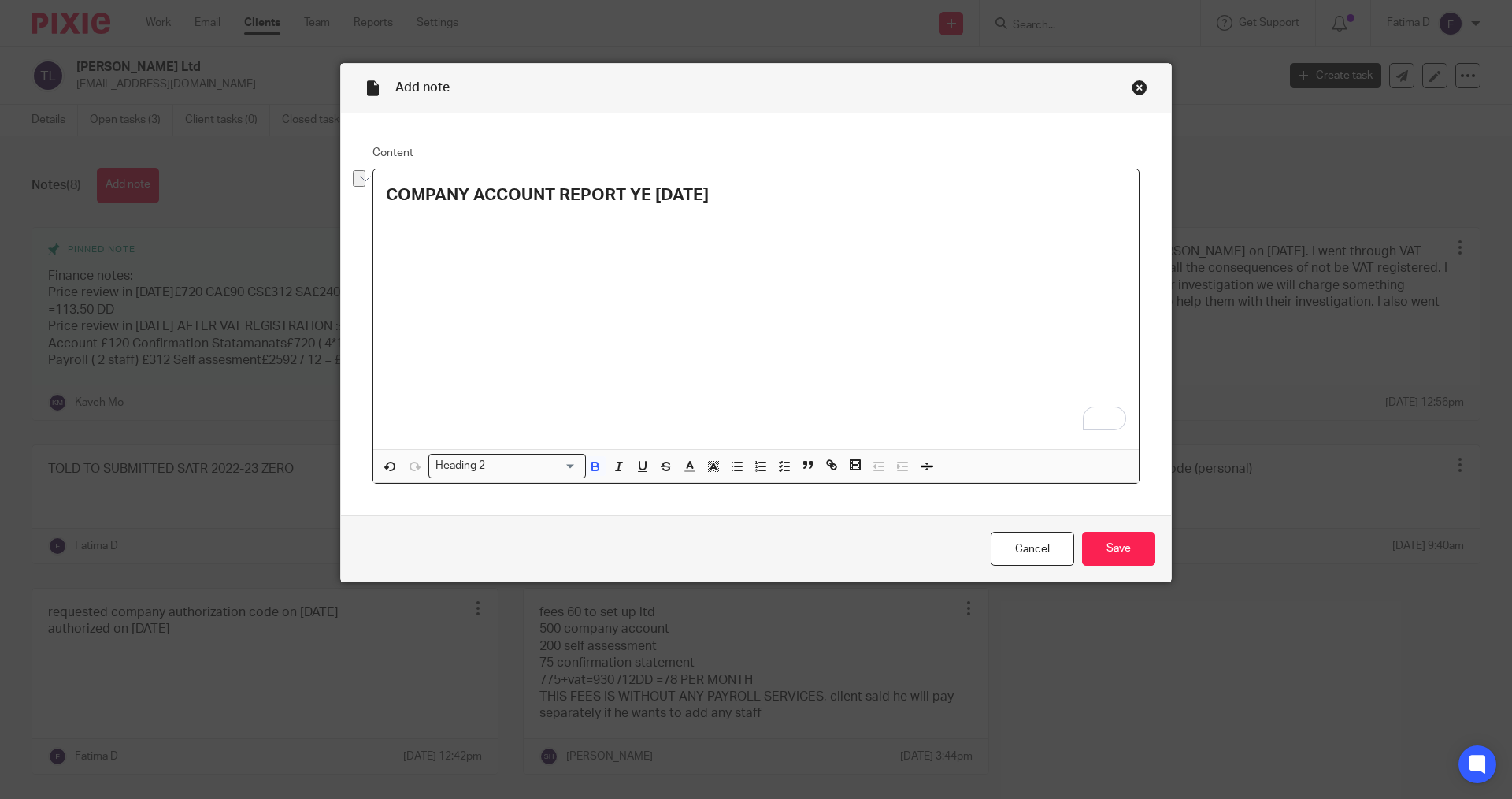
click at [743, 196] on h2 "COMPANY ACCOUNT REPORT YE 30/11/2024" at bounding box center [756, 196] width 741 height 27
click at [559, 327] on div "COMPANY ACCOUNT REPORT YE 30/11/2024 HAS PROFIT BASED ON VAT AND BANK STATMENT …" at bounding box center [756, 309] width 766 height 280
click at [1119, 551] on input "Save" at bounding box center [1118, 548] width 73 height 34
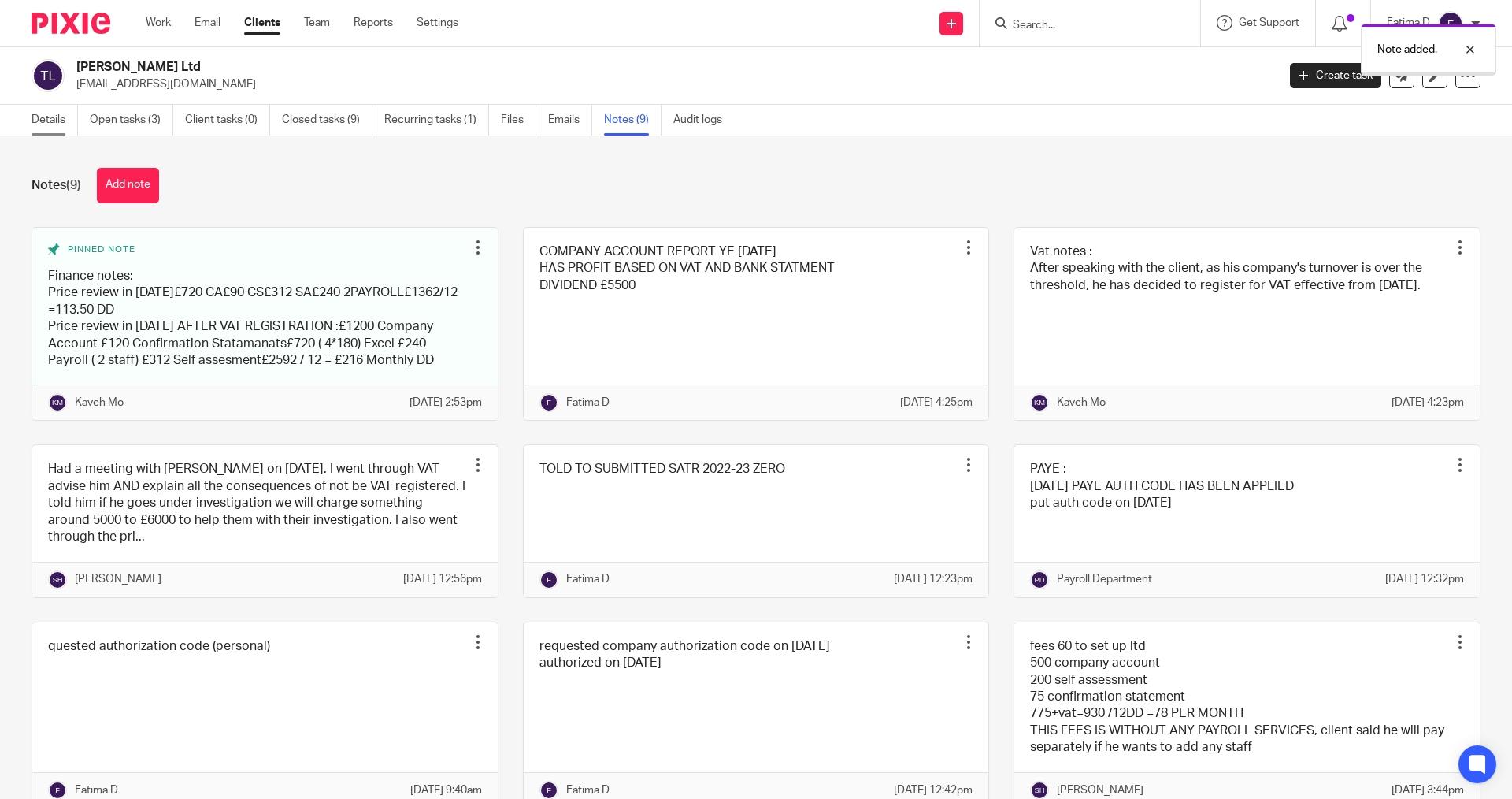
click at [44, 115] on link "Details" at bounding box center [55, 120] width 47 height 31
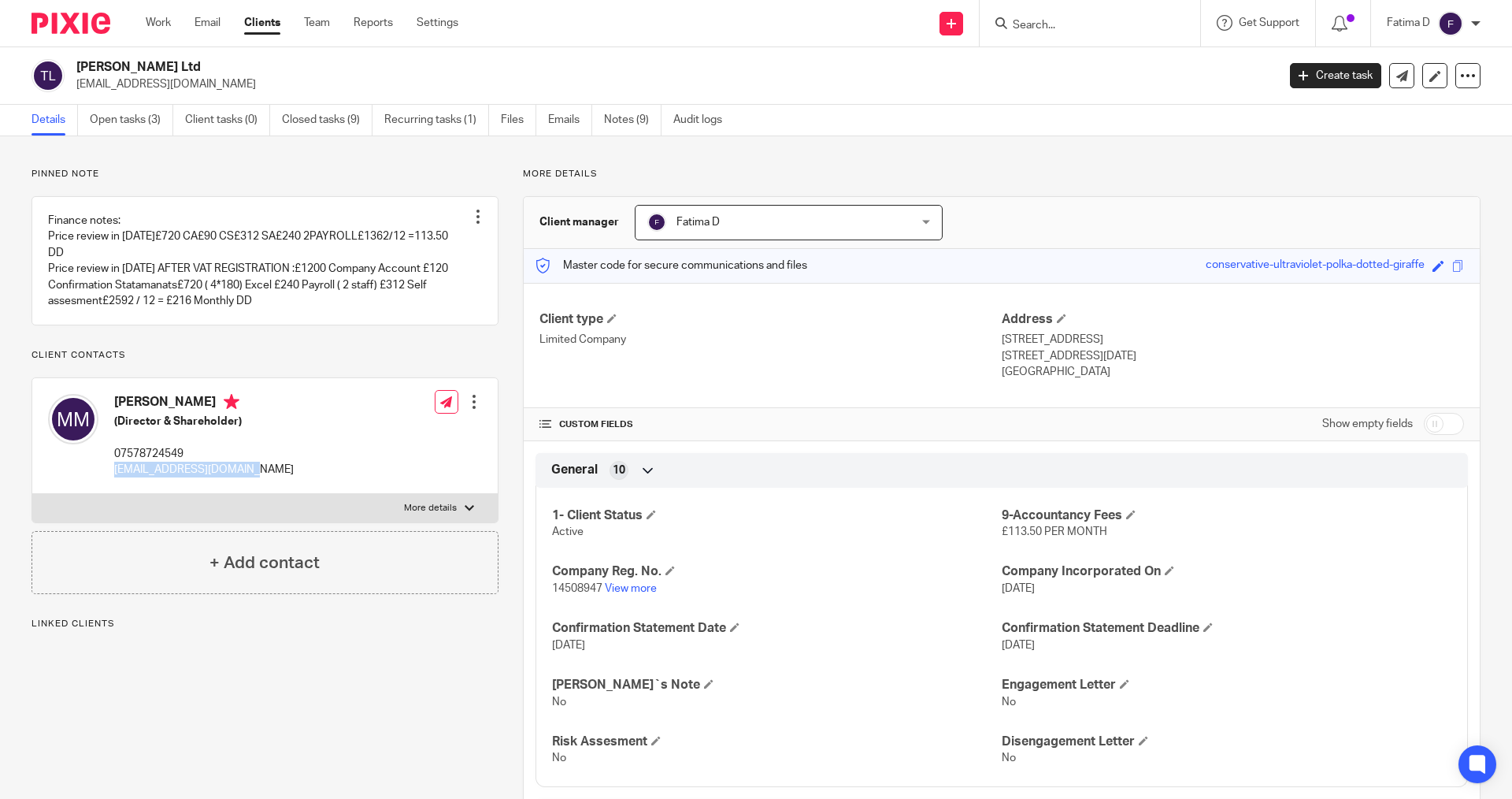
drag, startPoint x: 259, startPoint y: 472, endPoint x: 112, endPoint y: 472, distance: 147.0
click at [112, 472] on div "Mahdi Rajabi Marzdashti (Director & Shareholder) 07578724549 mahdirajabi82@yaho…" at bounding box center [170, 436] width 246 height 99
copy p "mahdirajabi82@yahoo.com"
click at [469, 509] on div at bounding box center [469, 508] width 9 height 9
click at [33, 494] on input "More details" at bounding box center [32, 493] width 1 height 1
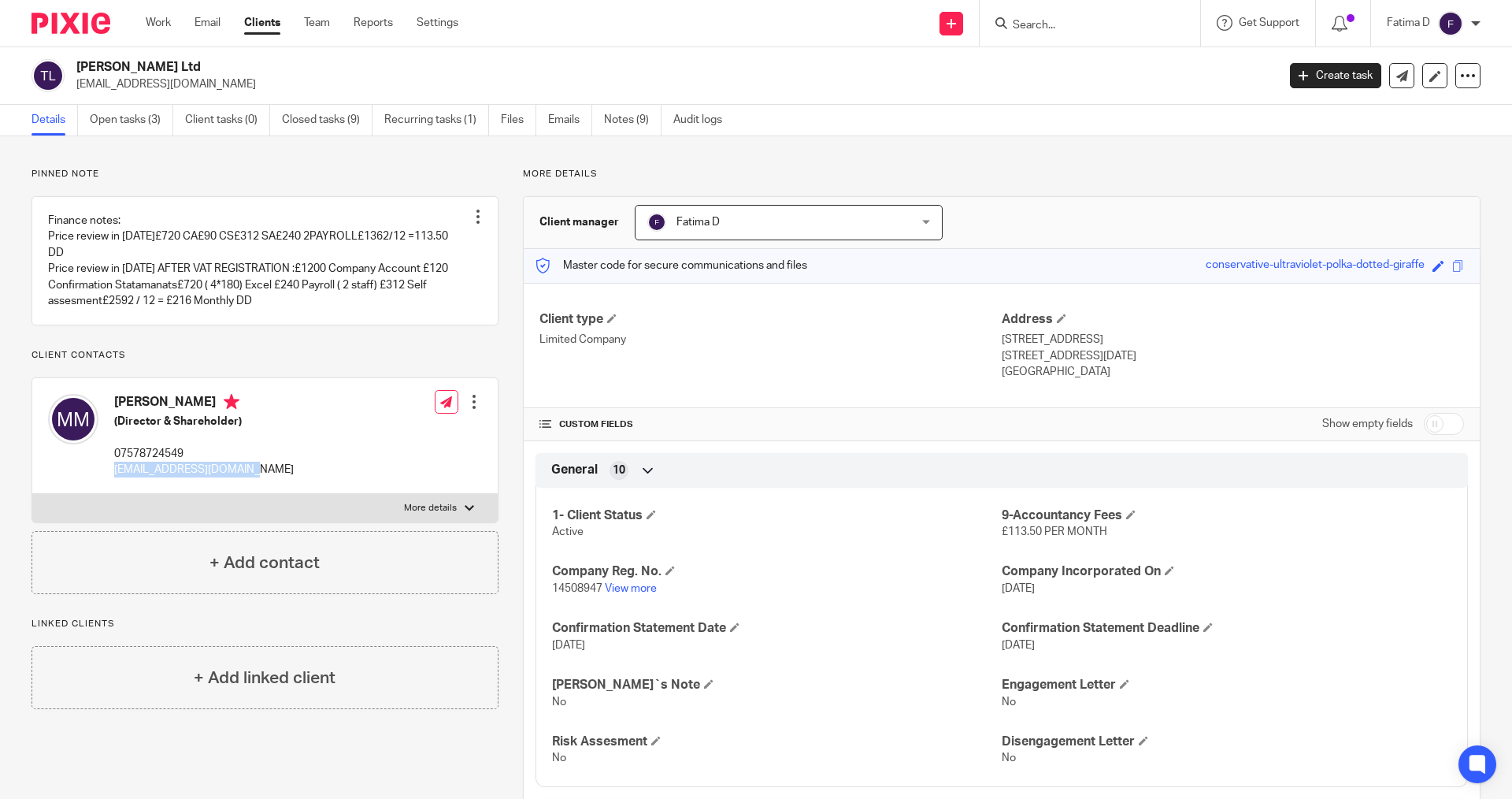
checkbox input "true"
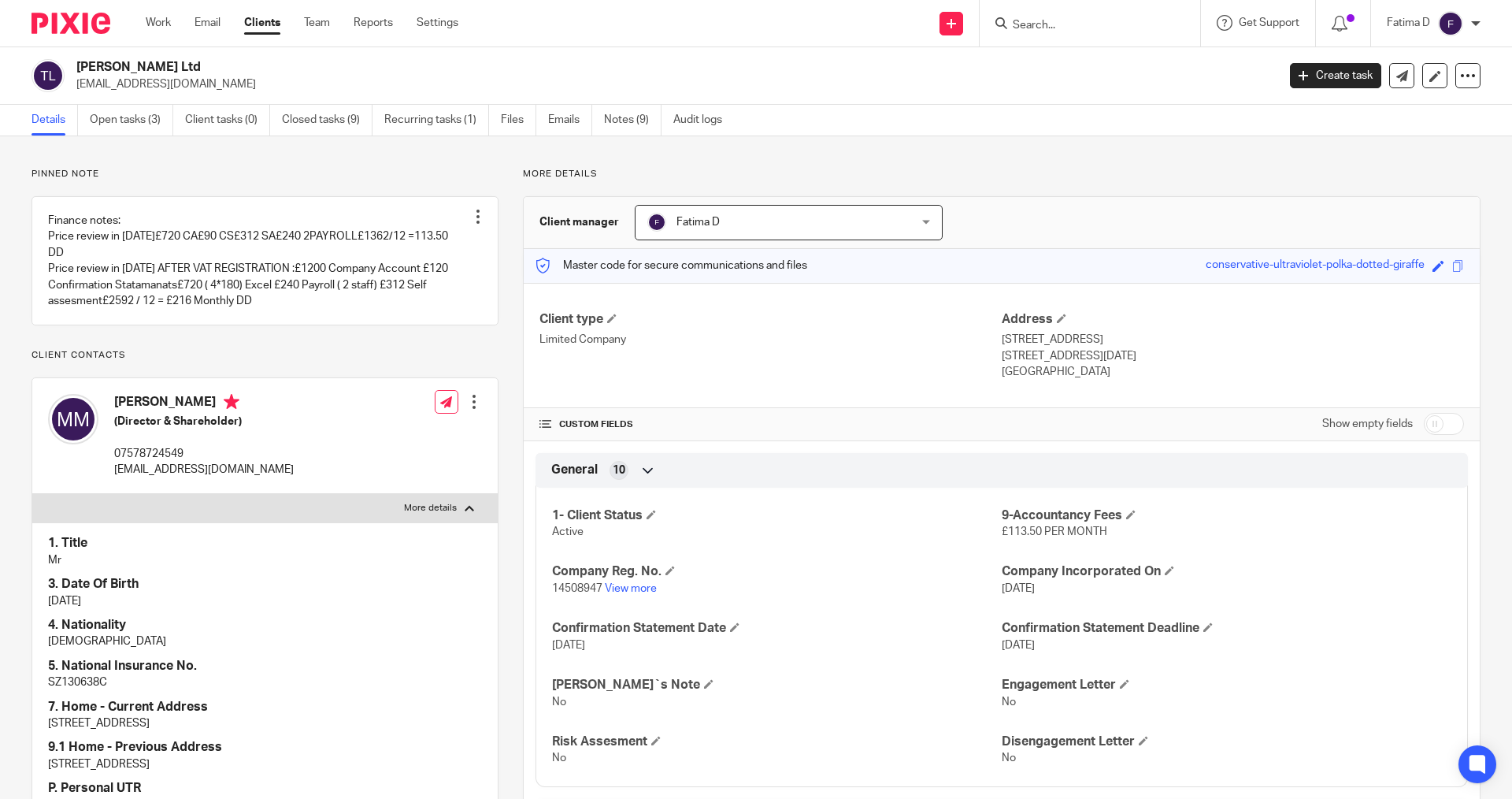
click at [1020, 17] on form at bounding box center [1094, 22] width 167 height 20
click at [1021, 22] on input "Search" at bounding box center [1082, 25] width 142 height 14
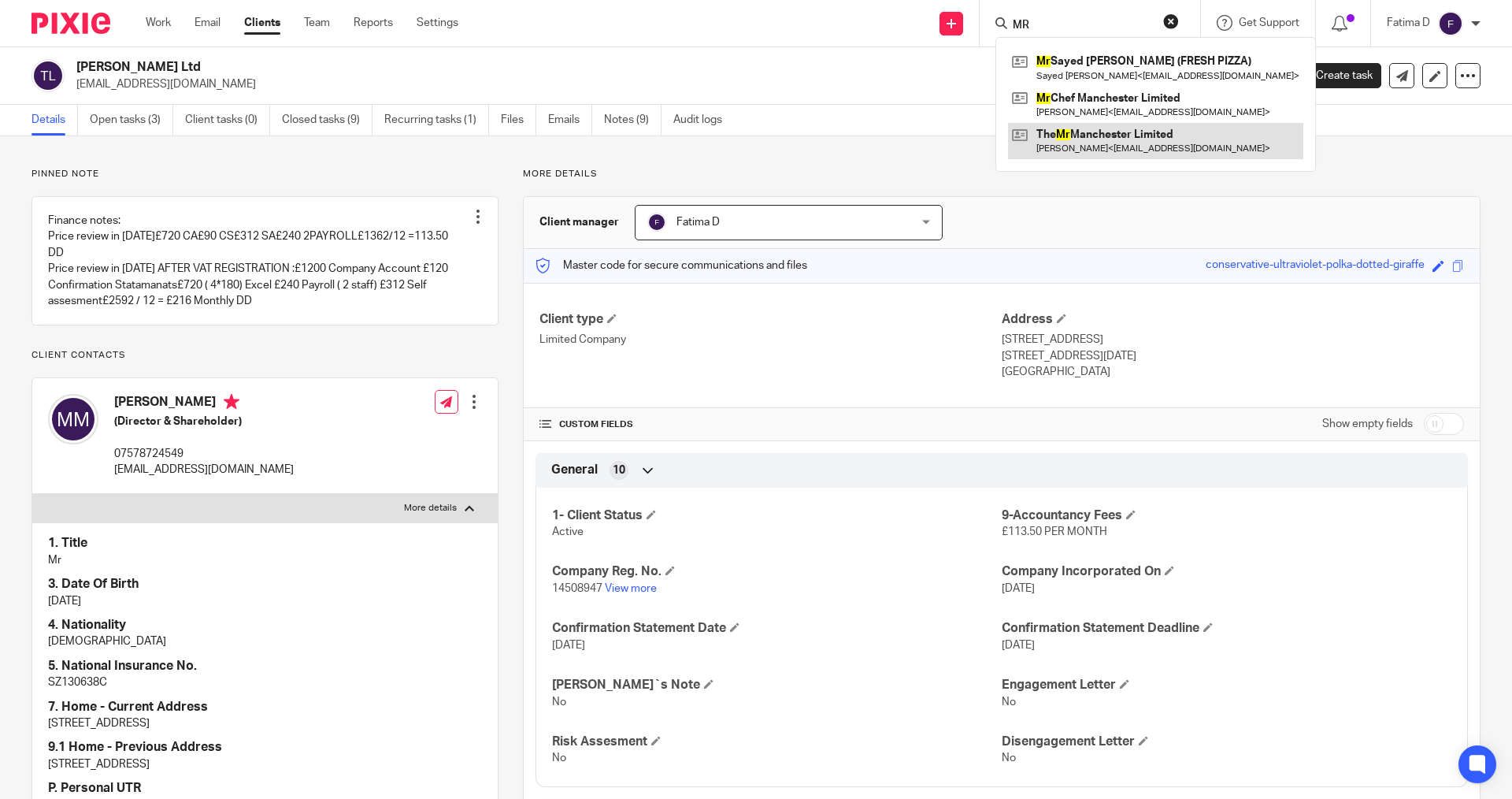
type input "MR"
click at [1118, 132] on link at bounding box center [1156, 140] width 295 height 36
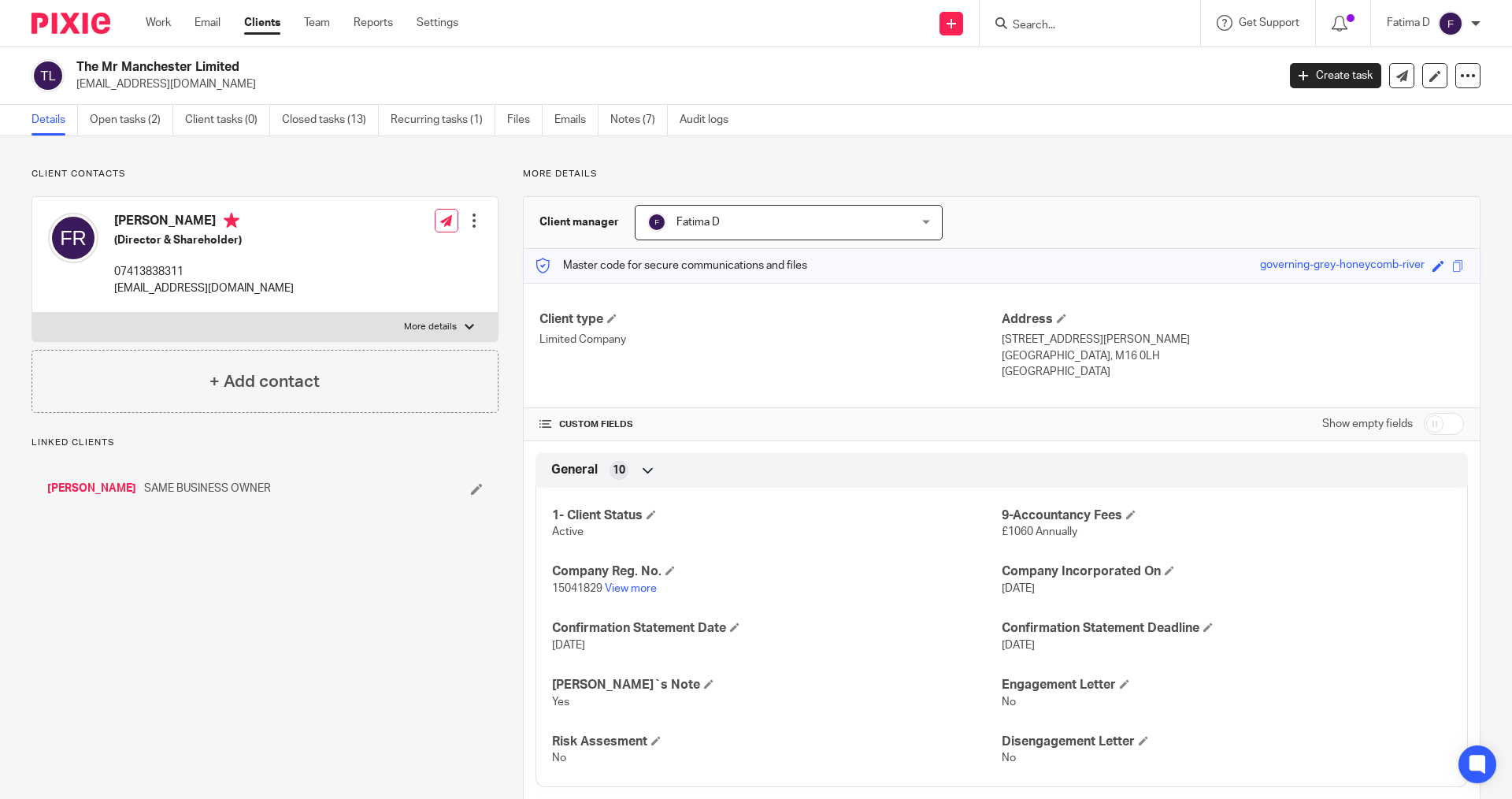
click at [638, 121] on link "Notes (7)" at bounding box center [639, 120] width 57 height 31
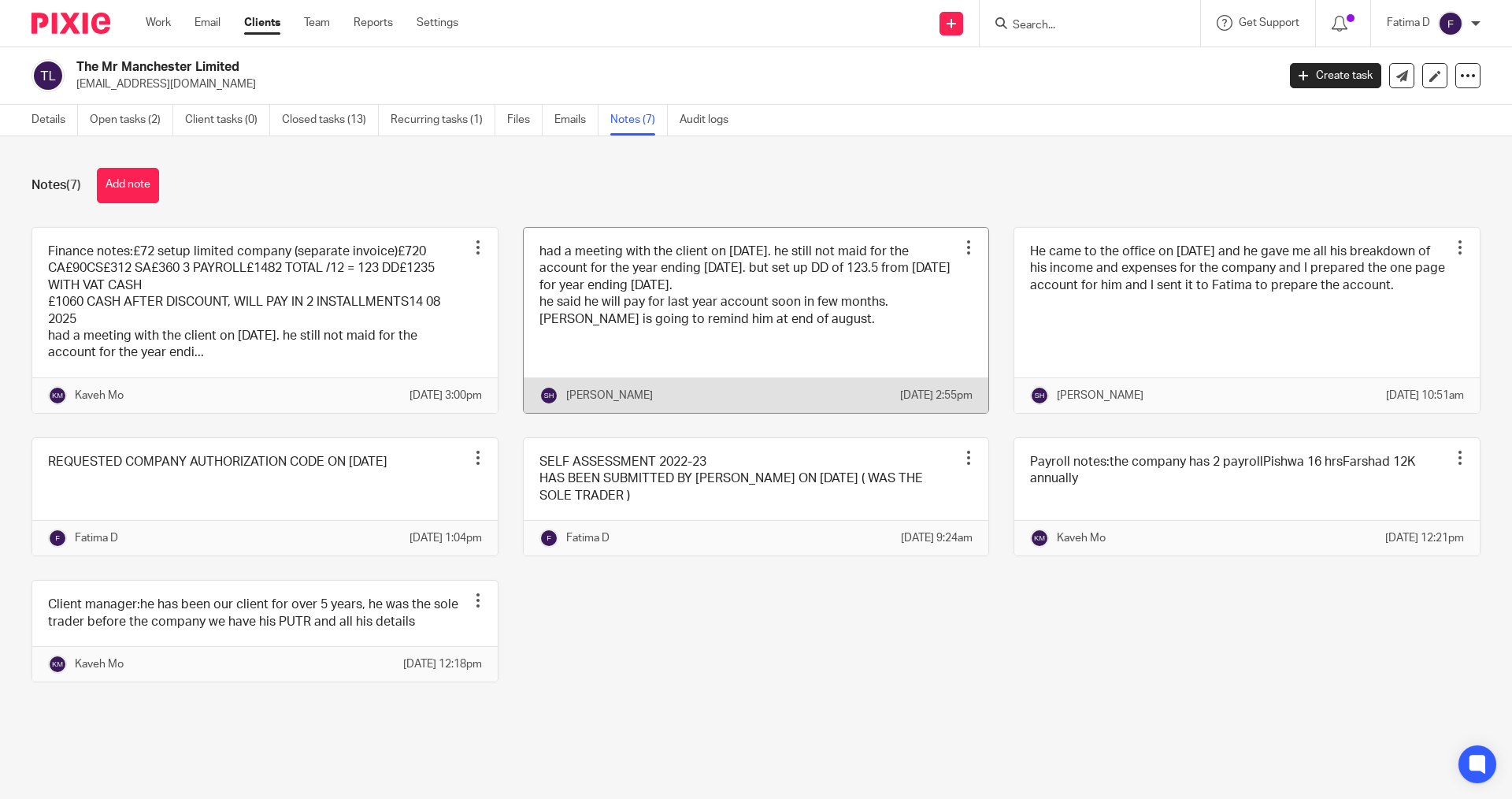
click at [751, 296] on link at bounding box center [756, 320] width 466 height 185
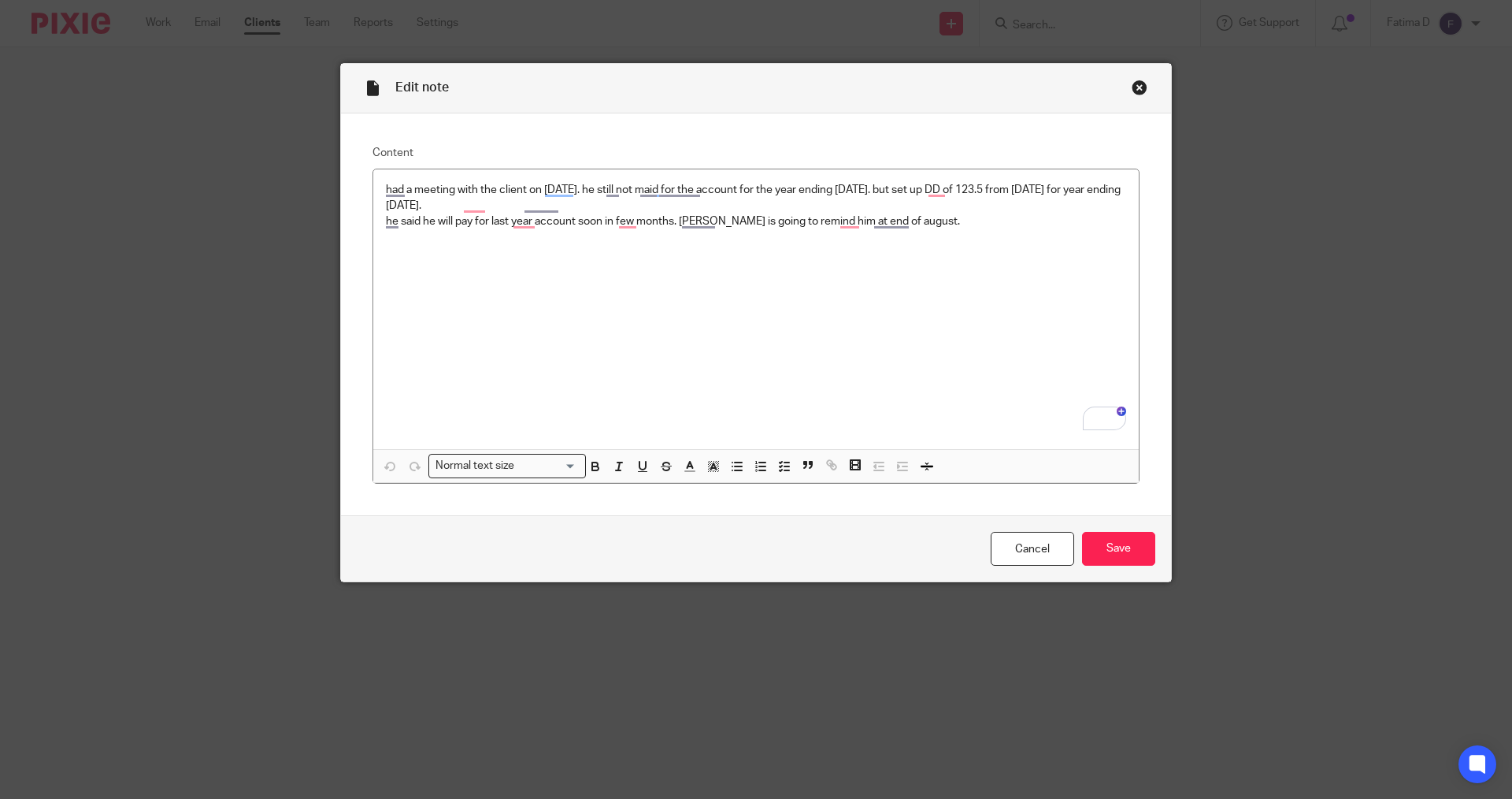
click at [1132, 87] on div "Close this dialog window" at bounding box center [1139, 87] width 16 height 16
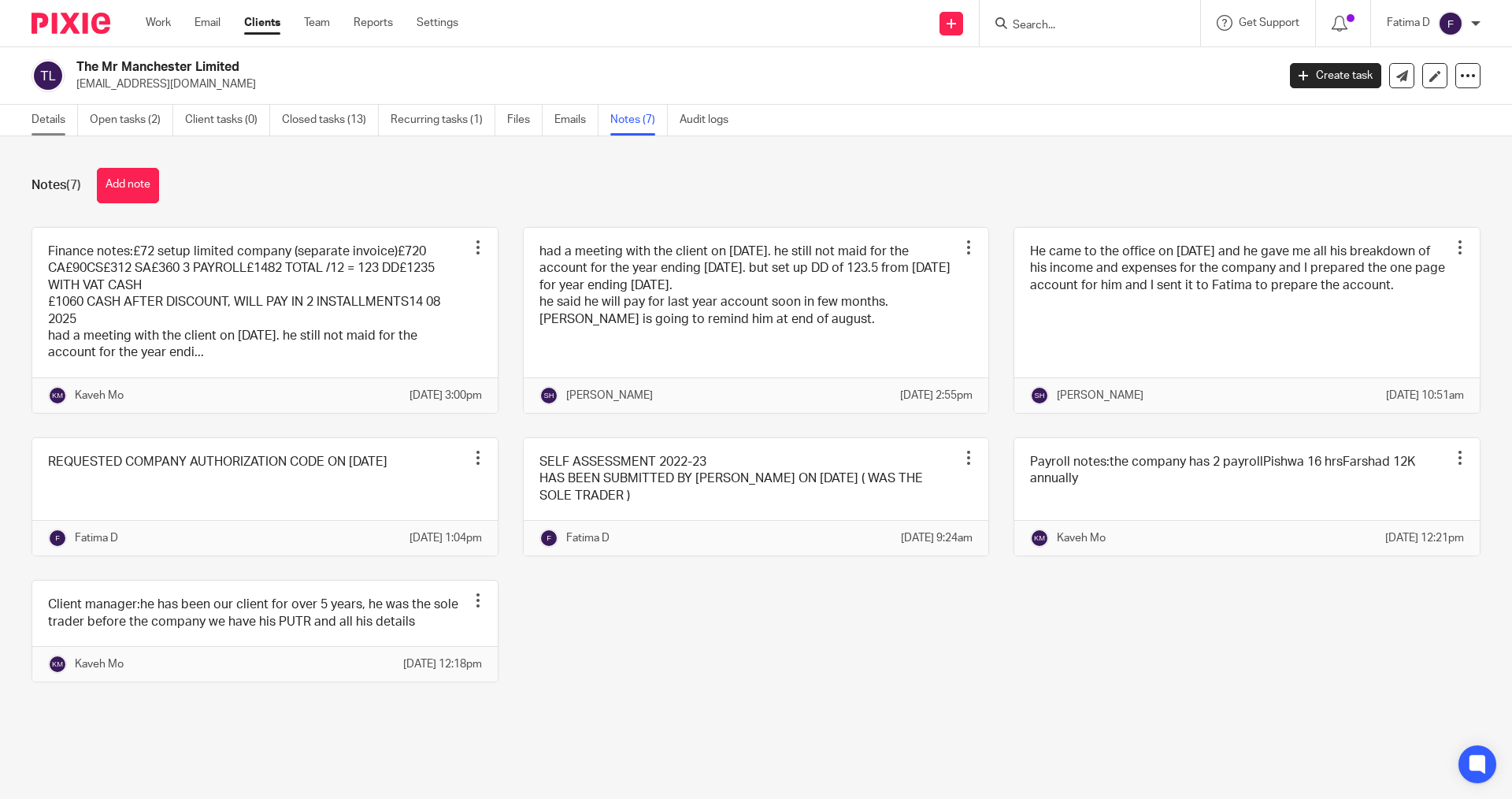
click at [53, 117] on link "Details" at bounding box center [55, 120] width 47 height 31
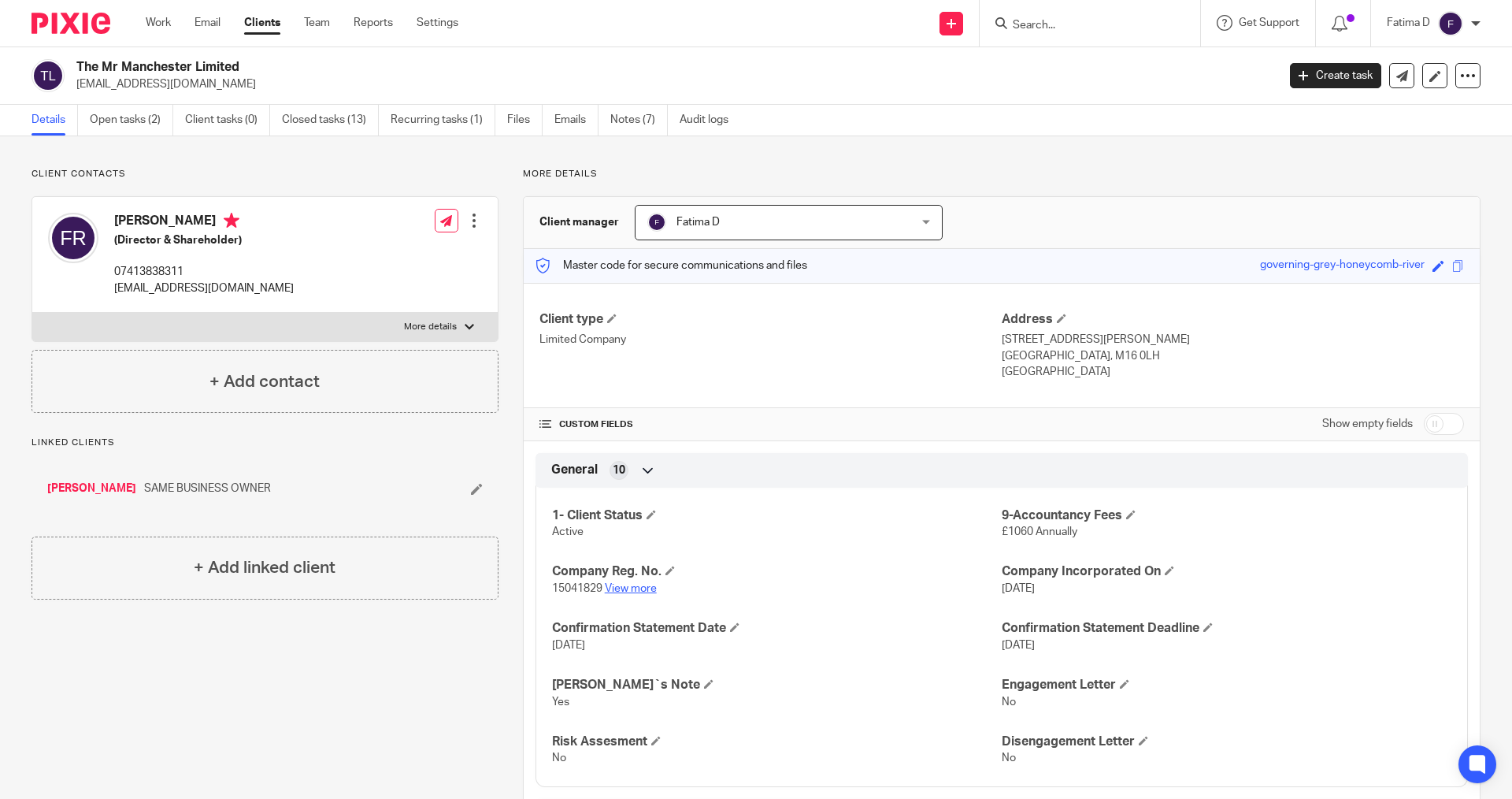
click at [623, 589] on link "View more" at bounding box center [631, 588] width 52 height 11
click at [626, 117] on link "Notes (7)" at bounding box center [639, 120] width 57 height 31
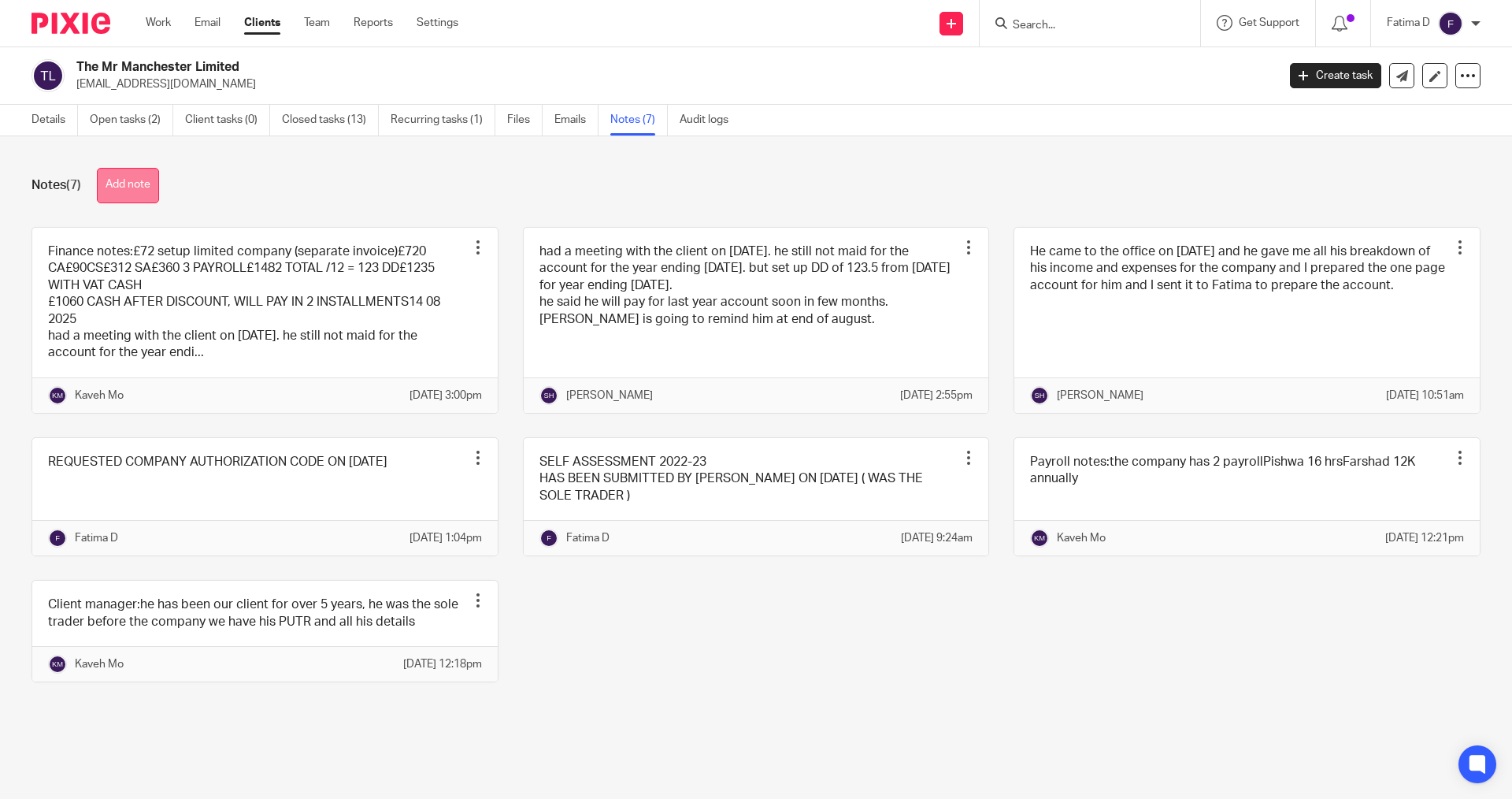
click at [137, 184] on button "Add note" at bounding box center [128, 185] width 63 height 36
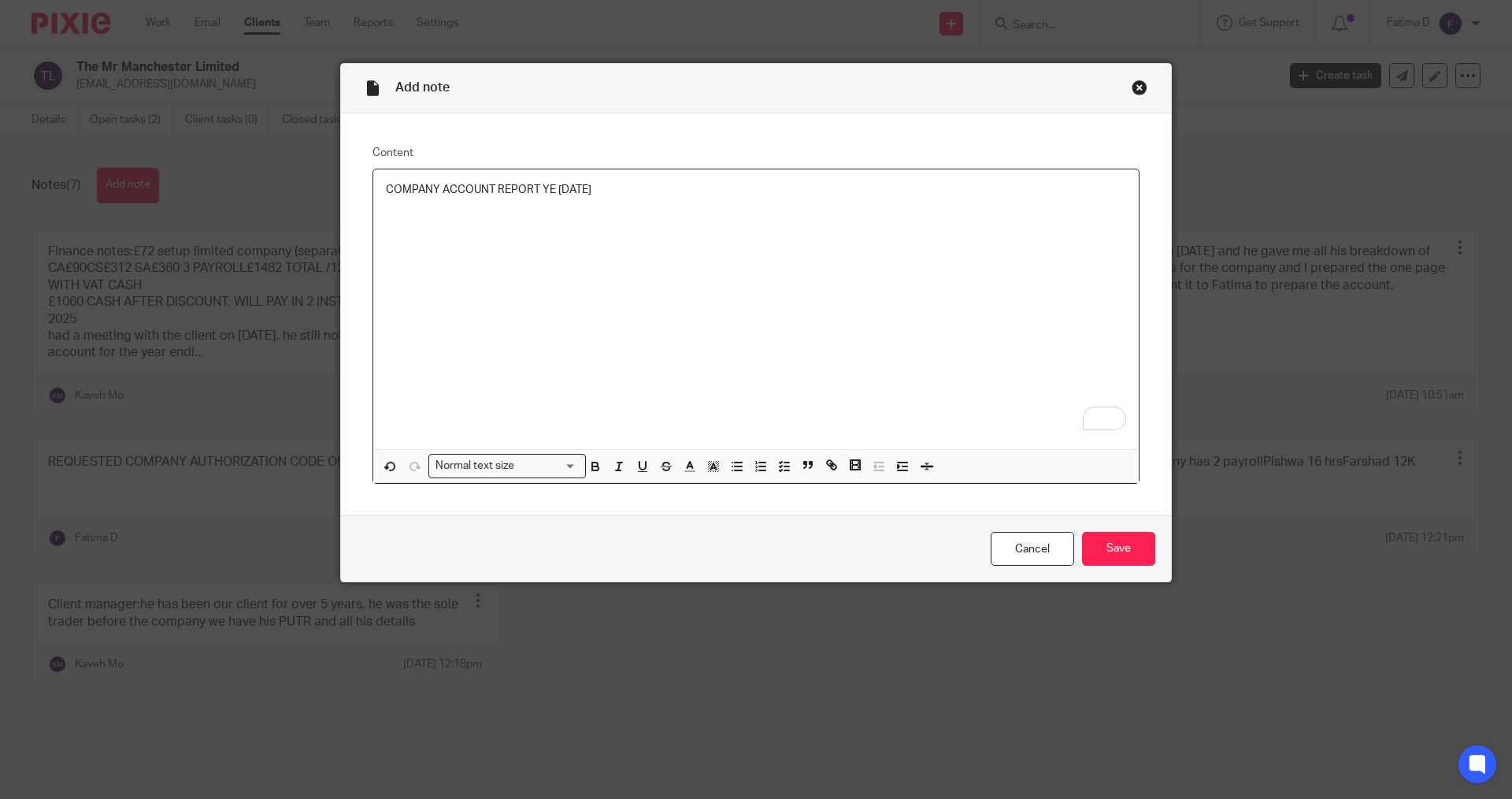
drag, startPoint x: 611, startPoint y: 191, endPoint x: 601, endPoint y: 191, distance: 10.0
click at [601, 191] on p "COMPANY ACCOUNT REPORT YE 31/08/2025" at bounding box center [756, 190] width 741 height 16
click at [616, 188] on p "COMPANY ACCOUNT REPORT YE 31/08/2024" at bounding box center [756, 190] width 741 height 16
click at [639, 259] on div "COMPANY ACCOUNT REPORT YE 31/08/2024 DIVIDEND £1300 P60" at bounding box center [756, 309] width 766 height 280
click at [1118, 550] on input "Save" at bounding box center [1118, 548] width 73 height 34
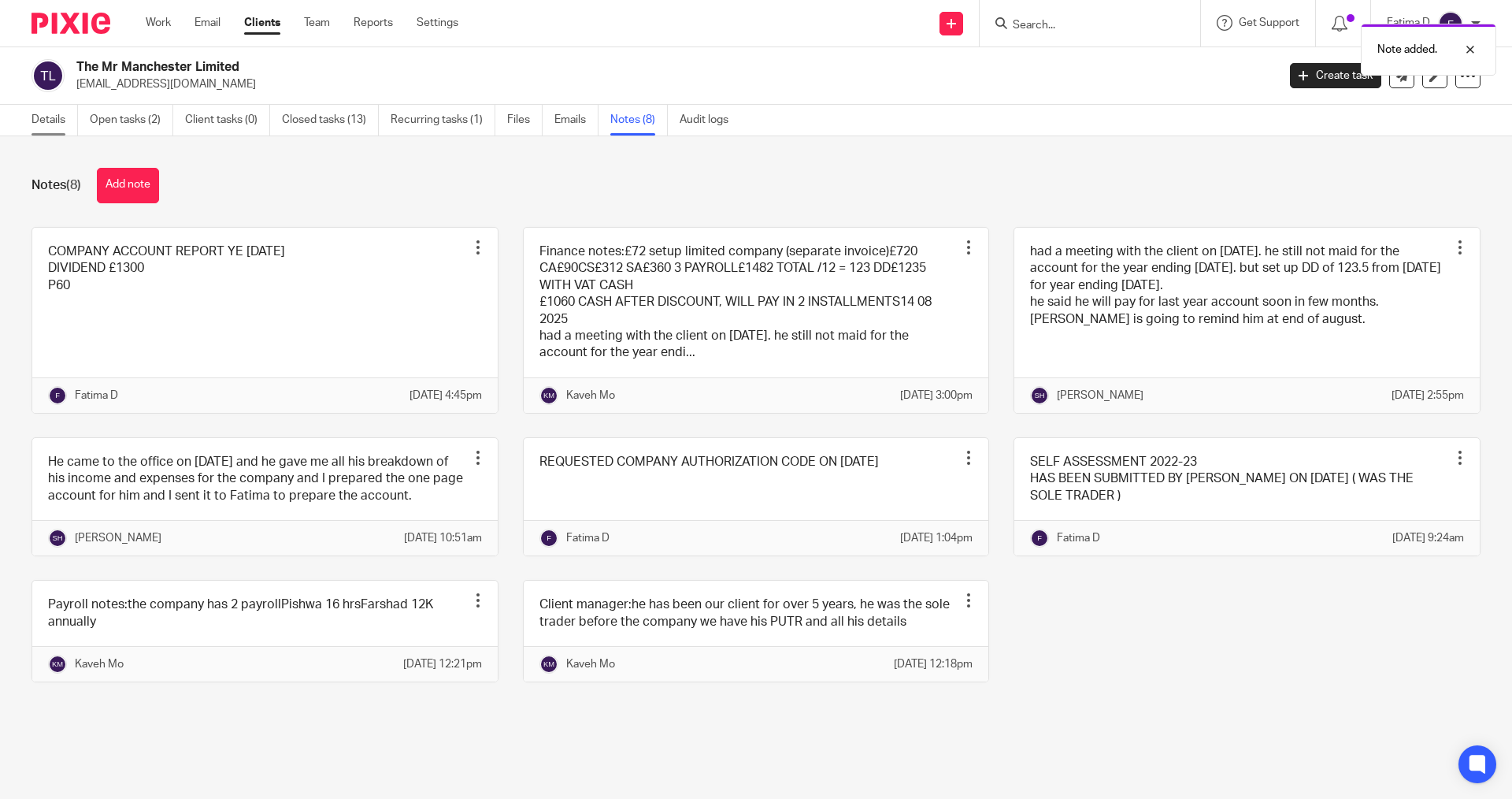
click at [50, 117] on link "Details" at bounding box center [55, 120] width 47 height 31
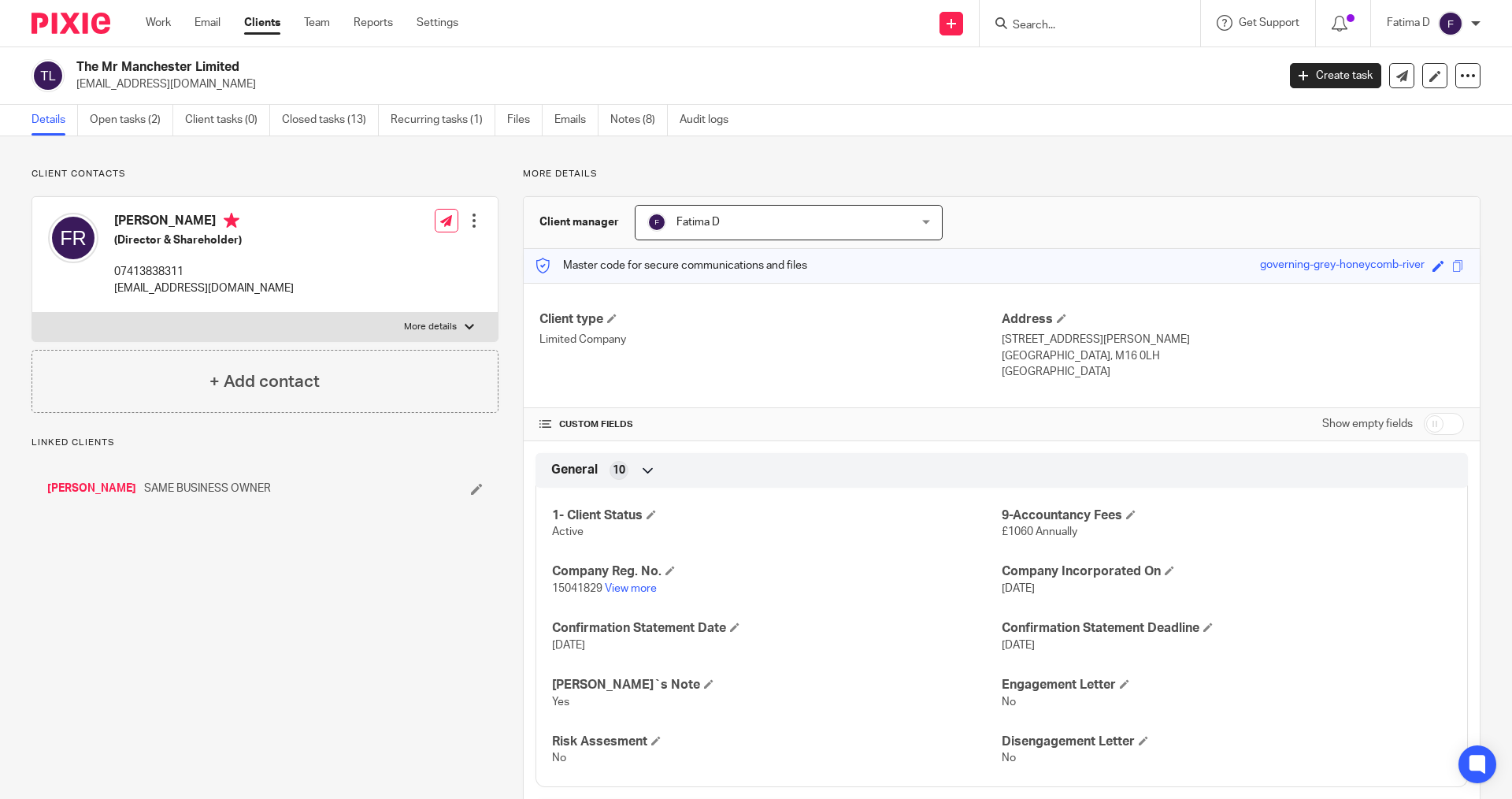
click at [465, 325] on div at bounding box center [469, 327] width 9 height 9
click at [33, 312] on input "More details" at bounding box center [32, 312] width 1 height 1
checkbox input "true"
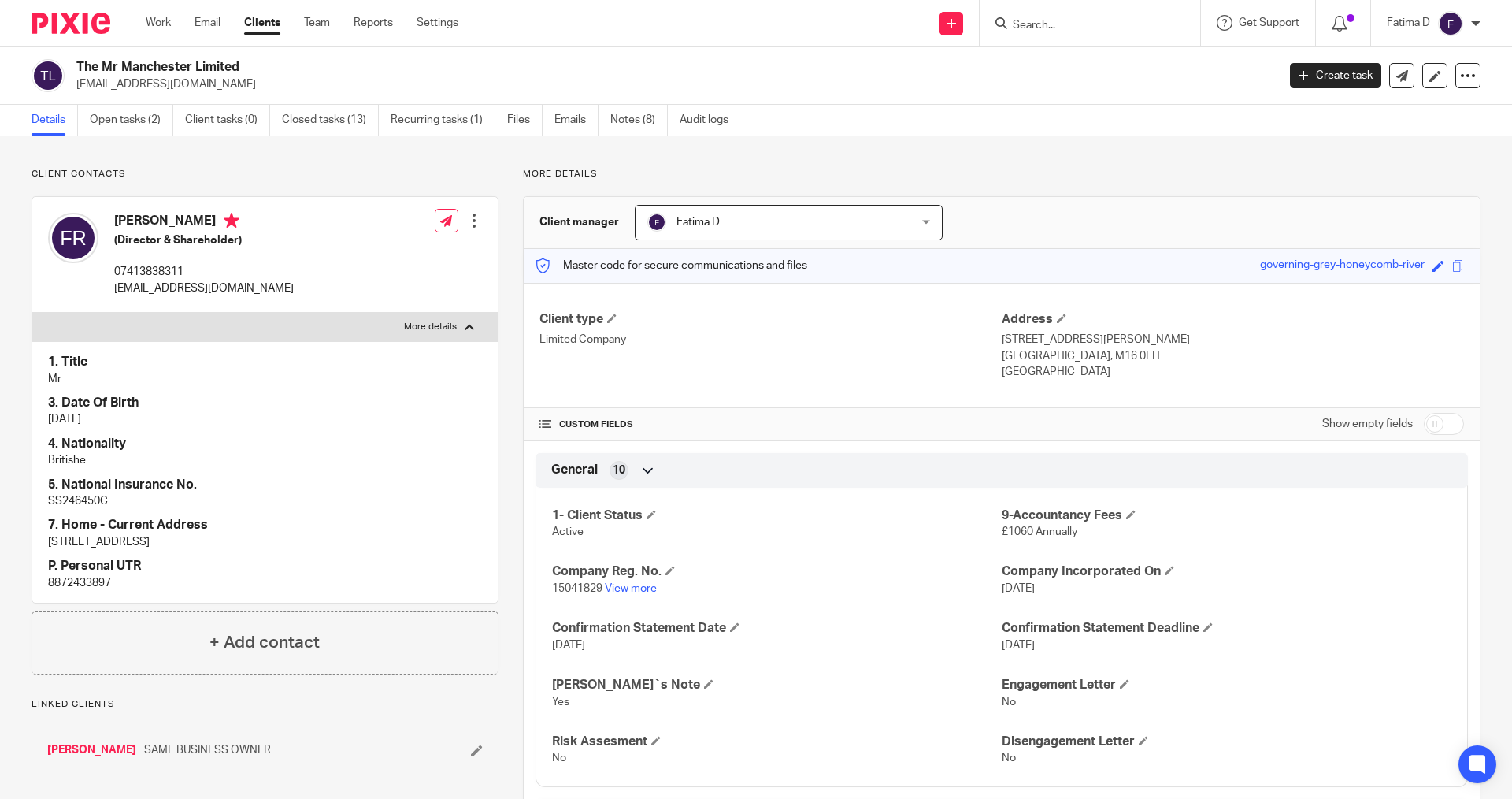
click at [87, 581] on p "8872433897" at bounding box center [265, 583] width 434 height 16
copy p "8872433897"
